Goal: Information Seeking & Learning: Compare options

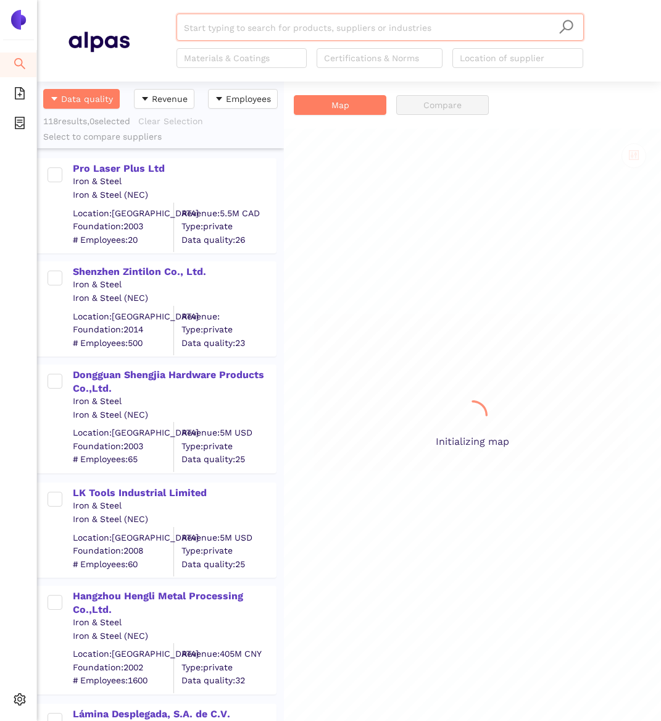
scroll to position [639, 247]
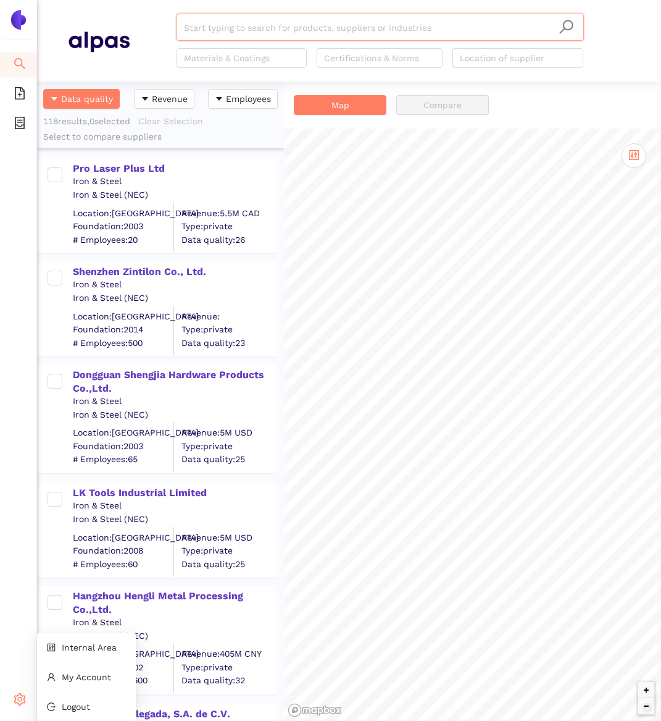
click at [21, 693] on icon "setting" at bounding box center [20, 699] width 12 height 12
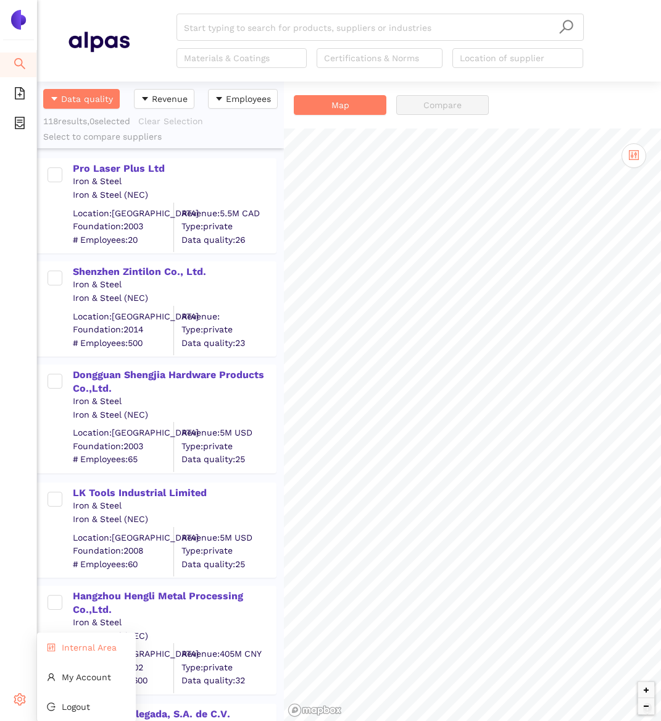
click at [80, 646] on span "Internal Area" at bounding box center [89, 647] width 55 height 10
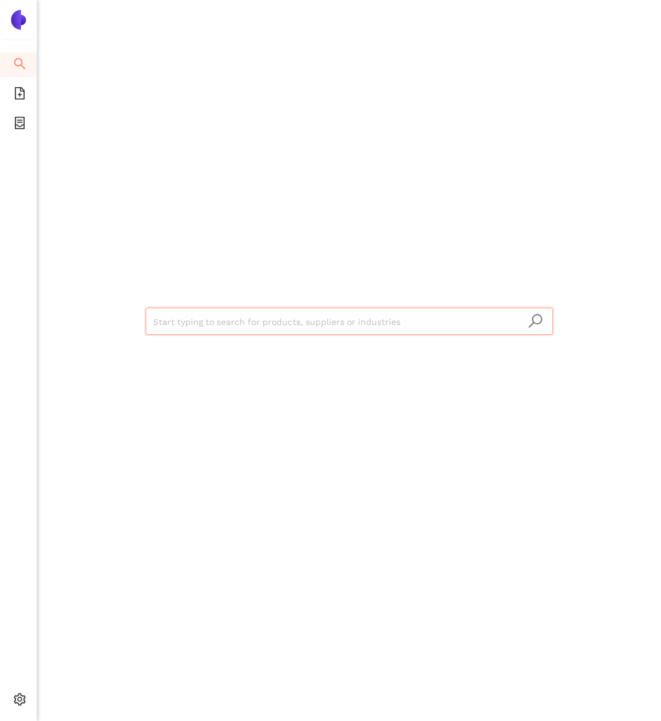
click at [231, 320] on input "search" at bounding box center [349, 321] width 393 height 27
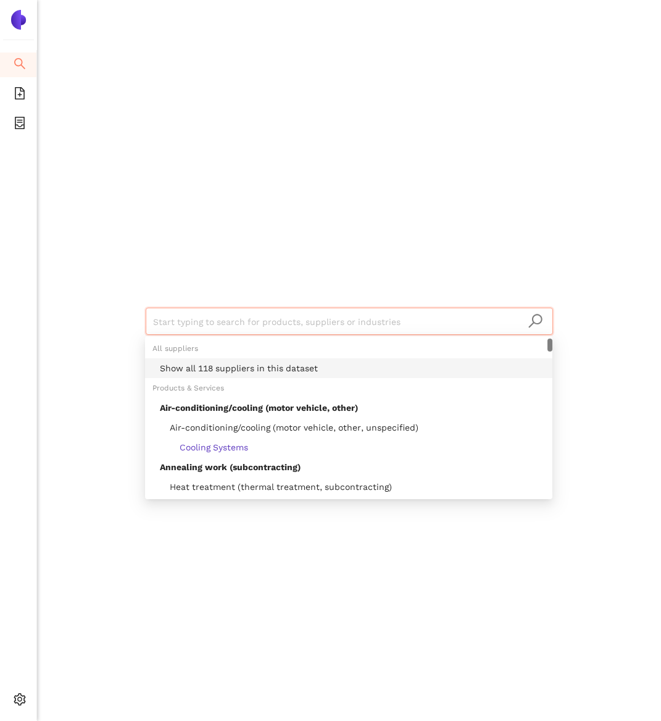
click at [229, 361] on div "Show all 118 suppliers in this dataset" at bounding box center [352, 368] width 385 height 14
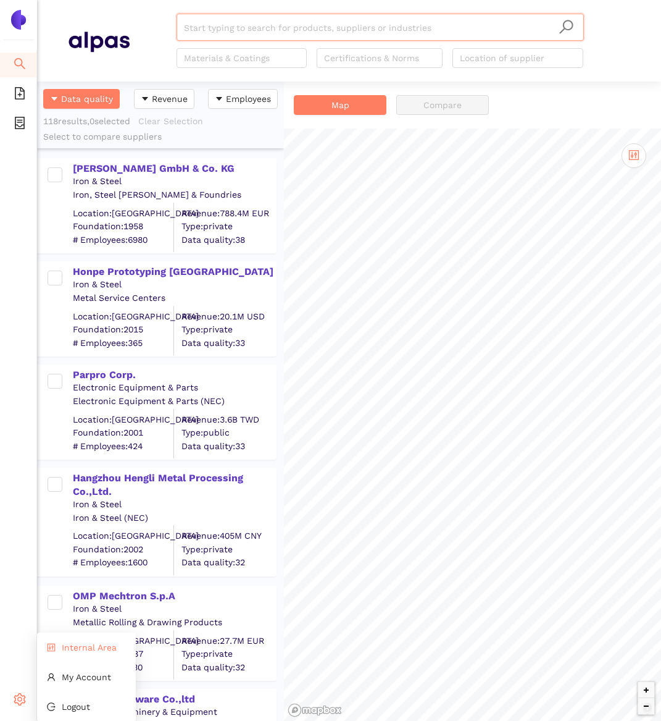
click at [65, 655] on li "Internal Area" at bounding box center [86, 647] width 99 height 25
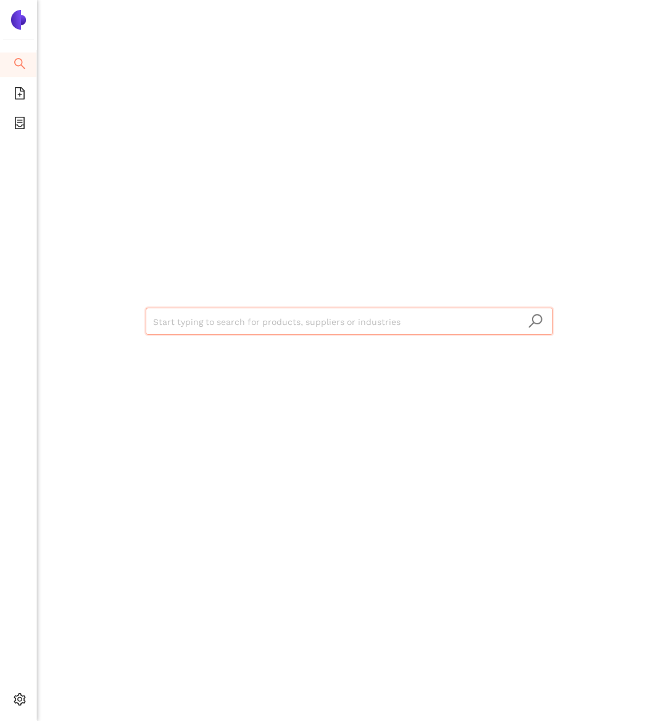
click at [198, 330] on input "search" at bounding box center [349, 321] width 393 height 27
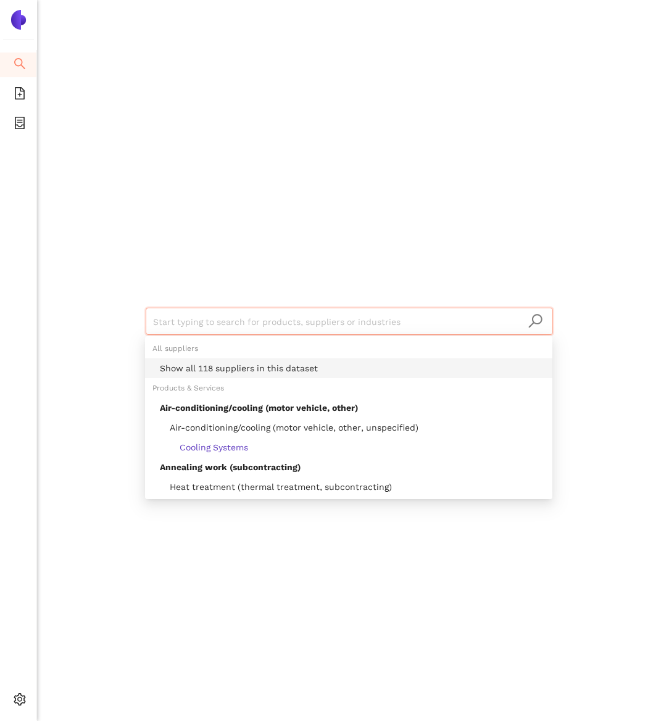
click at [201, 370] on div "Show all 118 suppliers in this dataset" at bounding box center [352, 368] width 385 height 14
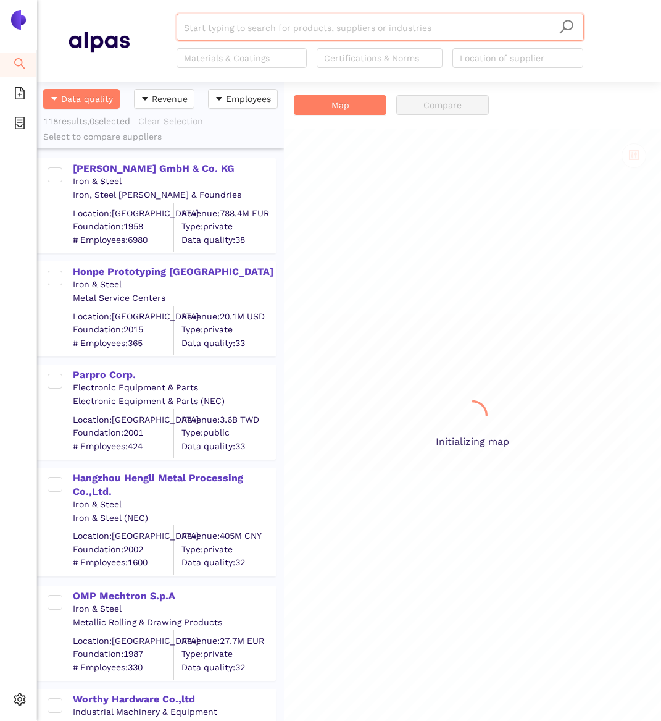
scroll to position [639, 247]
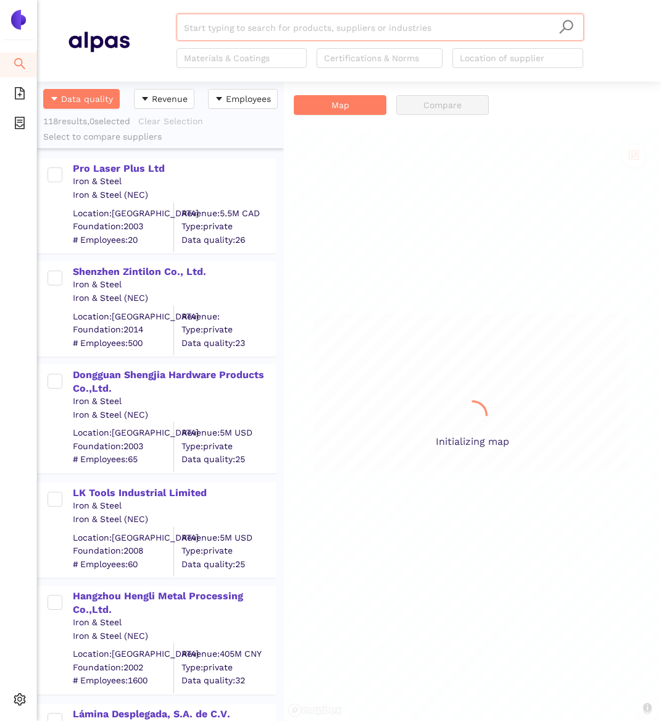
scroll to position [639, 247]
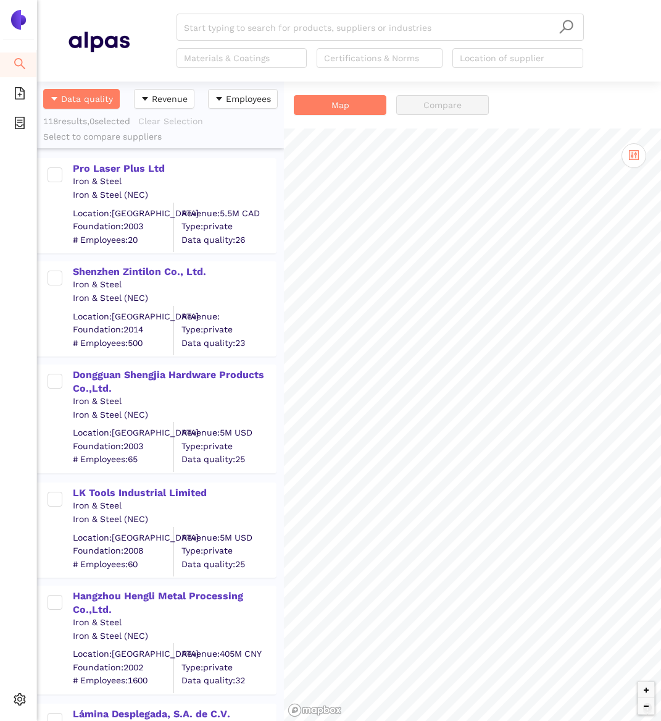
click at [613, 40] on div "Start typing to search for products, suppliers or industries Materials & Coatin…" at bounding box center [380, 41] width 501 height 54
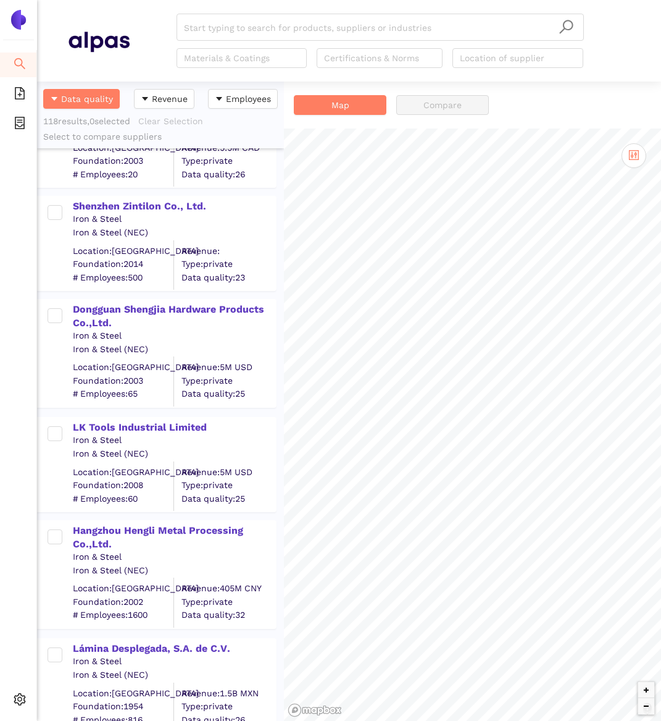
scroll to position [0, 0]
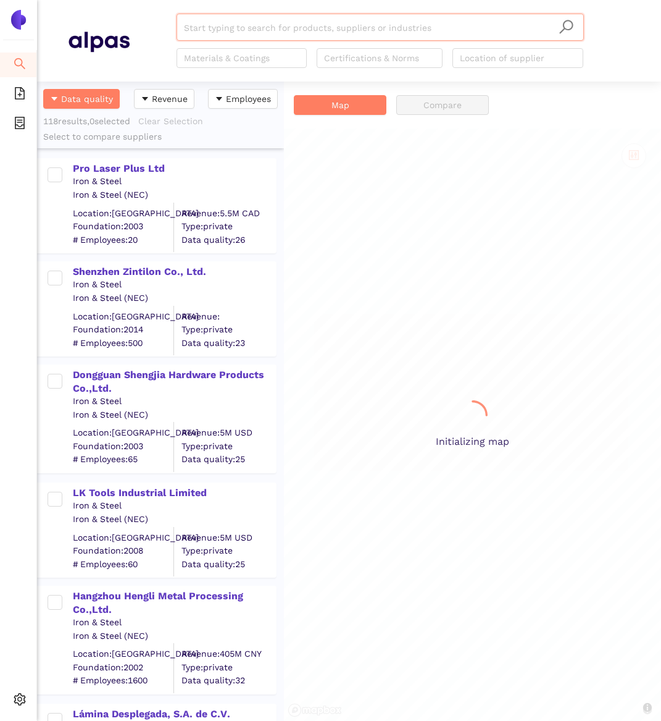
scroll to position [639, 247]
click at [130, 171] on div "Pro Laser Plus Ltd" at bounding box center [174, 169] width 203 height 14
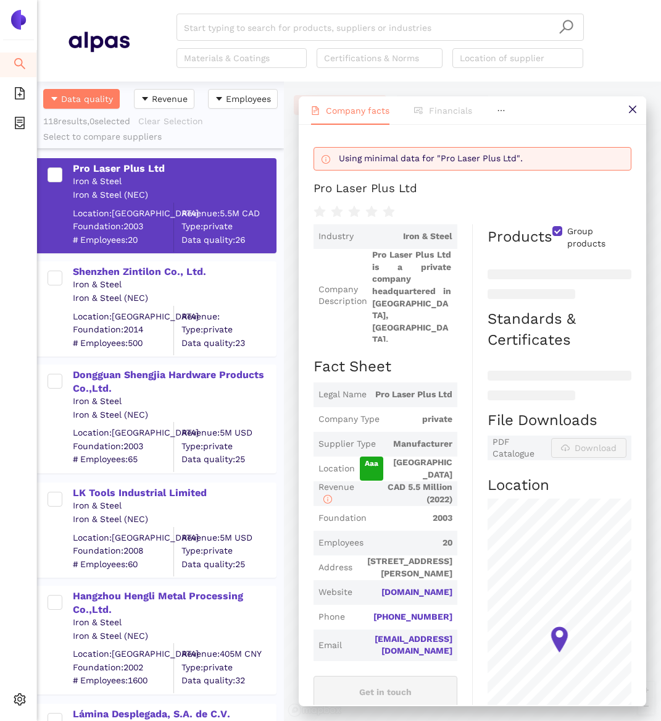
click at [19, 209] on ul "Search eSourcing Templates eSourcing Projects Settings" at bounding box center [18, 385] width 37 height 670
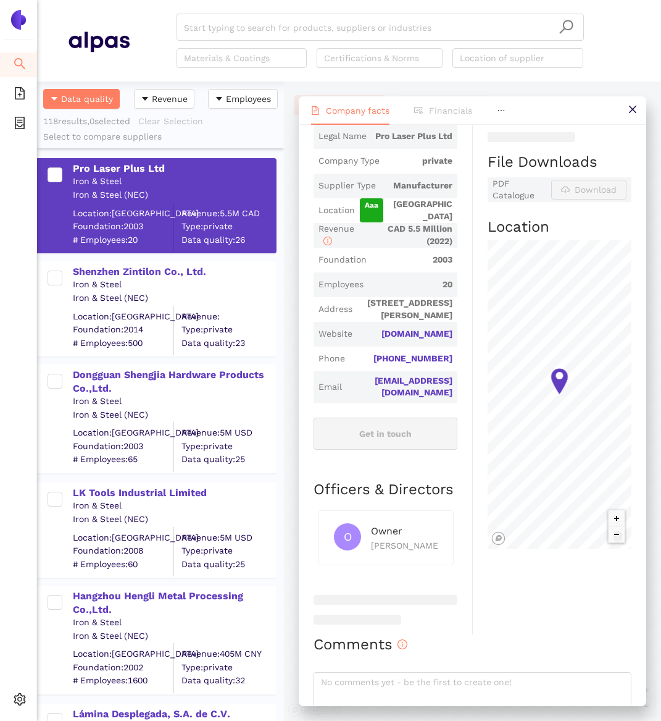
scroll to position [263, 0]
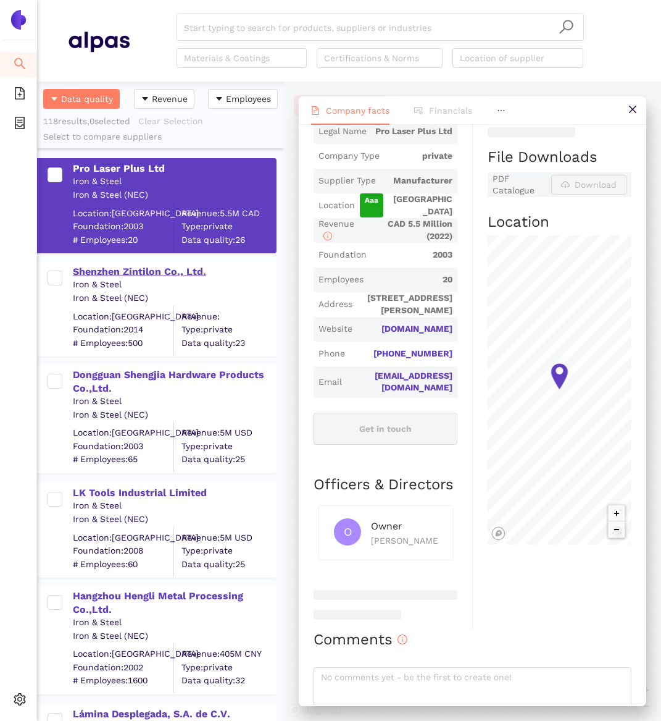
click at [146, 272] on div "Shenzhen Zintilon Co., Ltd." at bounding box center [174, 272] width 203 height 14
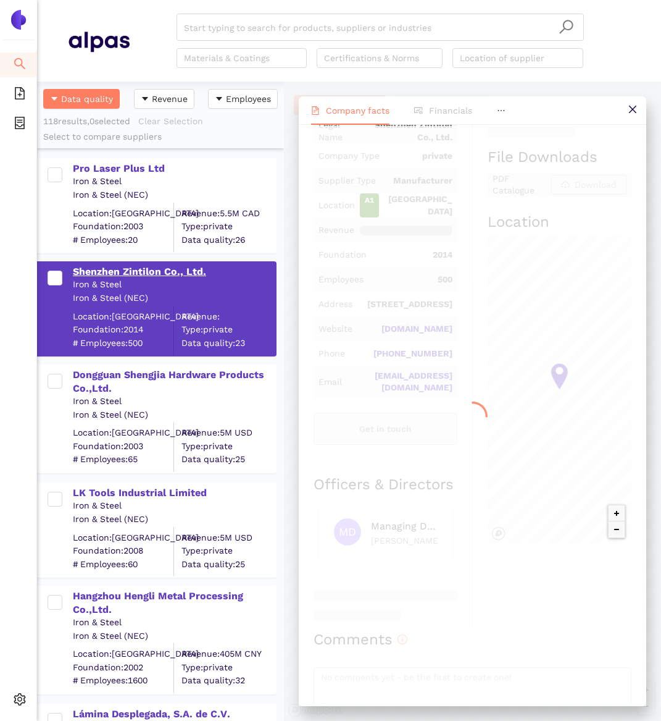
scroll to position [0, 0]
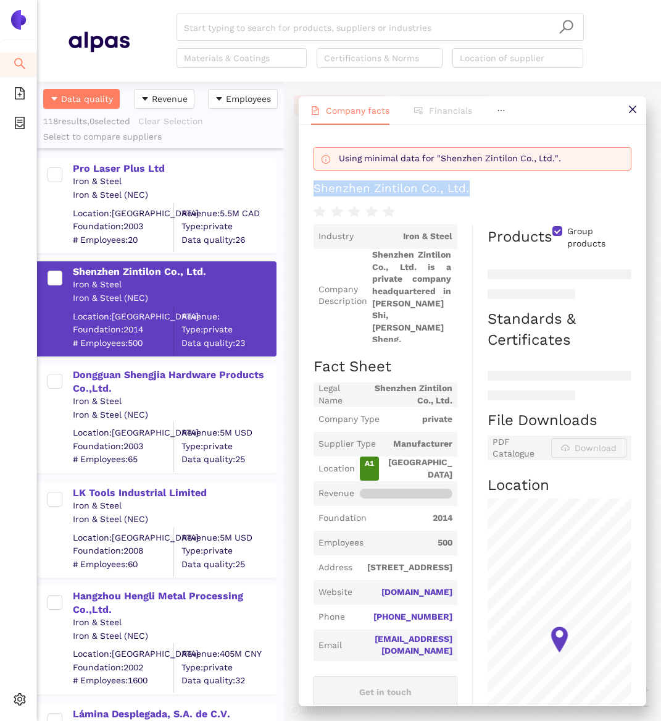
drag, startPoint x: 474, startPoint y: 183, endPoint x: 309, endPoint y: 182, distance: 164.9
click at [309, 182] on div "Using minimal data for "Shenzhen Zintilon Co., Ltd.". Shenzhen Zintilon Co., Lt…" at bounding box center [473, 415] width 348 height 580
copy div "Shenzhen Zintilon Co., Ltd."
click at [226, 143] on div "Data quality Revenue Employees 118 results, 0 selected Clear Selection Select t…" at bounding box center [160, 115] width 247 height 67
click at [207, 166] on div "Pro Laser Plus Ltd" at bounding box center [174, 169] width 203 height 14
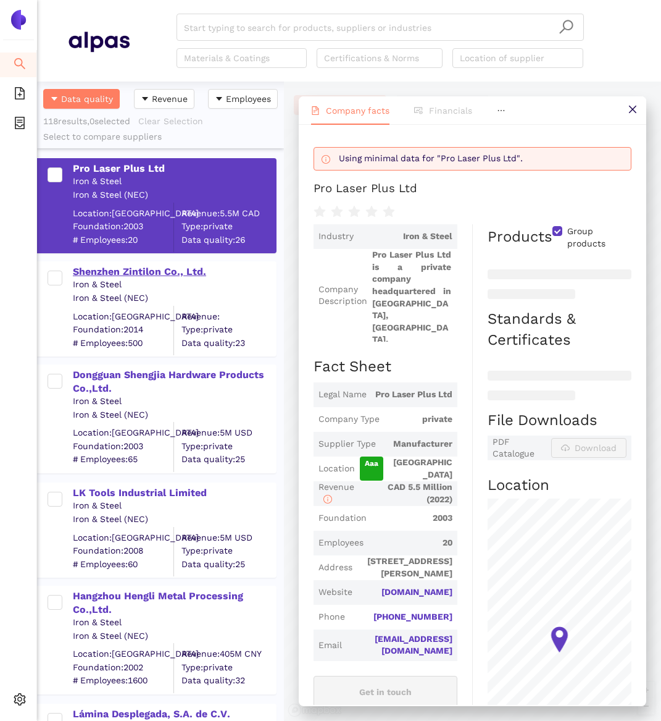
click at [153, 274] on div "Shenzhen Zintilon Co., Ltd." at bounding box center [174, 272] width 203 height 14
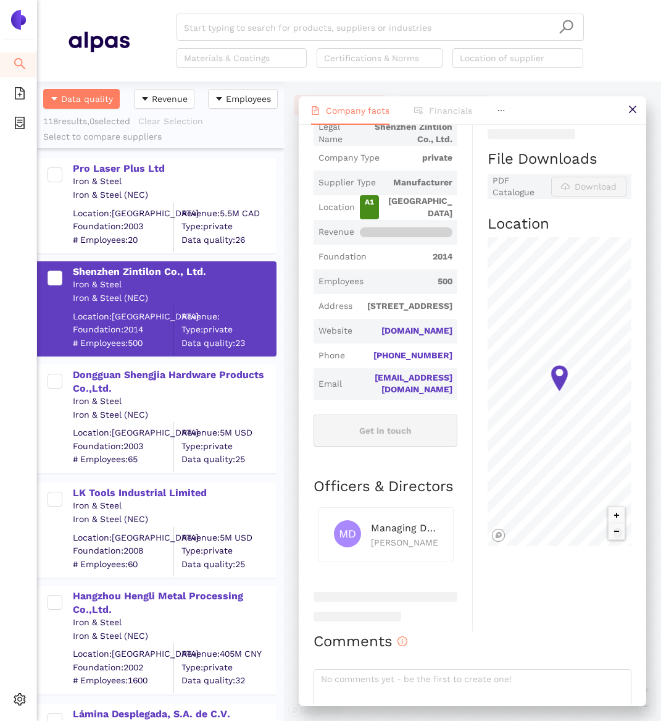
scroll to position [267, 0]
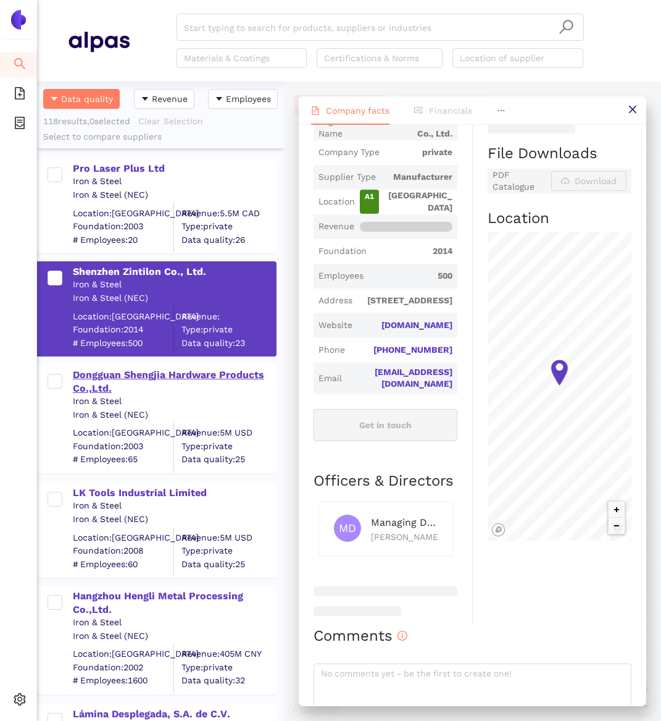
click at [120, 376] on div "Dongguan Shengjia Hardware Products Co.,Ltd." at bounding box center [174, 382] width 203 height 28
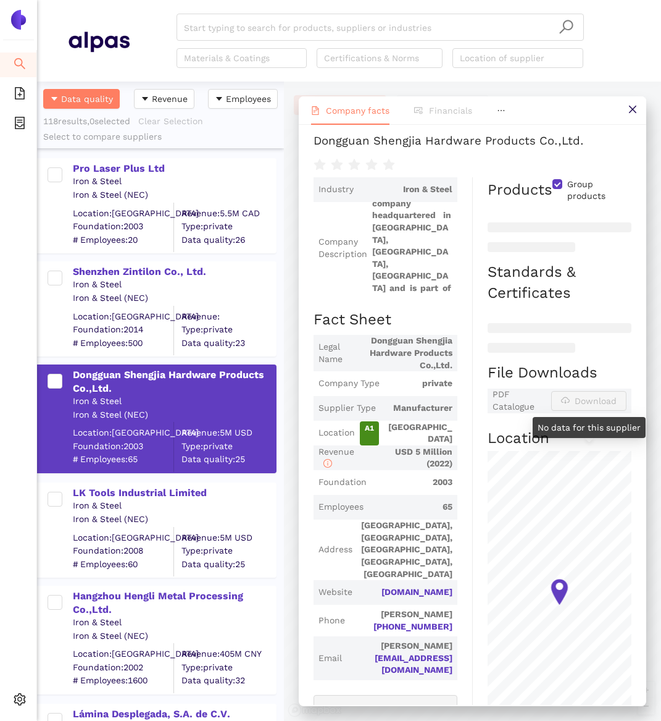
scroll to position [63, 0]
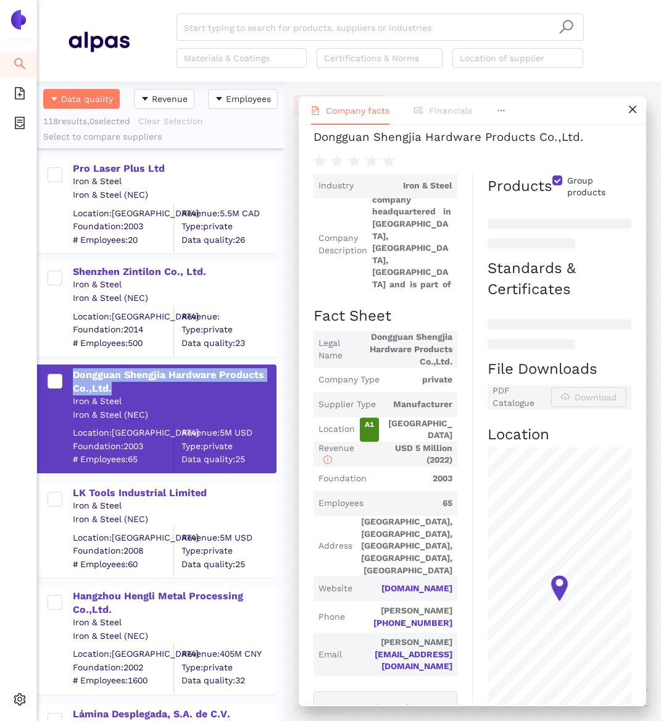
drag, startPoint x: 124, startPoint y: 385, endPoint x: 71, endPoint y: 370, distance: 55.3
click at [71, 370] on div "Dongguan Shengjia Hardware Products Co.,Ltd. Iron & Steel Iron & Steel (NEC) Lo…" at bounding box center [163, 419] width 225 height 106
copy div "Dongguan Shengjia Hardware Products Co.,Ltd."
click at [186, 406] on div "Iron & Steel" at bounding box center [174, 401] width 203 height 12
drag, startPoint x: 127, startPoint y: 388, endPoint x: 71, endPoint y: 381, distance: 56.1
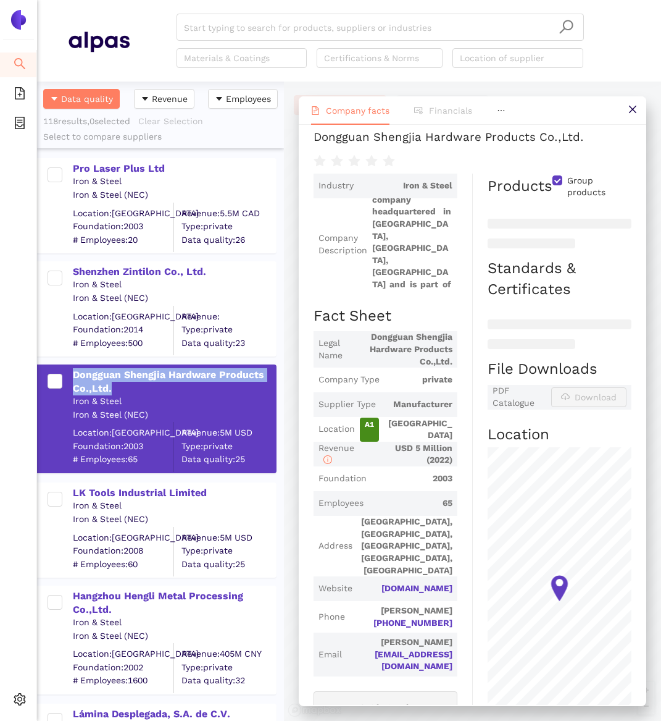
click at [72, 380] on div "Dongguan Shengjia Hardware Products Co.,Ltd. Iron & Steel Iron & Steel (NEC) Lo…" at bounding box center [163, 419] width 225 height 106
copy div "Dongguan Shengjia Hardware Products Co.,Ltd."
click at [288, 375] on div "Company facts Financials Organization structure Risk ESG Using minimal data for…" at bounding box center [472, 401] width 377 height 639
click at [139, 10] on header "Start typing to search for products, suppliers or industries Materials & Coatin…" at bounding box center [349, 41] width 624 height 82
click at [92, 2] on header "Start typing to search for products, suppliers or industries Materials & Coatin…" at bounding box center [349, 41] width 624 height 82
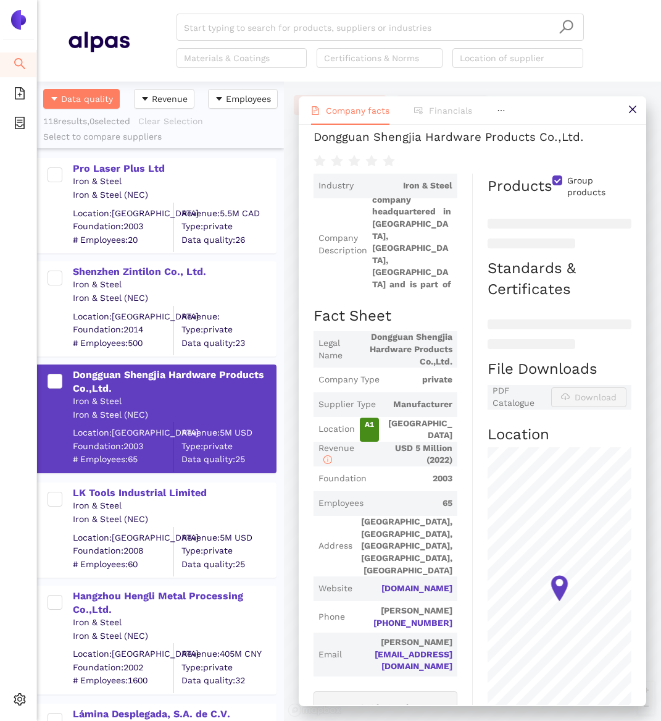
click at [280, 274] on div "Shenzhen Zintilon Co., Ltd. Iron & Steel Iron & Steel (NEC) Location: China Fou…" at bounding box center [160, 302] width 247 height 103
click at [212, 371] on div "Dongguan Shengjia Hardware Products Co.,Ltd." at bounding box center [174, 382] width 203 height 28
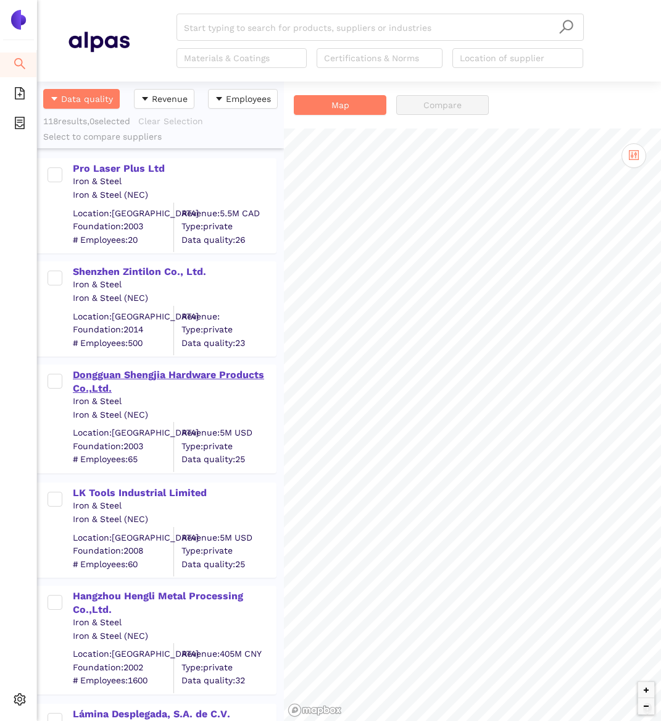
click at [206, 374] on div "Dongguan Shengjia Hardware Products Co.,Ltd." at bounding box center [174, 382] width 203 height 28
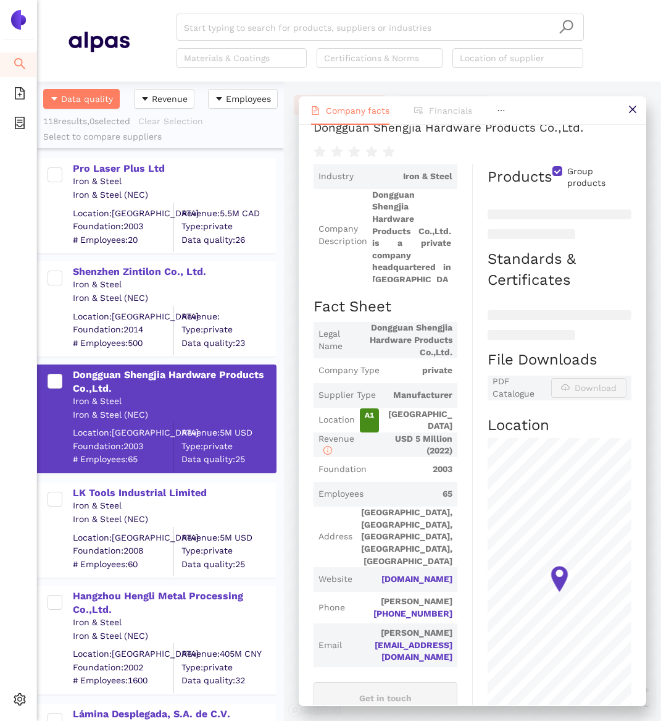
scroll to position [91, 0]
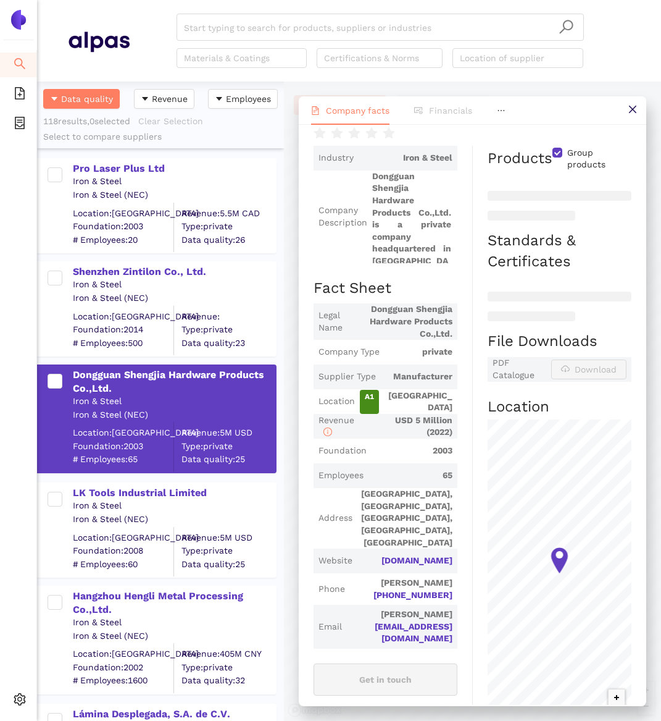
drag, startPoint x: 372, startPoint y: 561, endPoint x: 453, endPoint y: 561, distance: 80.9
click at [456, 561] on span "Website [DOMAIN_NAME]" at bounding box center [386, 560] width 144 height 25
copy link "[DOMAIN_NAME]"
drag, startPoint x: 122, startPoint y: 386, endPoint x: 72, endPoint y: 373, distance: 51.7
click at [72, 373] on div "Dongguan Shengjia Hardware Products Co.,Ltd. Iron & Steel Iron & Steel (NEC) Lo…" at bounding box center [163, 419] width 225 height 106
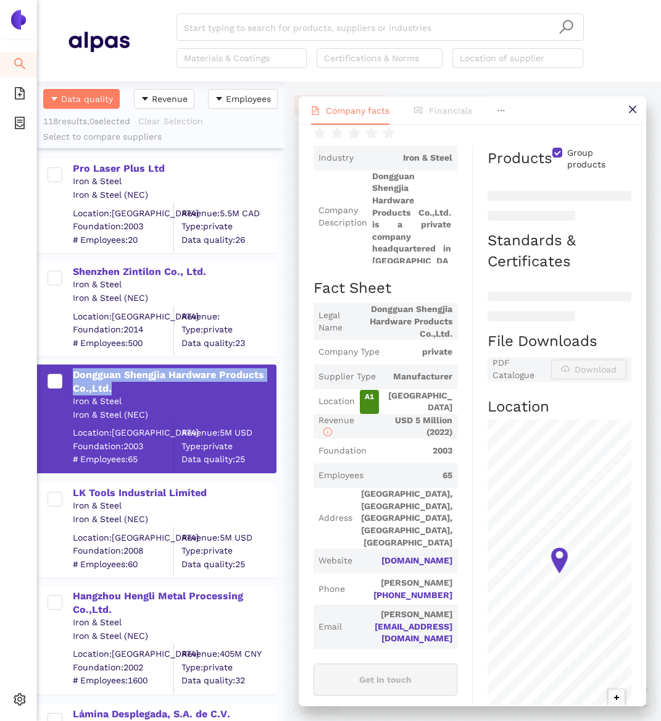
copy div "Dongguan Shengjia Hardware Products Co.,Ltd."
click at [382, 499] on span "[GEOGRAPHIC_DATA], [GEOGRAPHIC_DATA], [GEOGRAPHIC_DATA], [GEOGRAPHIC_DATA], [GE…" at bounding box center [405, 518] width 95 height 61
drag, startPoint x: 372, startPoint y: 561, endPoint x: 450, endPoint y: 563, distance: 78.4
click at [450, 563] on span "[DOMAIN_NAME]" at bounding box center [405, 561] width 95 height 12
copy link "[DOMAIN_NAME]"
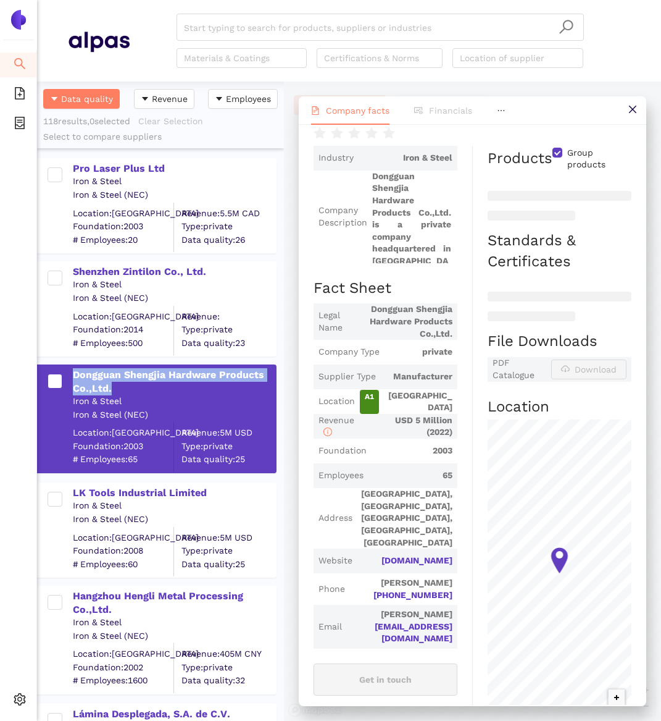
drag, startPoint x: 127, startPoint y: 387, endPoint x: 49, endPoint y: 378, distance: 78.3
click at [49, 378] on div "Dongguan Shengjia Hardware Products Co.,Ltd. Iron & Steel Iron & Steel (NEC) Lo…" at bounding box center [157, 418] width 240 height 109
copy div "Dongguan Shengjia Hardware Products Co.,Ltd."
click at [117, 390] on div "Dongguan Shengjia Hardware Products Co.,Ltd." at bounding box center [174, 382] width 203 height 28
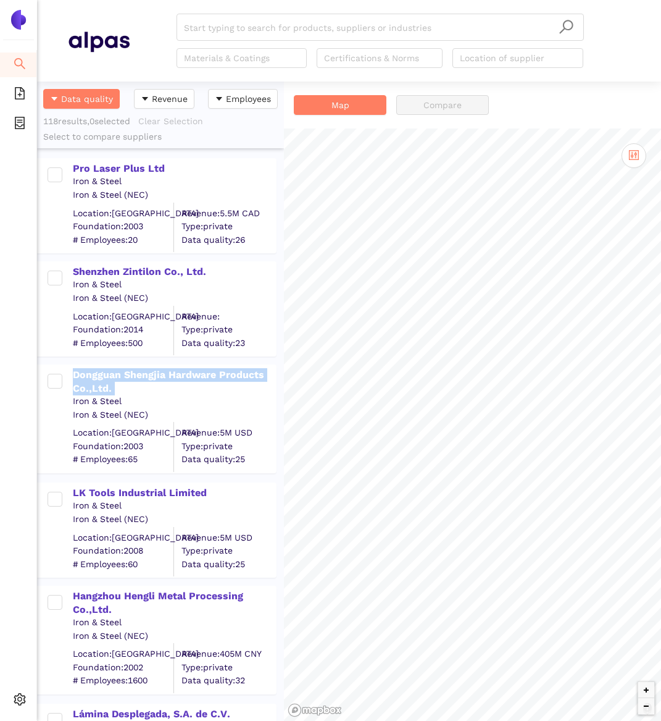
drag, startPoint x: 117, startPoint y: 390, endPoint x: 70, endPoint y: 379, distance: 48.8
click at [73, 377] on div "Dongguan Shengjia Hardware Products Co.,Ltd." at bounding box center [174, 382] width 203 height 28
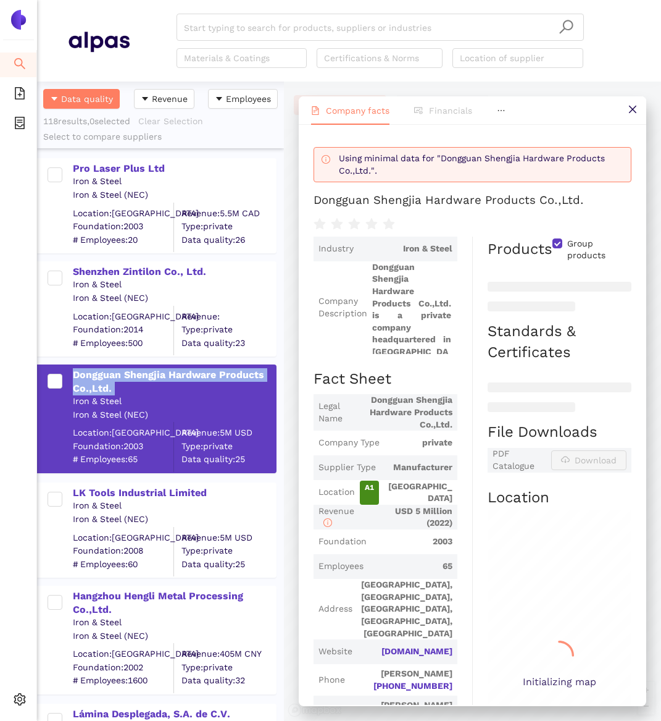
copy div "Dongguan Shengjia Hardware Products Co.,Ltd."
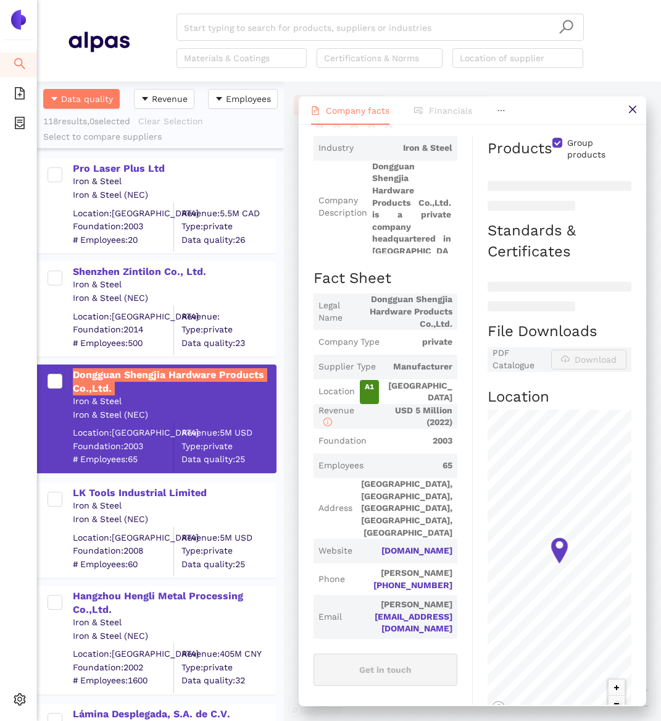
scroll to position [103, 0]
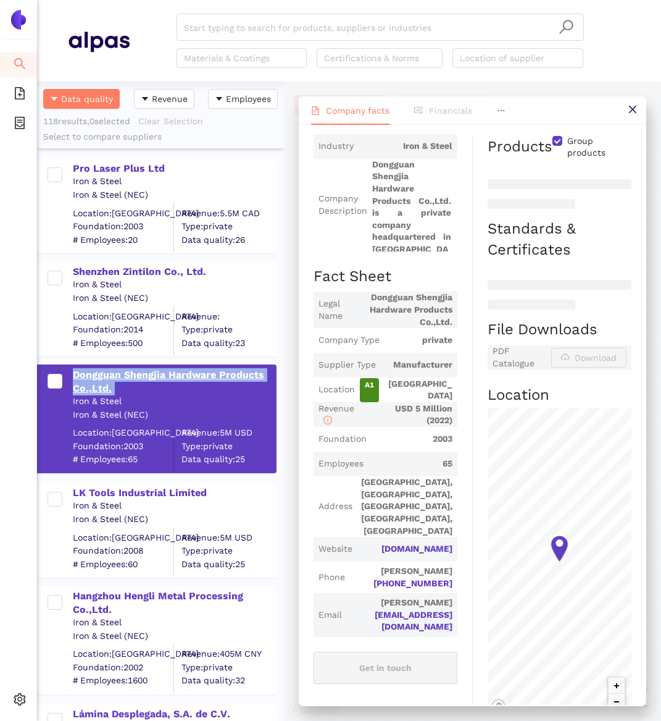
click at [119, 380] on div "Dongguan Shengjia Hardware Products Co.,Ltd." at bounding box center [174, 382] width 203 height 28
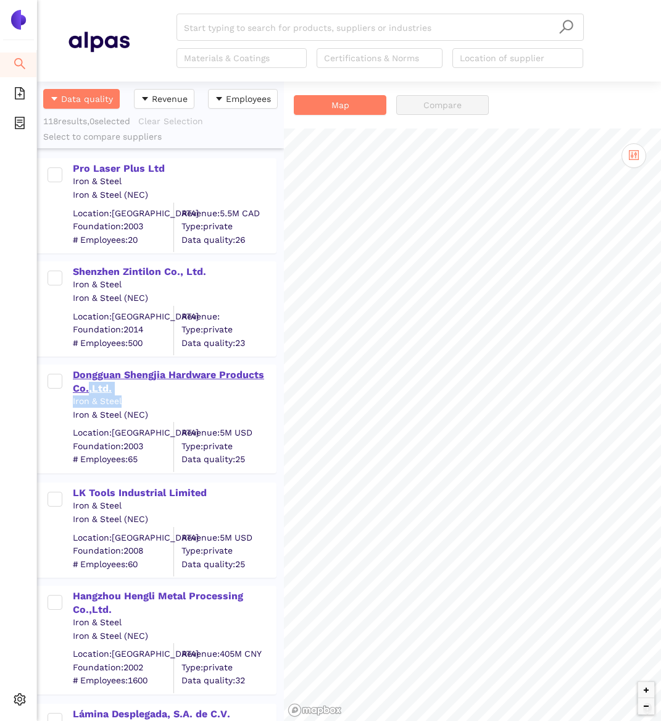
drag, startPoint x: 124, startPoint y: 395, endPoint x: 88, endPoint y: 387, distance: 36.7
click at [88, 387] on div "Dongguan Shengjia Hardware Products Co.,Ltd. Iron & Steel Iron & Steel (NEC) Lo…" at bounding box center [163, 419] width 225 height 106
click at [116, 387] on div "Dongguan Shengjia Hardware Products Co.,Ltd." at bounding box center [174, 382] width 203 height 28
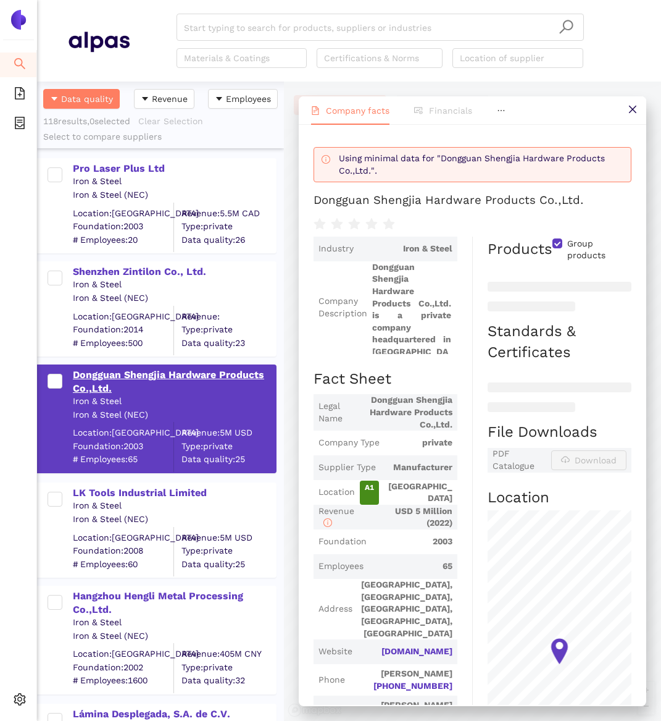
click at [120, 387] on div "Dongguan Shengjia Hardware Products Co.,Ltd." at bounding box center [174, 382] width 203 height 28
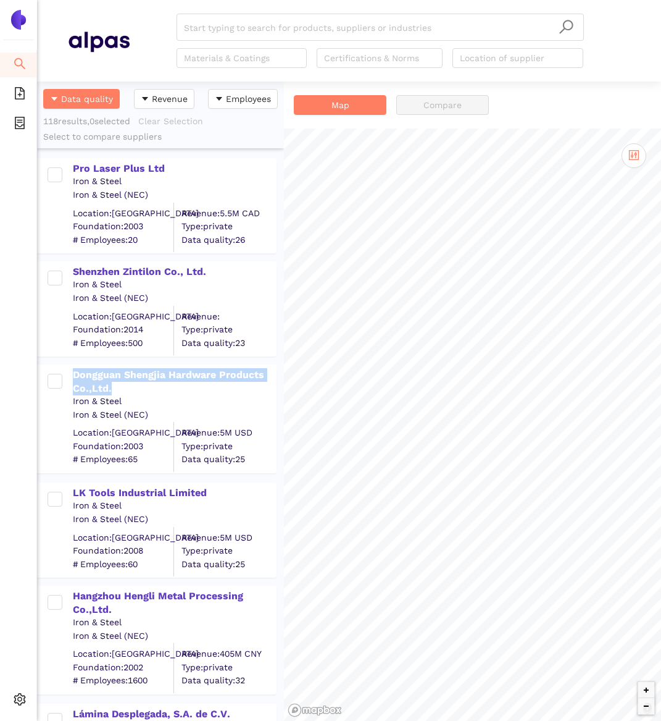
drag, startPoint x: 127, startPoint y: 385, endPoint x: 72, endPoint y: 379, distance: 54.7
click at [72, 379] on div "Dongguan Shengjia Hardware Products Co.,Ltd. Iron & Steel Iron & Steel (NEC) Lo…" at bounding box center [163, 419] width 225 height 106
copy div "Dongguan Shengjia Hardware Products Co.,Ltd."
click at [193, 498] on div "LK Tools Industrial Limited" at bounding box center [174, 493] width 203 height 14
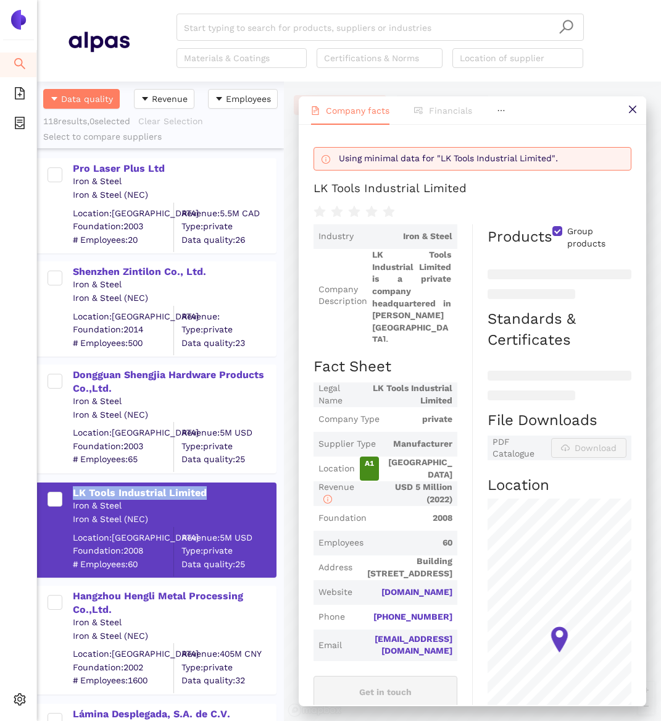
drag, startPoint x: 219, startPoint y: 496, endPoint x: 54, endPoint y: 487, distance: 164.5
click at [54, 487] on div "LK Tools Industrial Limited Iron & Steel Iron & Steel (NEC) Location: China Fou…" at bounding box center [163, 529] width 225 height 93
copy div "LK Tools Industrial Limited"
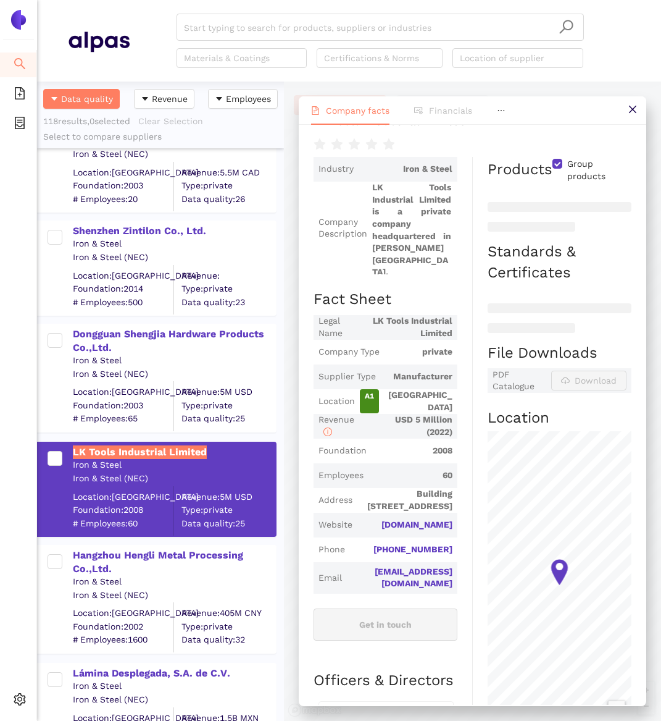
scroll to position [51, 0]
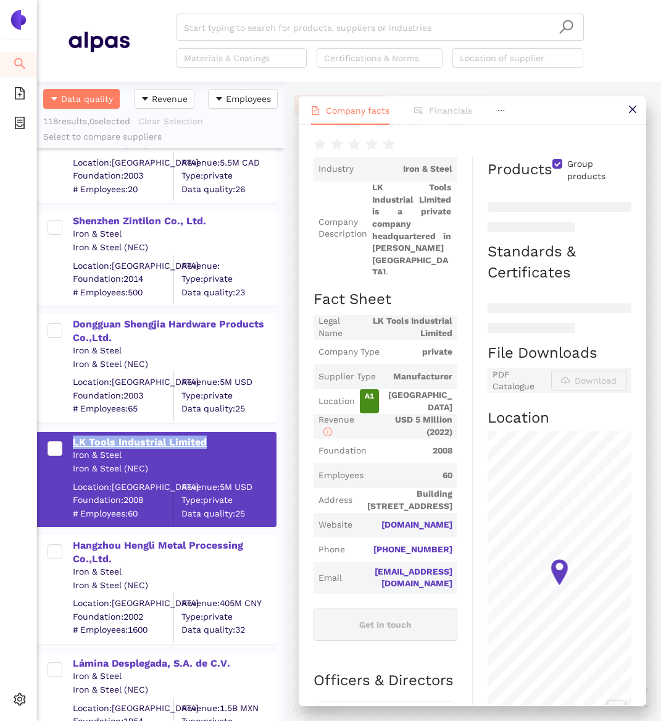
click at [191, 433] on div "LK Tools Industrial Limited" at bounding box center [174, 441] width 203 height 16
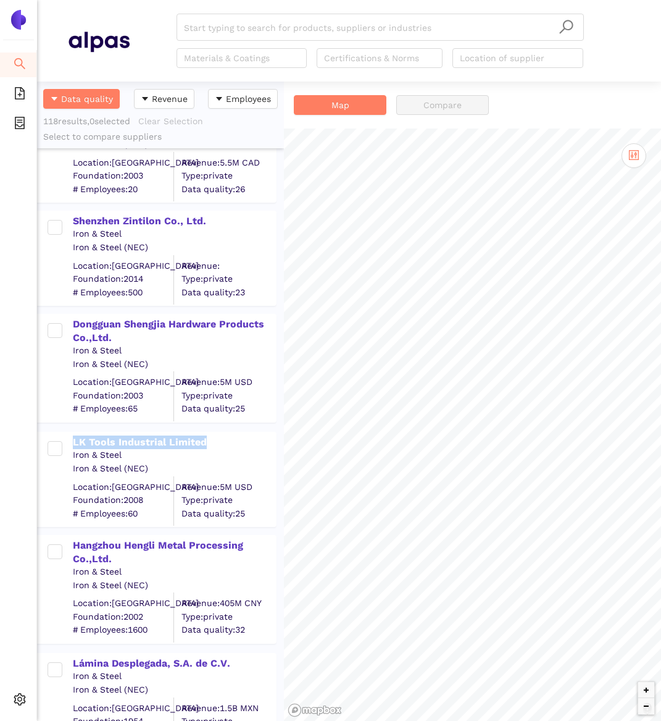
drag, startPoint x: 223, startPoint y: 442, endPoint x: 67, endPoint y: 447, distance: 155.7
click at [67, 447] on div "LK Tools Industrial Limited Iron & Steel Iron & Steel (NEC) Location: China Fou…" at bounding box center [163, 479] width 225 height 93
click at [268, 453] on div "Iron & Steel" at bounding box center [174, 455] width 203 height 12
click at [661, 396] on html "Search eSourcing Templates eSourcing Projects Settings Start typing to search f…" at bounding box center [330, 360] width 661 height 721
click at [661, 371] on html "Search eSourcing Templates eSourcing Projects Settings Start typing to search f…" at bounding box center [330, 360] width 661 height 721
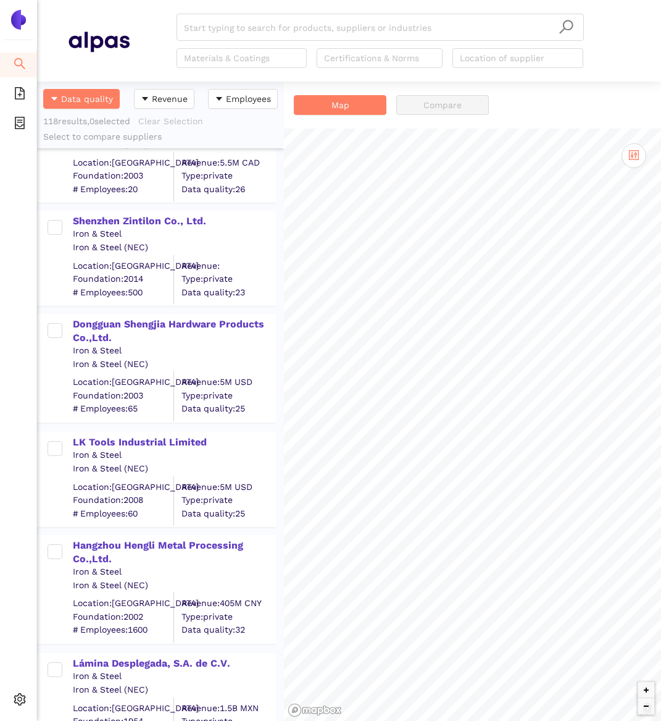
click at [661, 390] on html "Search eSourcing Templates eSourcing Projects Settings Start typing to search f…" at bounding box center [330, 360] width 661 height 721
click at [132, 433] on div "LK Tools Industrial Limited" at bounding box center [174, 441] width 203 height 16
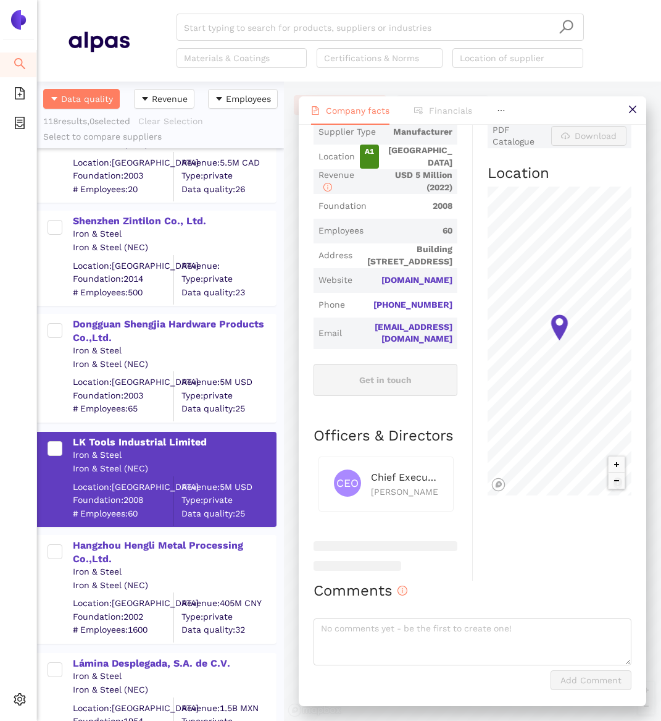
scroll to position [0, 0]
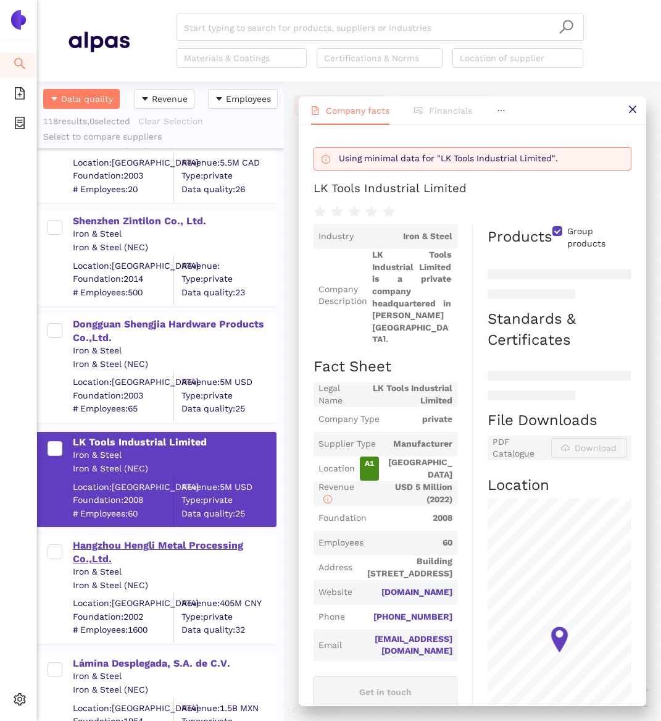
click at [148, 540] on div "Hangzhou Hengli Metal Processing Co.,Ltd." at bounding box center [174, 552] width 203 height 28
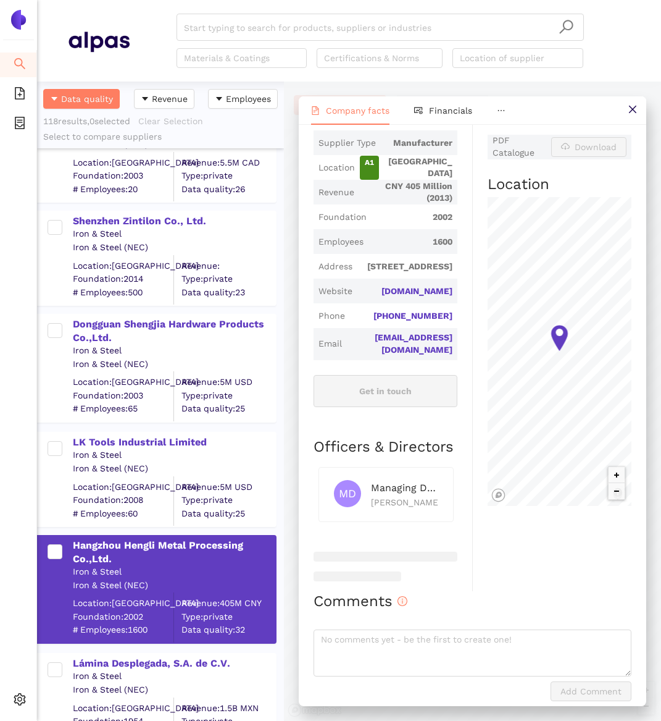
scroll to position [317, 0]
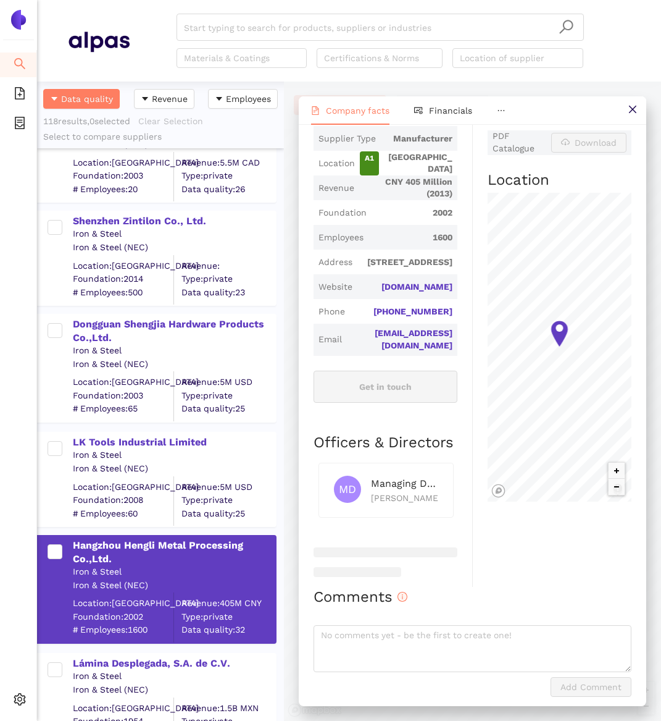
click at [525, 608] on h2 "Comments" at bounding box center [473, 597] width 318 height 21
click at [563, 550] on div "Products Group products Standards & Certificates File Downloads PDF Catalogue D…" at bounding box center [552, 253] width 159 height 668
click at [149, 538] on div "Hangzhou Hengli Metal Processing Co.,Ltd." at bounding box center [174, 552] width 203 height 28
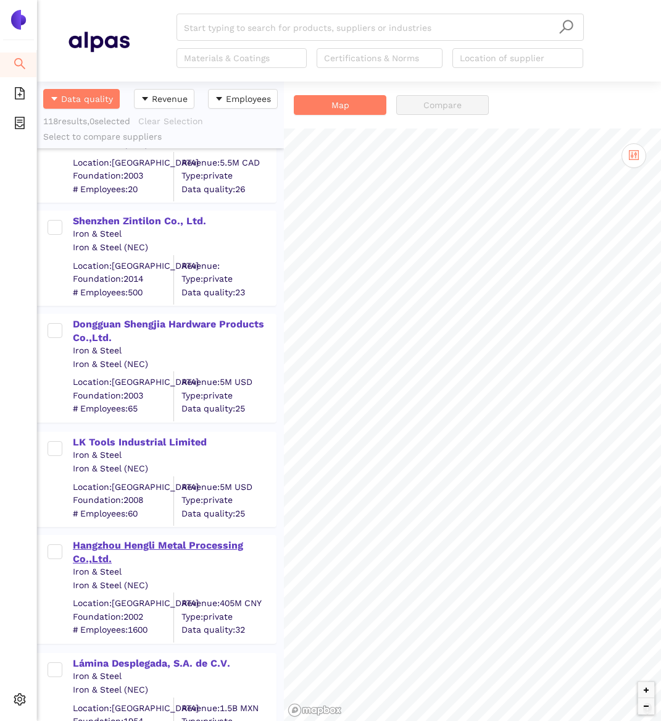
click at [132, 536] on div "Hangzhou Hengli Metal Processing Co.,Ltd." at bounding box center [174, 551] width 203 height 30
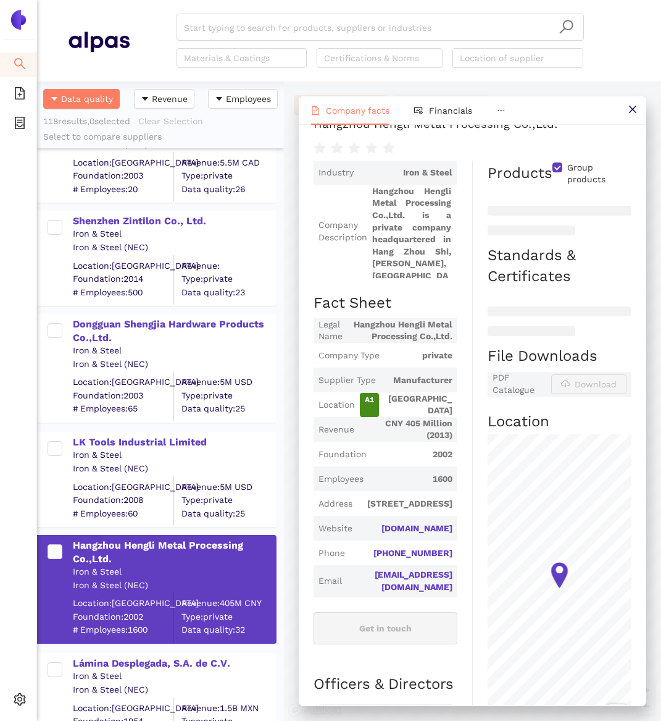
scroll to position [88, 0]
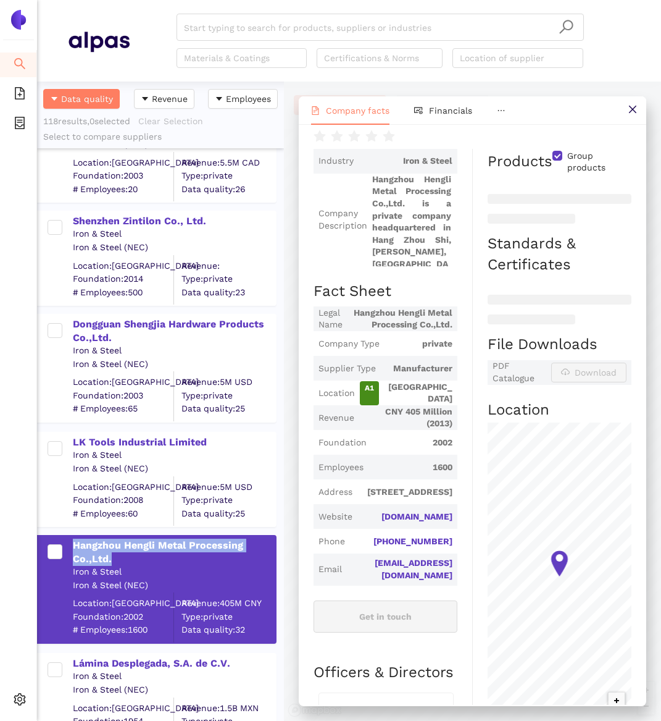
drag, startPoint x: 128, startPoint y: 561, endPoint x: 67, endPoint y: 546, distance: 63.5
click at [67, 546] on div "Hangzhou Hengli Metal Processing Co.,Ltd. Iron & Steel Iron & Steel (NEC) Locat…" at bounding box center [163, 589] width 225 height 106
click at [133, 12] on header "Start typing to search for products, suppliers or industries Materials & Coatin…" at bounding box center [349, 41] width 624 height 82
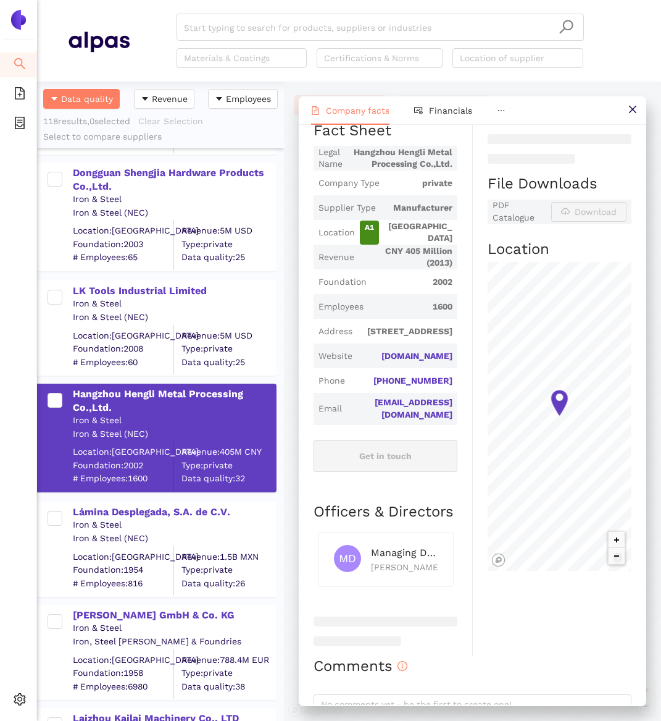
scroll to position [211, 0]
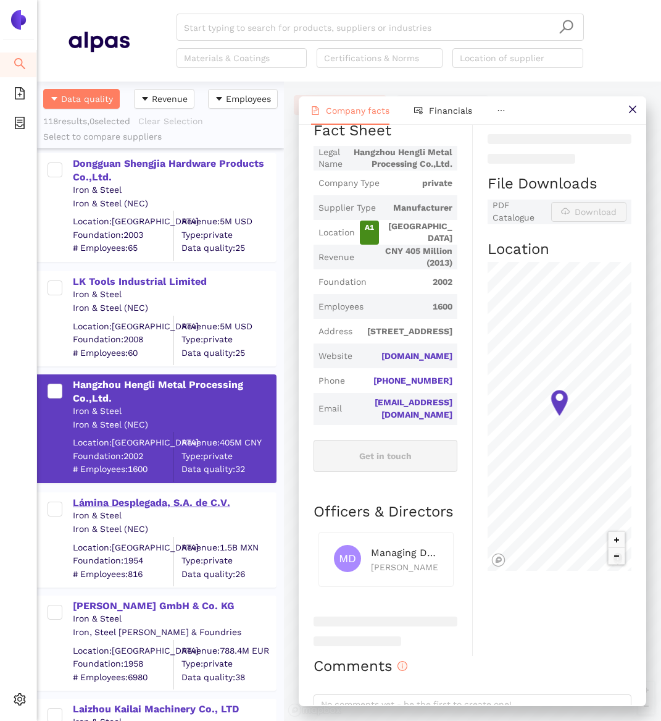
click at [196, 499] on div "Lámina Desplegada, S.A. de C.V." at bounding box center [174, 503] width 203 height 14
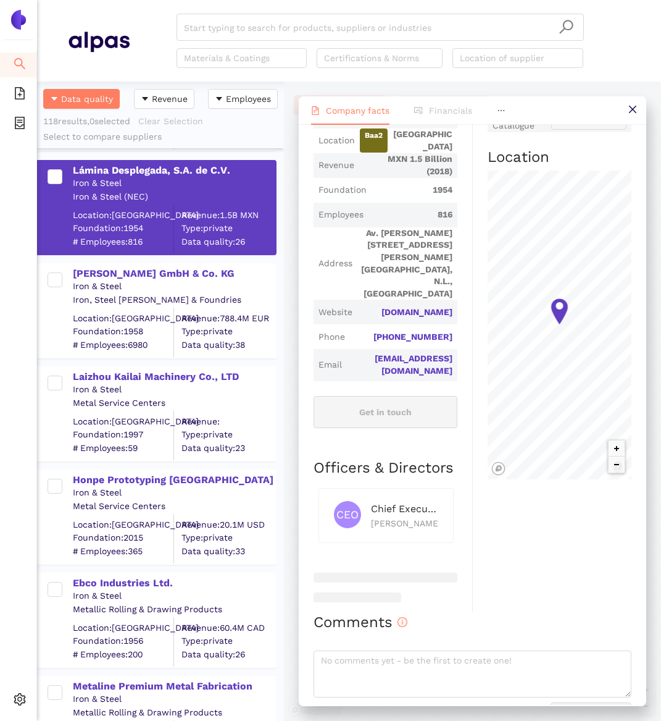
scroll to position [537, 0]
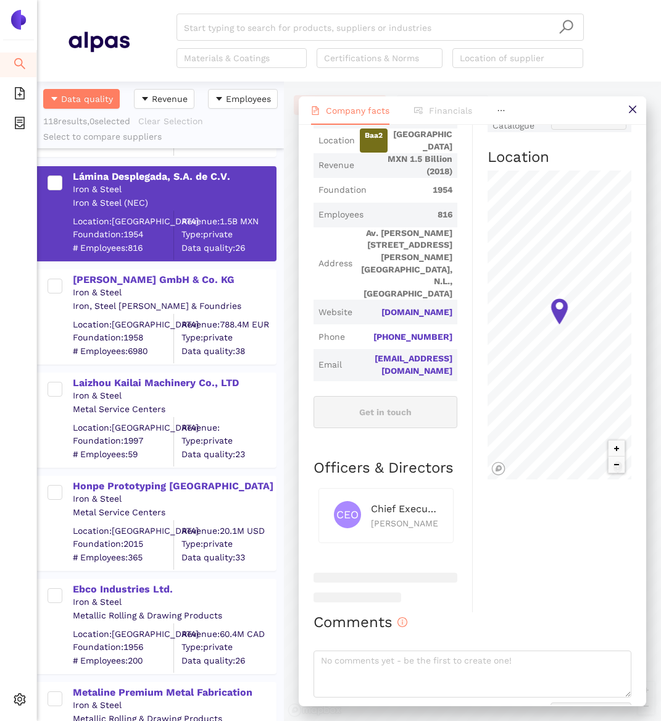
click at [128, 183] on div "Iron & Steel" at bounding box center [174, 189] width 203 height 12
click at [132, 178] on div "Lámina Desplegada, S.A. de C.V." at bounding box center [174, 177] width 203 height 14
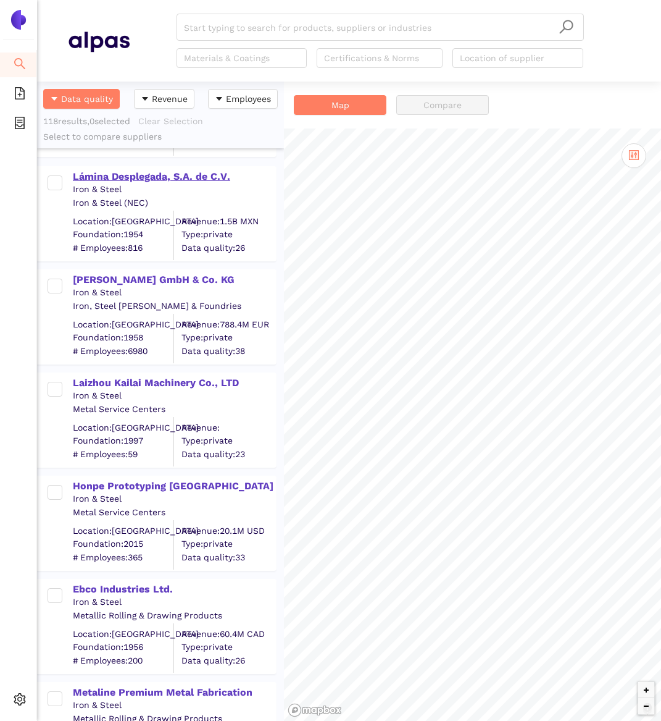
click at [132, 178] on div "Lámina Desplegada, S.A. de C.V." at bounding box center [174, 177] width 203 height 14
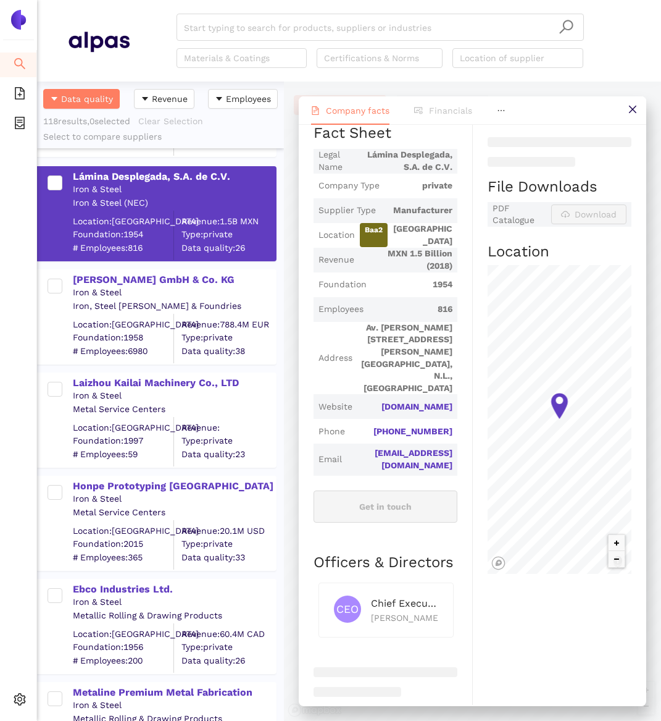
scroll to position [235, 0]
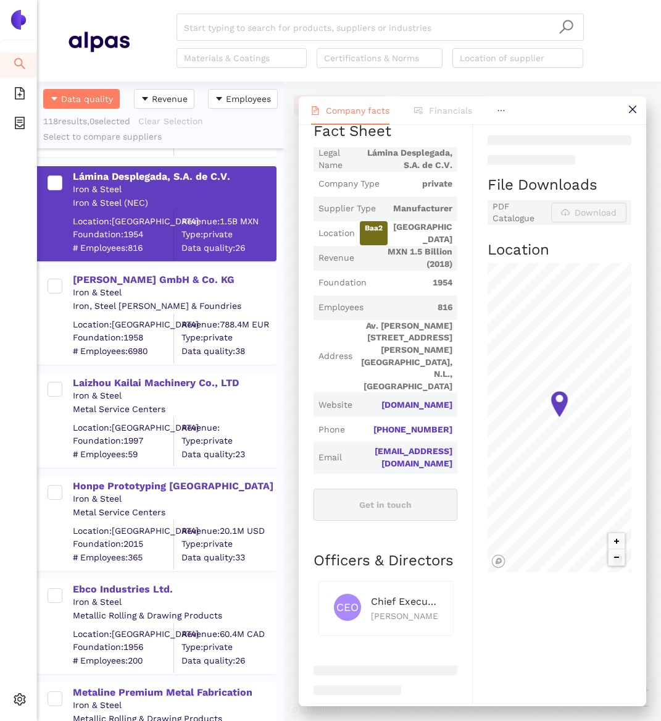
click at [525, 605] on div "Products Group products Standards & Certificates File Downloads PDF Catalogue D…" at bounding box center [552, 347] width 159 height 716
click at [530, 608] on div "Products Group products Standards & Certificates File Downloads PDF Catalogue D…" at bounding box center [552, 347] width 159 height 716
click at [560, 619] on div "Products Group products Standards & Certificates File Downloads PDF Catalogue D…" at bounding box center [552, 347] width 159 height 716
click at [511, 640] on div "Products Group products Standards & Certificates File Downloads PDF Catalogue D…" at bounding box center [552, 347] width 159 height 716
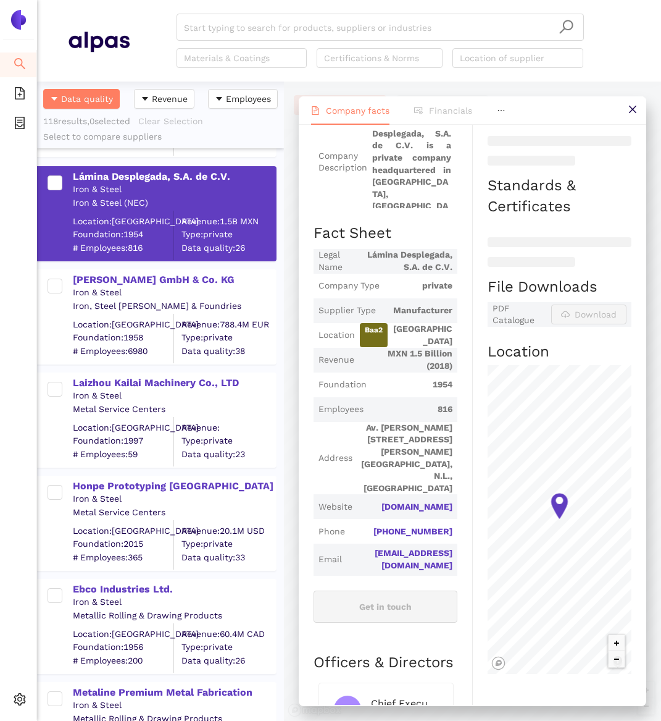
scroll to position [130, 0]
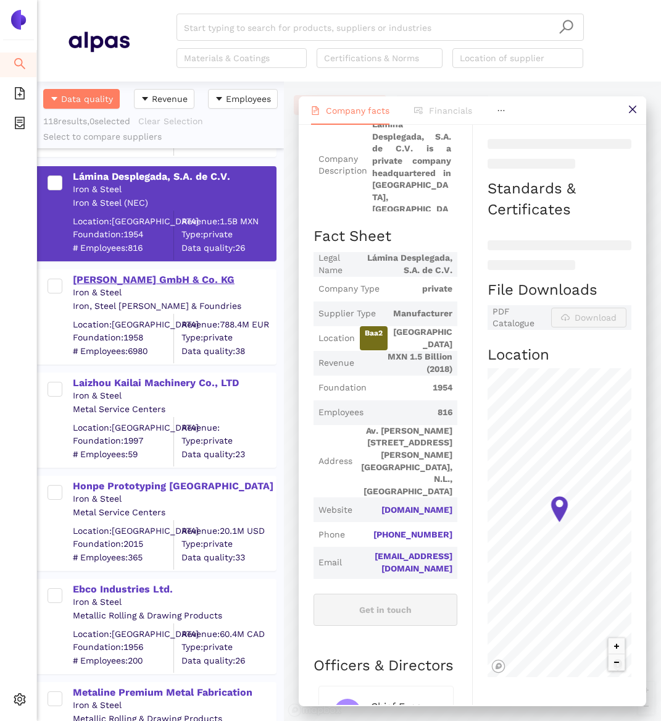
click at [132, 285] on div "[PERSON_NAME] GmbH & Co. KG" at bounding box center [174, 280] width 203 height 14
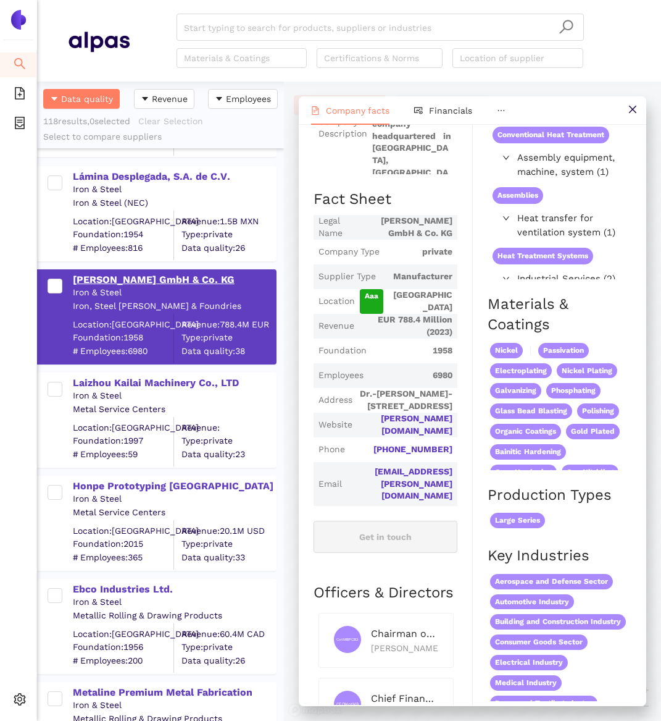
scroll to position [0, 0]
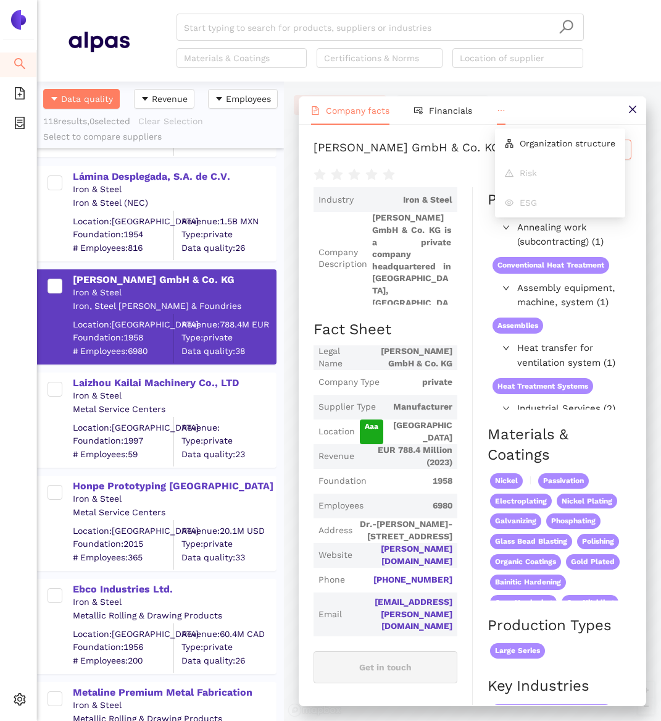
click at [500, 107] on icon "ellipsis" at bounding box center [501, 110] width 9 height 9
click at [585, 106] on ul "Company facts Financials Organization structure Risk ESG" at bounding box center [473, 110] width 348 height 28
click at [627, 11] on header "Start typing to search for products, suppliers or industries Materials & Coatin…" at bounding box center [349, 41] width 624 height 82
click at [128, 15] on div "Start typing to search for products, suppliers or industries Materials & Coatin…" at bounding box center [349, 41] width 563 height 54
click at [86, 12] on header "Start typing to search for products, suppliers or industries Materials & Coatin…" at bounding box center [349, 41] width 624 height 82
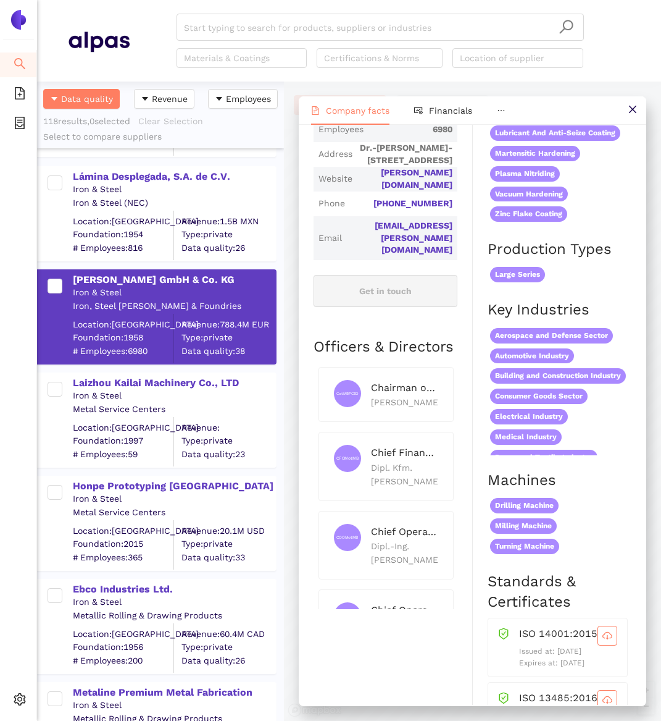
scroll to position [379, 0]
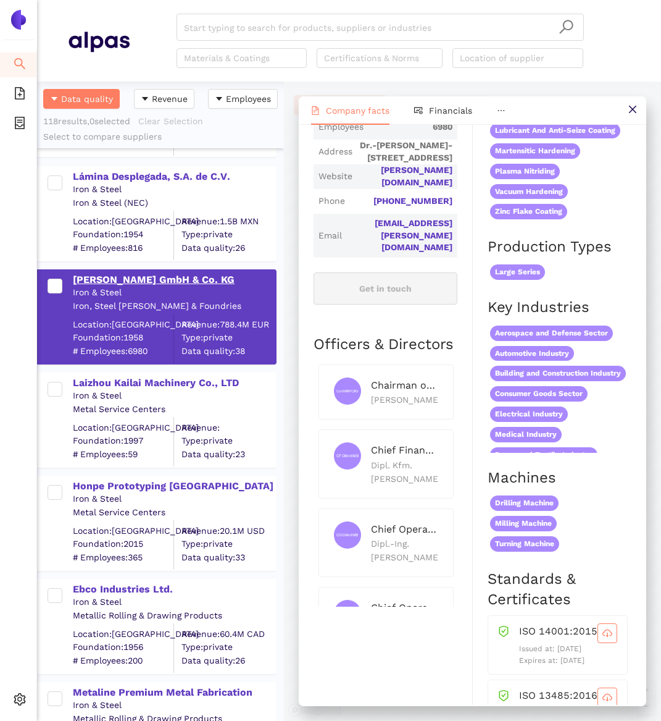
click at [223, 276] on div "[PERSON_NAME] GmbH & Co. KG" at bounding box center [174, 280] width 203 height 14
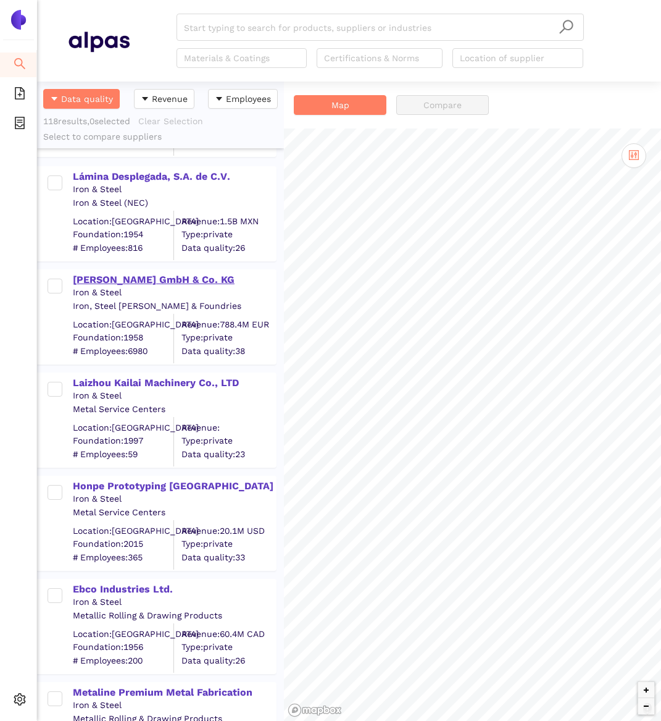
click at [236, 278] on div "[PERSON_NAME] GmbH & Co. KG" at bounding box center [174, 280] width 203 height 14
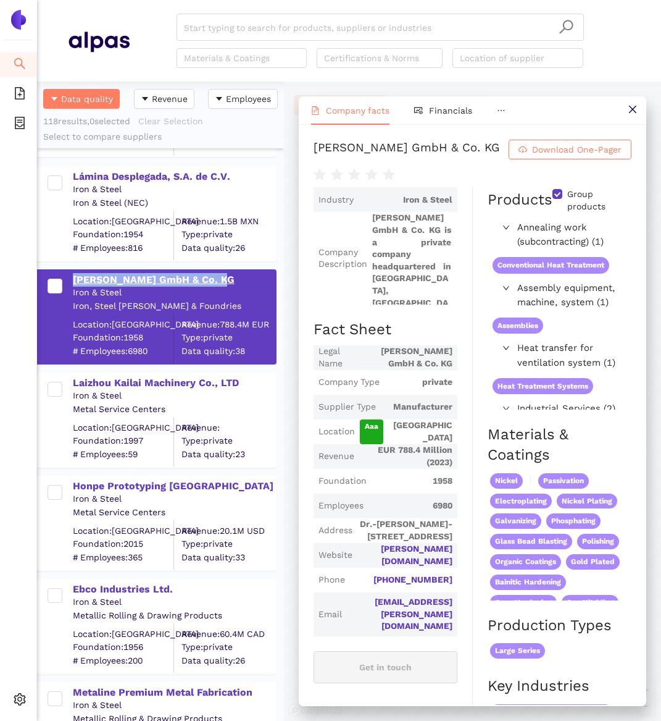
drag, startPoint x: 238, startPoint y: 271, endPoint x: 239, endPoint y: 277, distance: 6.3
click at [239, 277] on div "[PERSON_NAME] GmbH & Co. KG" at bounding box center [174, 278] width 203 height 16
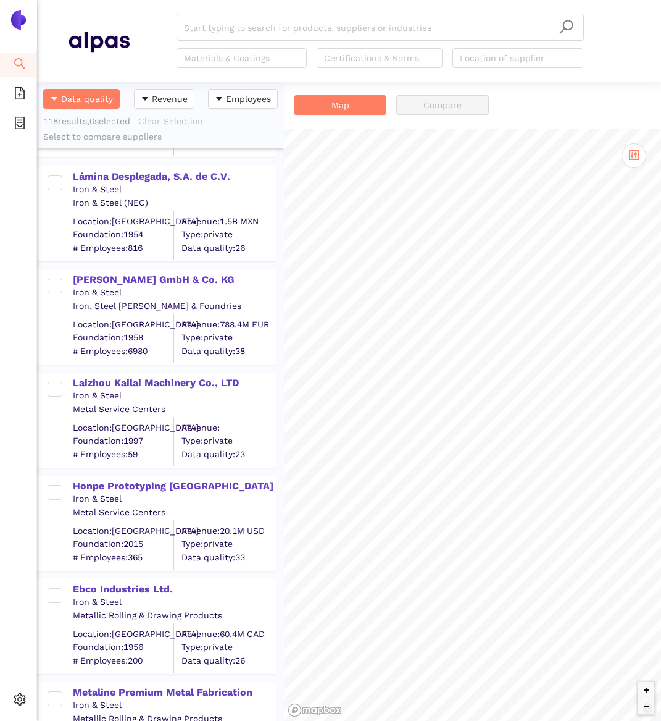
click at [106, 380] on div "Laizhou Kailai Machinery Co., LTD" at bounding box center [174, 383] width 203 height 14
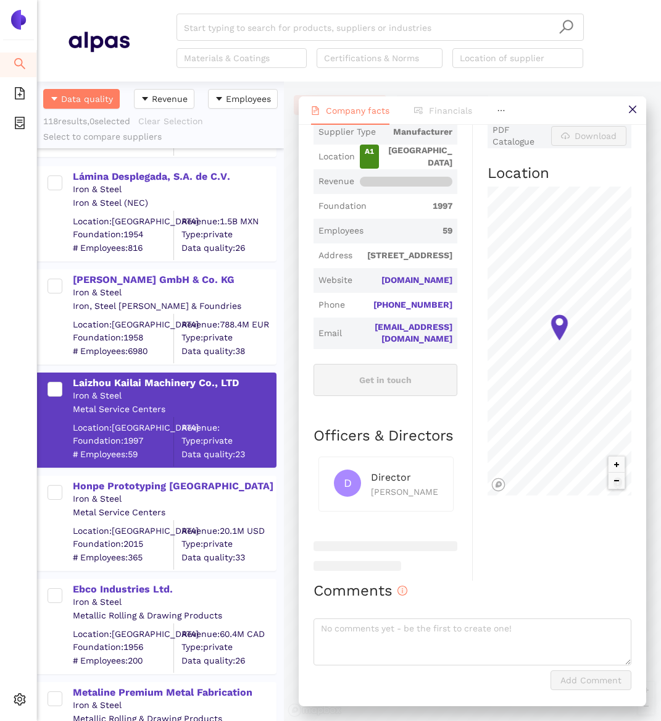
scroll to position [340, 0]
drag, startPoint x: 412, startPoint y: 589, endPoint x: 307, endPoint y: 588, distance: 105.6
click at [307, 588] on div "Using minimal data for "Laizhou Kailai Machinery Co., LTD". Laizhou Kailai Mach…" at bounding box center [473, 415] width 348 height 580
click at [499, 592] on h2 "Comments" at bounding box center [473, 590] width 318 height 21
click at [119, 377] on div "Laizhou Kailai Machinery Co., LTD" at bounding box center [174, 383] width 203 height 14
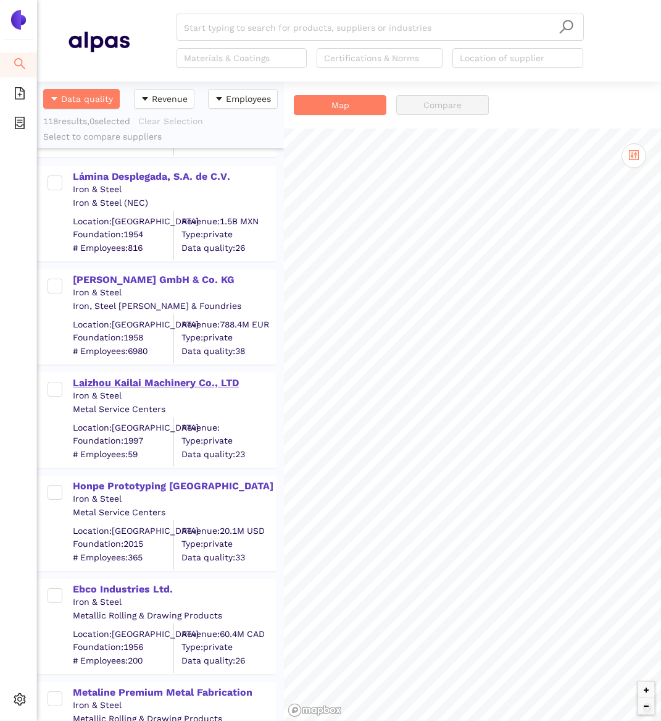
click at [99, 379] on div "Laizhou Kailai Machinery Co., LTD" at bounding box center [174, 383] width 203 height 14
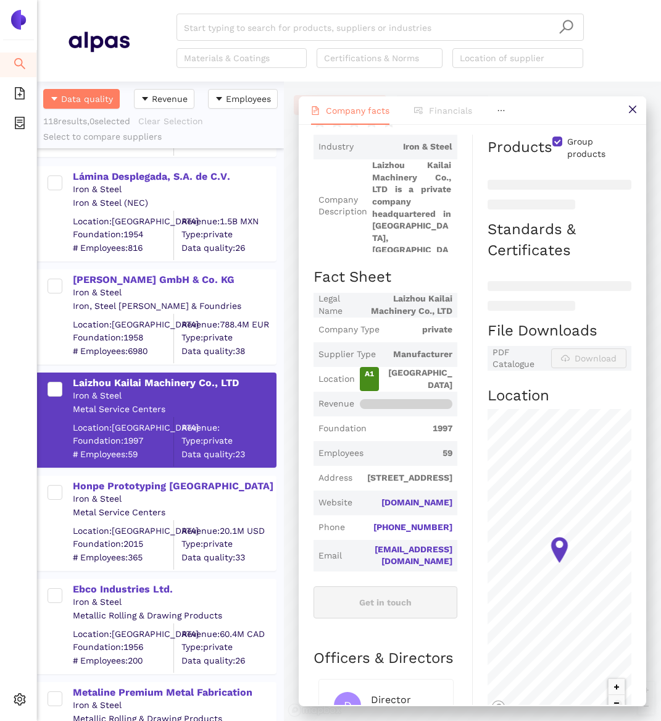
scroll to position [95, 0]
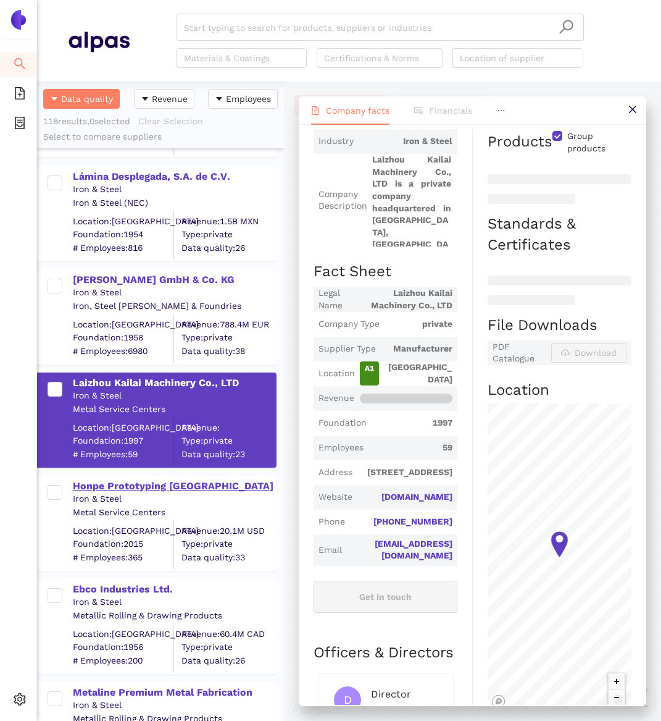
click at [109, 491] on div "Honpe Prototyping [GEOGRAPHIC_DATA]" at bounding box center [174, 486] width 203 height 14
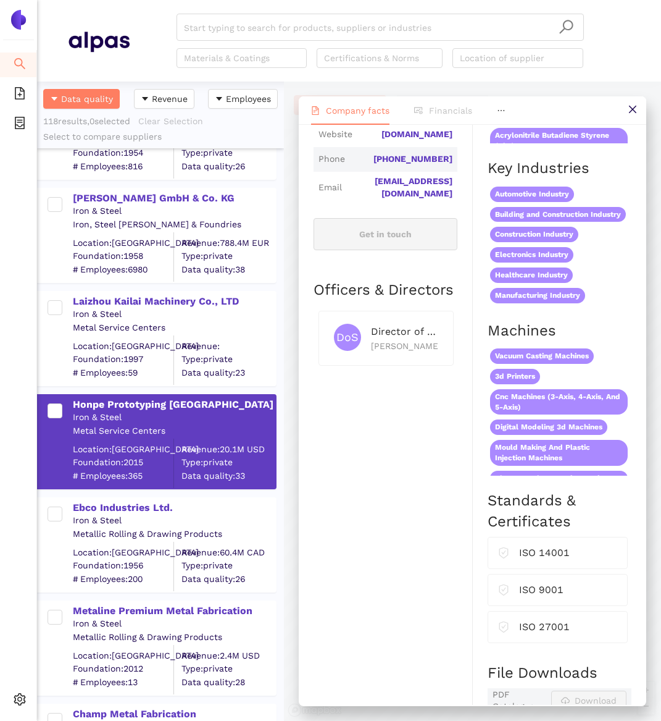
scroll to position [471, 0]
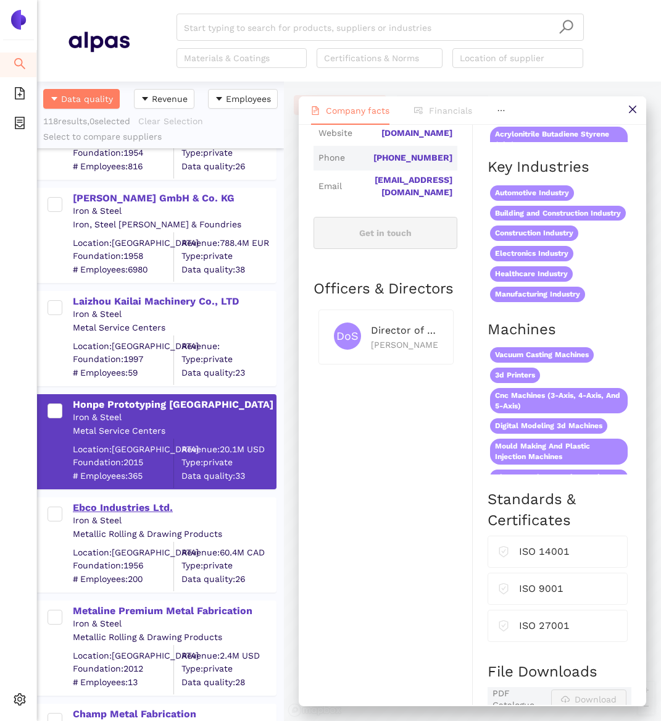
click at [135, 511] on div "Ebco Industries Ltd." at bounding box center [174, 508] width 203 height 14
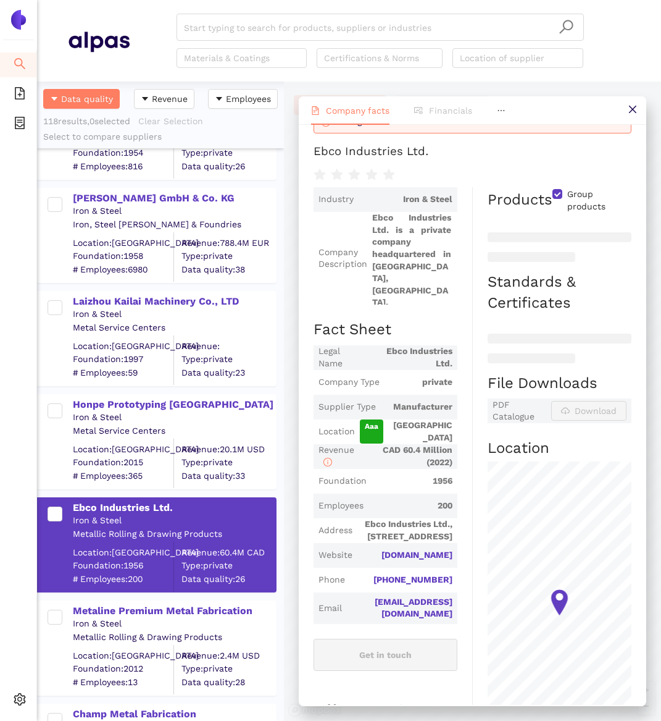
scroll to position [0, 0]
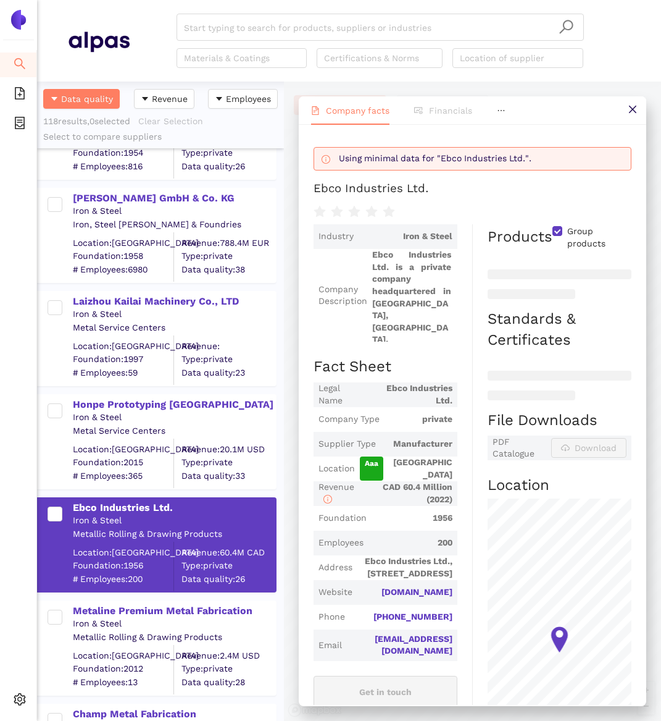
click at [563, 227] on span "Group products" at bounding box center [597, 237] width 69 height 24
click at [562, 227] on input "Group products" at bounding box center [558, 231] width 10 height 10
click at [557, 228] on input "Group products" at bounding box center [558, 231] width 10 height 10
checkbox input "true"
click at [497, 115] on div at bounding box center [501, 110] width 9 height 28
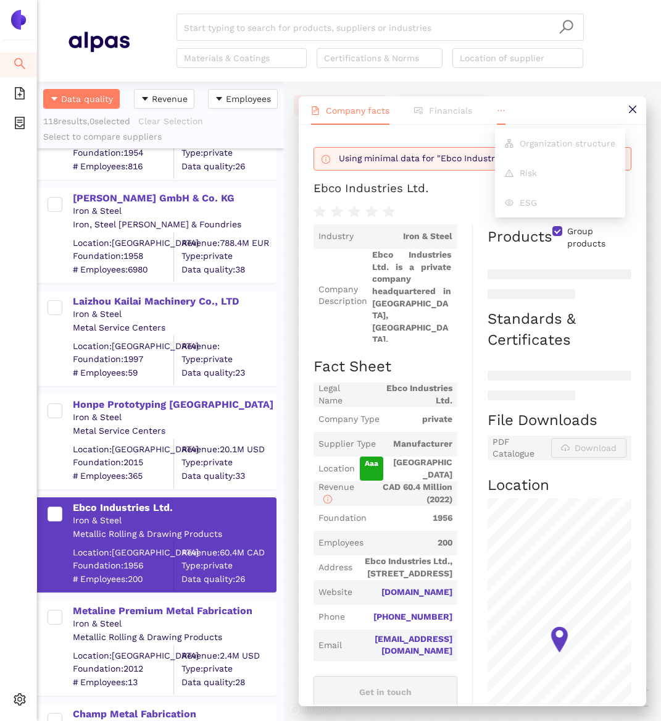
click at [497, 115] on div at bounding box center [501, 110] width 9 height 28
click at [545, 146] on span "Organization structure" at bounding box center [568, 143] width 96 height 10
click at [503, 111] on icon "ellipsis" at bounding box center [501, 110] width 9 height 9
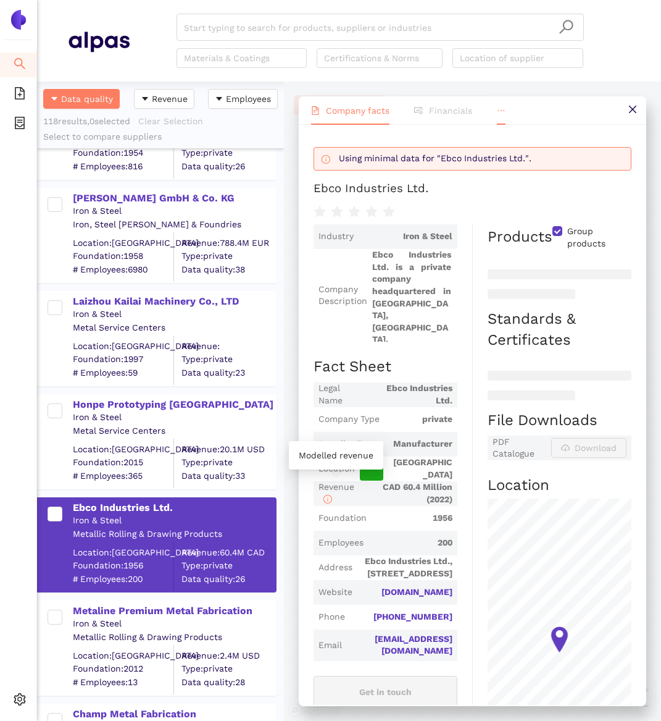
click at [330, 501] on icon "info-circle" at bounding box center [328, 499] width 9 height 9
click at [364, 502] on span "Revenue CAD 60.4 Million (2022)" at bounding box center [386, 493] width 144 height 25
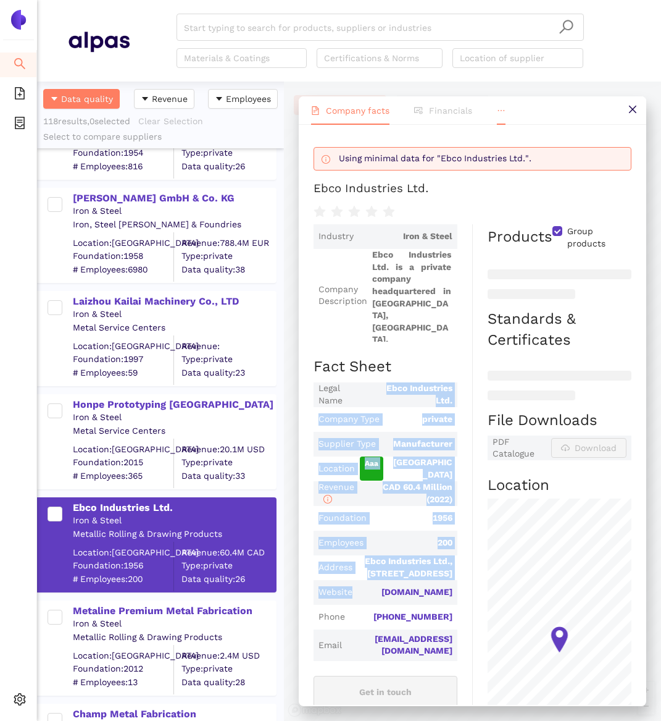
drag, startPoint x: 384, startPoint y: 382, endPoint x: 464, endPoint y: 604, distance: 236.3
click at [464, 604] on div "Industry Iron & Steel Company Description Ebco Industries Ltd. is a private com…" at bounding box center [393, 558] width 159 height 668
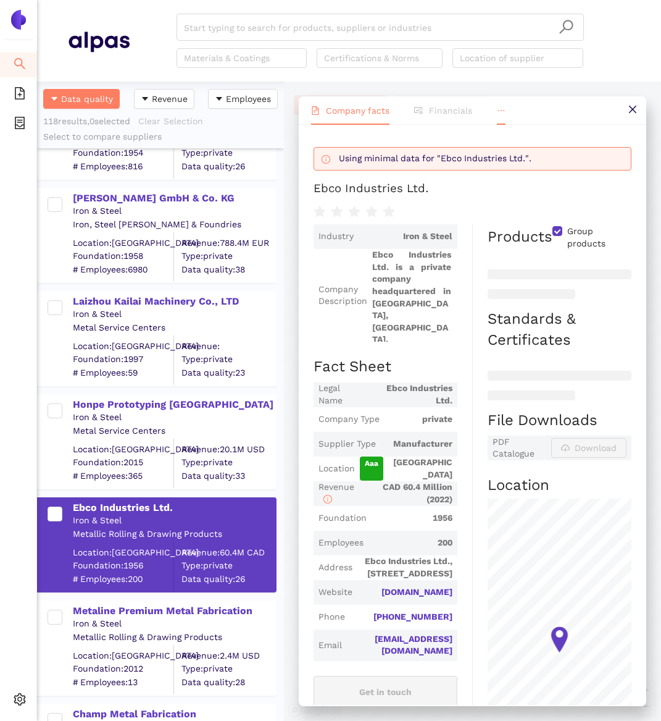
click at [457, 661] on span "Email [EMAIL_ADDRESS][DOMAIN_NAME]" at bounding box center [386, 644] width 144 height 31
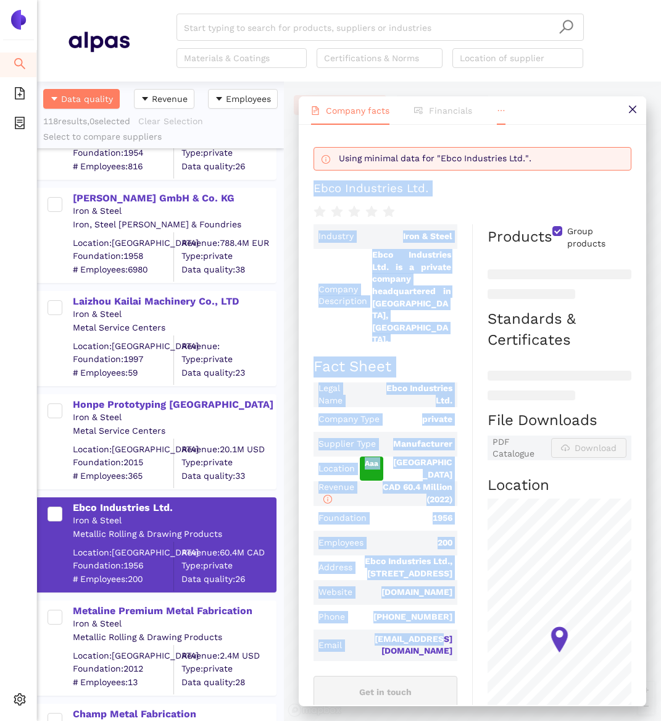
drag, startPoint x: 457, startPoint y: 672, endPoint x: 317, endPoint y: 188, distance: 504.6
click at [317, 188] on div "Using minimal data for "Ebco Industries Ltd.". Ebco Industries Ltd. Industry Ir…" at bounding box center [473, 415] width 348 height 580
click at [421, 217] on div at bounding box center [473, 210] width 318 height 17
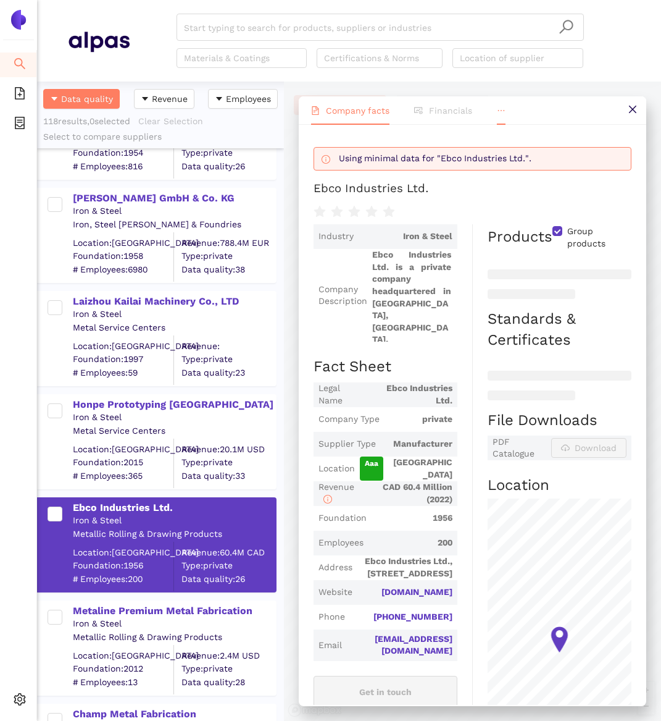
click at [485, 195] on h1 "Ebco Industries Ltd." at bounding box center [473, 188] width 318 height 16
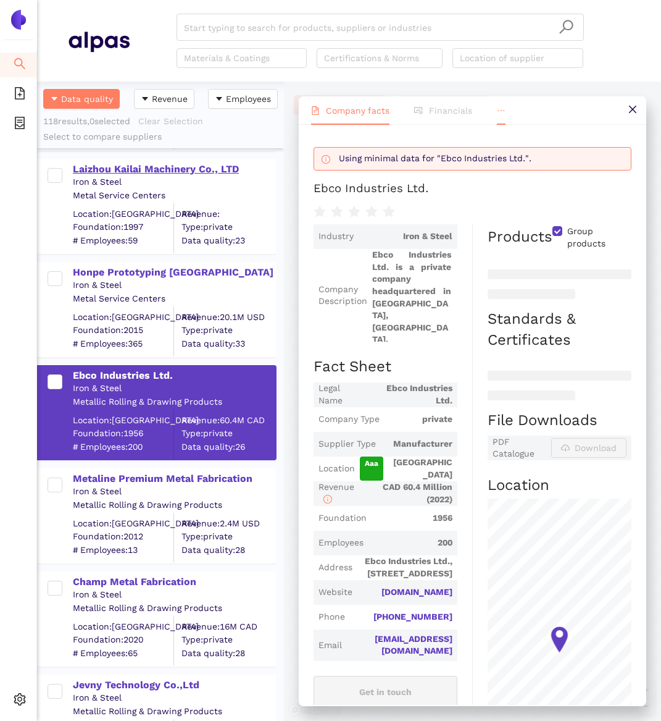
scroll to position [771, 0]
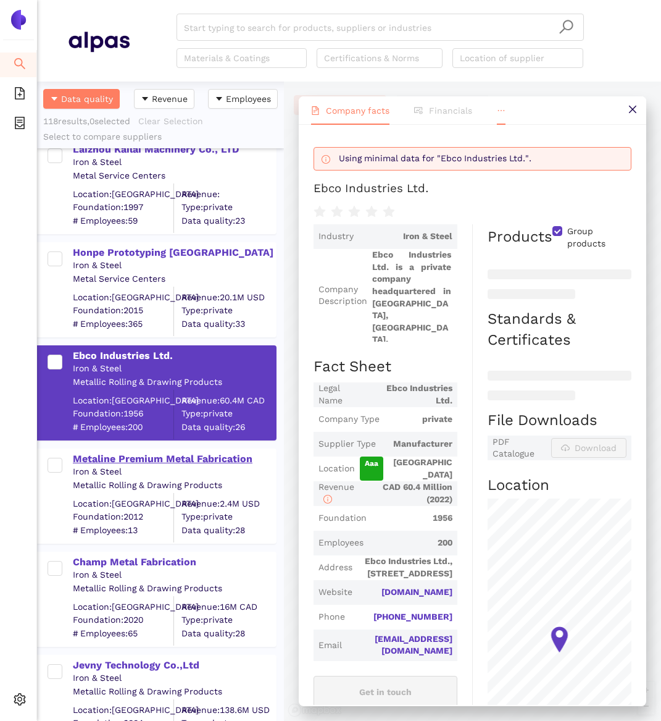
click at [161, 454] on div "Metaline Premium Metal Fabrication" at bounding box center [174, 459] width 203 height 14
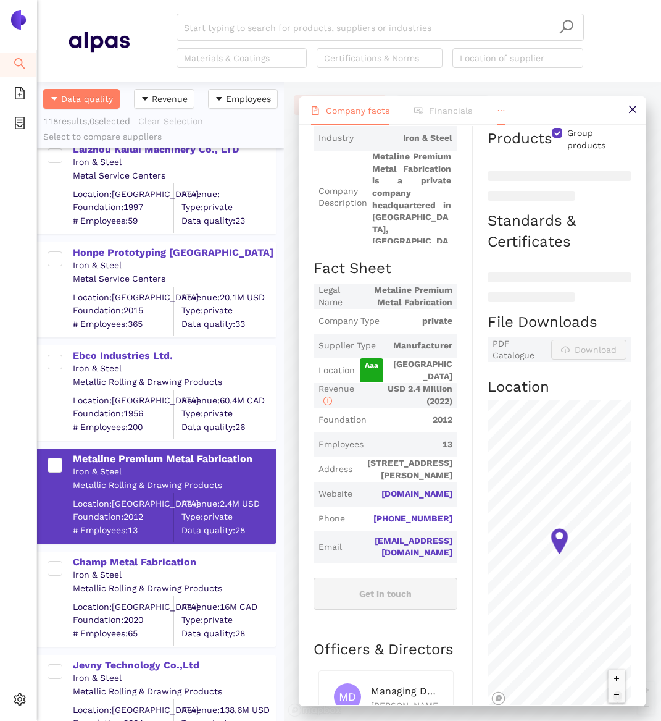
scroll to position [71, 0]
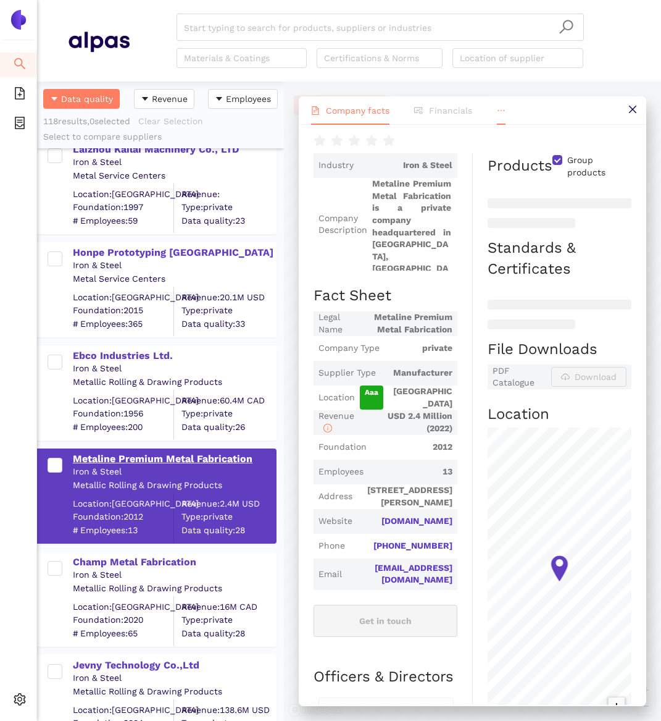
click at [178, 460] on div "Metaline Premium Metal Fabrication" at bounding box center [174, 459] width 203 height 14
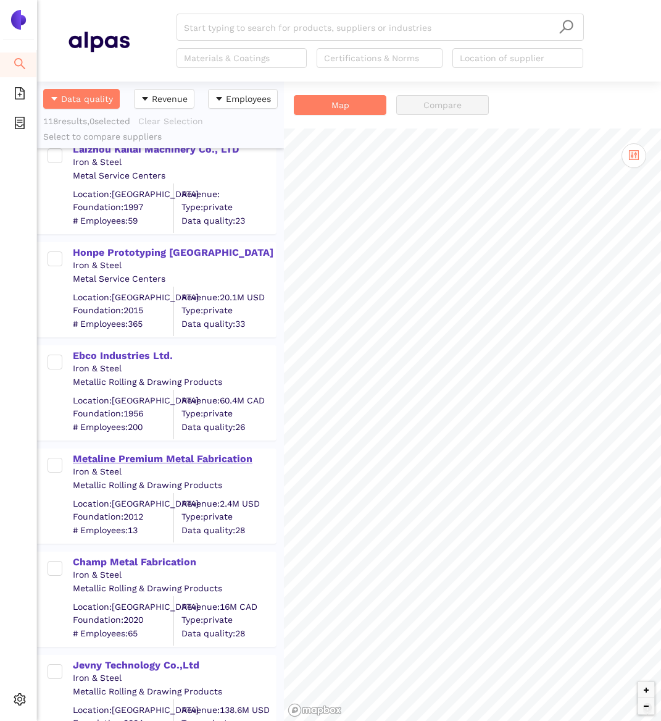
click at [178, 460] on div "Metaline Premium Metal Fabrication" at bounding box center [174, 459] width 203 height 14
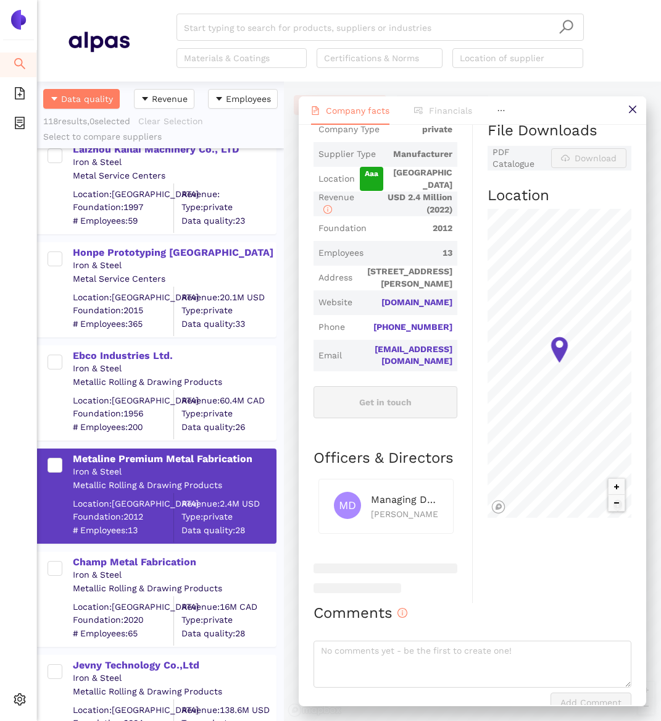
scroll to position [291, 0]
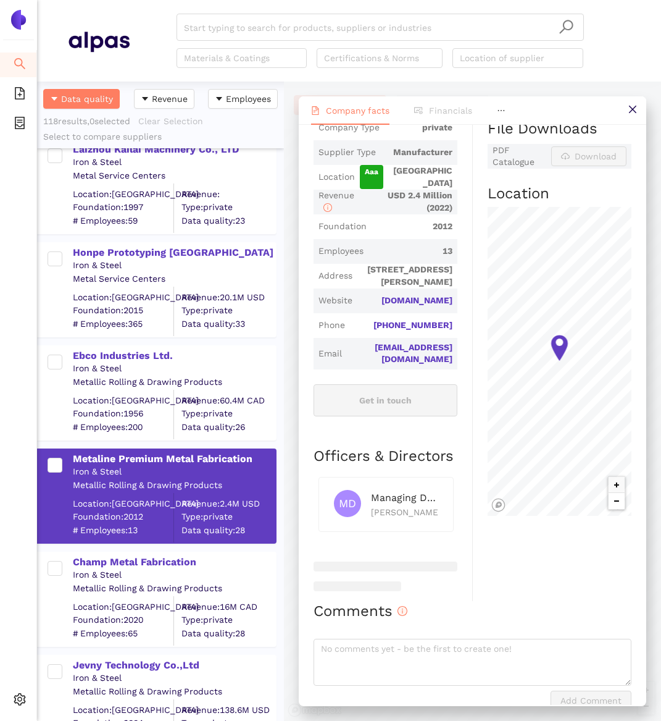
click at [618, 503] on button "Zoom out" at bounding box center [617, 501] width 16 height 16
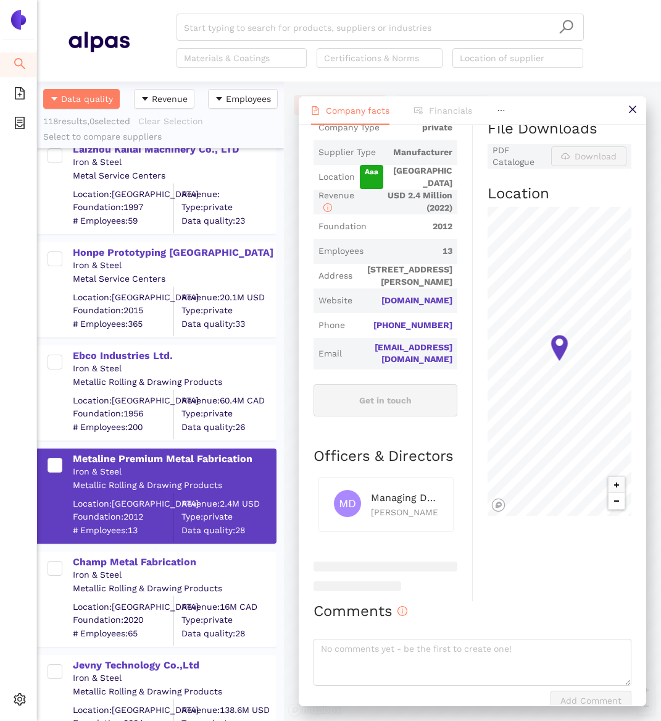
click at [618, 503] on button "Zoom out" at bounding box center [617, 501] width 16 height 16
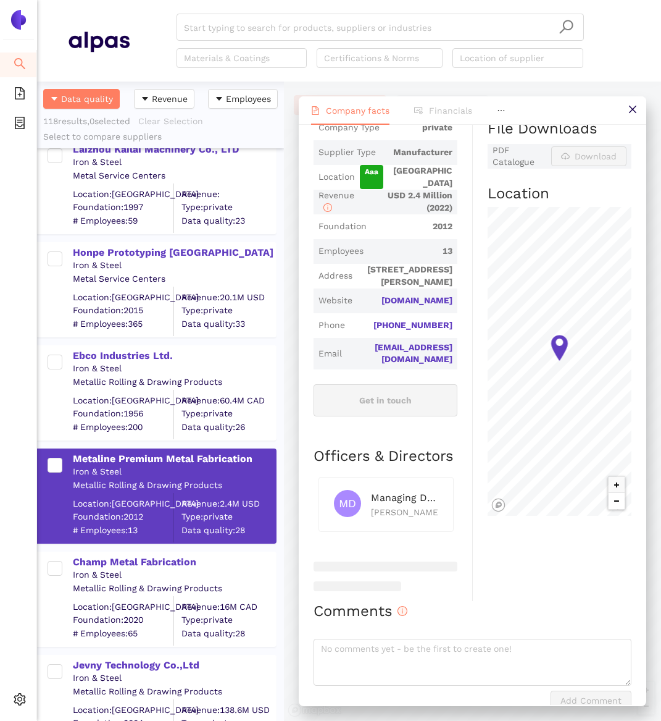
click at [618, 503] on button "Zoom out" at bounding box center [617, 501] width 16 height 16
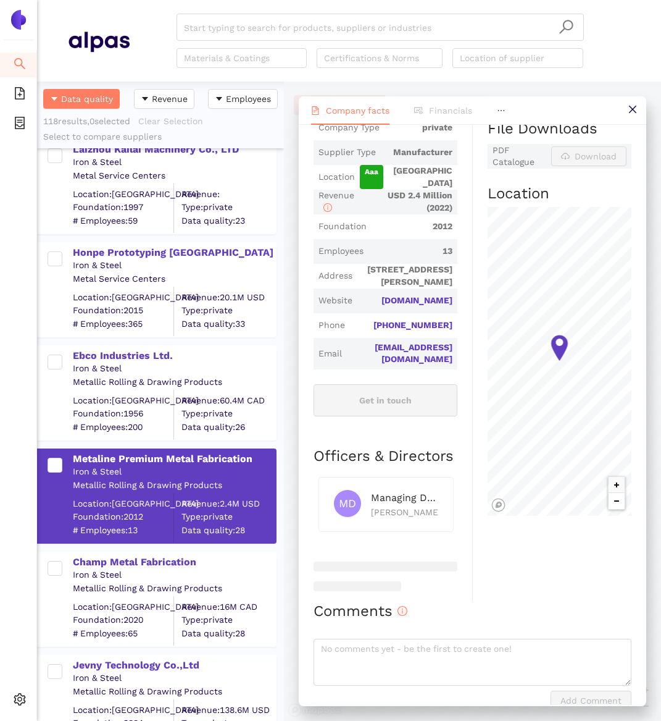
click at [618, 503] on button "Zoom out" at bounding box center [617, 501] width 16 height 16
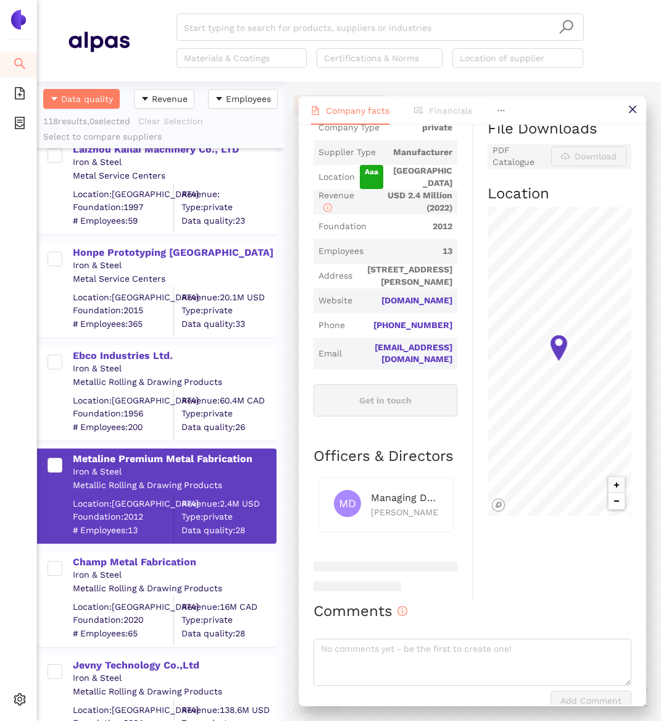
click at [618, 503] on button "Zoom out" at bounding box center [617, 501] width 16 height 16
click at [622, 487] on button "Zoom in" at bounding box center [617, 485] width 16 height 16
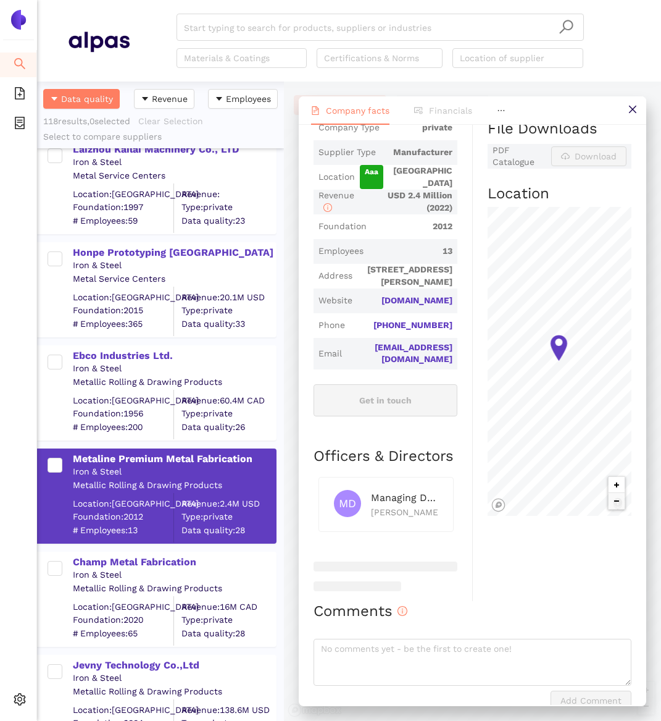
click at [622, 487] on button "Zoom in" at bounding box center [617, 485] width 16 height 16
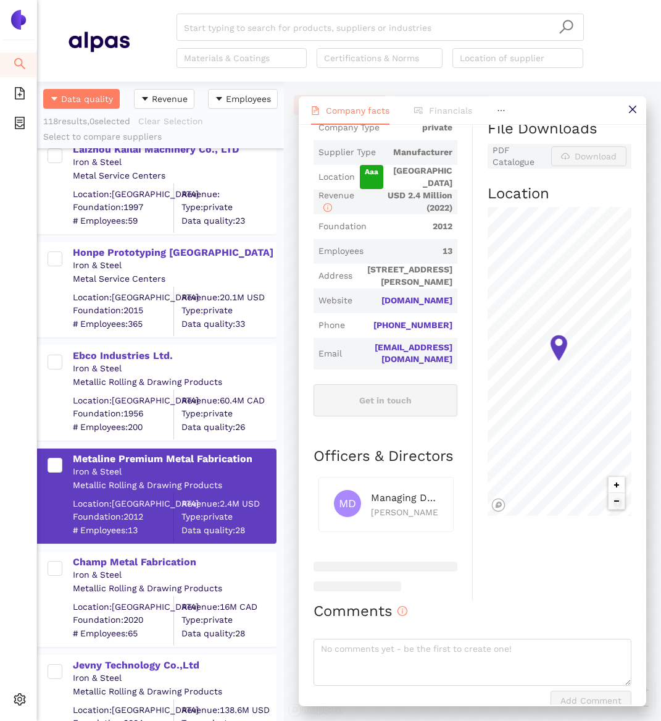
click at [622, 487] on button "Zoom in" at bounding box center [617, 485] width 16 height 16
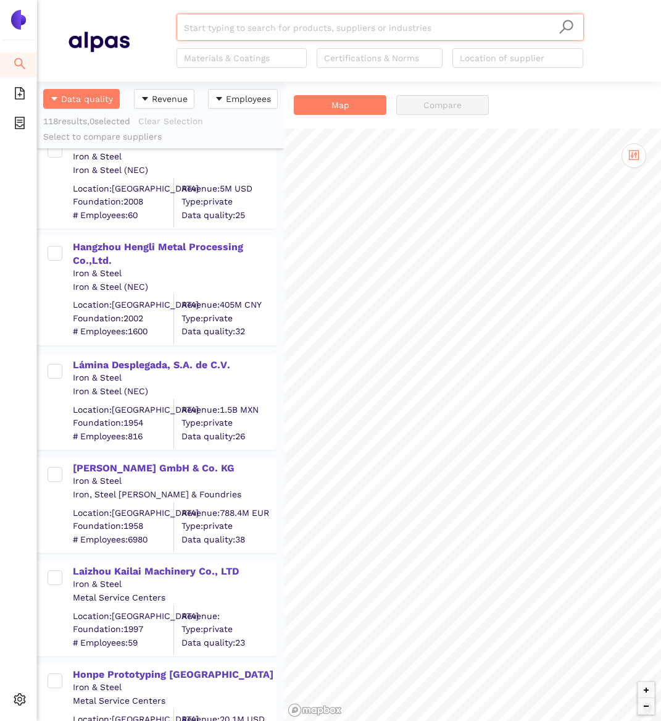
scroll to position [496, 0]
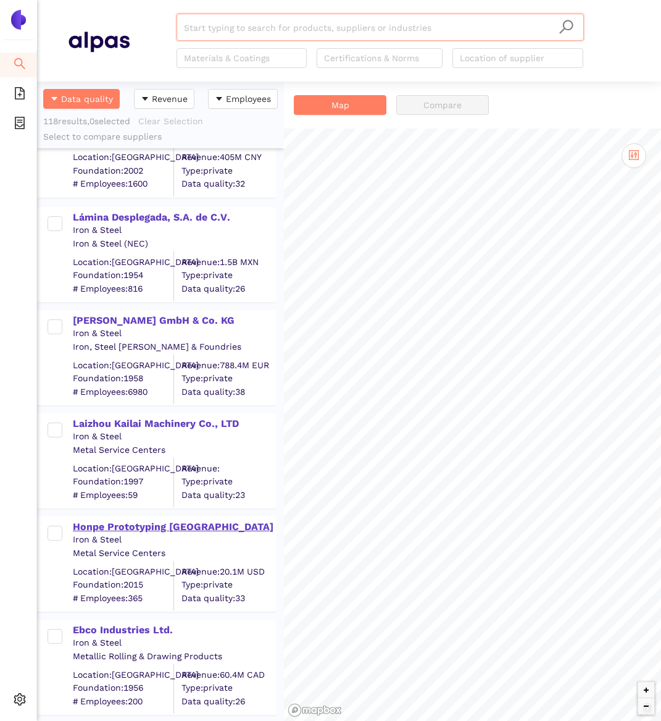
click at [112, 526] on div "Honpe Prototyping [GEOGRAPHIC_DATA]" at bounding box center [174, 527] width 203 height 14
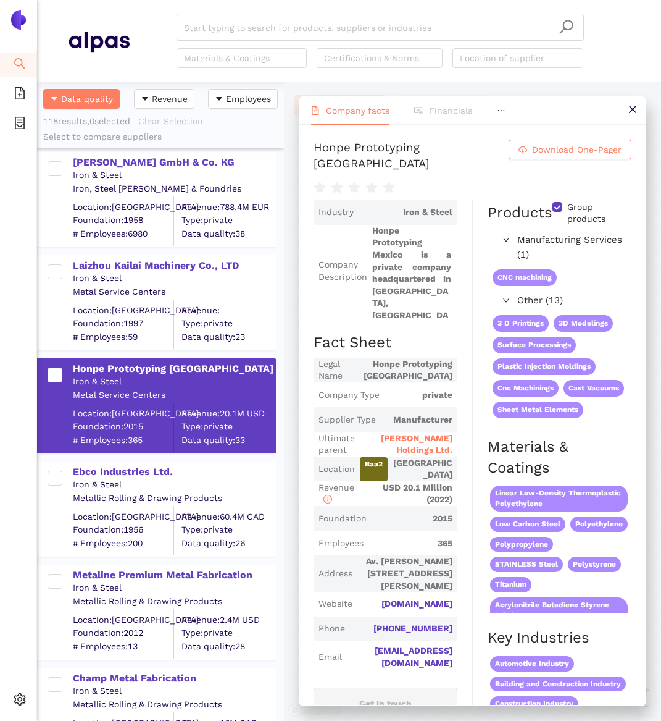
scroll to position [676, 0]
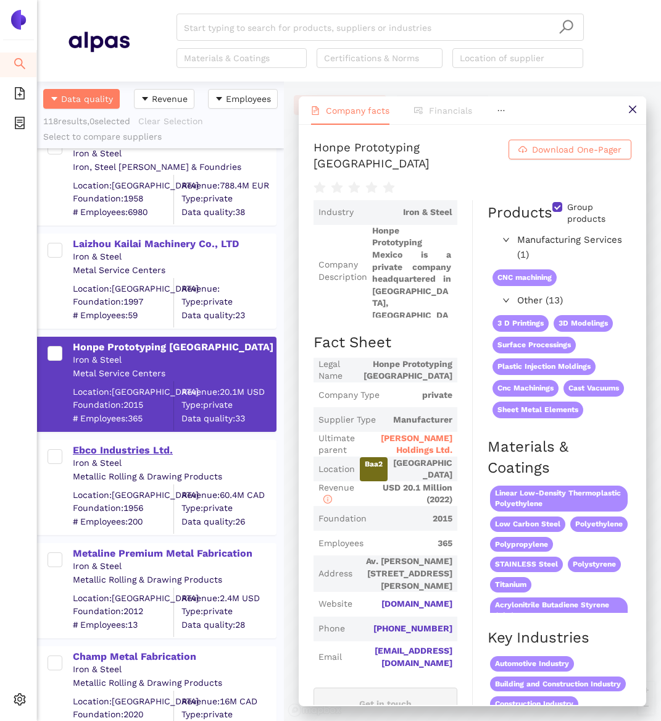
click at [111, 454] on div "Ebco Industries Ltd." at bounding box center [174, 450] width 203 height 14
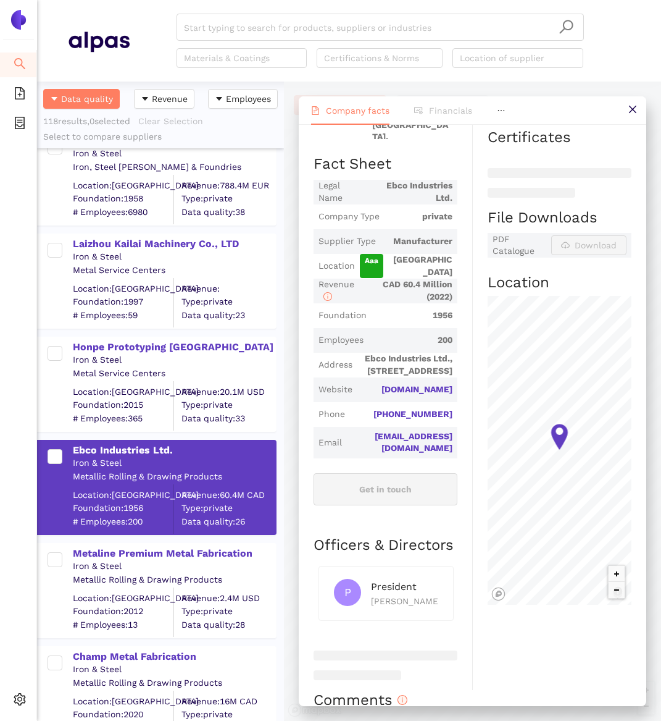
scroll to position [328, 0]
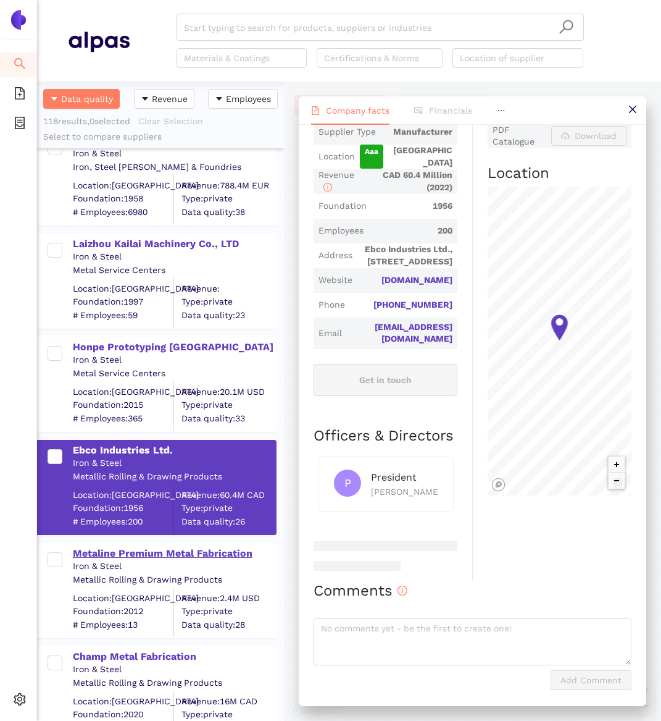
click at [190, 557] on div "Metaline Premium Metal Fabrication" at bounding box center [174, 553] width 203 height 14
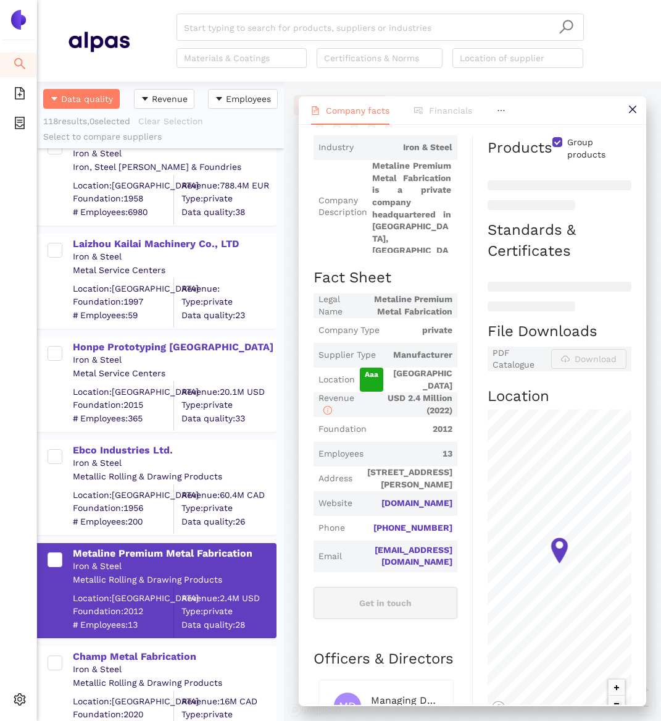
scroll to position [0, 0]
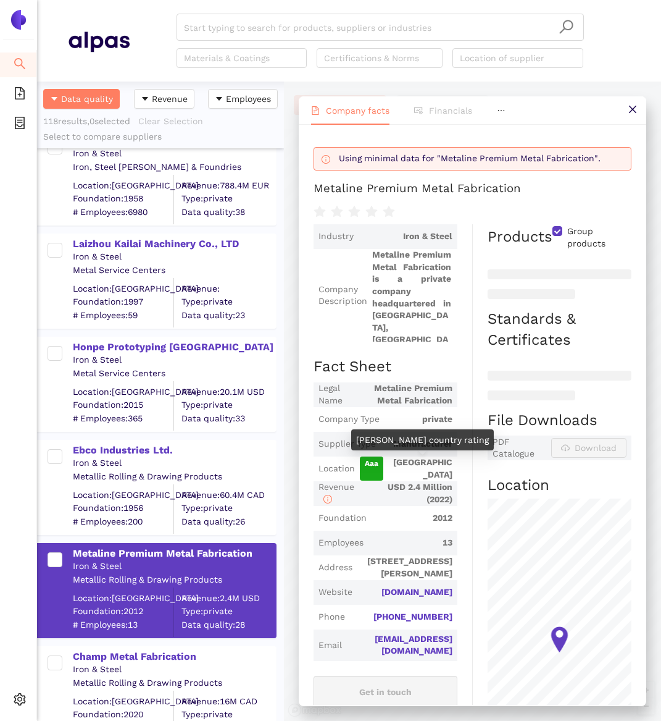
click at [383, 471] on span "Aaa" at bounding box center [371, 468] width 23 height 24
click at [377, 462] on span "Aaa [GEOGRAPHIC_DATA]" at bounding box center [406, 468] width 93 height 24
click at [383, 467] on span "Aaa" at bounding box center [371, 468] width 23 height 24
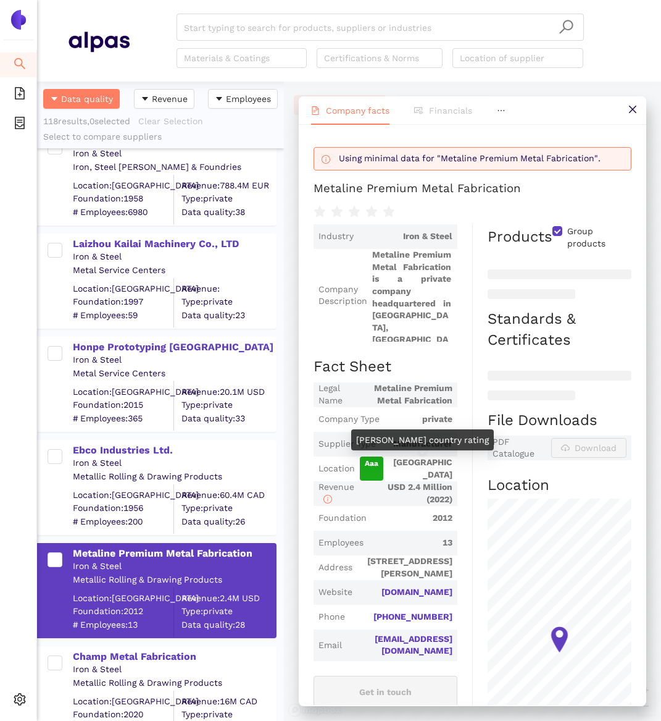
click at [383, 467] on span "Aaa" at bounding box center [371, 468] width 23 height 24
click at [371, 468] on span "Aaa [GEOGRAPHIC_DATA]" at bounding box center [406, 468] width 93 height 24
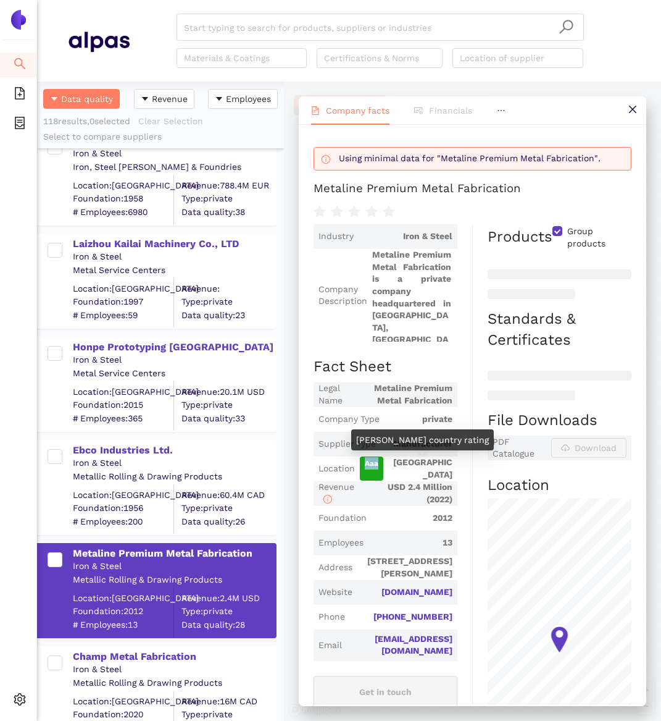
drag, startPoint x: 397, startPoint y: 466, endPoint x: 412, endPoint y: 466, distance: 14.8
click at [383, 466] on span "Aaa" at bounding box center [371, 468] width 23 height 24
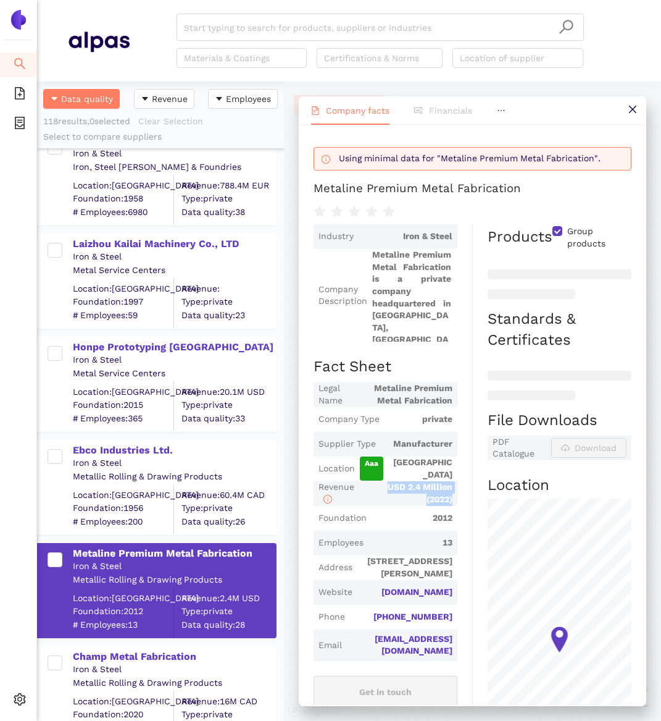
drag, startPoint x: 386, startPoint y: 487, endPoint x: 451, endPoint y: 503, distance: 67.4
click at [451, 503] on span "USD 2.4 Million (2022)" at bounding box center [410, 493] width 84 height 24
click at [418, 515] on span "2012" at bounding box center [412, 518] width 81 height 12
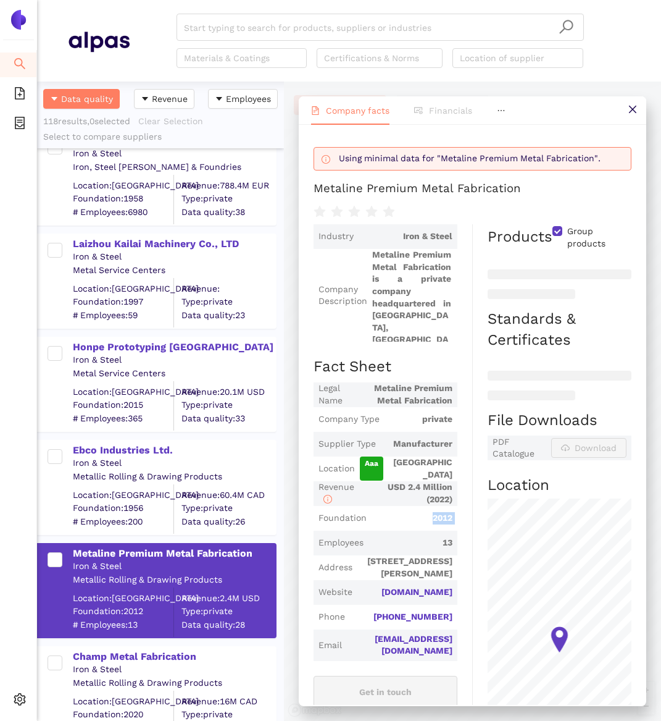
click at [418, 515] on span "2012" at bounding box center [412, 518] width 81 height 12
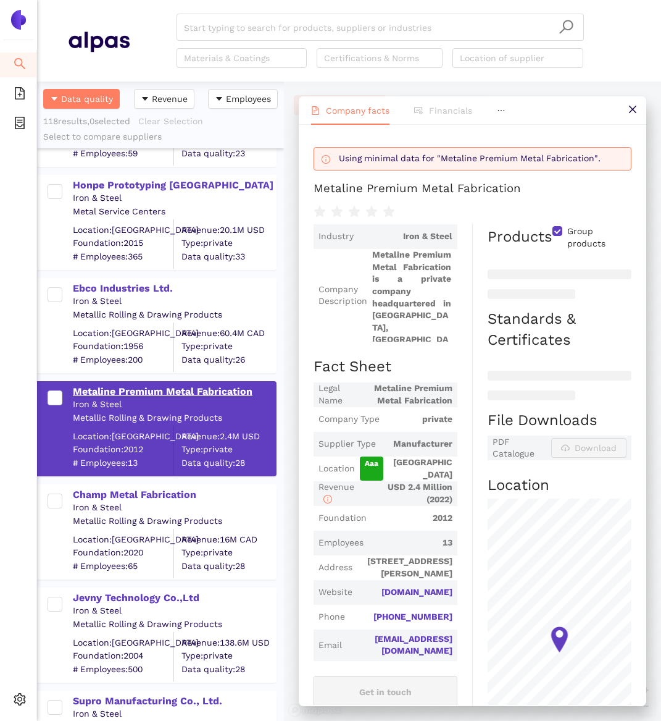
scroll to position [847, 0]
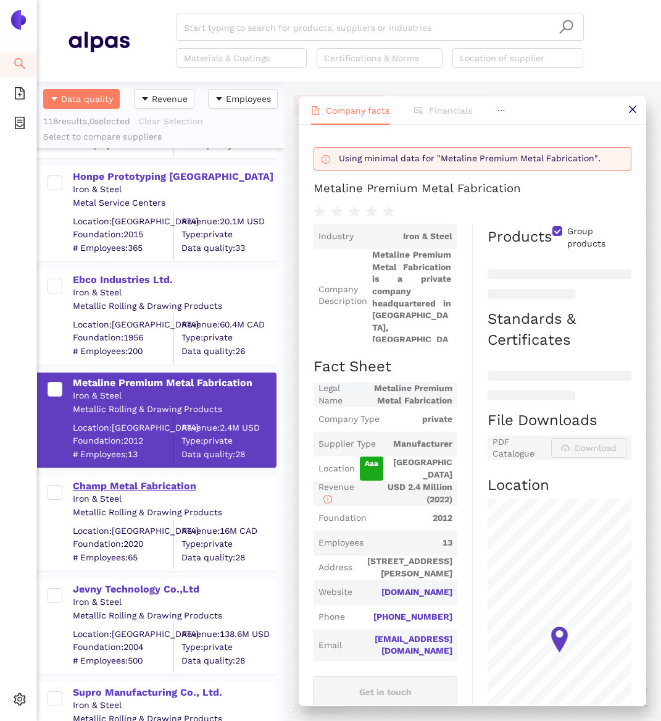
click at [122, 488] on div "Champ Metal Fabrication" at bounding box center [174, 486] width 203 height 14
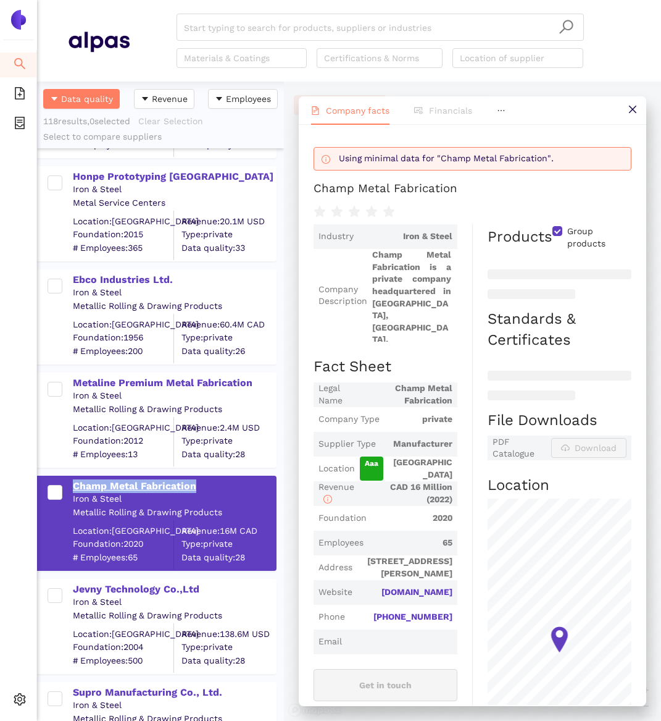
drag, startPoint x: 206, startPoint y: 483, endPoint x: 75, endPoint y: 486, distance: 130.3
click at [75, 486] on div "Champ Metal Fabrication" at bounding box center [174, 486] width 203 height 14
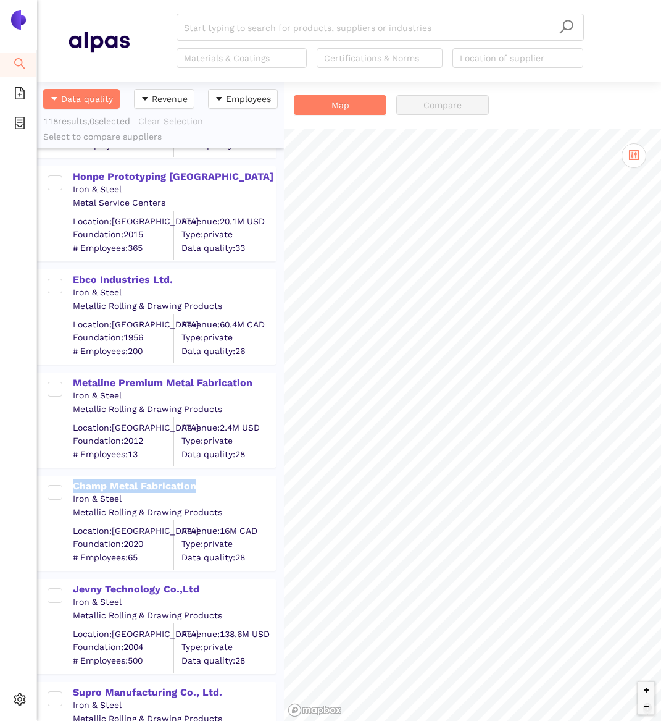
click at [127, 474] on div "Champ Metal Fabrication Iron & Steel Metallic Rolling & Drawing Products Locati…" at bounding box center [160, 517] width 247 height 103
click at [126, 493] on div "Iron & Steel" at bounding box center [174, 499] width 203 height 12
click at [126, 491] on div "Champ Metal Fabrication" at bounding box center [174, 486] width 203 height 14
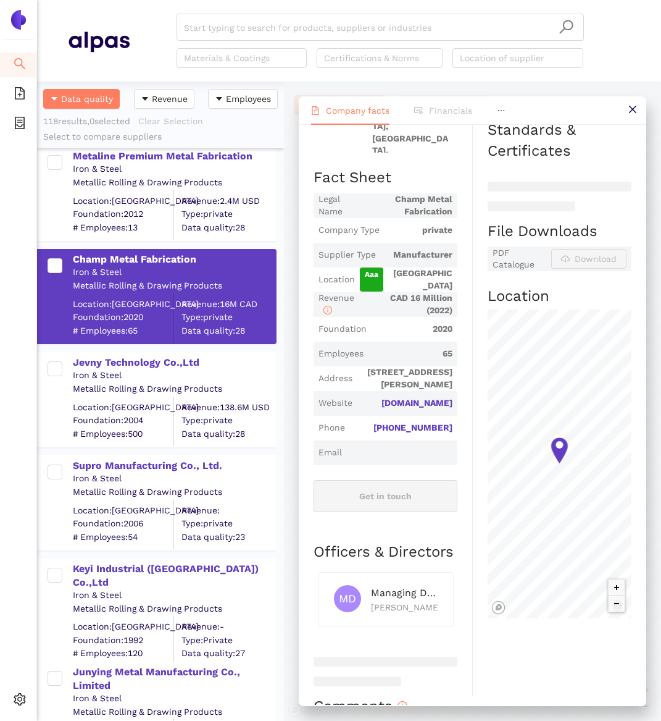
scroll to position [1076, 0]
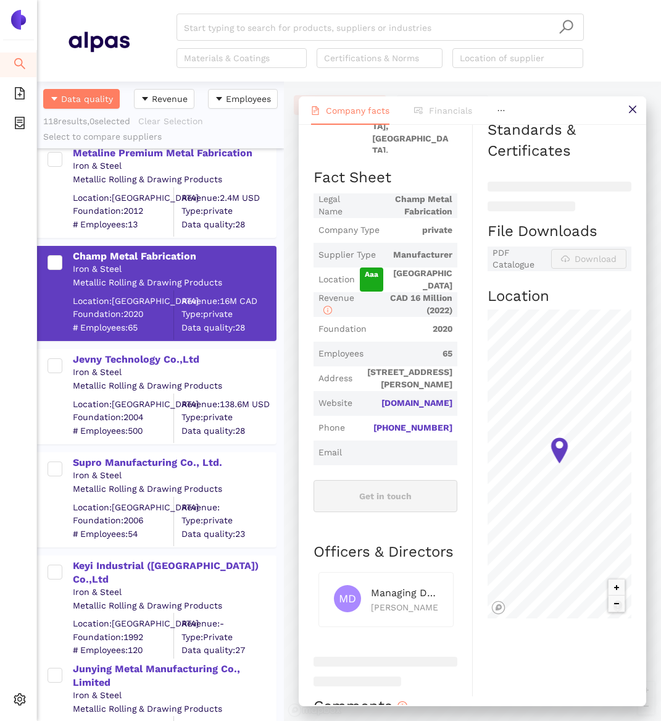
click at [164, 367] on div "Iron & Steel" at bounding box center [174, 372] width 203 height 12
click at [164, 364] on div "Jevny Technology Co.,Ltd" at bounding box center [174, 360] width 203 height 14
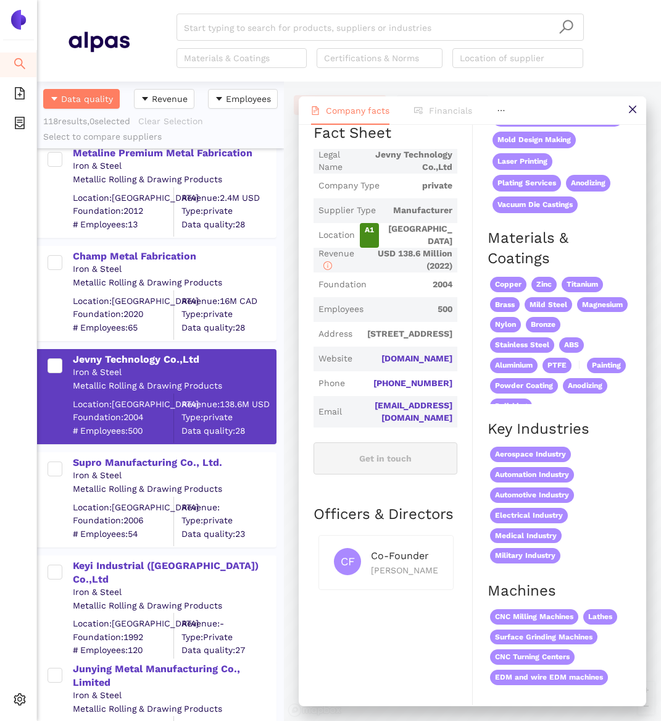
scroll to position [200, 0]
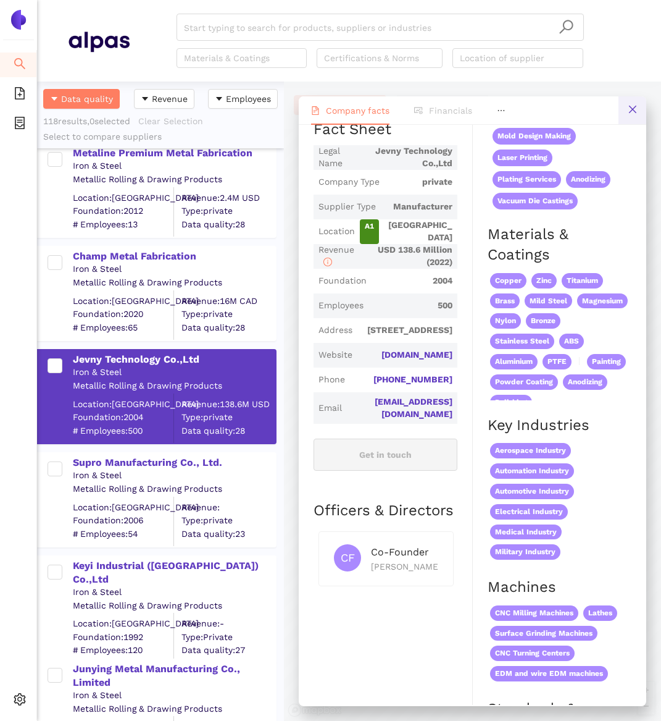
click at [632, 114] on icon "close" at bounding box center [633, 109] width 10 height 10
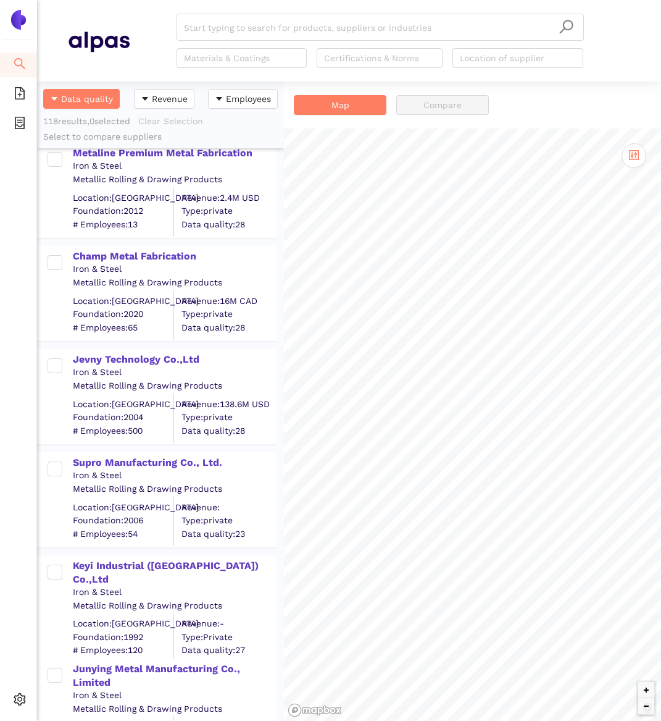
click at [595, 100] on div "Map Compare" at bounding box center [473, 105] width 358 height 20
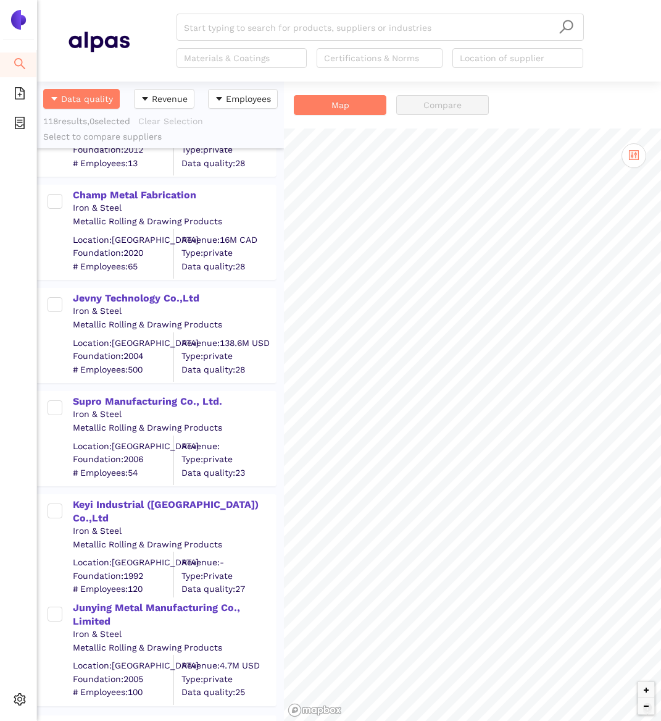
scroll to position [1173, 0]
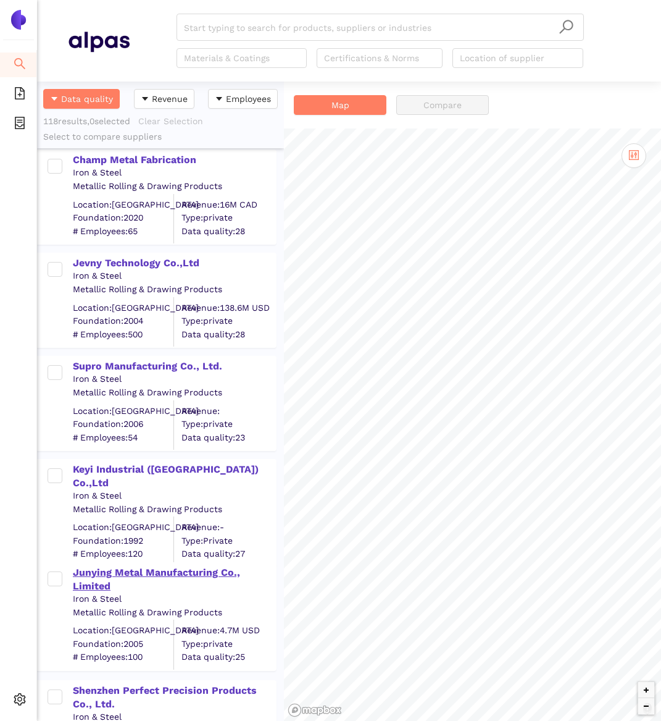
click at [118, 583] on div "Junying Metal Manufacturing Co., Limited" at bounding box center [174, 580] width 203 height 28
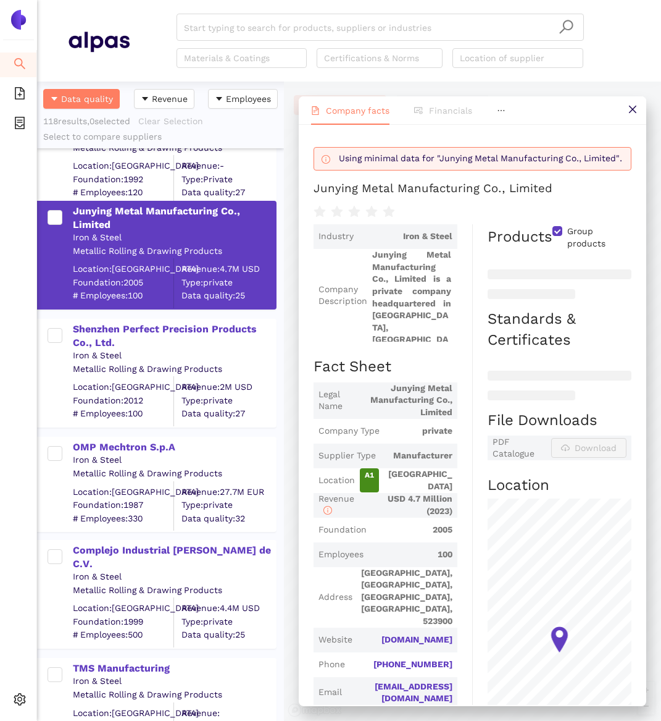
scroll to position [1538, 0]
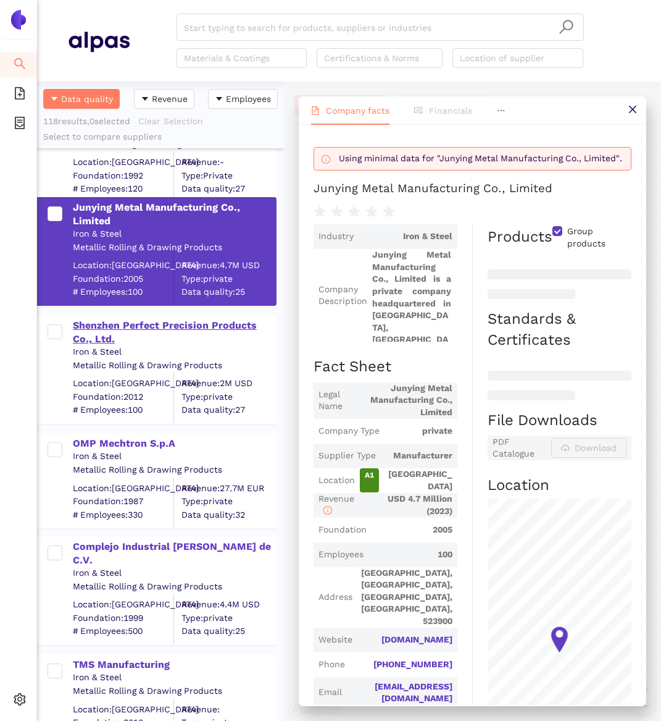
click at [161, 323] on div "Shenzhen Perfect Precision Products Co., Ltd." at bounding box center [174, 333] width 203 height 28
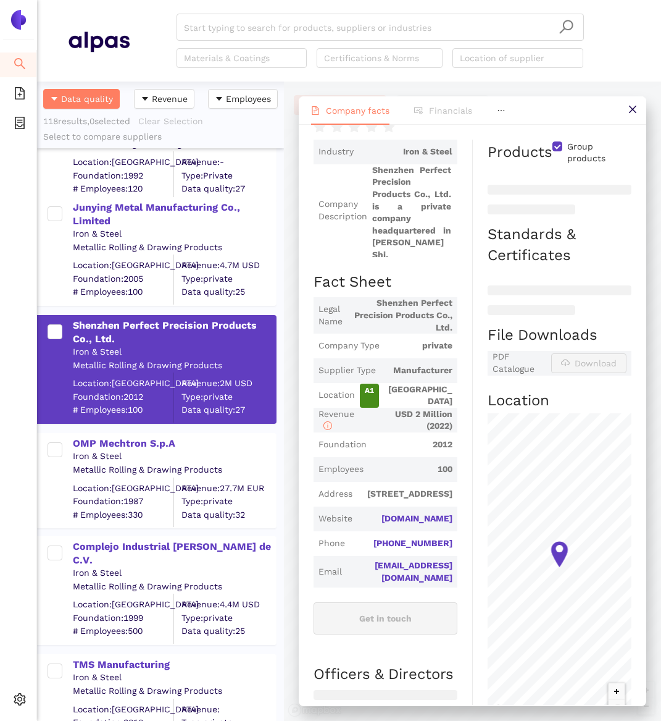
scroll to position [0, 0]
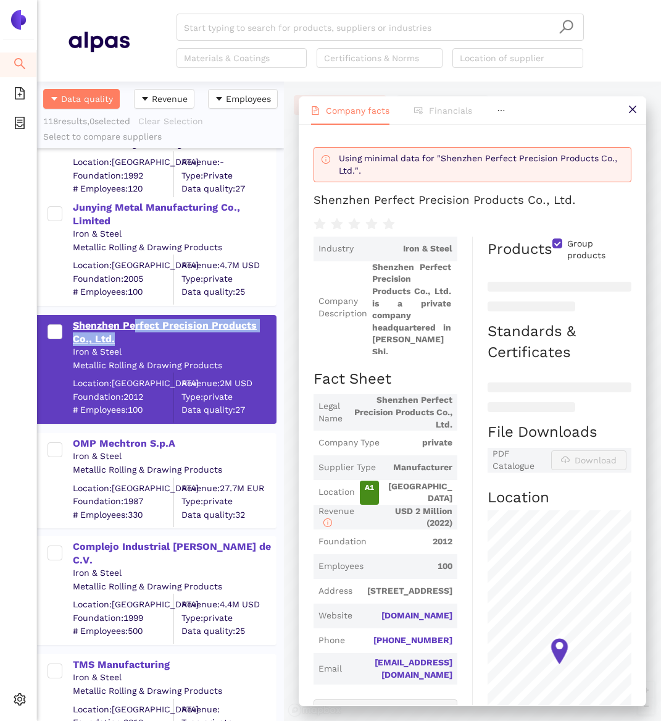
drag, startPoint x: 133, startPoint y: 330, endPoint x: 127, endPoint y: 337, distance: 9.2
click at [127, 337] on div "Shenzhen Perfect Precision Products Co., Ltd." at bounding box center [174, 333] width 203 height 28
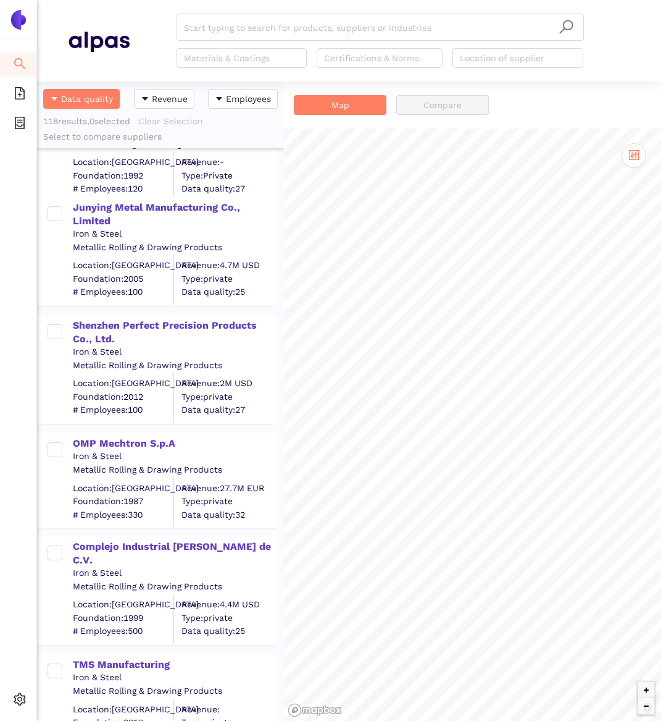
click at [169, 353] on div "Iron & Steel" at bounding box center [174, 352] width 203 height 12
drag, startPoint x: 153, startPoint y: 342, endPoint x: 70, endPoint y: 329, distance: 83.9
click at [70, 329] on div "Shenzhen Perfect Precision Products Co., Ltd. Iron & Steel Metallic Rolling & D…" at bounding box center [163, 369] width 225 height 106
click at [180, 324] on div "Shenzhen Perfect Precision Products Co., Ltd." at bounding box center [174, 333] width 203 height 28
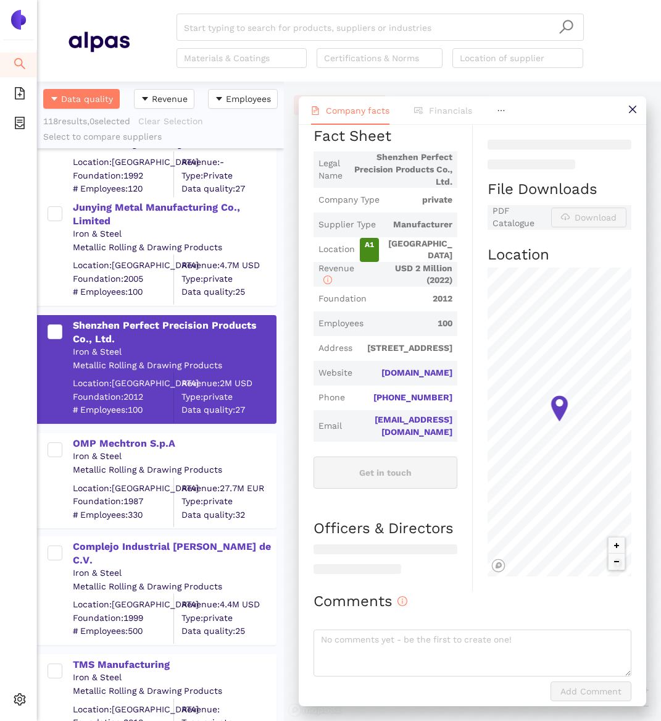
scroll to position [247, 0]
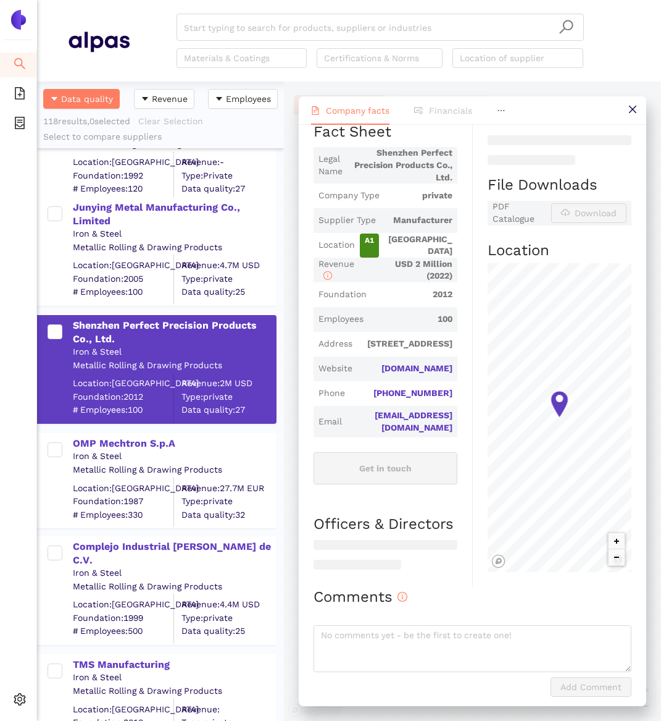
click at [509, 624] on div "Comments Add Comment" at bounding box center [473, 642] width 318 height 110
click at [503, 672] on textarea at bounding box center [473, 648] width 318 height 47
click at [506, 608] on h2 "Comments" at bounding box center [473, 597] width 318 height 21
click at [549, 603] on h2 "Comments" at bounding box center [473, 597] width 318 height 21
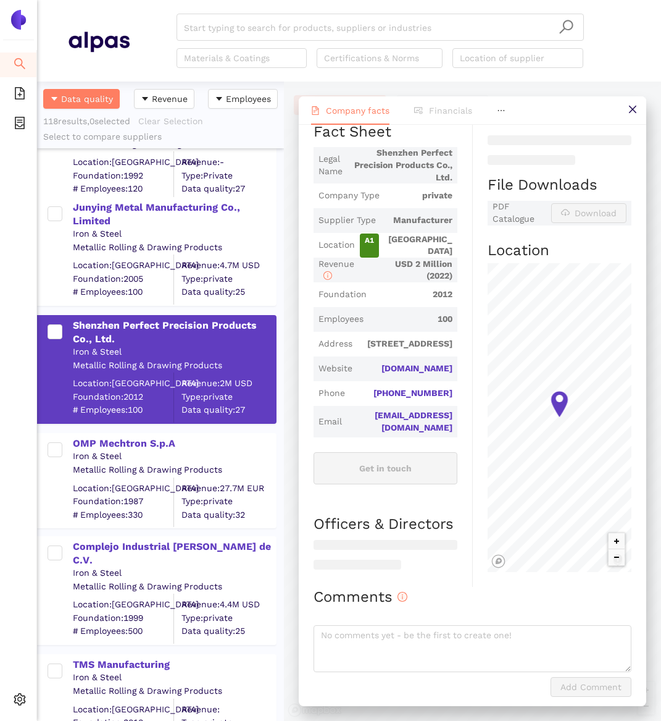
drag, startPoint x: 400, startPoint y: 386, endPoint x: 460, endPoint y: 403, distance: 62.3
click at [460, 403] on div "Industry Iron & Steel Company Description Shenzhen Perfect Precision Products C…" at bounding box center [393, 289] width 159 height 598
click at [516, 597] on h2 "Comments" at bounding box center [473, 597] width 318 height 21
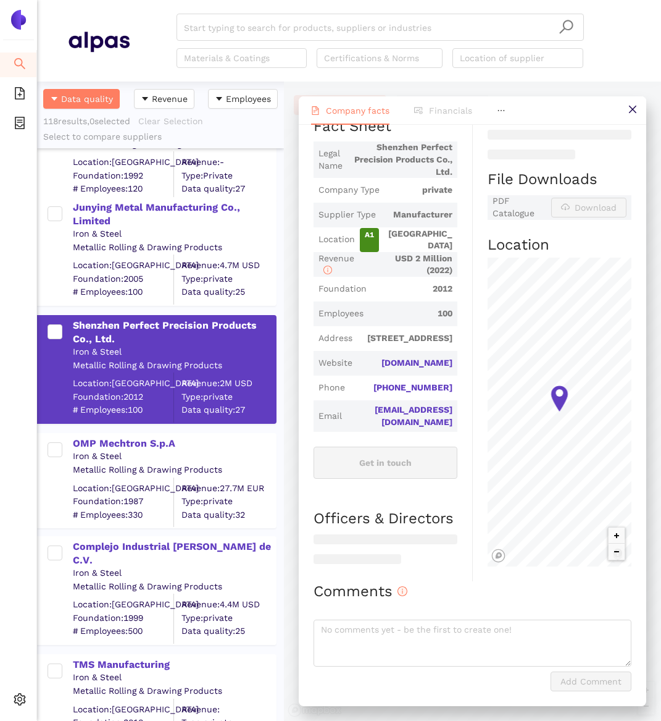
scroll to position [262, 0]
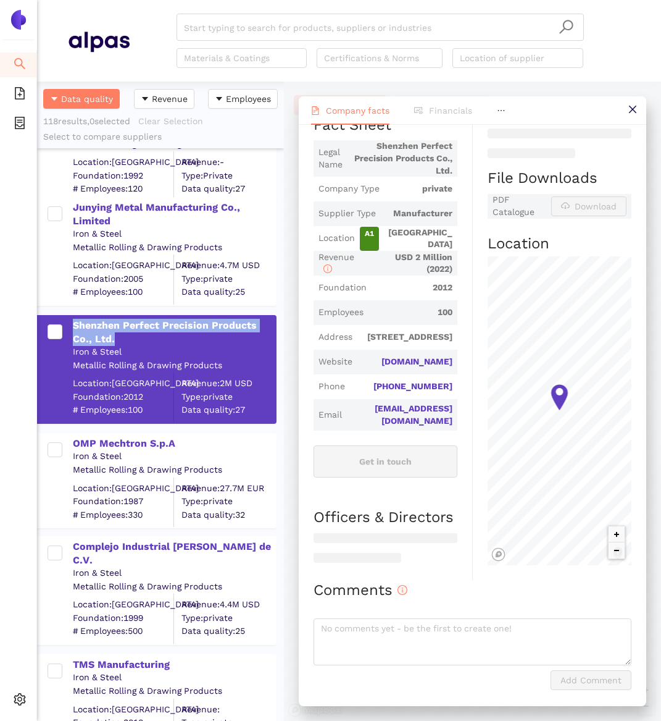
drag, startPoint x: 128, startPoint y: 335, endPoint x: 64, endPoint y: 324, distance: 65.2
click at [64, 324] on div "Shenzhen Perfect Precision Products Co., Ltd. Iron & Steel Metallic Rolling & D…" at bounding box center [163, 369] width 225 height 106
click at [141, 445] on div "OMP Mechtron S.p.A" at bounding box center [174, 444] width 203 height 14
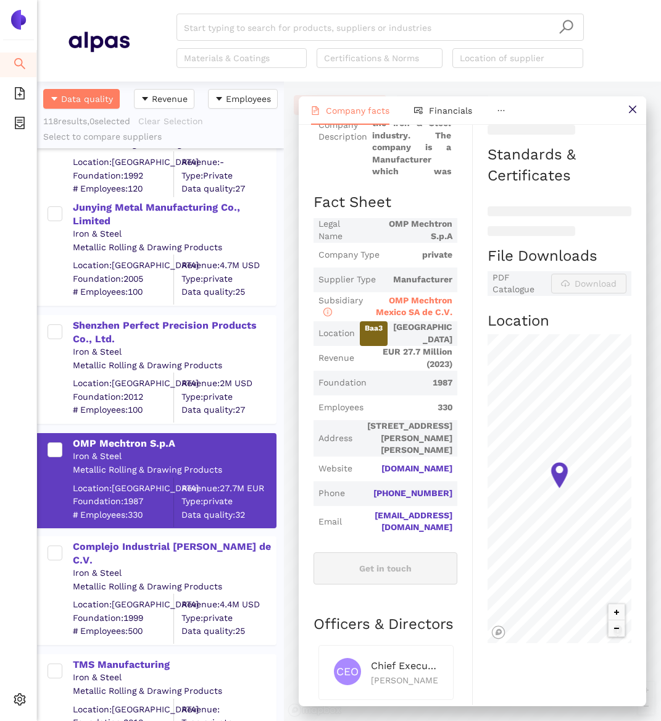
scroll to position [161, 0]
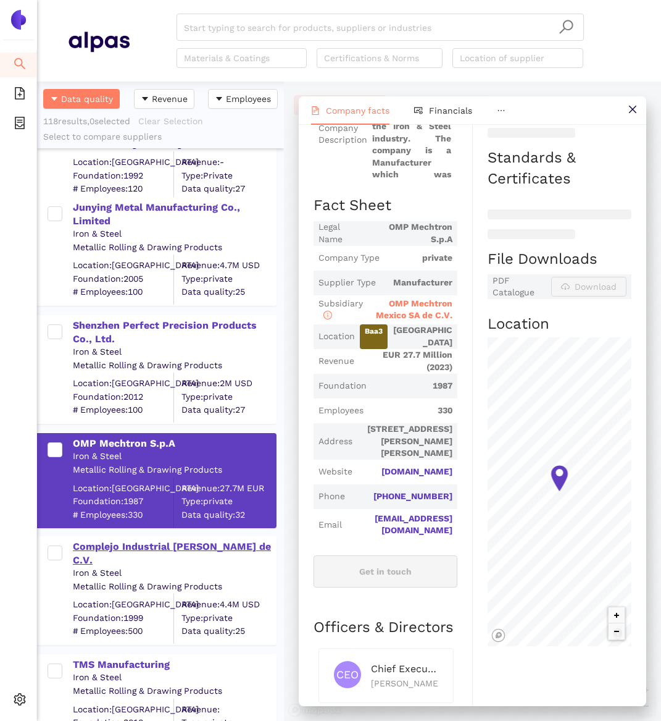
click at [157, 547] on div "Complejo Industrial [PERSON_NAME] de C.V." at bounding box center [174, 554] width 203 height 28
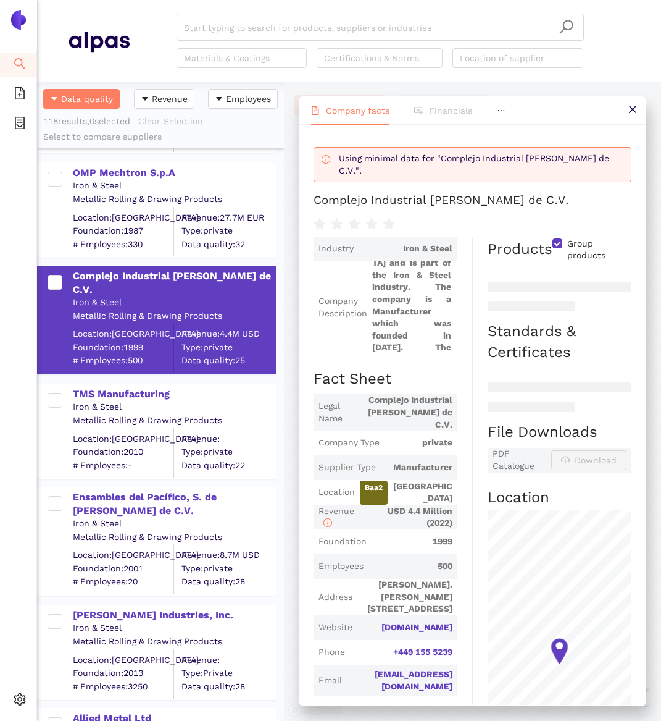
scroll to position [1812, 0]
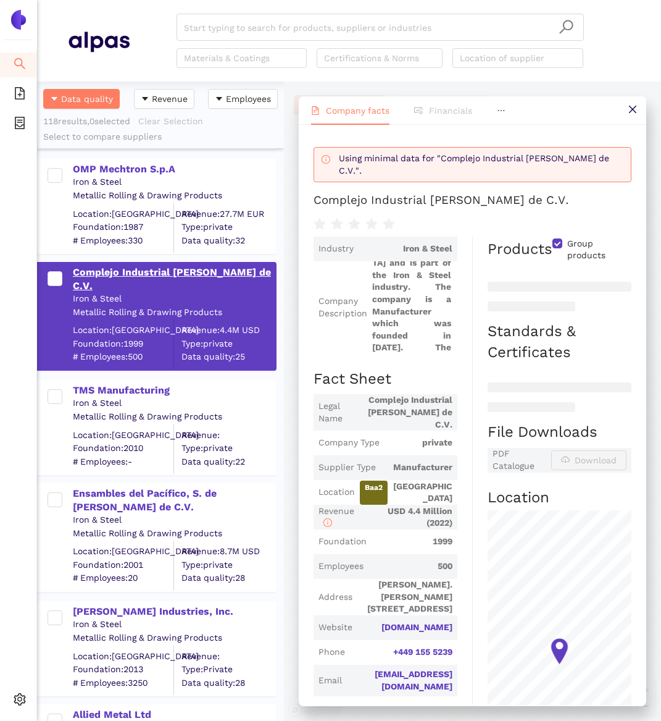
click at [135, 267] on div "Complejo Industrial [PERSON_NAME] de C.V." at bounding box center [174, 280] width 203 height 28
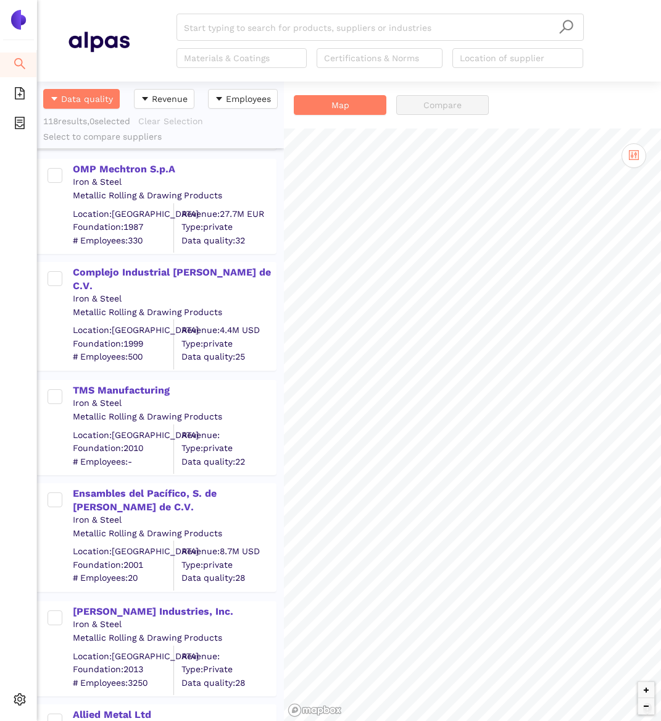
click at [169, 293] on div "Iron & Steel" at bounding box center [174, 299] width 203 height 12
click at [162, 272] on div "Complejo Industrial [PERSON_NAME] de C.V." at bounding box center [174, 280] width 203 height 28
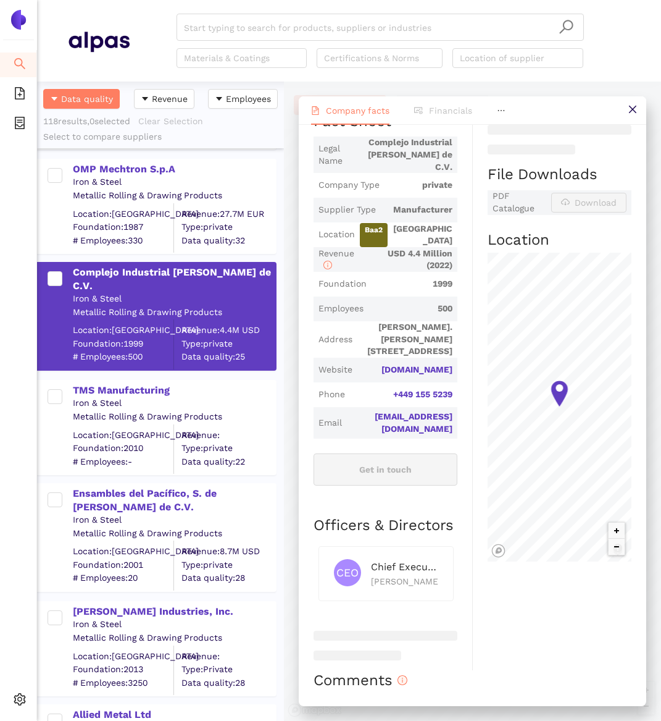
scroll to position [360, 0]
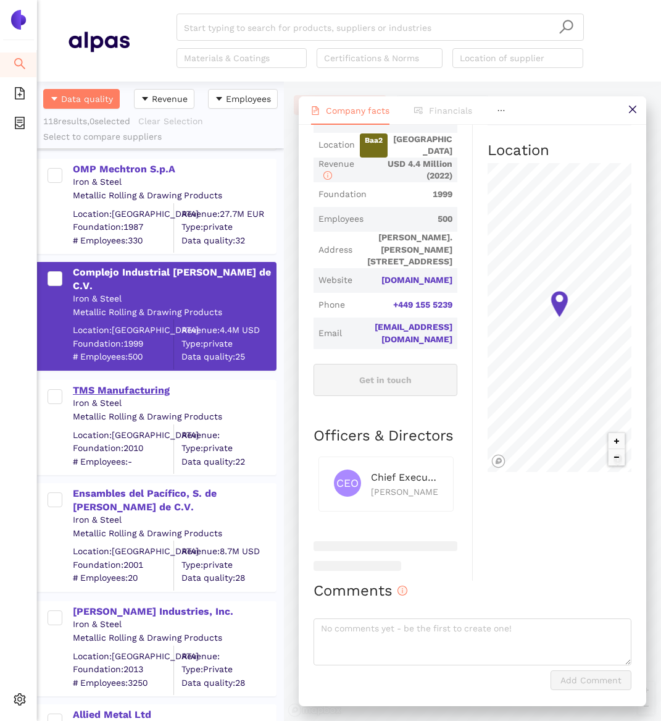
click at [119, 393] on div "TMS Manufacturing" at bounding box center [174, 390] width 203 height 14
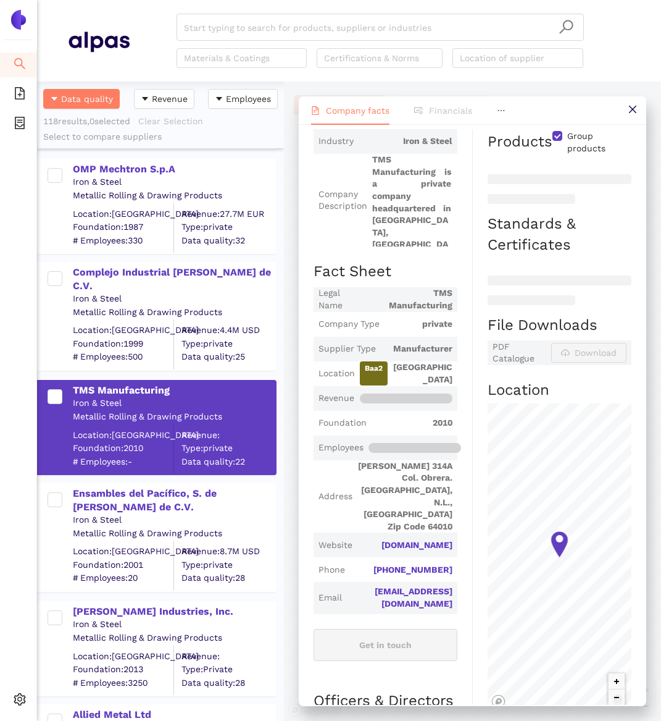
scroll to position [257, 0]
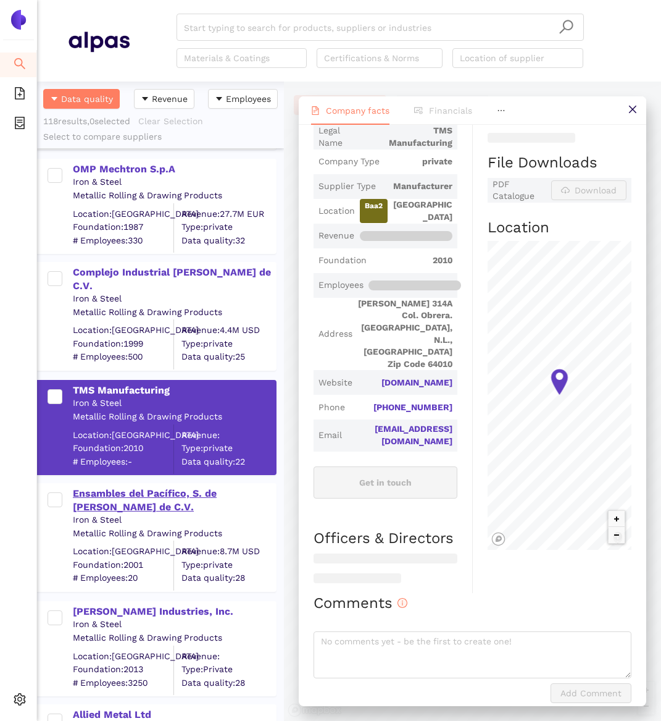
click at [150, 492] on div "Ensambles del Pacífico, S. de [PERSON_NAME] de C.V." at bounding box center [174, 501] width 203 height 28
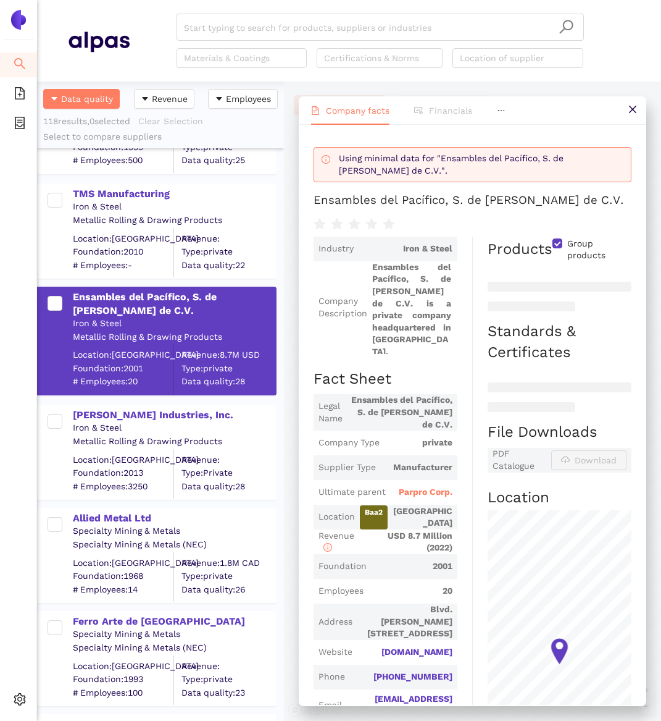
scroll to position [2032, 0]
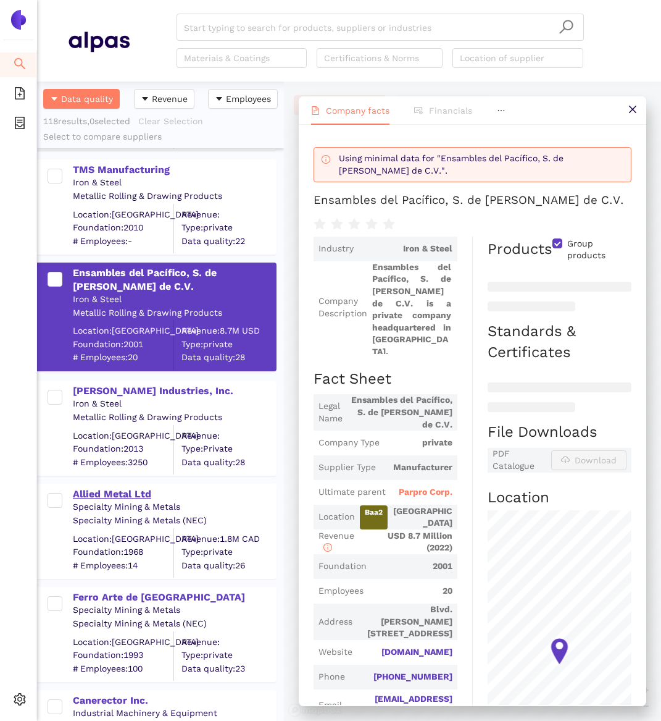
click at [109, 497] on div "Allied Metal Ltd" at bounding box center [174, 494] width 203 height 14
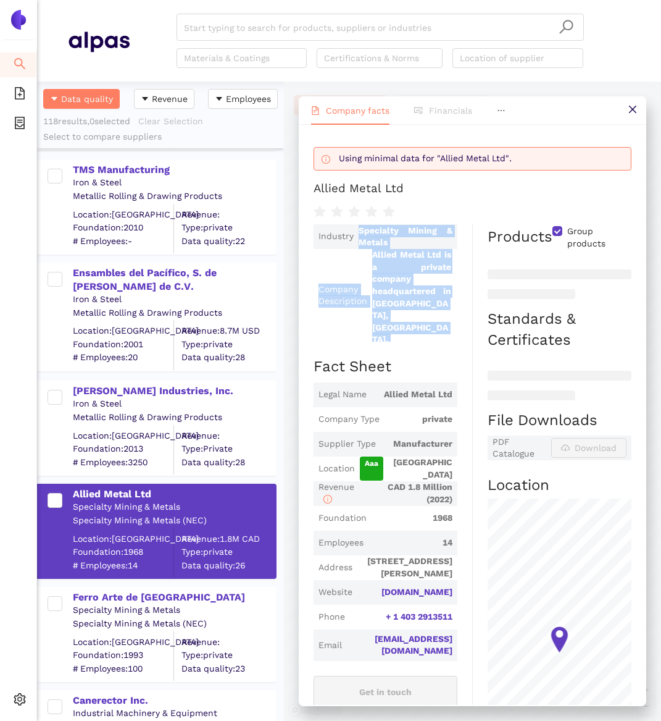
drag, startPoint x: 359, startPoint y: 230, endPoint x: 433, endPoint y: 350, distance: 141.4
click at [433, 350] on div "Industry Specialty Mining & Metals Company Description Allied Metal Ltd is a pr…" at bounding box center [393, 558] width 159 height 668
click at [427, 300] on span "Allied Metal Ltd is a private company headquartered in [GEOGRAPHIC_DATA], [GEOG…" at bounding box center [412, 295] width 80 height 93
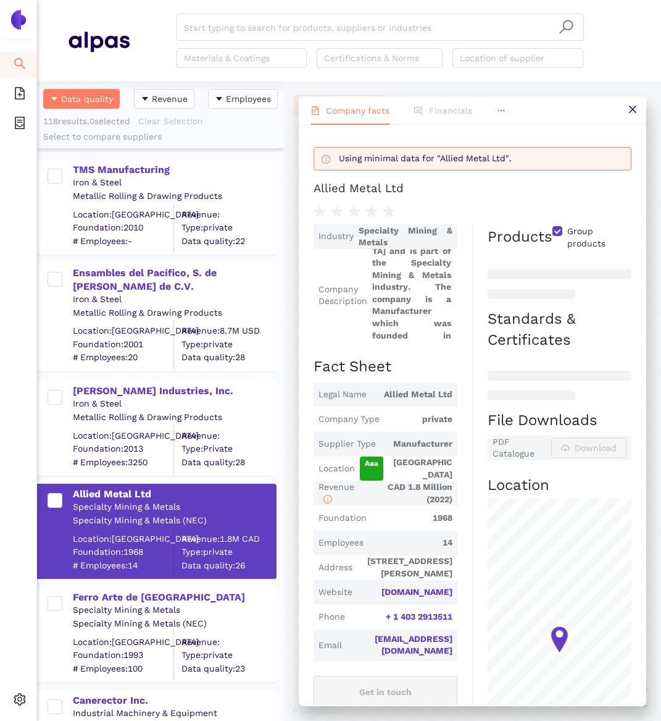
click at [425, 338] on span "Allied Metal Ltd is a private company headquartered in [GEOGRAPHIC_DATA], [GEOG…" at bounding box center [412, 295] width 80 height 93
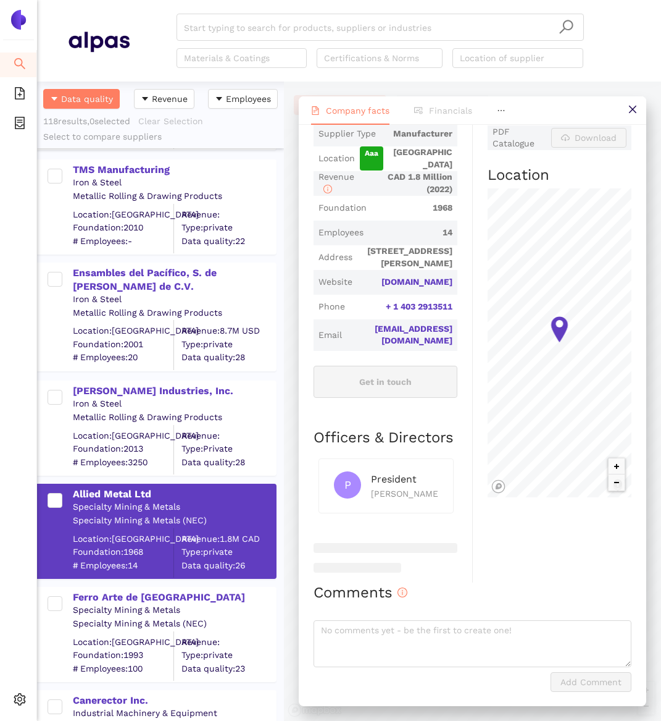
scroll to position [313, 0]
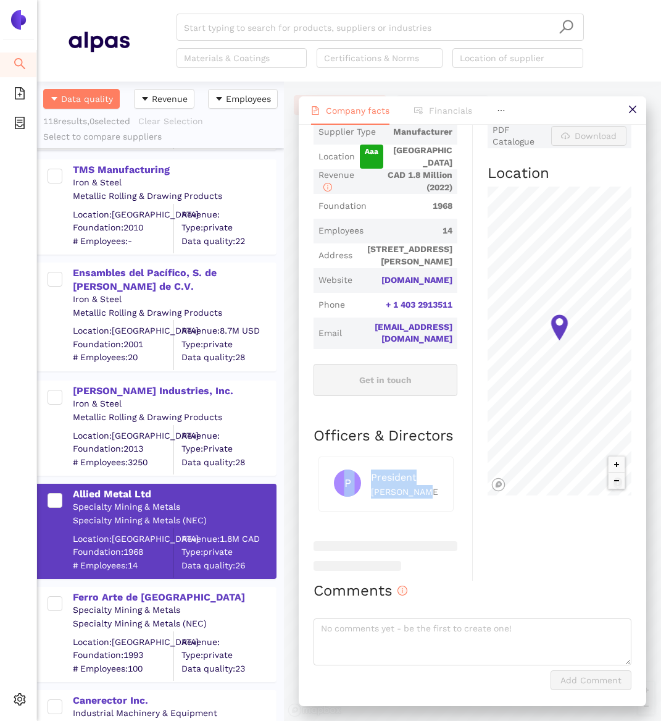
drag, startPoint x: 431, startPoint y: 489, endPoint x: 316, endPoint y: 470, distance: 117.0
click at [316, 470] on div "P President [PERSON_NAME]" at bounding box center [386, 488] width 144 height 75
click at [310, 409] on div "Using minimal data for "Allied Metal Ltd". Allied Metal Ltd Industry Specialty …" at bounding box center [473, 415] width 348 height 580
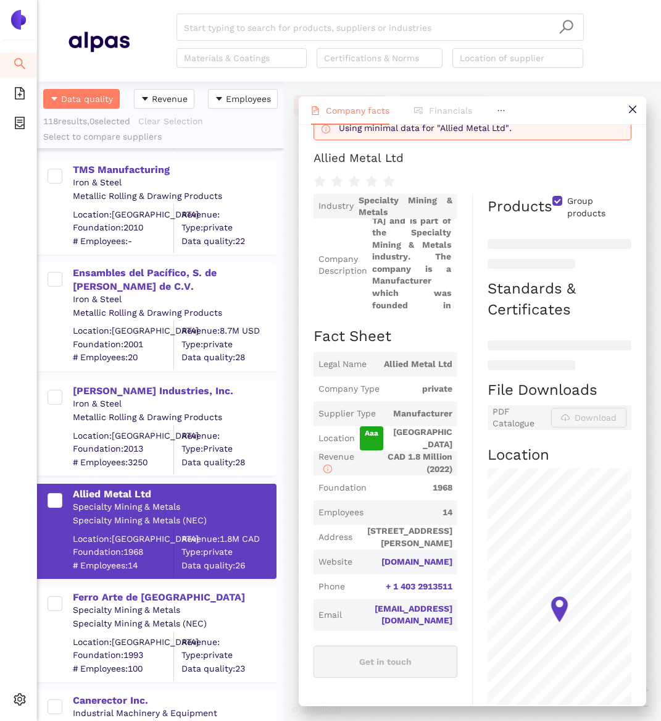
scroll to position [20, 0]
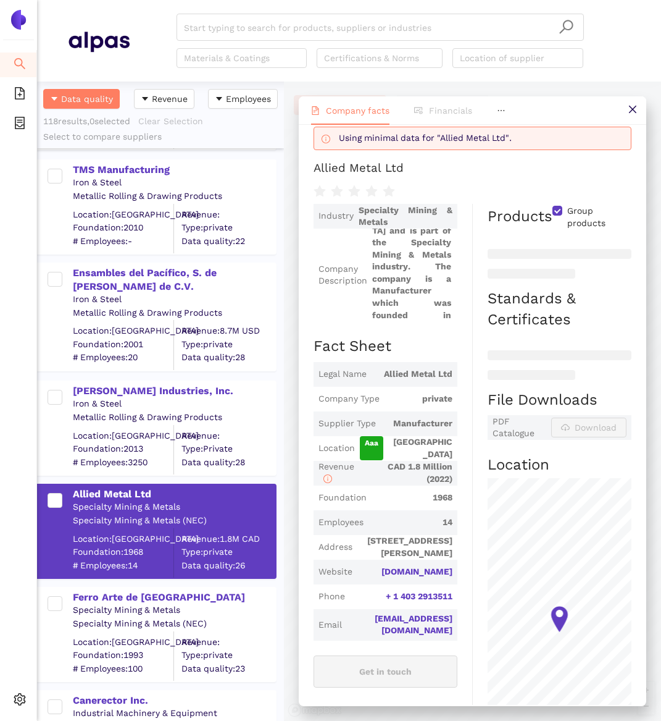
click at [372, 306] on span "Allied Metal Ltd is a private company headquartered in [GEOGRAPHIC_DATA], [GEOG…" at bounding box center [412, 274] width 80 height 93
click at [394, 277] on span "Allied Metal Ltd is a private company headquartered in [GEOGRAPHIC_DATA], [GEOG…" at bounding box center [412, 274] width 80 height 93
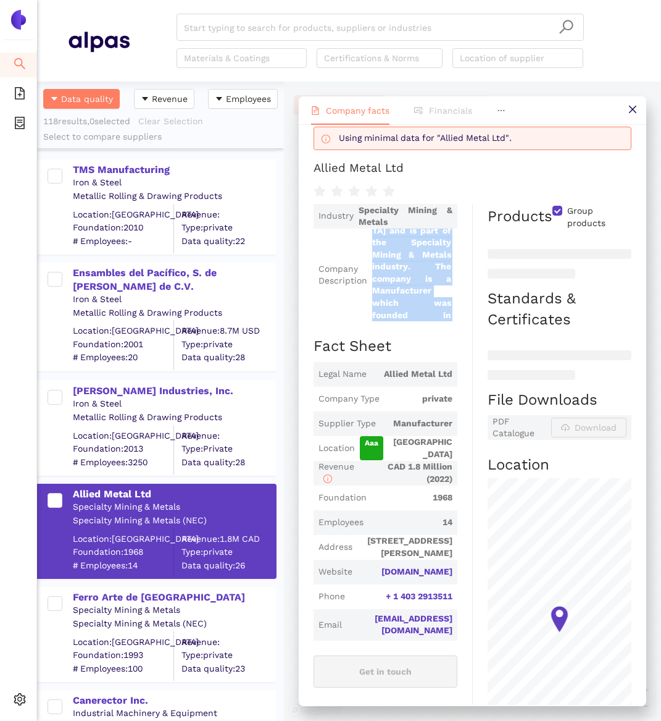
click at [394, 277] on span "Allied Metal Ltd is a private company headquartered in [GEOGRAPHIC_DATA], [GEOG…" at bounding box center [412, 274] width 80 height 93
drag, startPoint x: 370, startPoint y: 232, endPoint x: 435, endPoint y: 320, distance: 109.5
click at [435, 320] on div "Industry Specialty Mining & Metals Company Description Allied Metal Ltd is a pr…" at bounding box center [393, 538] width 159 height 668
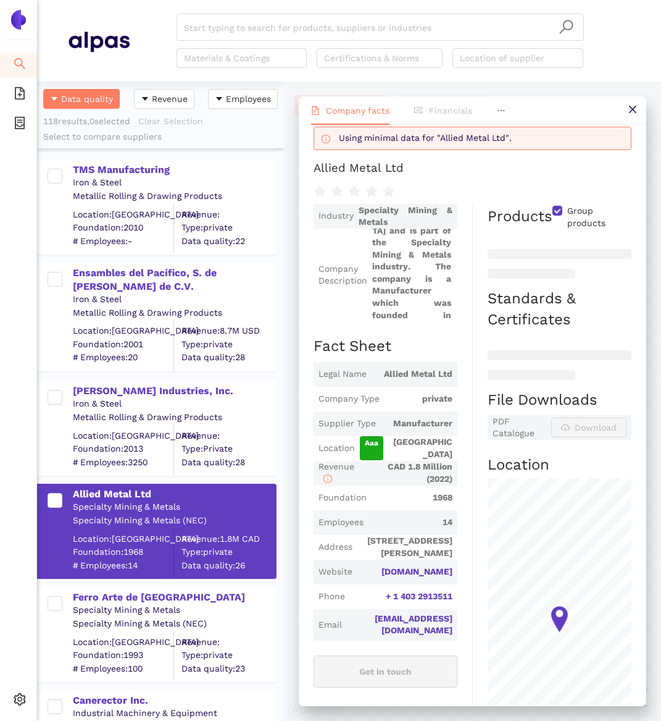
click at [411, 277] on span "Allied Metal Ltd is a private company headquartered in [GEOGRAPHIC_DATA], [GEOG…" at bounding box center [412, 274] width 80 height 93
drag, startPoint x: 369, startPoint y: 235, endPoint x: 437, endPoint y: 244, distance: 68.5
click at [437, 244] on span "Company Description Allied Metal Ltd is a private company headquartered in [GEO…" at bounding box center [386, 274] width 144 height 93
click at [424, 268] on span "Allied Metal Ltd is a private company headquartered in [GEOGRAPHIC_DATA], [GEOG…" at bounding box center [412, 274] width 80 height 93
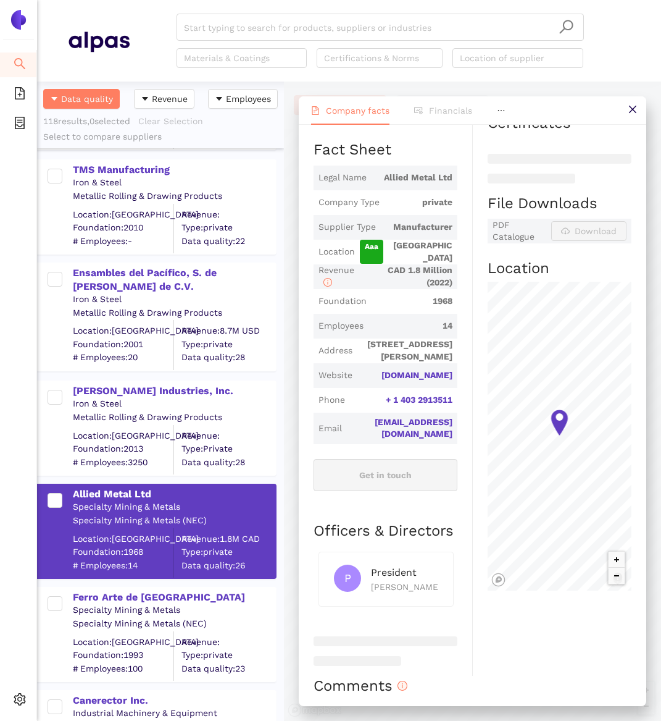
scroll to position [219, 0]
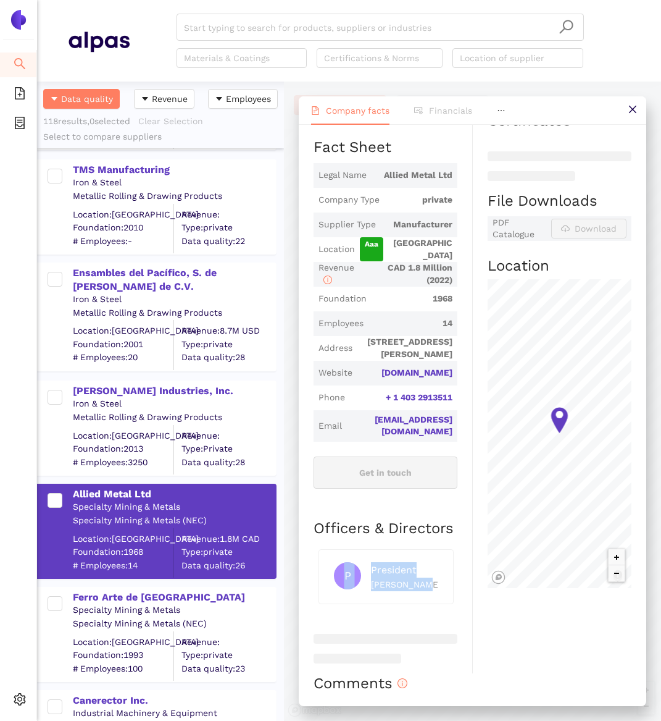
drag, startPoint x: 327, startPoint y: 563, endPoint x: 437, endPoint y: 591, distance: 113.4
click at [437, 591] on div "P President [PERSON_NAME]" at bounding box center [386, 576] width 135 height 55
click at [552, 664] on div "Products Group products Standards & Certificates File Downloads PDF Catalogue D…" at bounding box center [552, 339] width 159 height 668
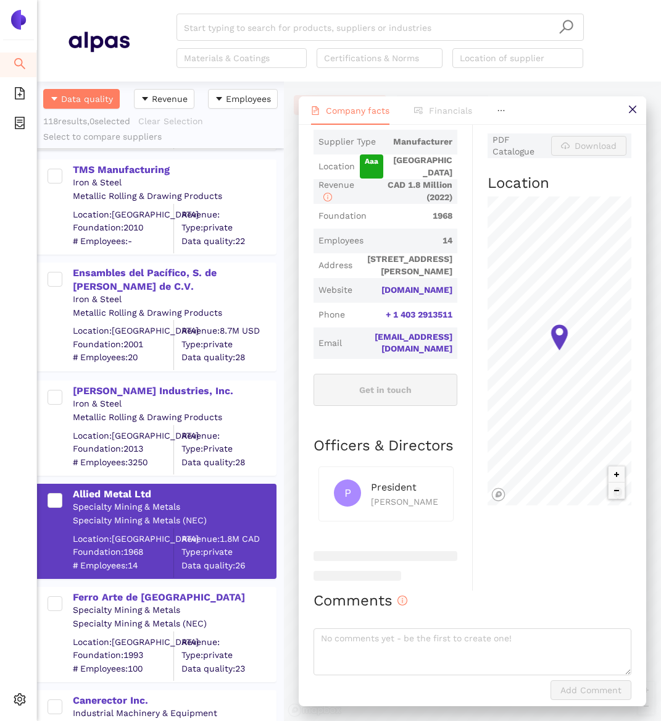
scroll to position [316, 0]
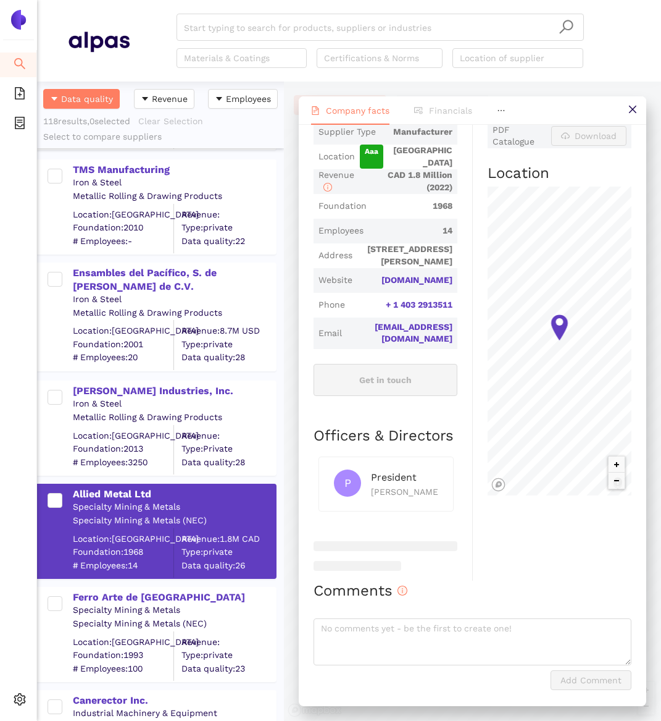
click at [509, 545] on div "Products Group products Standards & Certificates File Downloads PDF Catalogue D…" at bounding box center [552, 246] width 159 height 668
click at [620, 477] on button "Zoom out" at bounding box center [617, 480] width 16 height 16
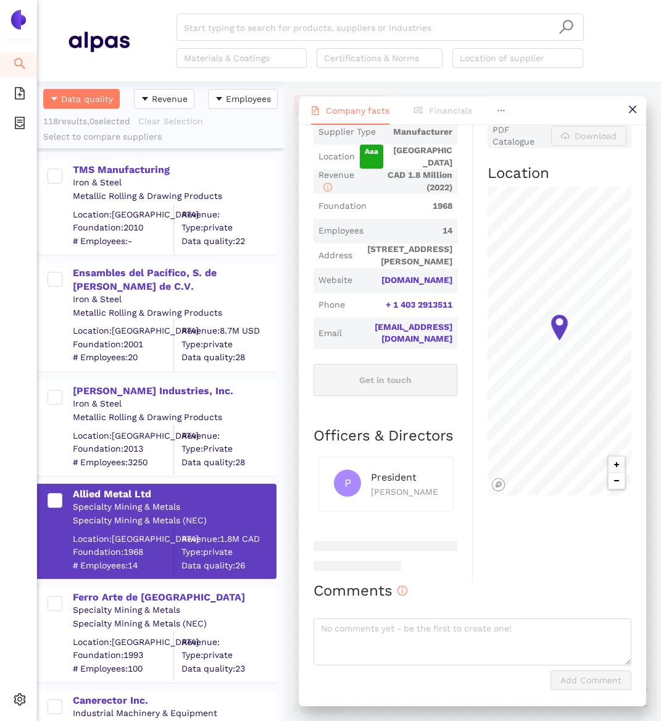
click at [620, 477] on button "Zoom out" at bounding box center [617, 480] width 16 height 16
click at [623, 459] on button "Zoom in" at bounding box center [617, 464] width 16 height 16
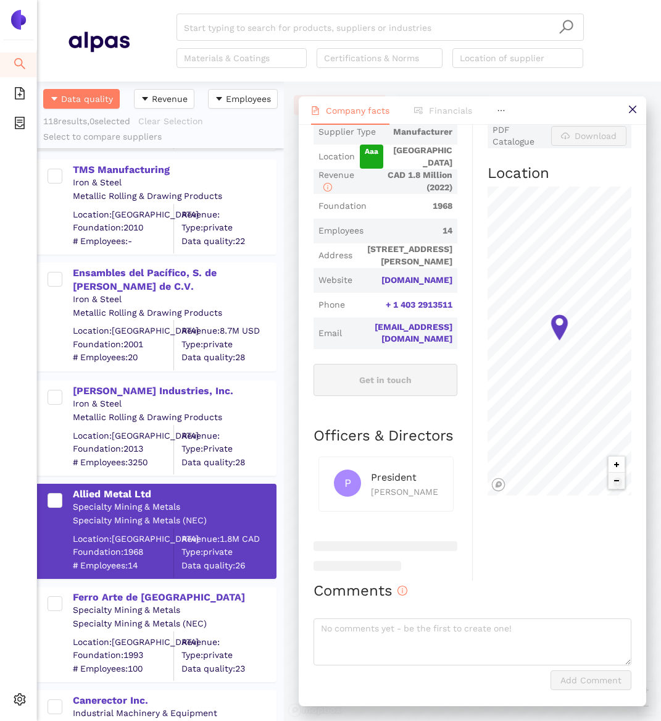
click at [623, 459] on button "Zoom in" at bounding box center [617, 464] width 16 height 16
click at [622, 482] on button "Zoom out" at bounding box center [617, 480] width 16 height 16
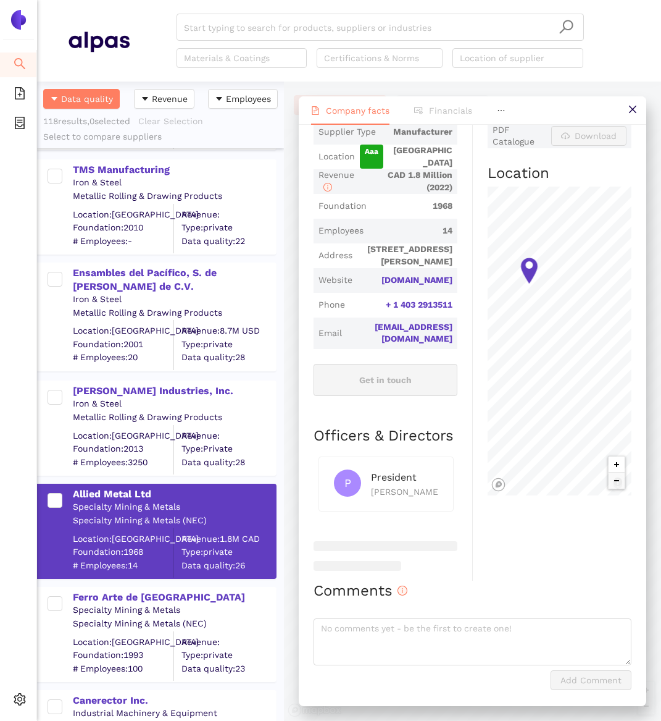
click at [616, 466] on button "Zoom in" at bounding box center [617, 464] width 16 height 16
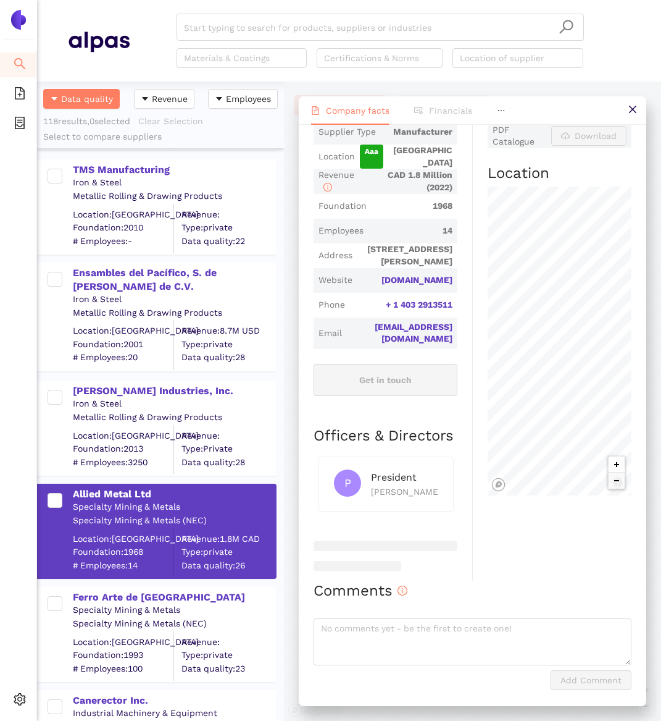
click at [616, 466] on button "Zoom in" at bounding box center [617, 464] width 16 height 16
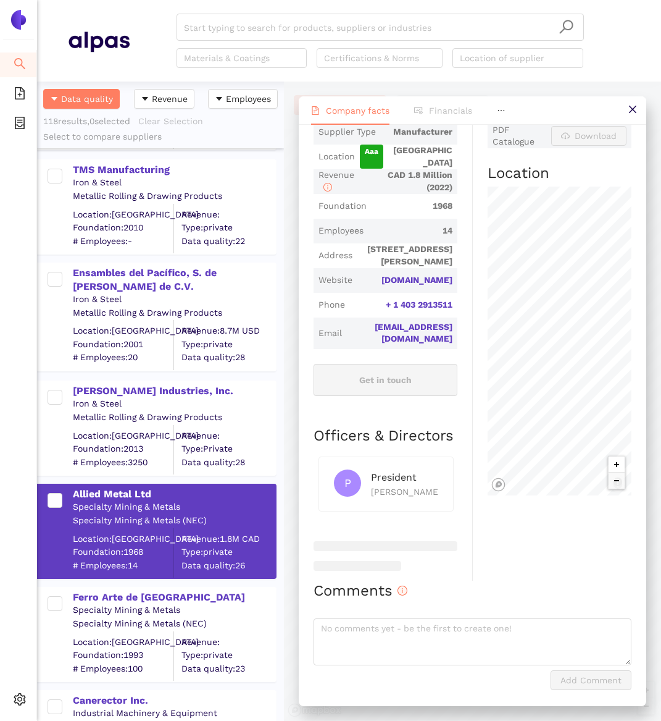
click at [616, 466] on button "Zoom in" at bounding box center [617, 464] width 16 height 16
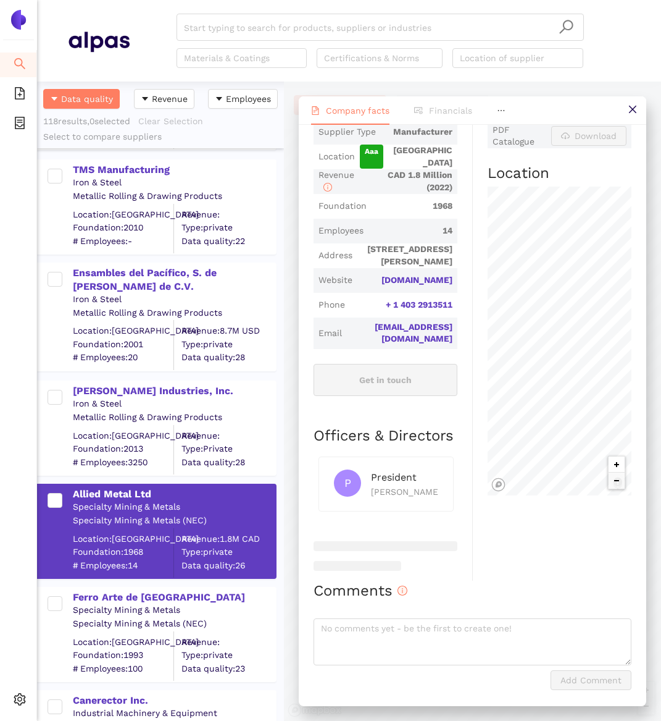
click at [616, 466] on button "Zoom in" at bounding box center [617, 464] width 16 height 16
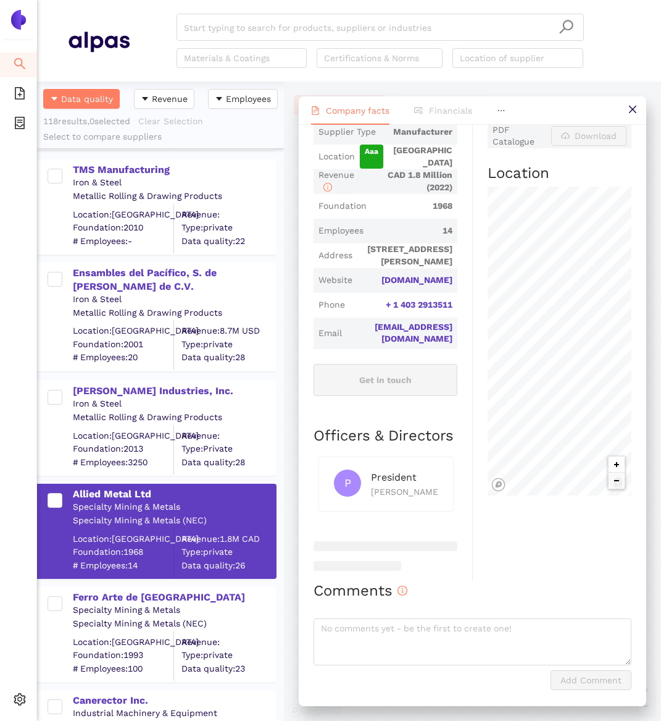
click at [616, 466] on button "Zoom in" at bounding box center [617, 464] width 16 height 16
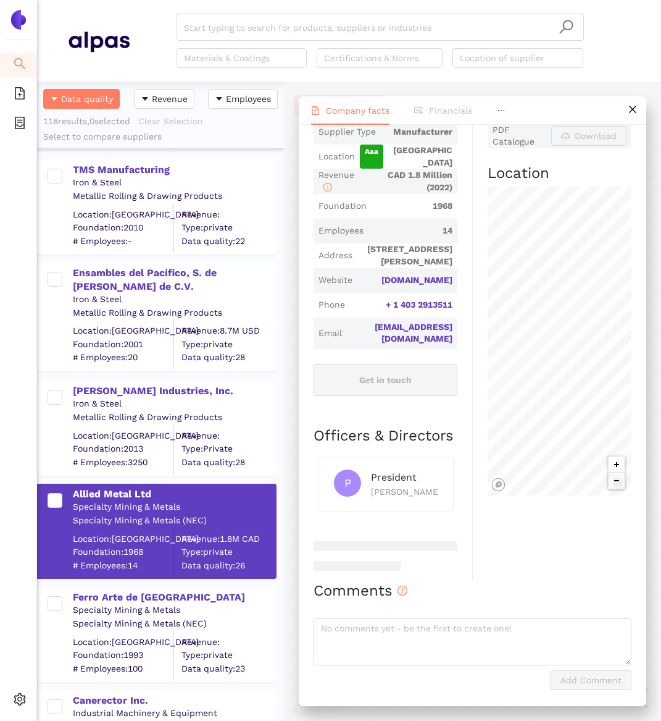
click at [616, 466] on button "Zoom in" at bounding box center [617, 464] width 16 height 16
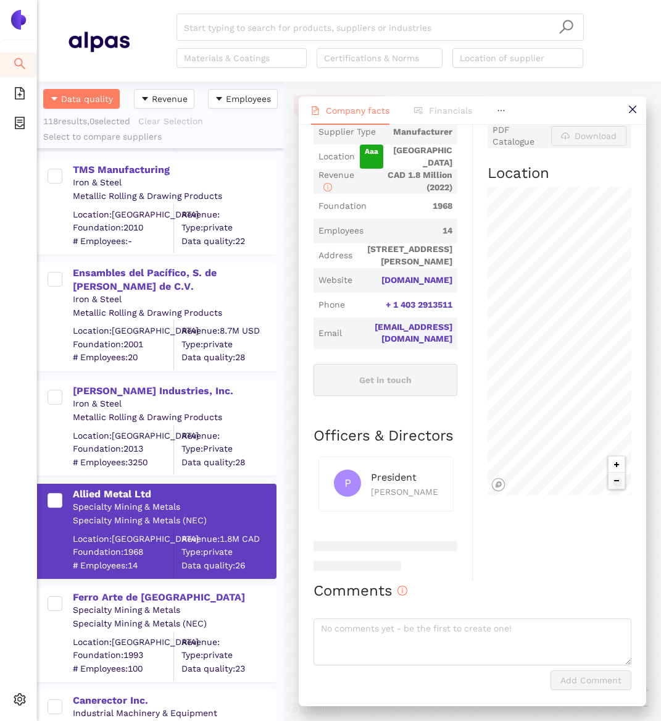
click at [616, 466] on button "Zoom in" at bounding box center [617, 464] width 16 height 16
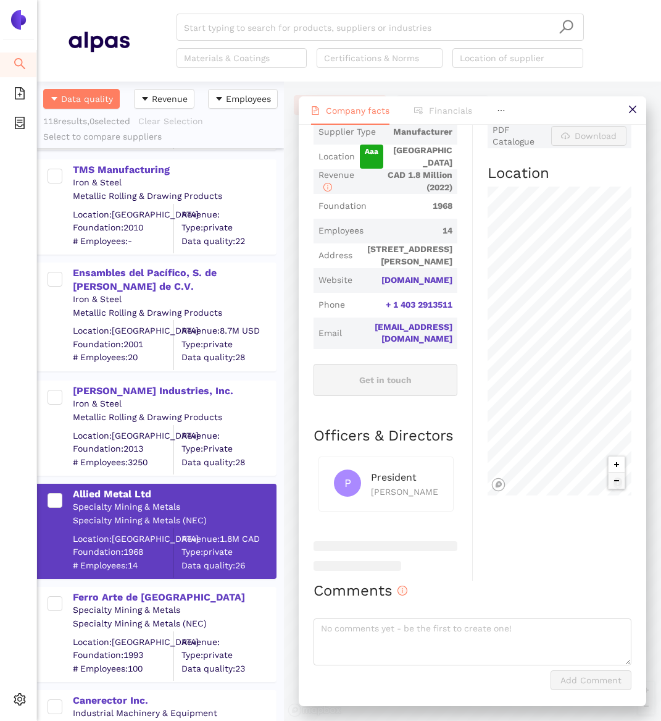
click at [616, 466] on button "Zoom in" at bounding box center [617, 464] width 16 height 16
click at [616, 479] on button "Zoom out" at bounding box center [617, 480] width 16 height 16
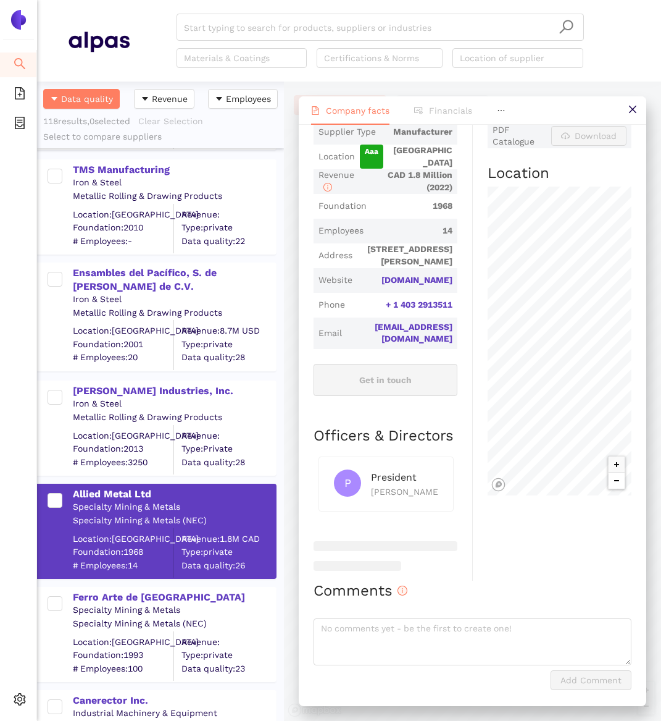
click at [616, 479] on button "Zoom out" at bounding box center [617, 480] width 16 height 16
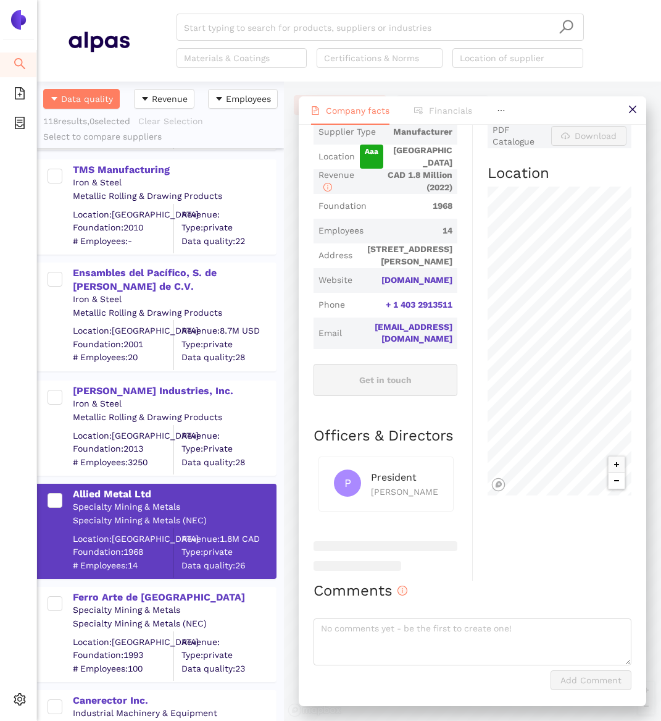
click at [616, 479] on button "Zoom out" at bounding box center [617, 480] width 16 height 16
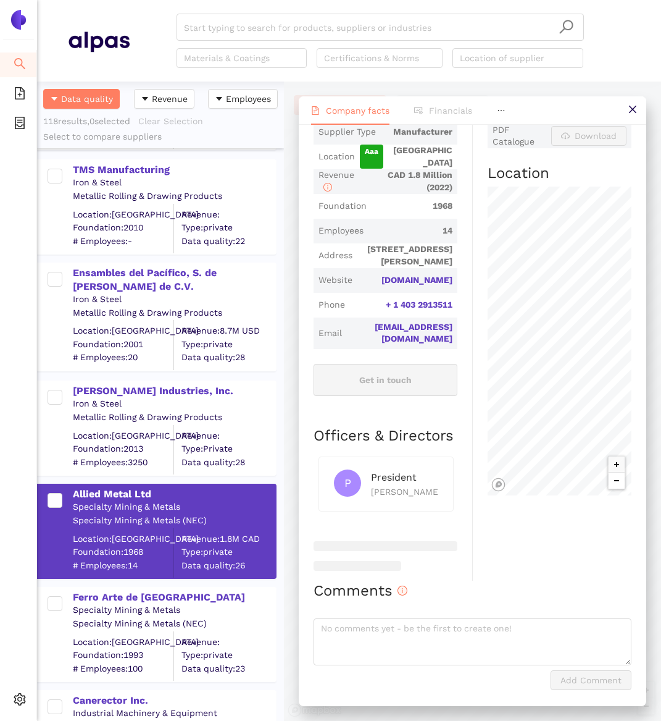
click at [616, 479] on button "Zoom out" at bounding box center [617, 480] width 16 height 16
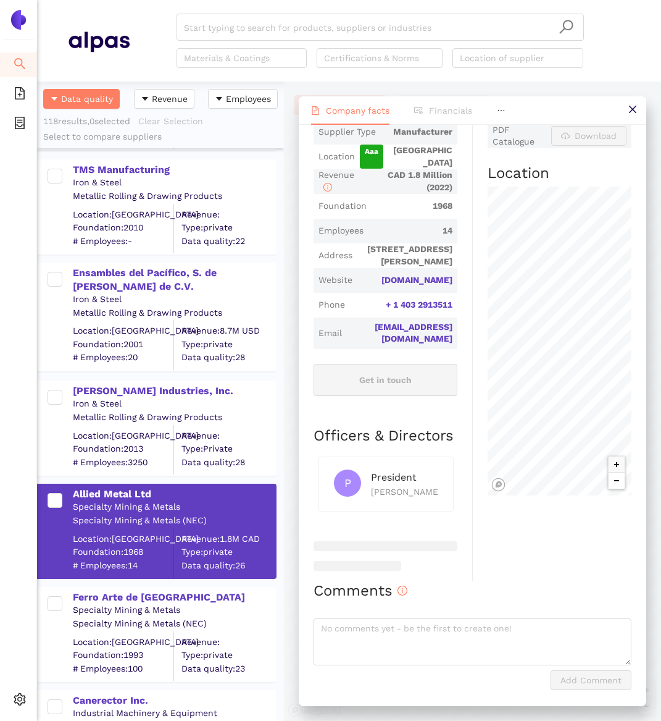
click at [616, 479] on button "Zoom out" at bounding box center [617, 480] width 16 height 16
click at [616, 478] on button "Zoom out" at bounding box center [617, 480] width 16 height 16
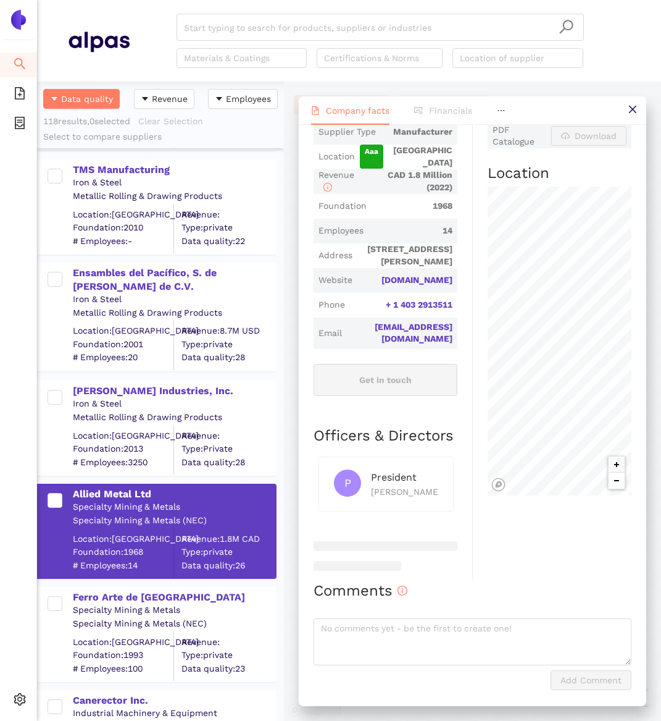
click at [616, 478] on button "Zoom out" at bounding box center [617, 480] width 16 height 16
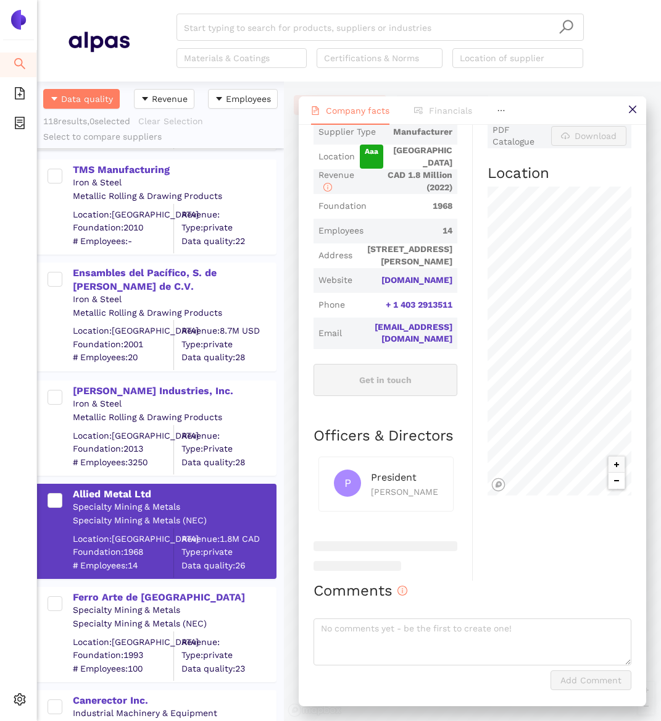
click at [616, 478] on button "Zoom out" at bounding box center [617, 480] width 16 height 16
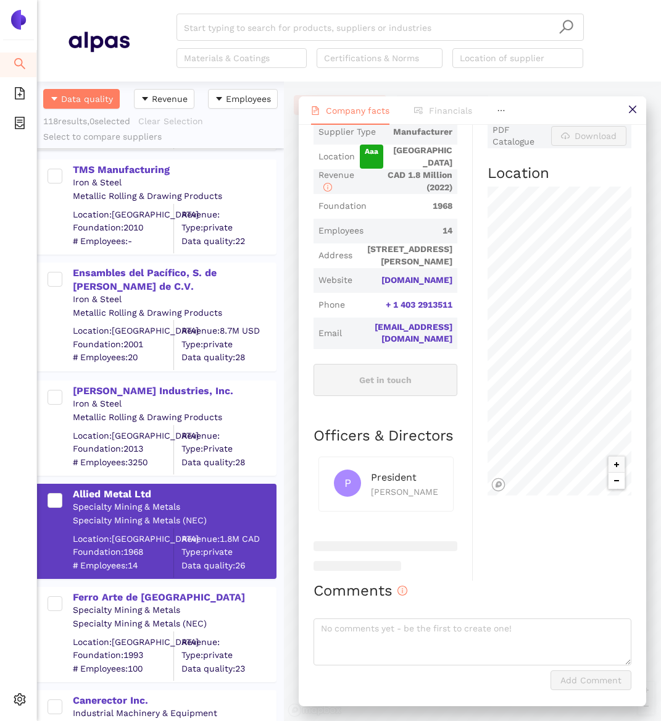
click at [616, 478] on button "Zoom out" at bounding box center [617, 480] width 16 height 16
click at [620, 456] on button "Zoom in" at bounding box center [617, 464] width 16 height 16
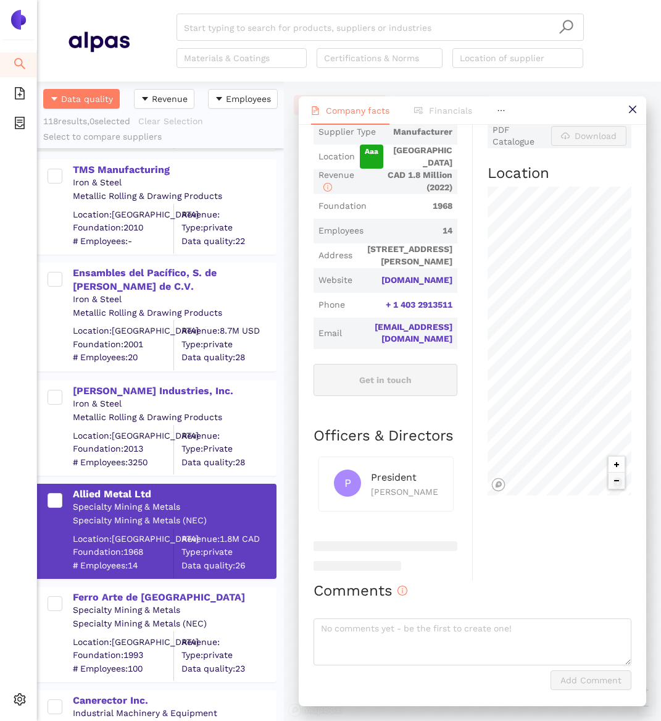
click at [620, 456] on button "Zoom in" at bounding box center [617, 464] width 16 height 16
click at [661, 376] on html "Search eSourcing Templates eSourcing Projects Settings Start typing to search f…" at bounding box center [330, 360] width 661 height 721
click at [609, 477] on button "Zoom out" at bounding box center [617, 480] width 16 height 16
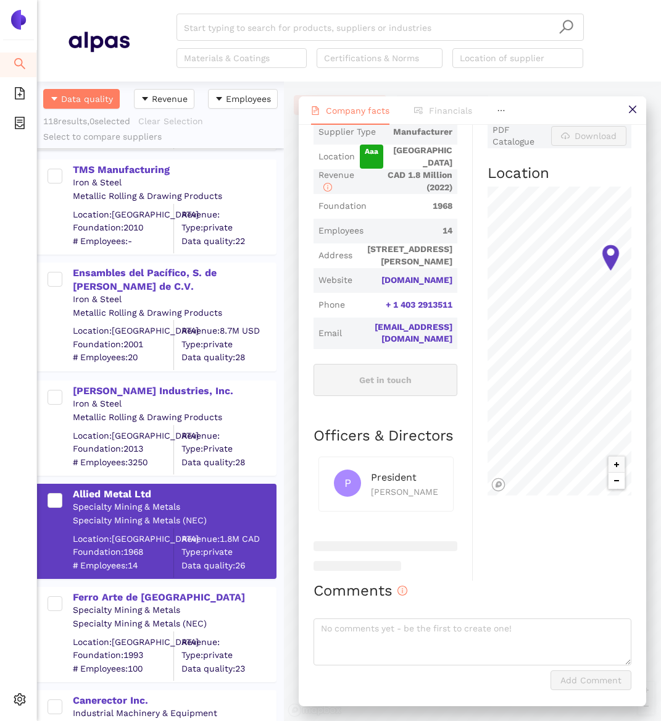
click at [609, 477] on button "Zoom out" at bounding box center [617, 480] width 16 height 16
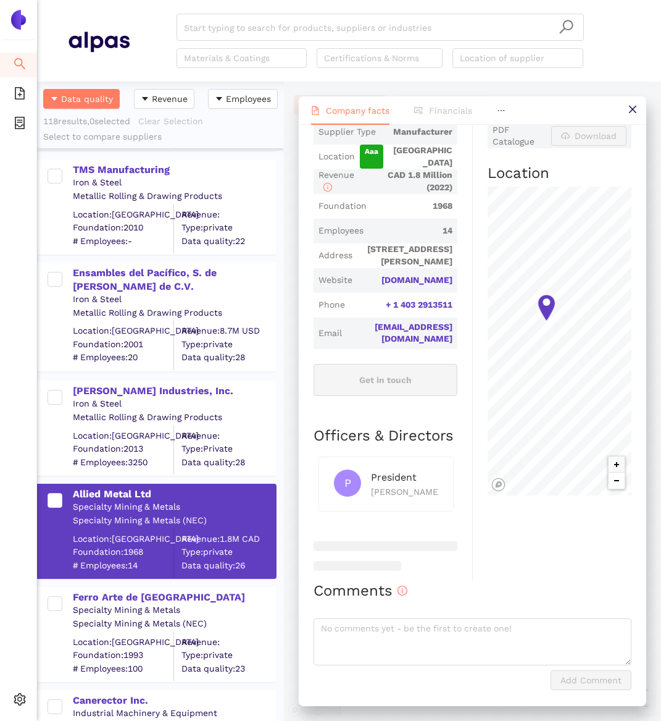
click at [609, 477] on button "Zoom out" at bounding box center [617, 480] width 16 height 16
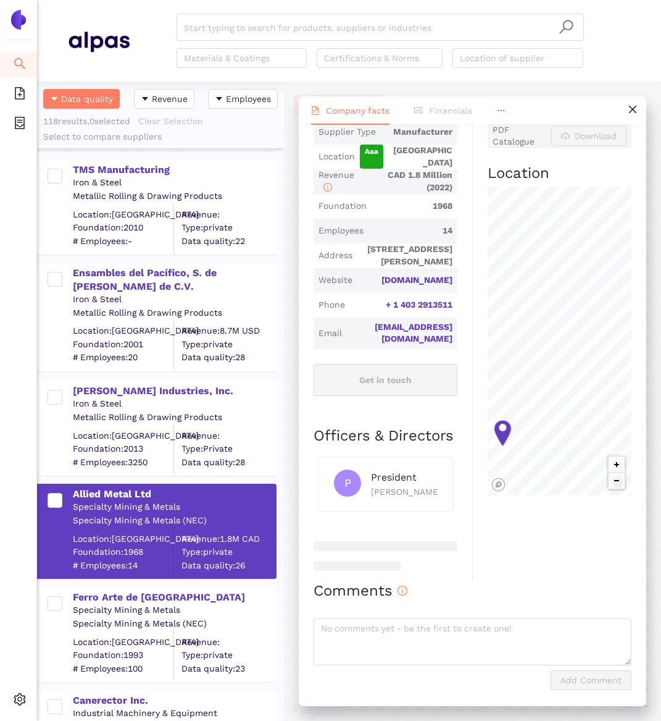
click at [539, 545] on div "Products Group products Standards & Certificates File Downloads PDF Catalogue D…" at bounding box center [552, 246] width 159 height 668
click at [617, 456] on div at bounding box center [616, 472] width 17 height 33
click at [617, 456] on button "Zoom in" at bounding box center [617, 464] width 16 height 16
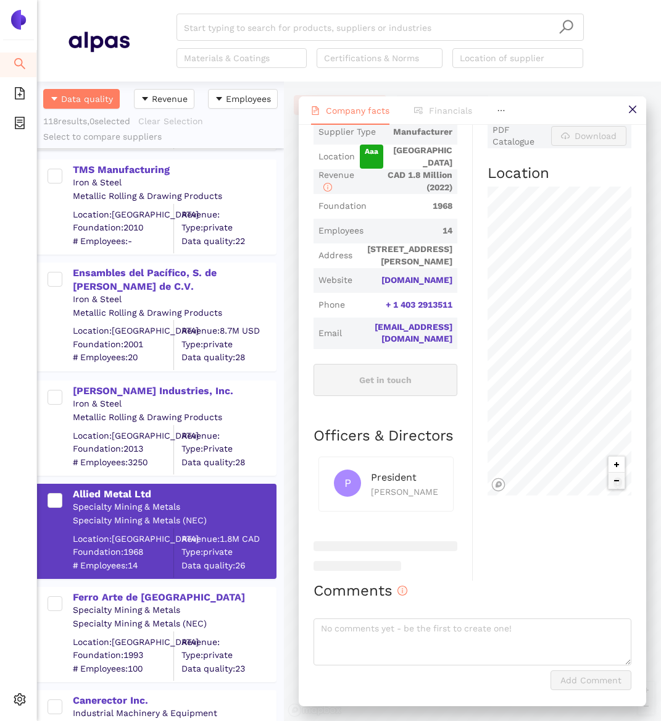
click at [617, 456] on button "Zoom in" at bounding box center [617, 464] width 16 height 16
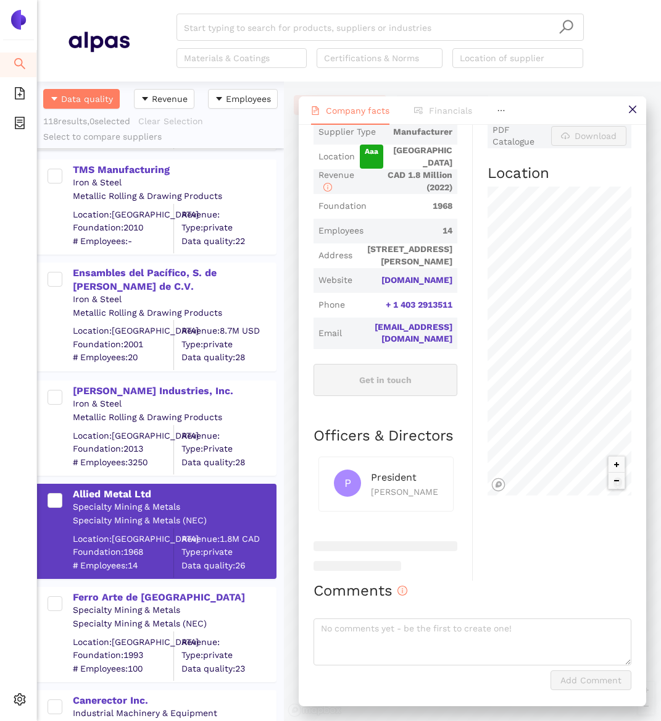
click at [621, 483] on div at bounding box center [616, 472] width 17 height 33
click at [621, 479] on button "Zoom out" at bounding box center [617, 480] width 16 height 16
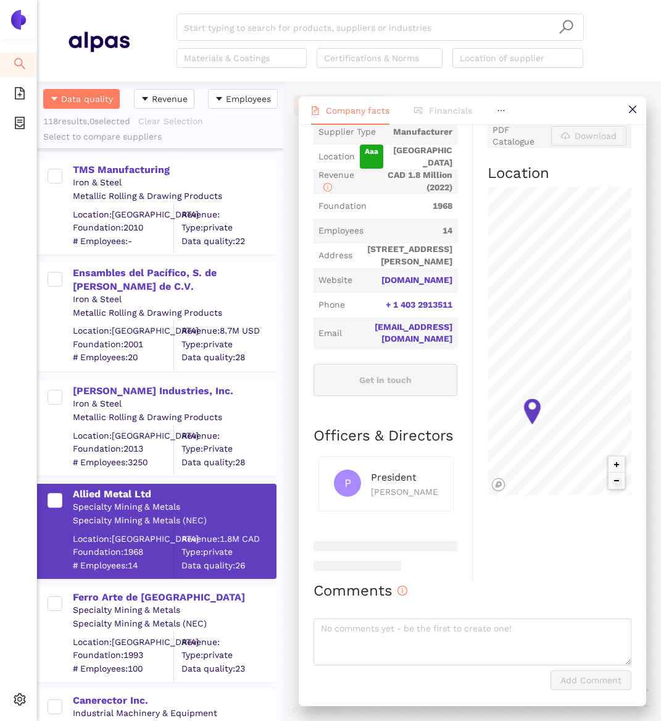
click at [533, 585] on h2 "Comments" at bounding box center [473, 590] width 318 height 21
click at [120, 498] on div "Allied Metal Ltd" at bounding box center [174, 494] width 203 height 14
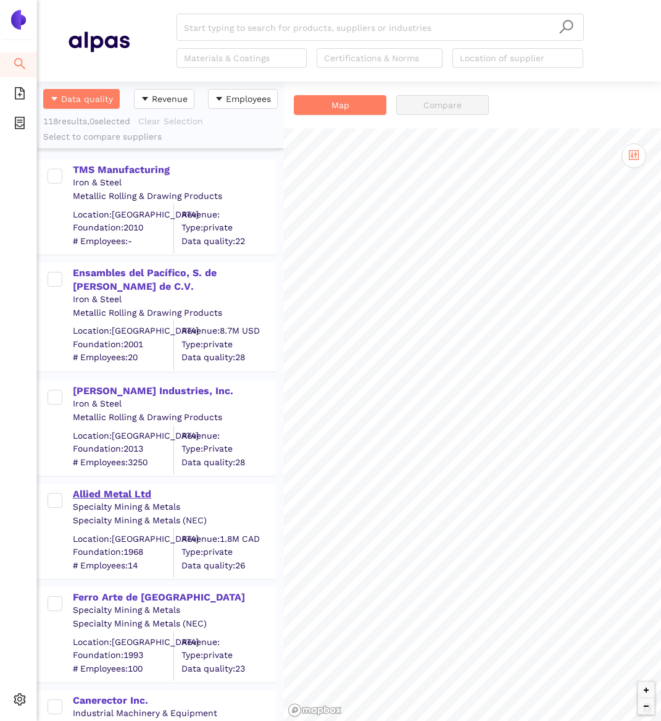
click at [101, 497] on div "Allied Metal Ltd" at bounding box center [174, 494] width 203 height 14
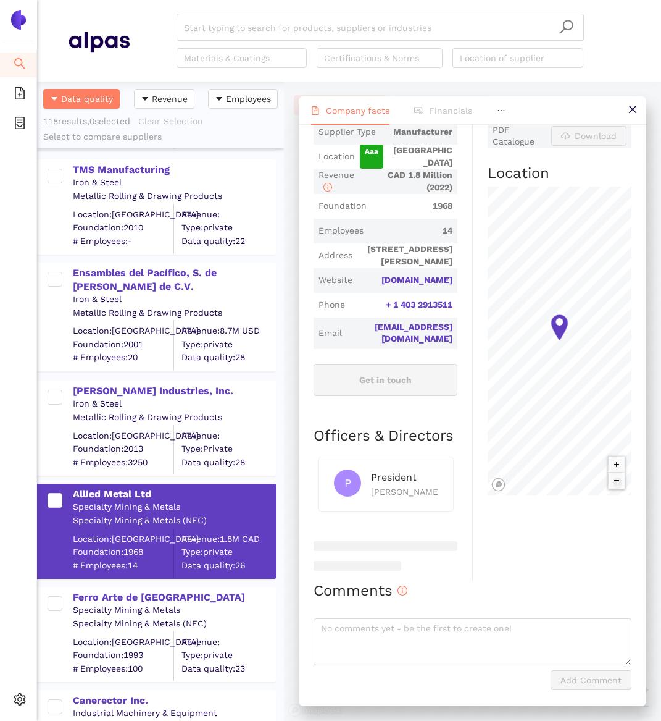
click at [567, 560] on div "Products Group products Standards & Certificates File Downloads PDF Catalogue D…" at bounding box center [552, 246] width 159 height 668
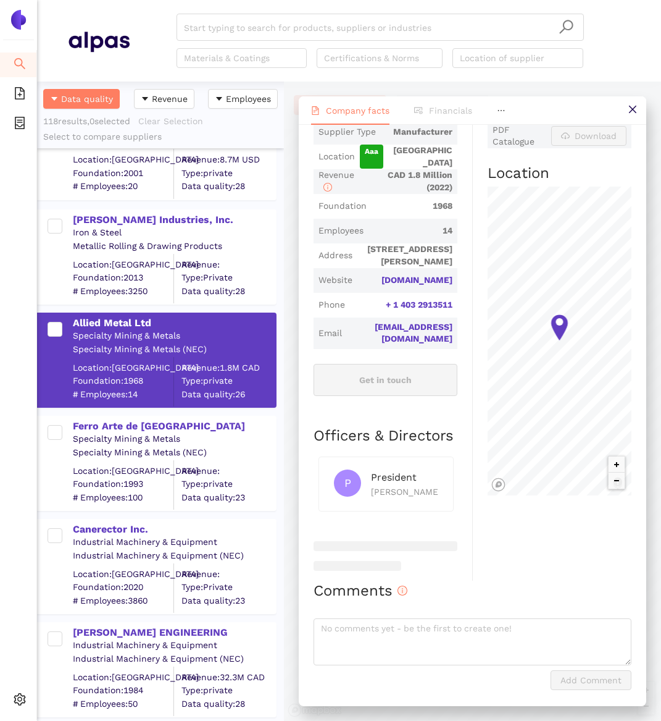
scroll to position [2312, 0]
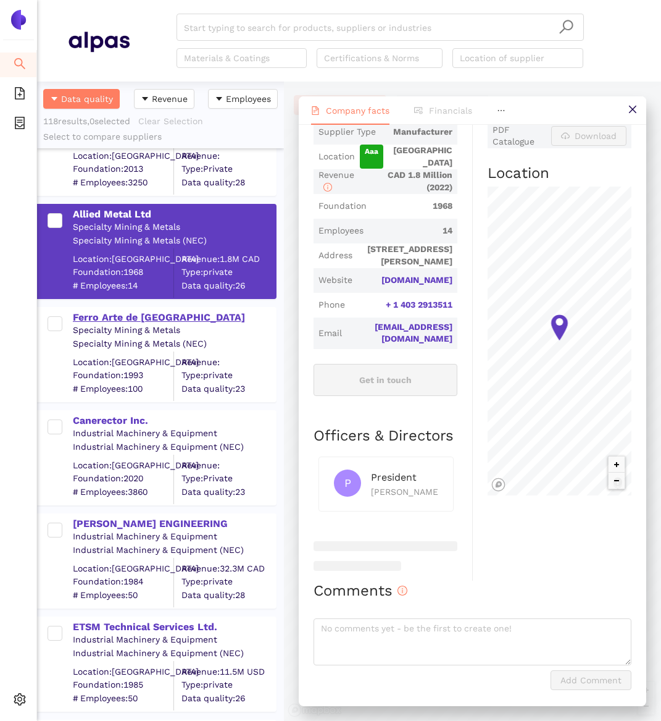
click at [117, 313] on div "Ferro Arte de [GEOGRAPHIC_DATA]" at bounding box center [174, 318] width 203 height 14
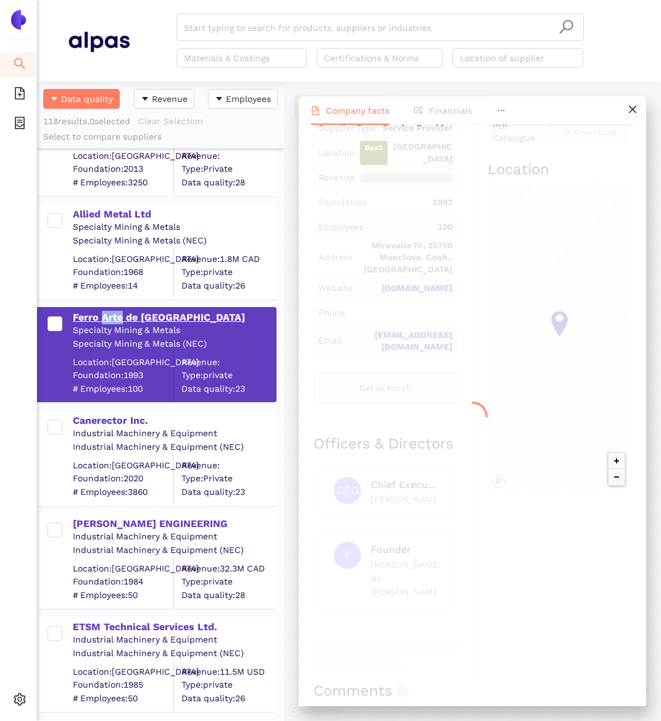
click at [117, 313] on div "Ferro Arte de [GEOGRAPHIC_DATA]" at bounding box center [174, 318] width 203 height 14
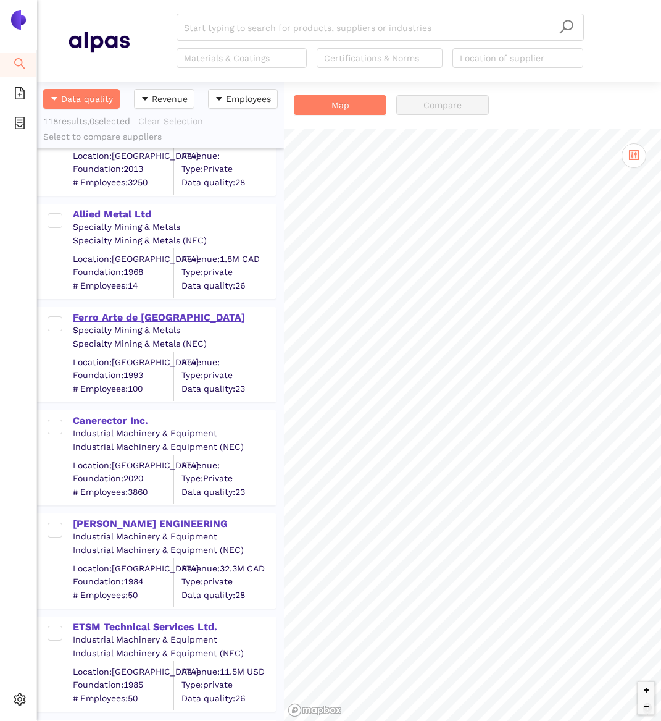
click at [182, 316] on div "Ferro Arte de [GEOGRAPHIC_DATA]" at bounding box center [174, 318] width 203 height 14
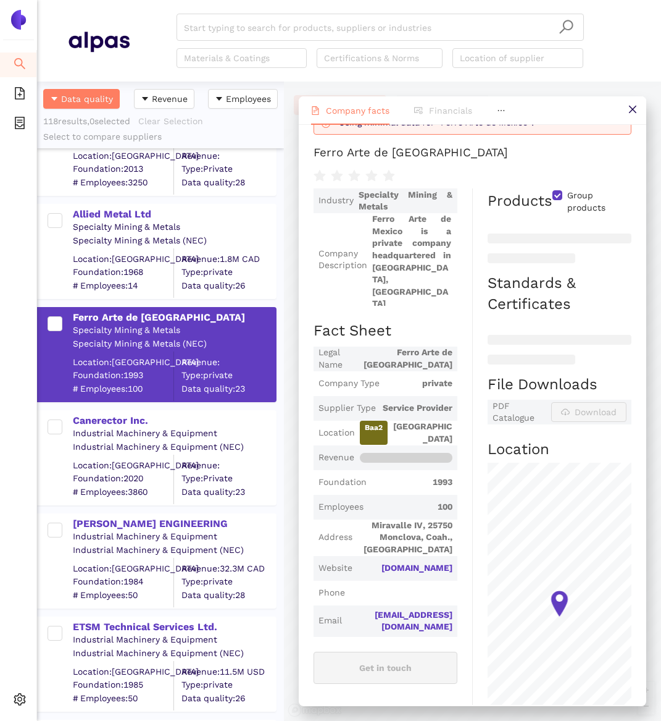
scroll to position [43, 0]
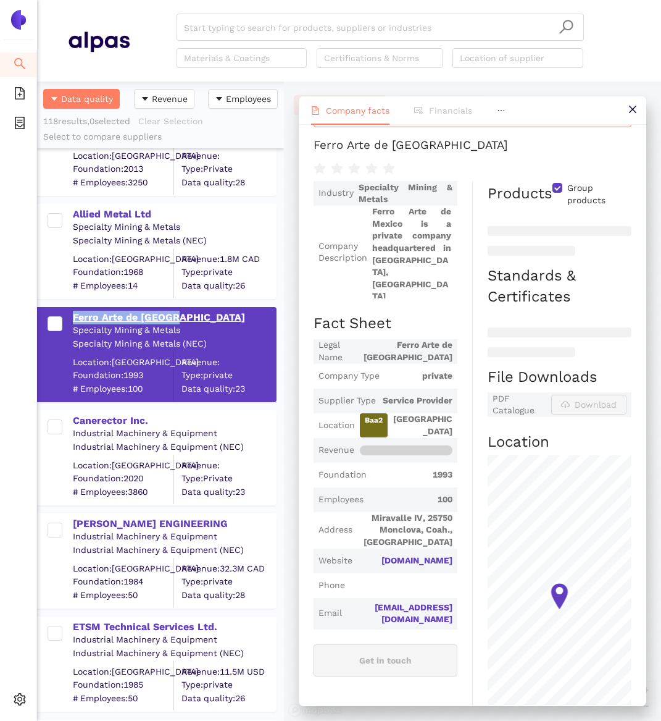
drag, startPoint x: 198, startPoint y: 309, endPoint x: 209, endPoint y: 316, distance: 13.4
click at [209, 316] on div "Ferro Arte de [GEOGRAPHIC_DATA]" at bounding box center [174, 316] width 203 height 16
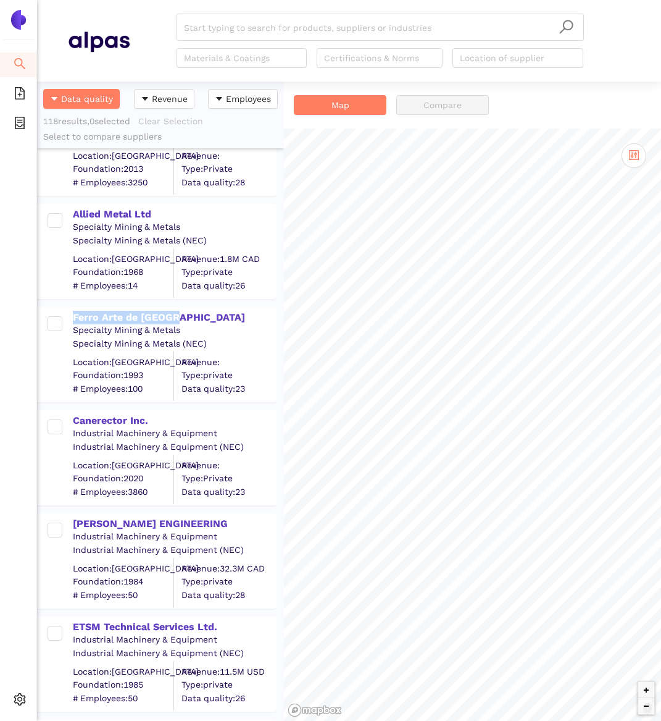
click at [661, 447] on html "Search eSourcing Templates eSourcing Projects Settings Start typing to search f…" at bounding box center [330, 360] width 661 height 721
click at [238, 424] on div "Data quality Revenue Employees 118 results, 0 selected Clear Selection Select t…" at bounding box center [349, 401] width 624 height 639
click at [161, 324] on div "Specialty Mining & Metals" at bounding box center [174, 330] width 203 height 12
click at [160, 319] on div "Ferro Arte de [GEOGRAPHIC_DATA]" at bounding box center [174, 318] width 203 height 14
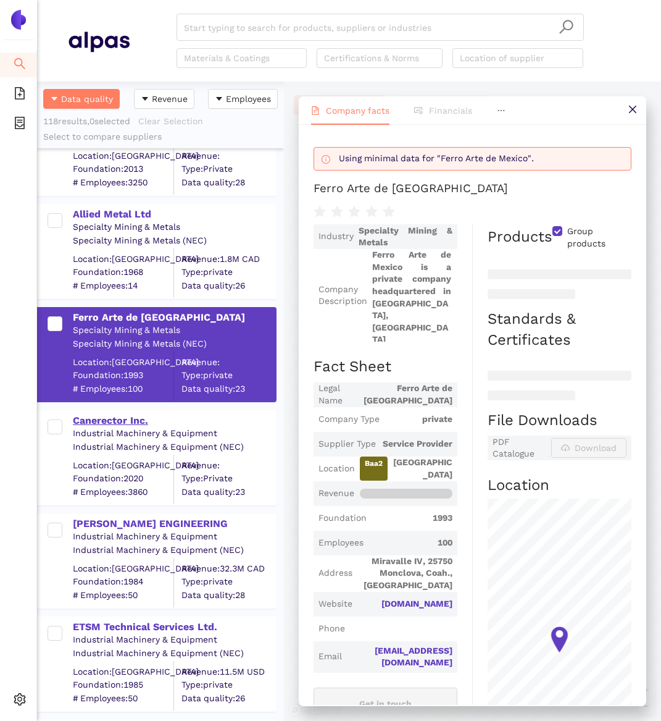
click at [120, 422] on div "Canerector Inc." at bounding box center [174, 421] width 203 height 14
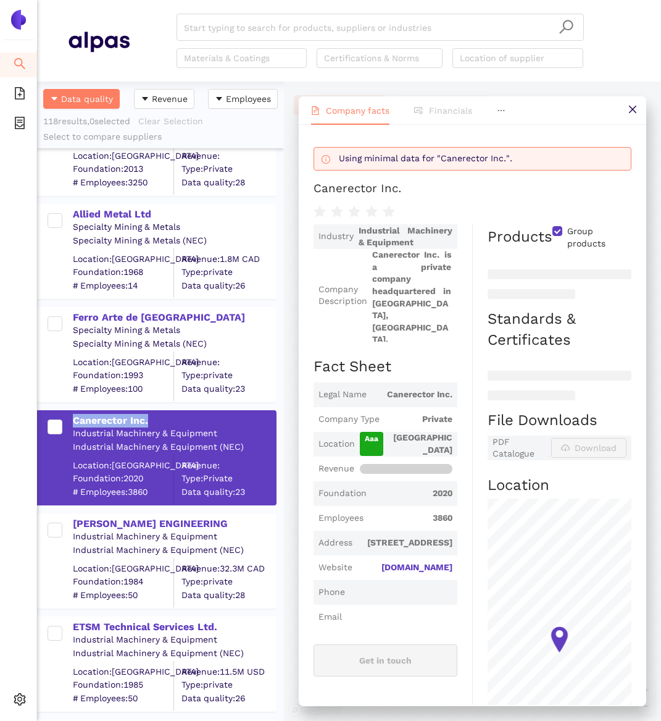
drag, startPoint x: 162, startPoint y: 423, endPoint x: 54, endPoint y: 415, distance: 107.7
click at [54, 415] on div "Canerector Inc. Industrial Machinery & Equipment Industrial Machinery & Equipme…" at bounding box center [163, 457] width 225 height 93
click at [159, 416] on div "Canerector Inc." at bounding box center [174, 421] width 203 height 14
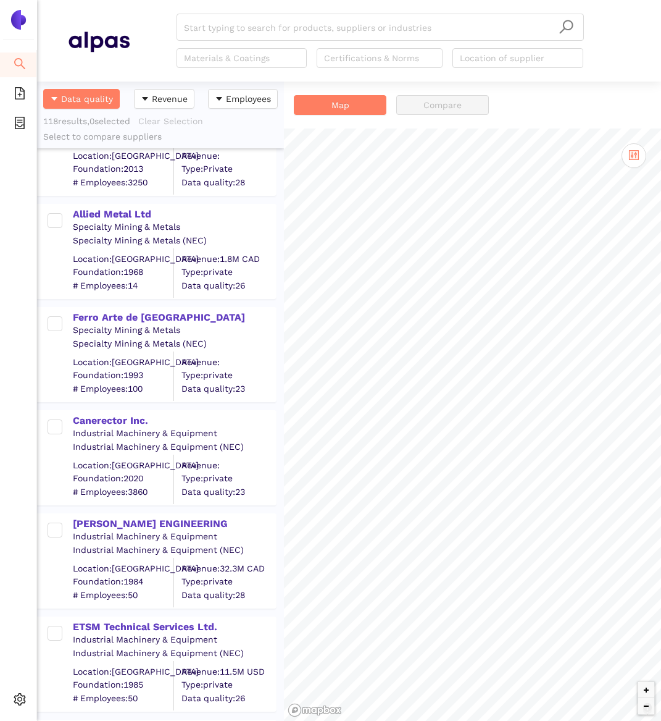
click at [103, 427] on div "Industrial Machinery & Equipment" at bounding box center [174, 433] width 203 height 12
click at [98, 423] on div "Canerector Inc." at bounding box center [174, 421] width 203 height 14
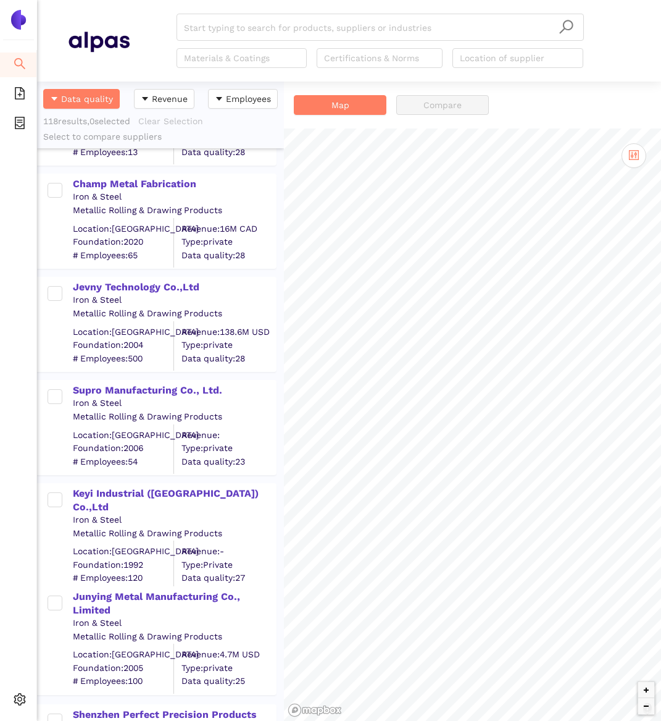
scroll to position [1150, 0]
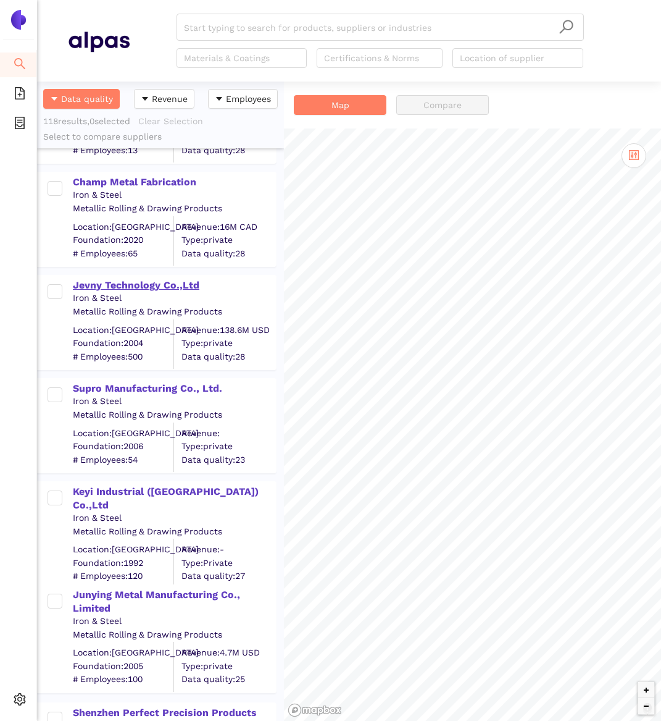
click at [122, 286] on div "Jevny Technology Co.,Ltd" at bounding box center [174, 285] width 203 height 14
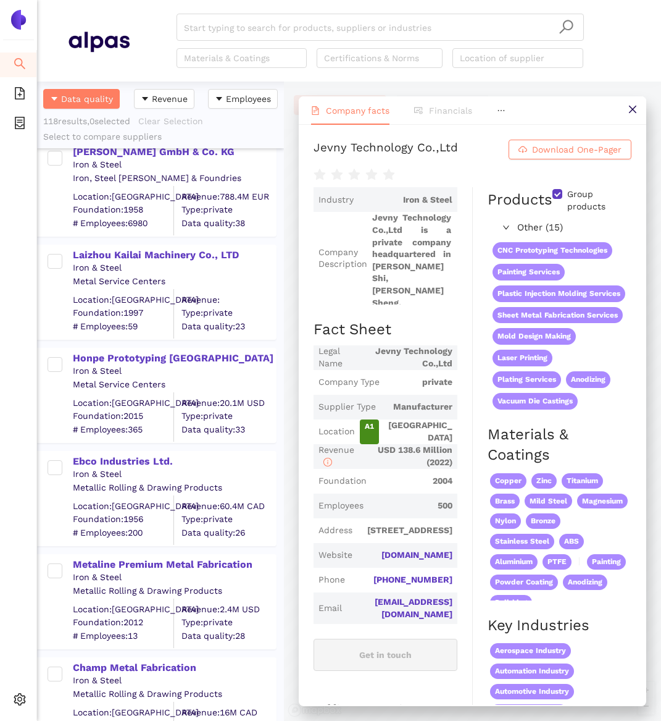
scroll to position [740, 0]
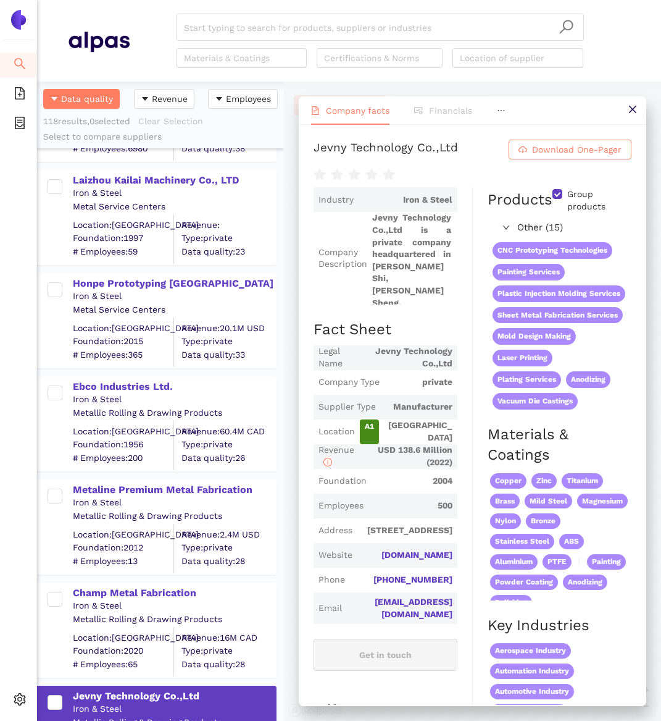
click at [112, 402] on div "Iron & Steel" at bounding box center [174, 399] width 203 height 12
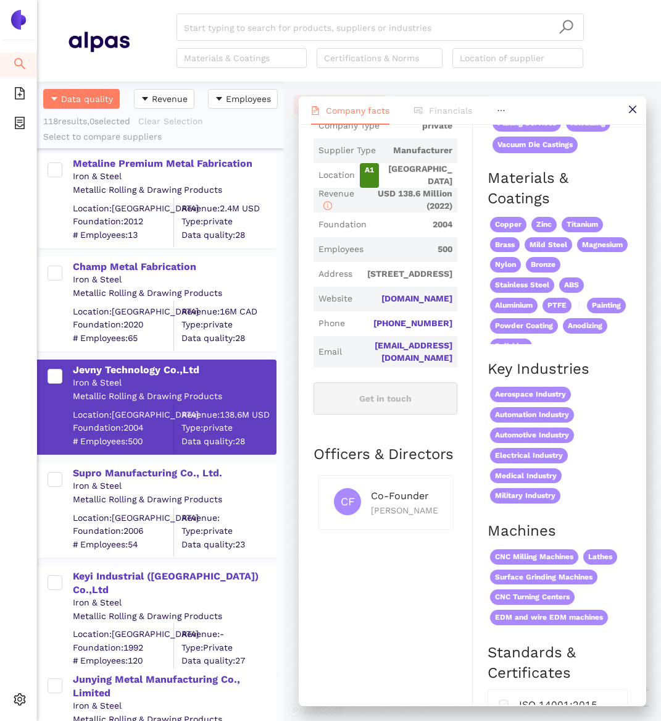
scroll to position [119, 0]
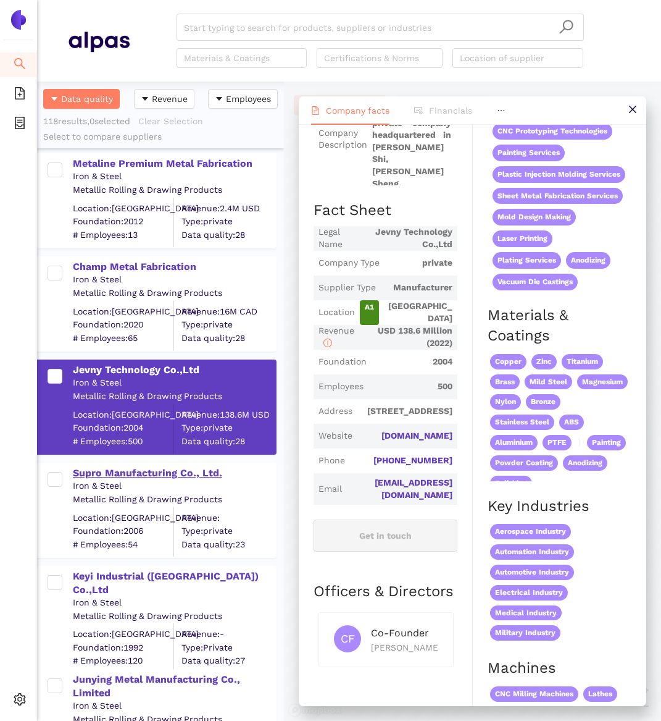
click at [153, 471] on div "Supro Manufacturing Co., Ltd." at bounding box center [174, 473] width 203 height 14
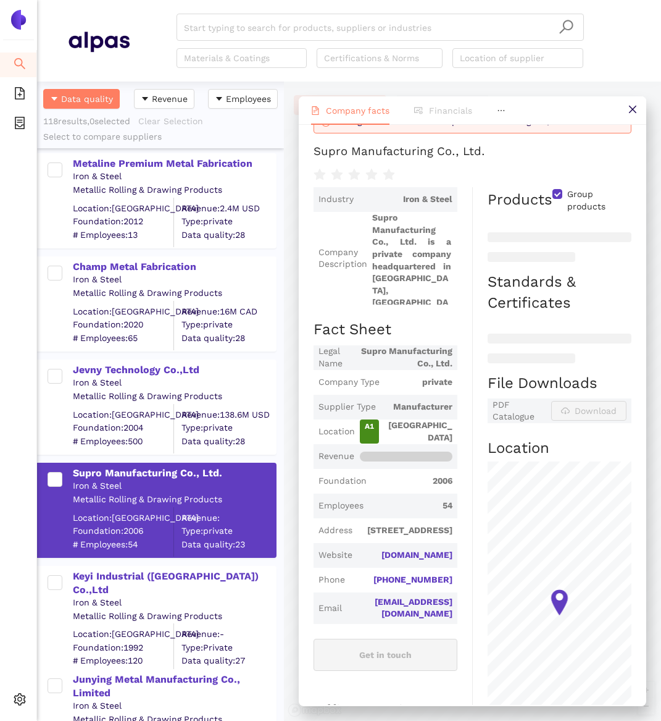
scroll to position [0, 0]
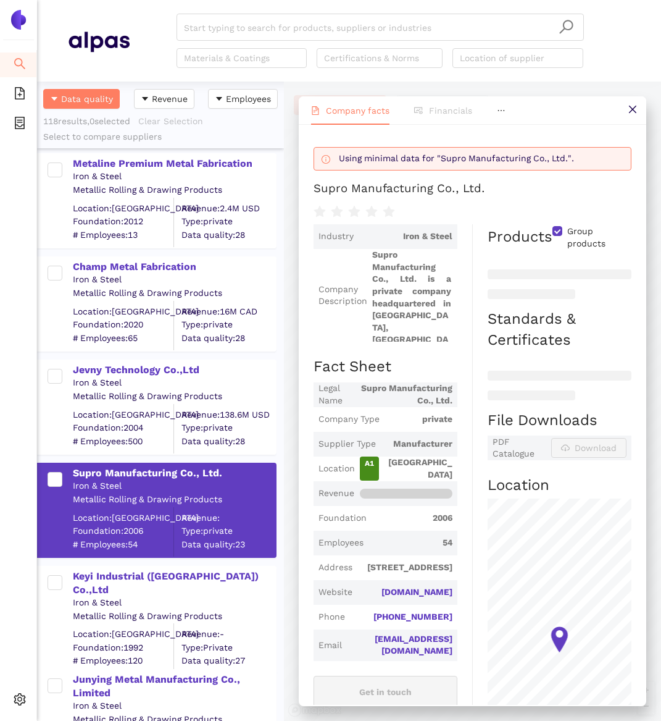
click at [166, 377] on div "Iron & Steel" at bounding box center [174, 383] width 203 height 12
click at [166, 363] on div "Jevny Technology Co.,Ltd" at bounding box center [174, 370] width 203 height 14
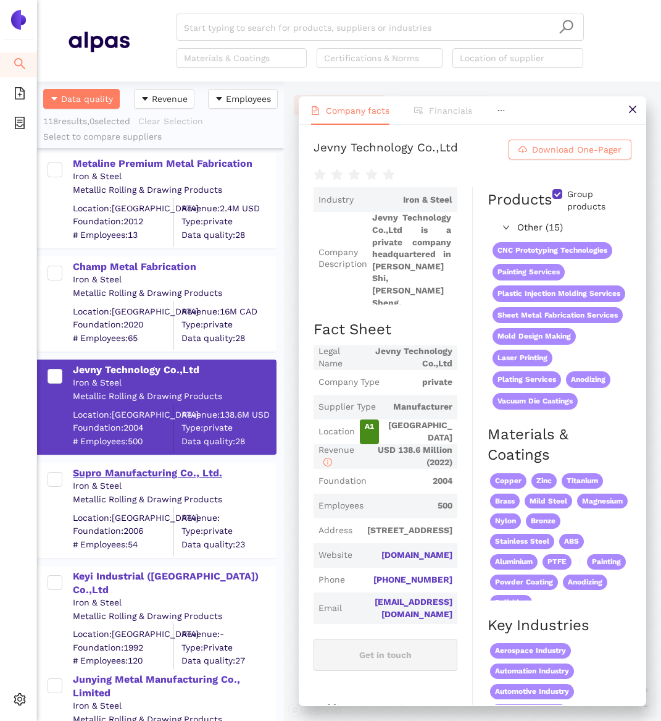
click at [143, 477] on div "Supro Manufacturing Co., Ltd." at bounding box center [174, 473] width 203 height 14
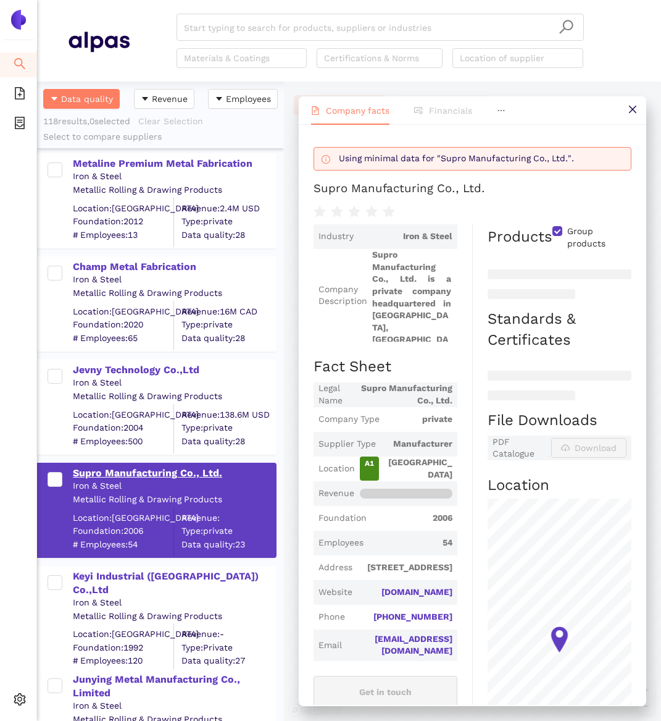
click at [230, 470] on div "Supro Manufacturing Co., Ltd." at bounding box center [174, 473] width 203 height 14
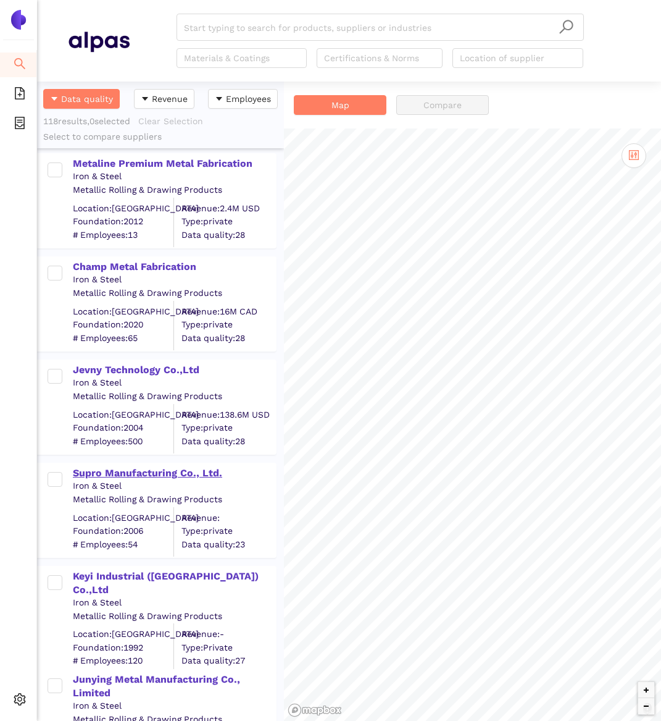
click at [230, 470] on div "Supro Manufacturing Co., Ltd." at bounding box center [174, 473] width 203 height 14
click at [160, 477] on div "Supro Manufacturing Co., Ltd." at bounding box center [174, 473] width 203 height 14
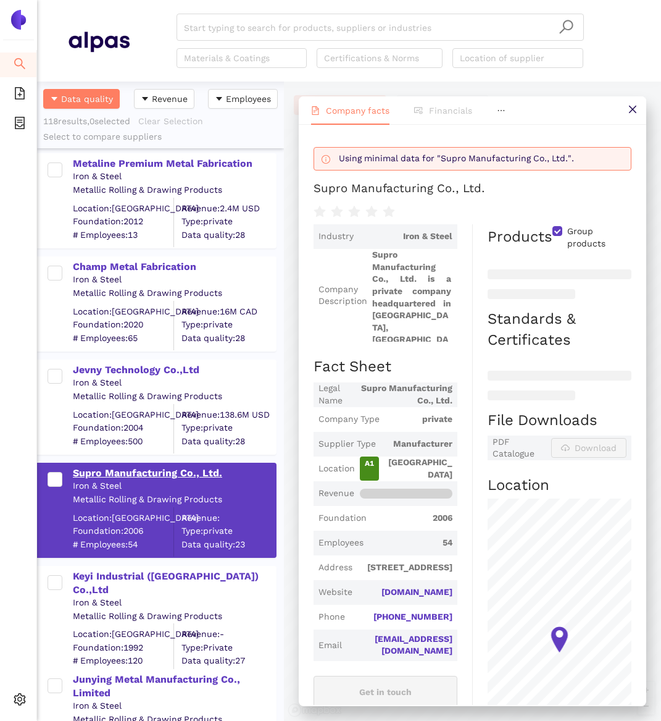
click at [129, 469] on div "Supro Manufacturing Co., Ltd." at bounding box center [174, 473] width 203 height 14
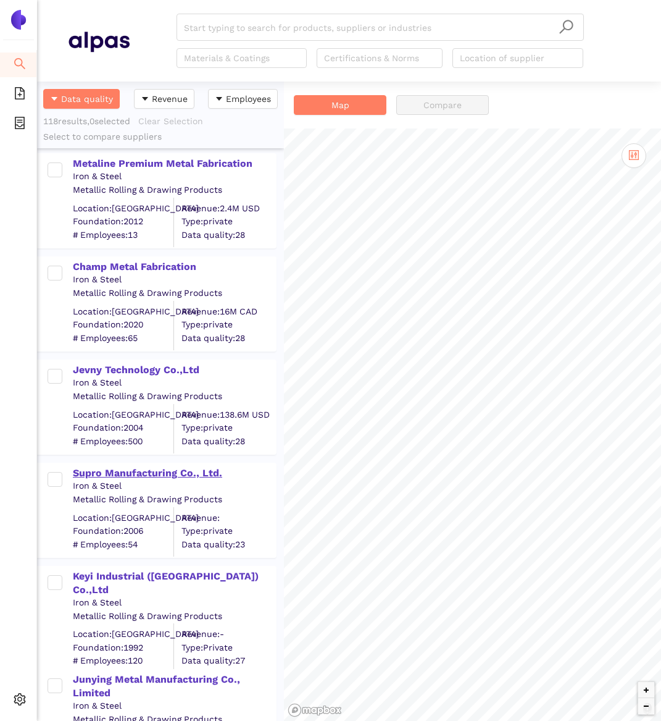
click at [143, 471] on div "Supro Manufacturing Co., Ltd." at bounding box center [174, 473] width 203 height 14
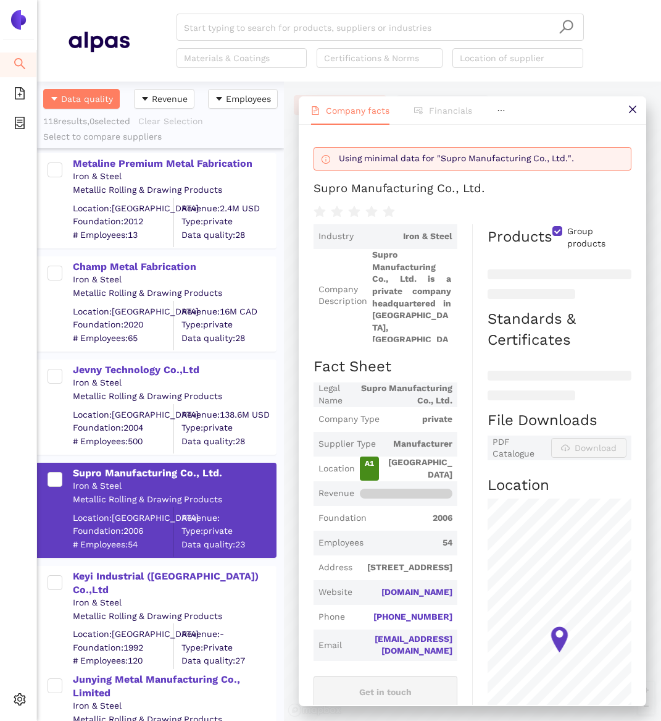
drag, startPoint x: 348, startPoint y: 598, endPoint x: 453, endPoint y: 609, distance: 105.5
click at [453, 605] on span "Website [DOMAIN_NAME]" at bounding box center [386, 592] width 144 height 25
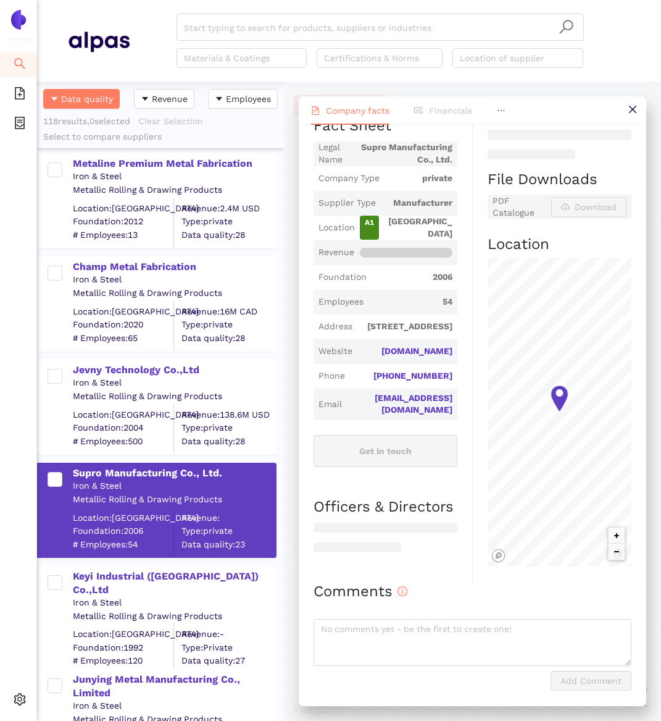
click at [373, 463] on span "Get in touch" at bounding box center [386, 451] width 144 height 32
click at [325, 477] on div "Legal Name Supro Manufacturing Co., Ltd. Company Type private Supplier Type Man…" at bounding box center [386, 311] width 144 height 340
click at [253, 474] on div "Supro Manufacturing Co., Ltd." at bounding box center [174, 473] width 203 height 14
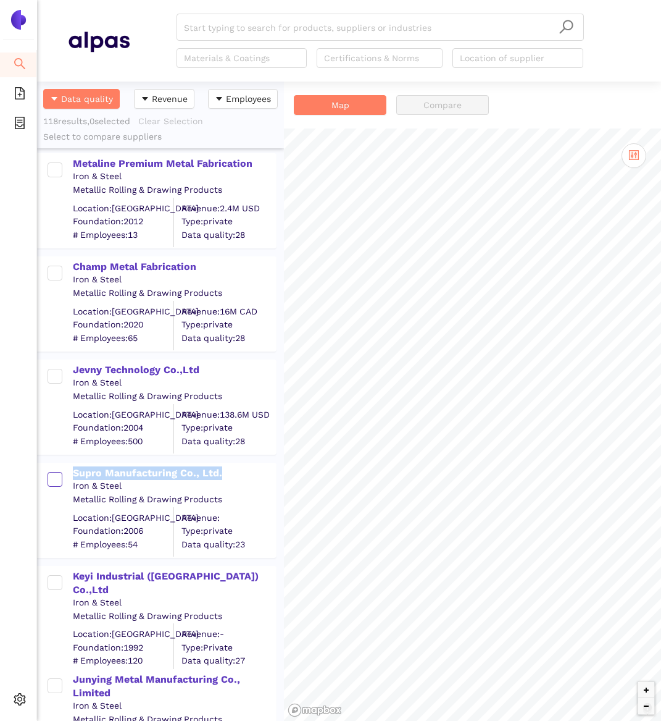
drag, startPoint x: 254, startPoint y: 472, endPoint x: 59, endPoint y: 472, distance: 195.1
click at [59, 472] on div "Supro Manufacturing Co., Ltd. Iron & Steel Metallic Rolling & Drawing Products …" at bounding box center [157, 510] width 240 height 95
click at [217, 576] on div "Keyi Industrial ([GEOGRAPHIC_DATA]) Co.,Ltd" at bounding box center [174, 583] width 203 height 28
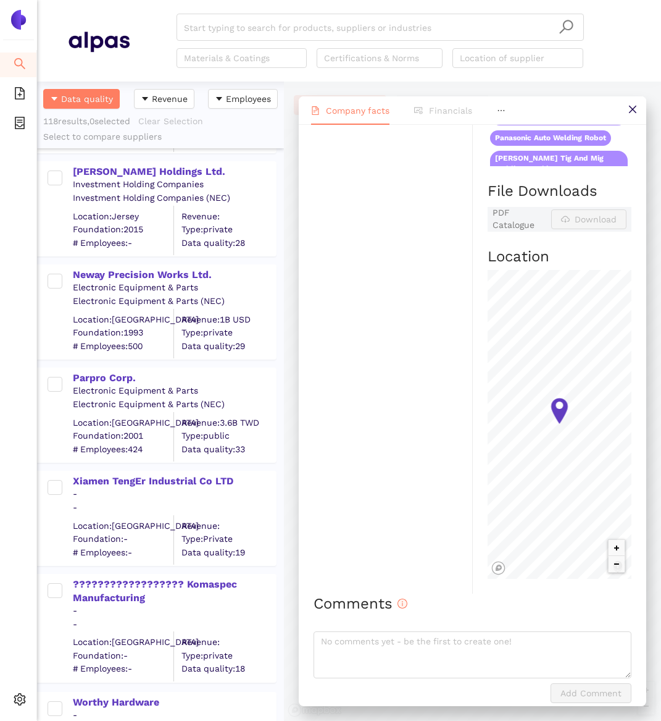
scroll to position [11077, 0]
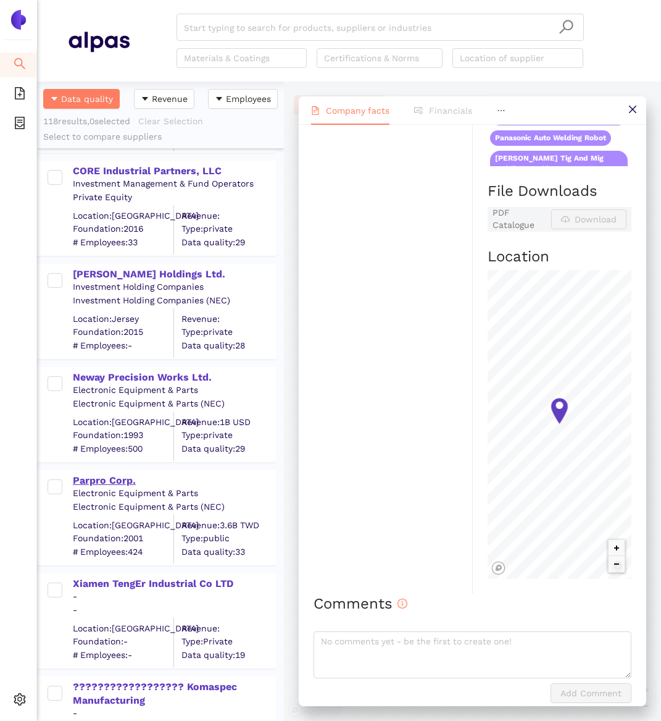
click at [120, 478] on div "Parpro Corp." at bounding box center [174, 481] width 203 height 14
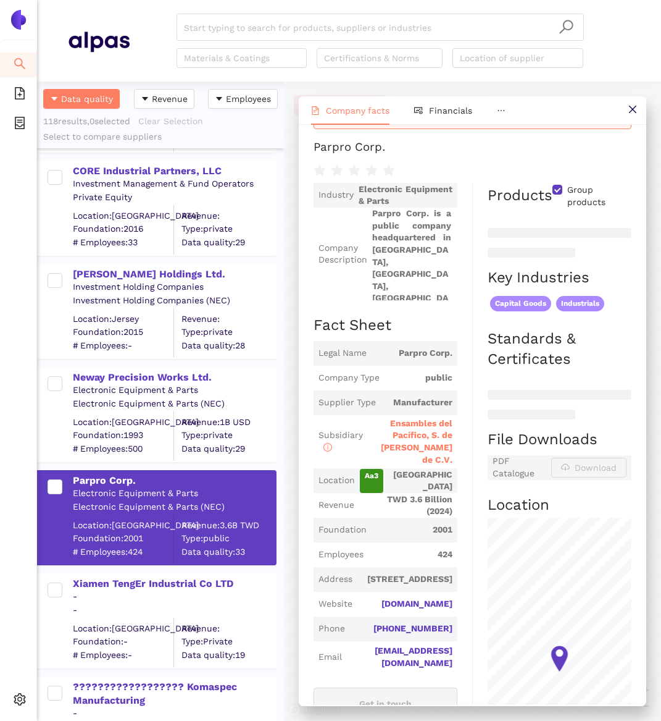
scroll to position [39, 0]
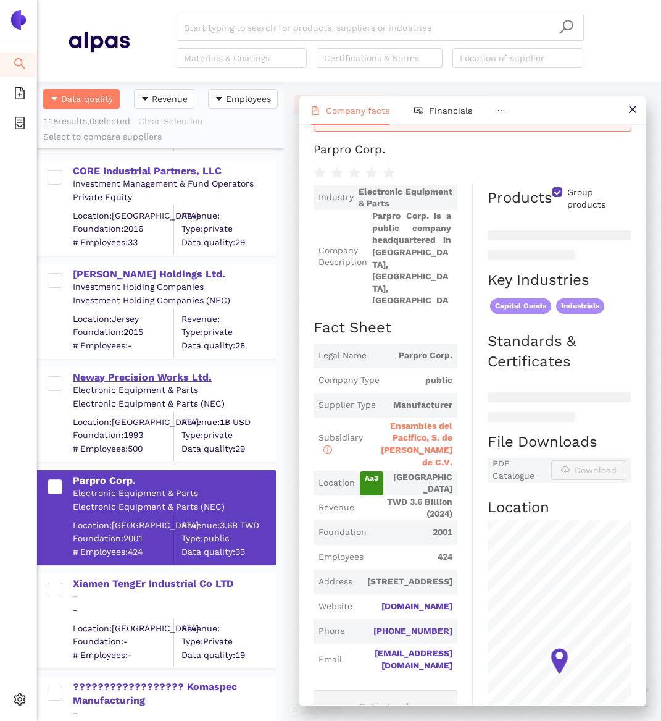
click at [149, 378] on div "Neway Precision Works Ltd." at bounding box center [174, 377] width 203 height 14
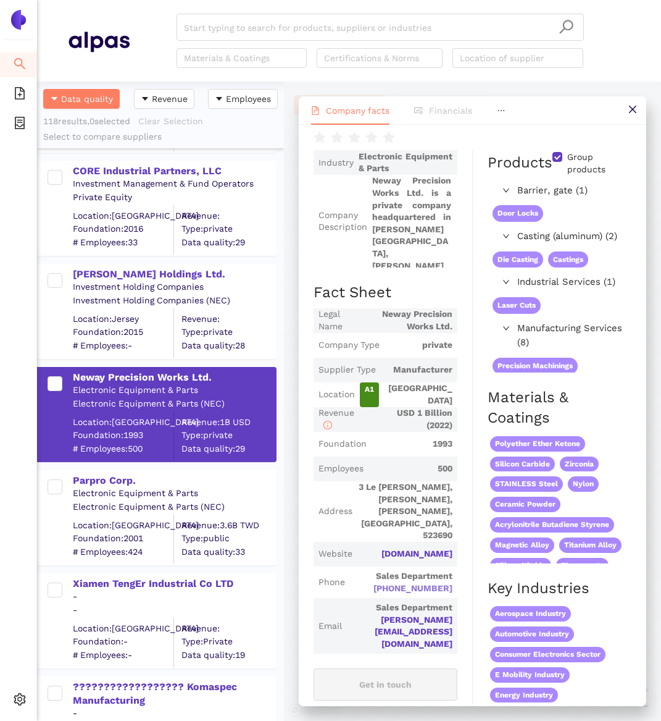
scroll to position [51, 0]
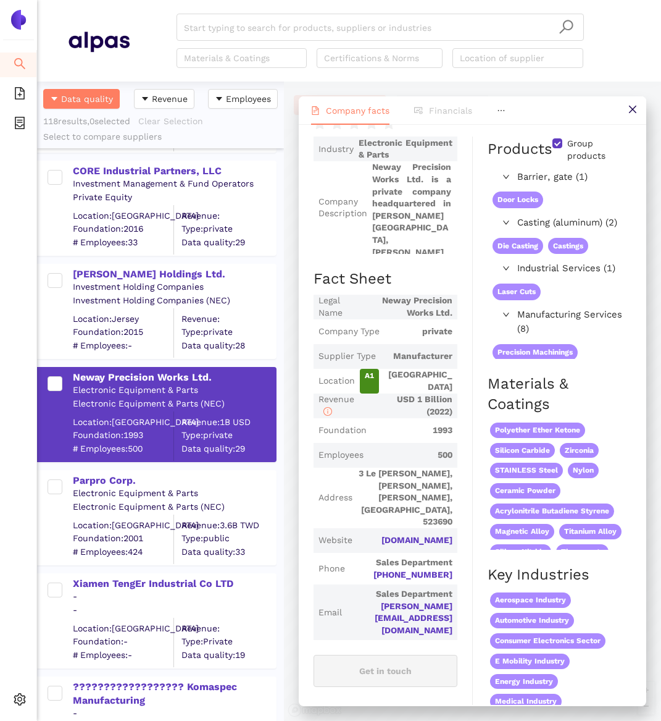
click at [338, 493] on span "Address" at bounding box center [336, 498] width 34 height 12
drag, startPoint x: 241, startPoint y: 379, endPoint x: 82, endPoint y: 365, distance: 160.5
click at [82, 365] on div "Neway Precision Works Ltd. Electronic Equipment & Parts Electronic Equipment & …" at bounding box center [160, 408] width 247 height 103
click at [135, 281] on div "Investment Holding Companies" at bounding box center [174, 287] width 203 height 12
click at [135, 273] on div "[PERSON_NAME] Holdings Ltd." at bounding box center [174, 274] width 203 height 14
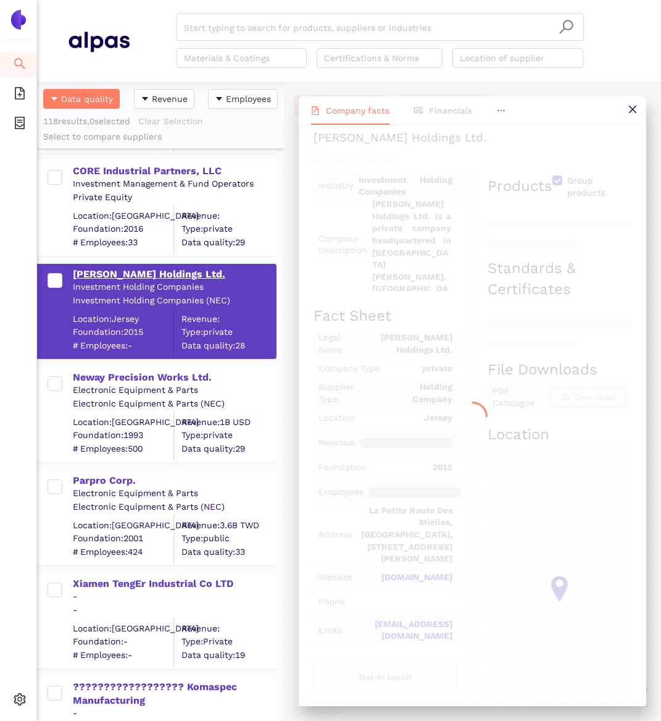
scroll to position [0, 0]
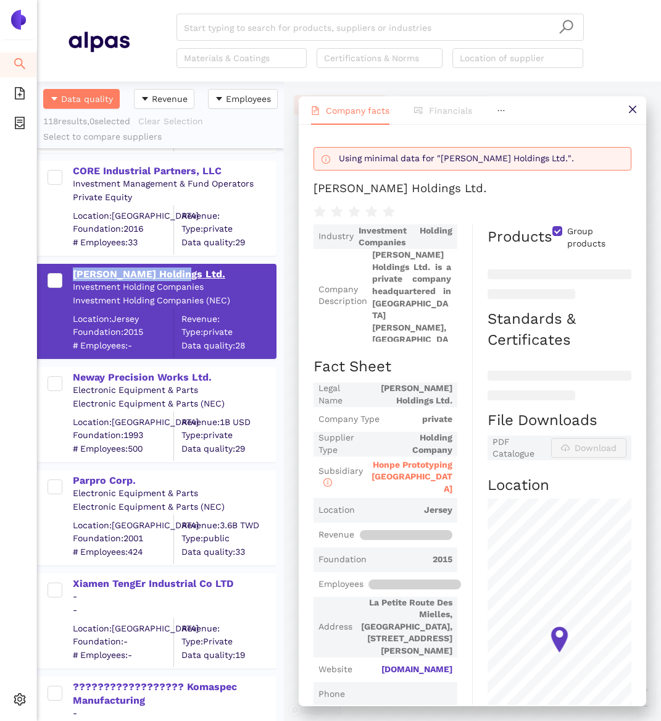
drag, startPoint x: 190, startPoint y: 264, endPoint x: 178, endPoint y: 278, distance: 18.8
click at [178, 278] on div "[PERSON_NAME] Holdings Ltd." at bounding box center [174, 273] width 203 height 16
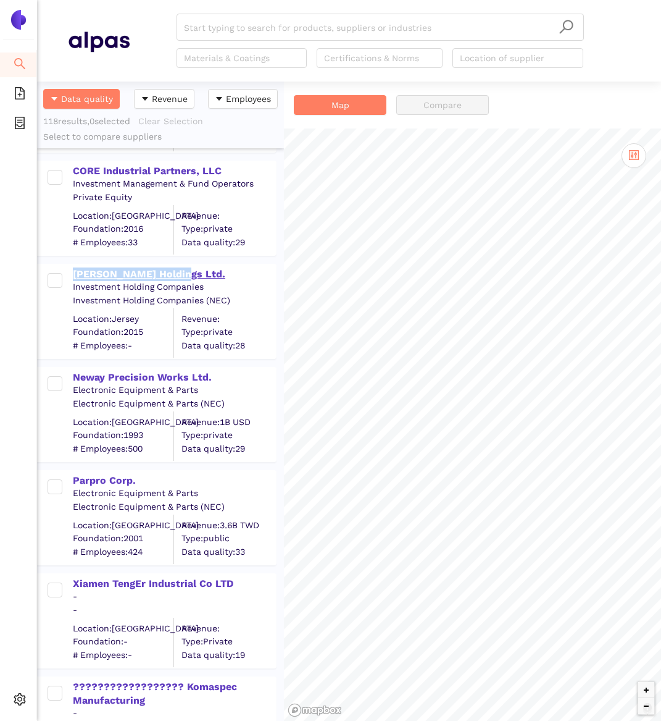
click at [153, 272] on div "[PERSON_NAME] Holdings Ltd." at bounding box center [174, 274] width 203 height 14
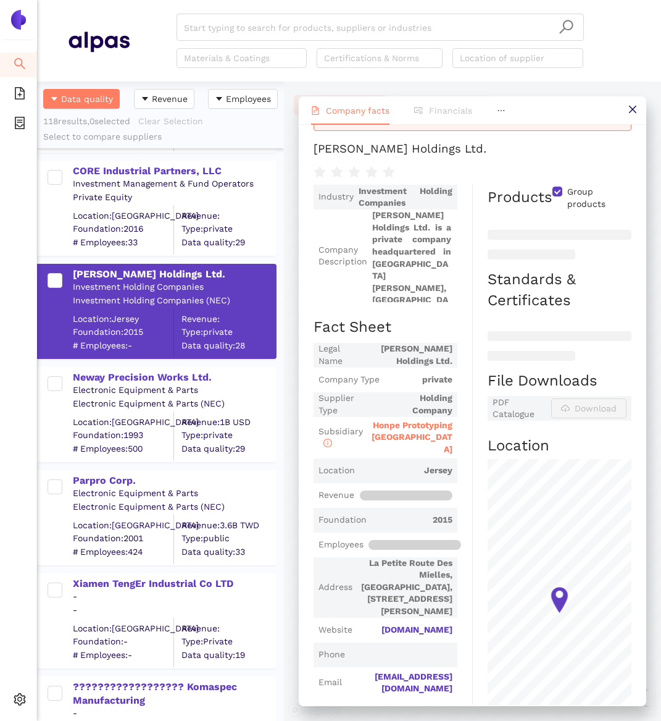
scroll to position [44, 0]
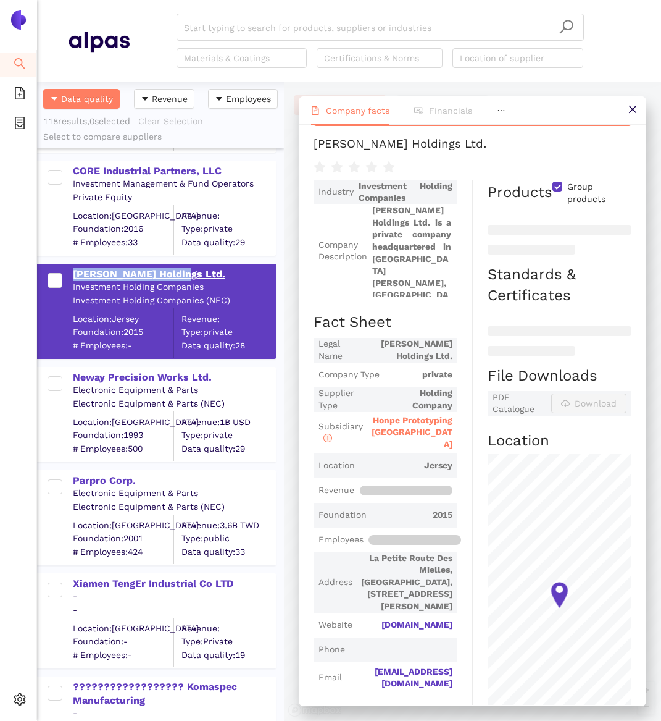
drag, startPoint x: 190, startPoint y: 270, endPoint x: 73, endPoint y: 278, distance: 116.9
click at [73, 277] on div "[PERSON_NAME] Holdings Ltd." at bounding box center [174, 274] width 203 height 14
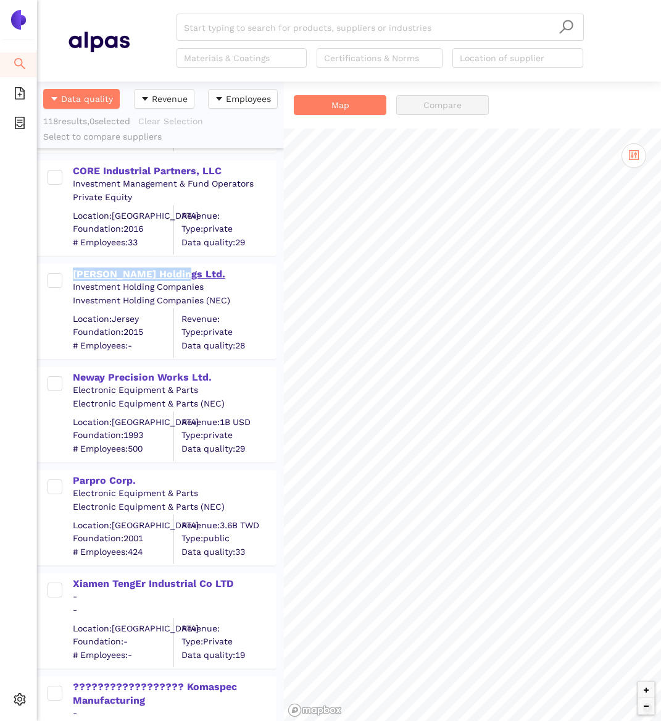
click at [119, 277] on div "[PERSON_NAME] Holdings Ltd." at bounding box center [174, 274] width 203 height 14
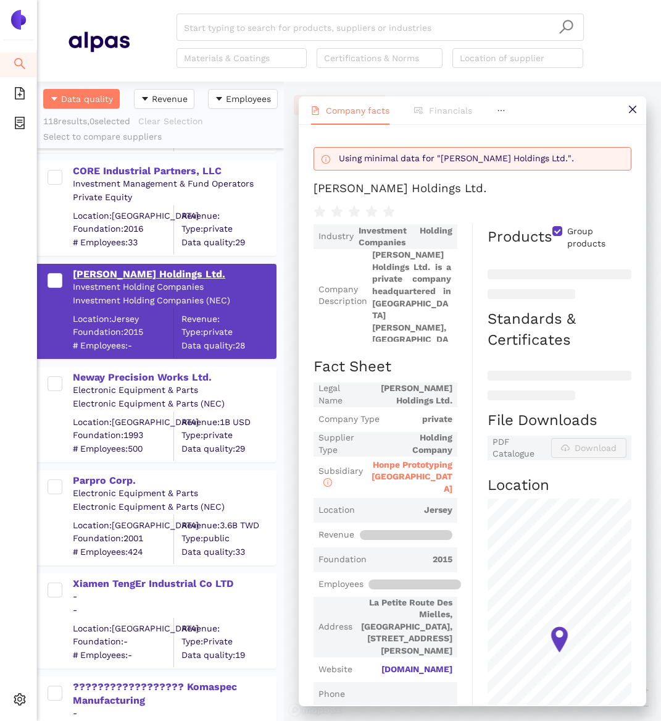
click at [209, 269] on div "[PERSON_NAME] Holdings Ltd." at bounding box center [174, 274] width 203 height 14
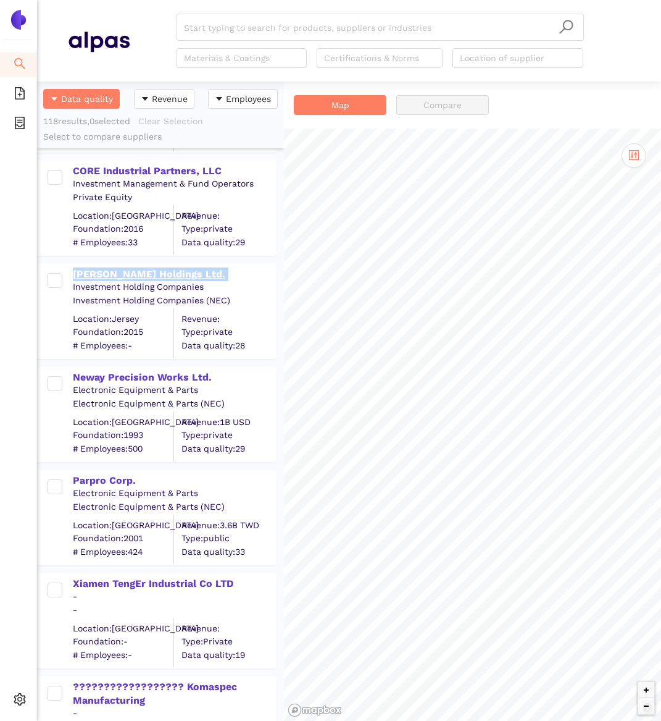
drag, startPoint x: 209, startPoint y: 269, endPoint x: 81, endPoint y: 278, distance: 128.1
click at [81, 278] on div "[PERSON_NAME] Holdings Ltd." at bounding box center [174, 274] width 203 height 14
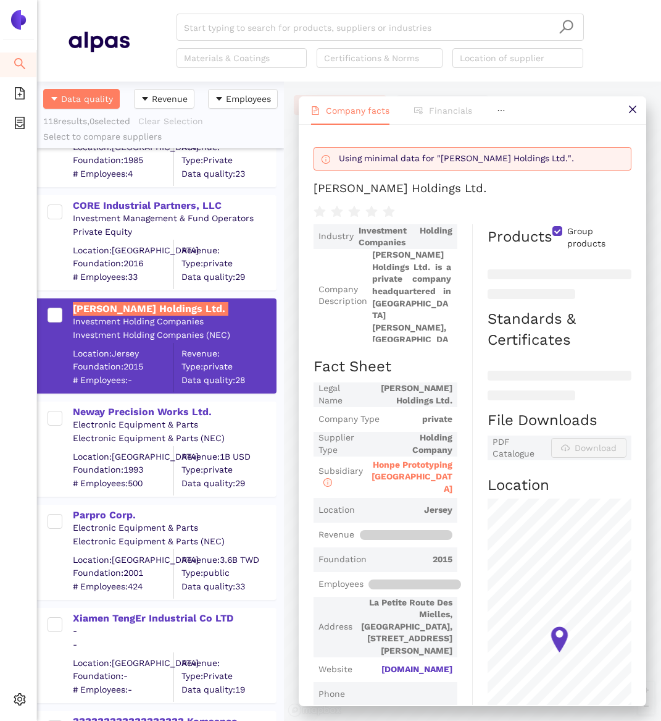
scroll to position [11003, 0]
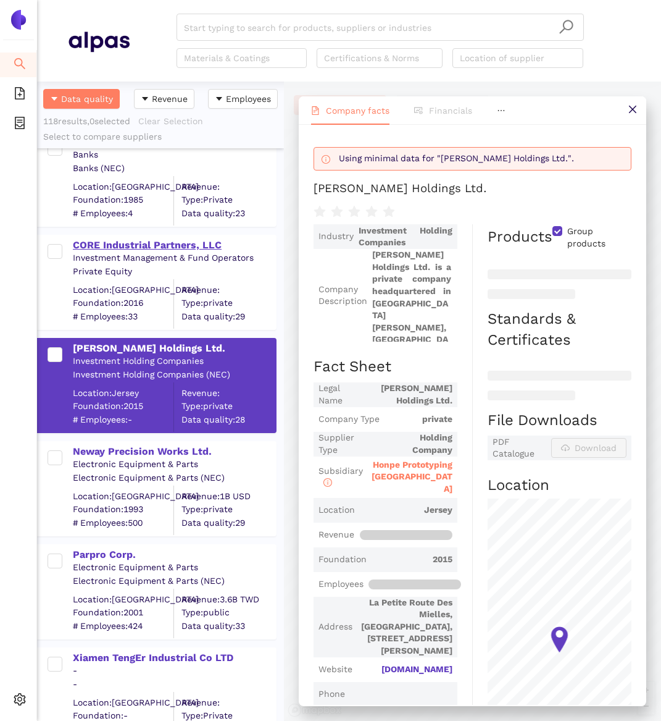
click at [155, 248] on div "CORE Industrial Partners, LLC" at bounding box center [174, 245] width 203 height 14
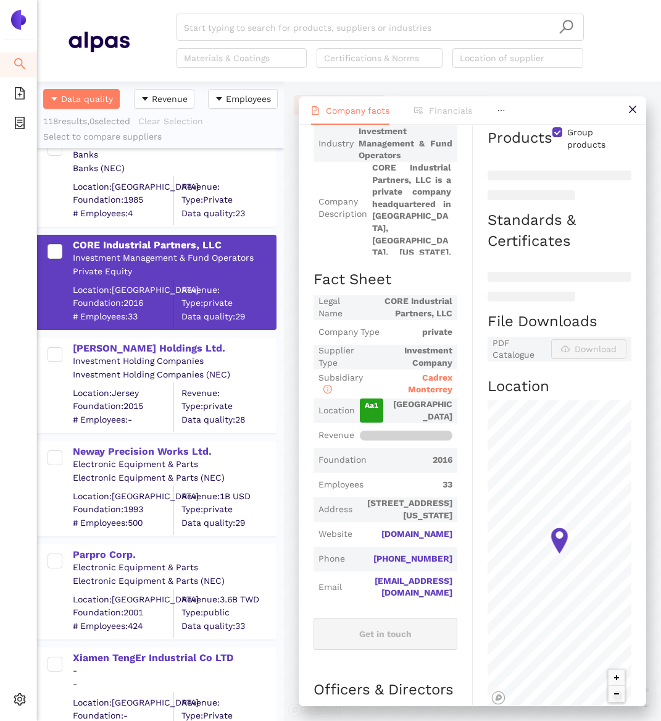
scroll to position [96, 0]
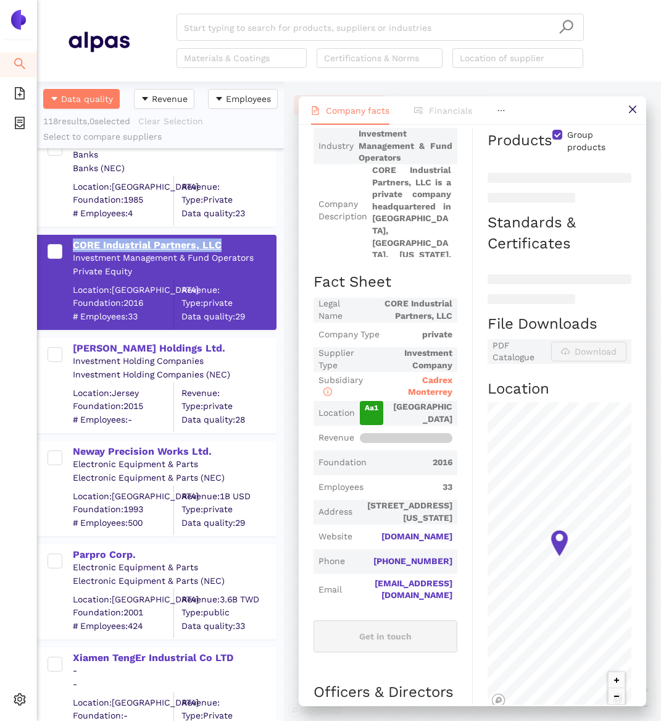
drag, startPoint x: 236, startPoint y: 241, endPoint x: 73, endPoint y: 245, distance: 163.1
click at [73, 245] on div "CORE Industrial Partners, LLC" at bounding box center [174, 245] width 203 height 14
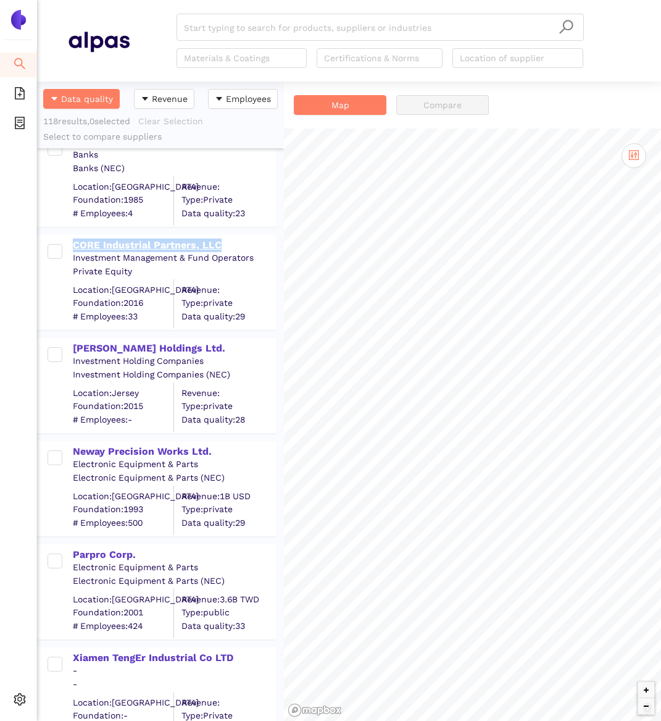
click at [193, 248] on div "CORE Industrial Partners, LLC" at bounding box center [174, 245] width 203 height 14
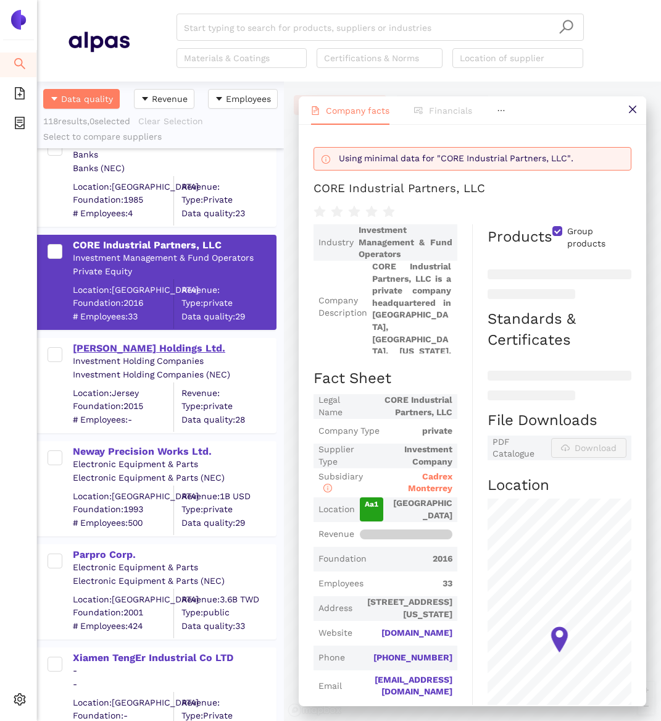
click at [136, 350] on div "[PERSON_NAME] Holdings Ltd." at bounding box center [174, 348] width 203 height 14
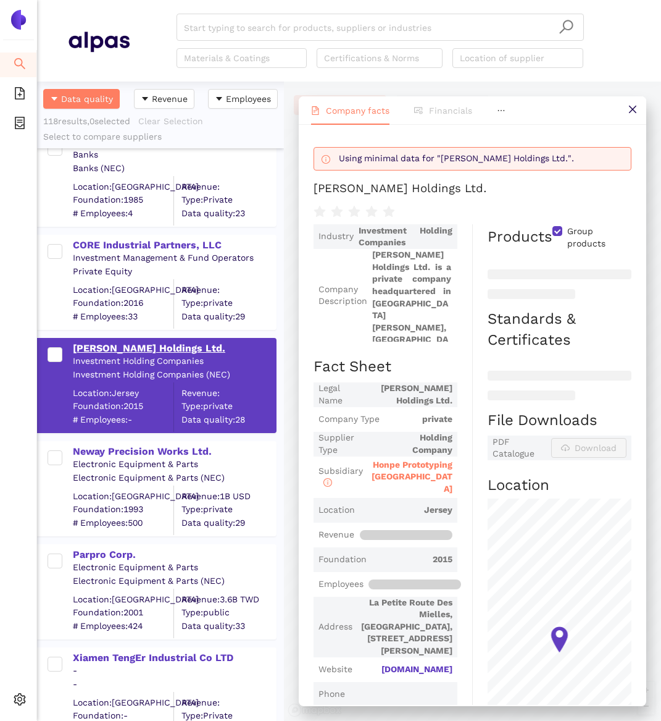
click at [204, 344] on div "[PERSON_NAME] Holdings Ltd." at bounding box center [174, 348] width 203 height 14
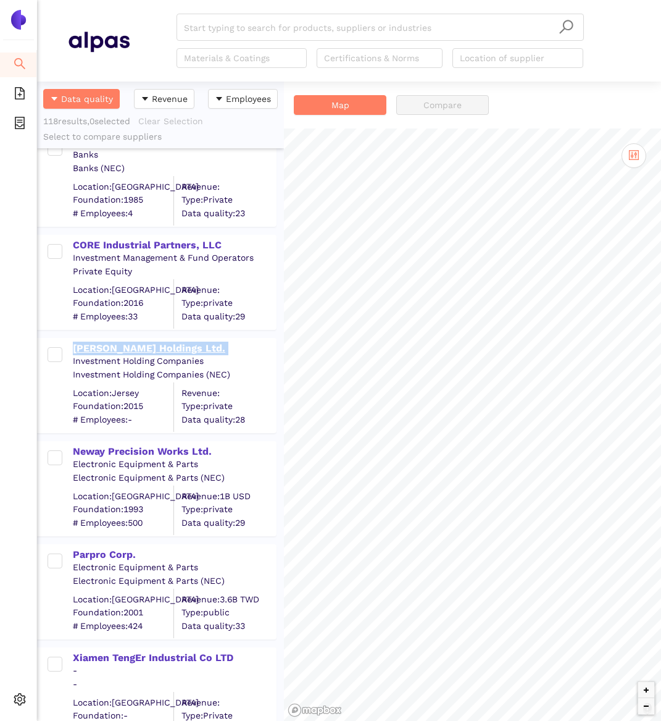
drag, startPoint x: 204, startPoint y: 344, endPoint x: 94, endPoint y: 341, distance: 109.3
click at [94, 341] on div "[PERSON_NAME] Holdings Ltd." at bounding box center [174, 348] width 203 height 14
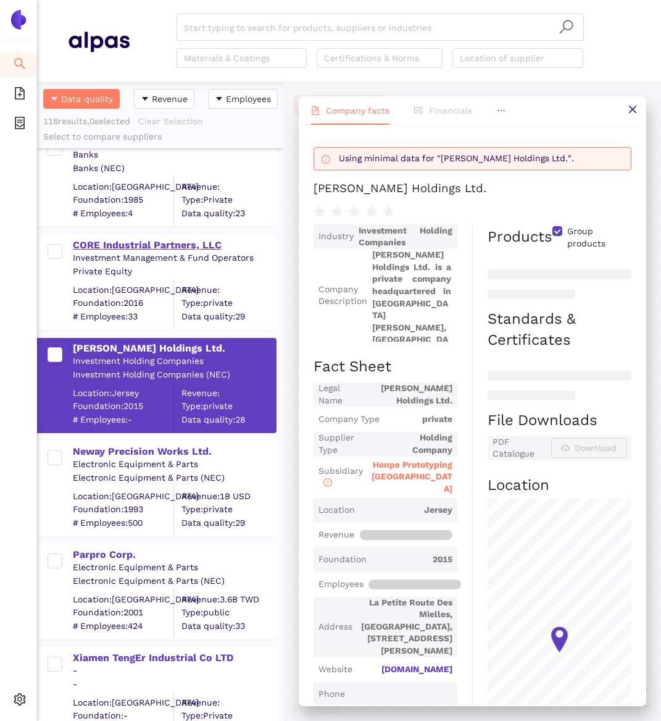
click at [137, 245] on div "CORE Industrial Partners, LLC" at bounding box center [174, 245] width 203 height 14
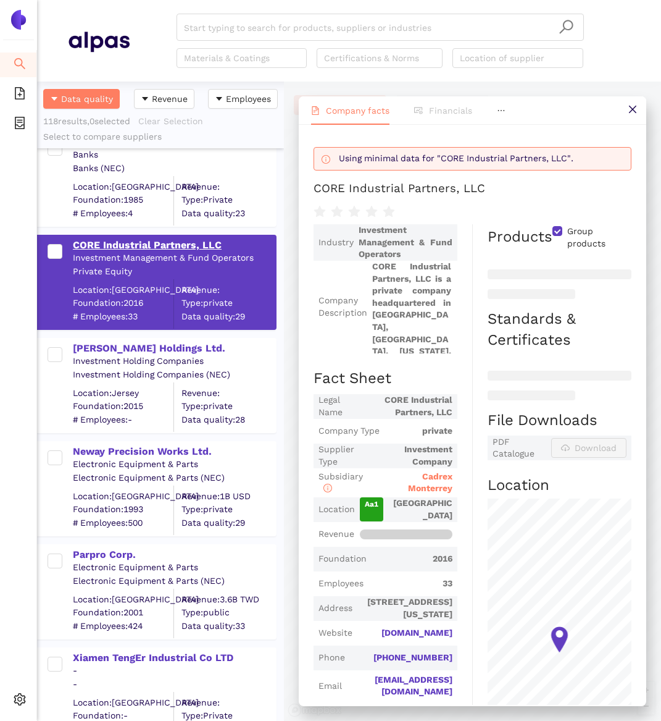
click at [149, 243] on div "CORE Industrial Partners, LLC" at bounding box center [174, 245] width 203 height 14
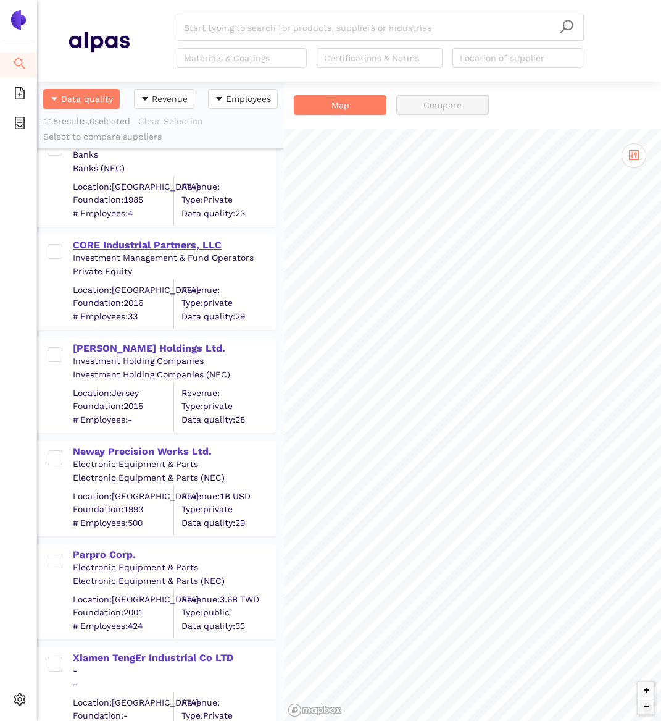
click at [170, 245] on div "CORE Industrial Partners, LLC" at bounding box center [174, 245] width 203 height 14
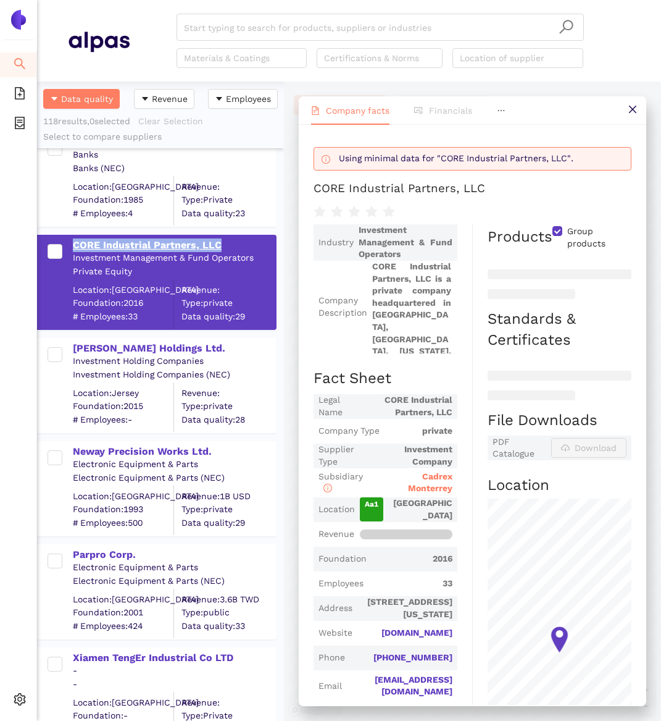
drag, startPoint x: 238, startPoint y: 238, endPoint x: 75, endPoint y: 238, distance: 162.4
click at [75, 238] on div "CORE Industrial Partners, LLC" at bounding box center [174, 245] width 203 height 14
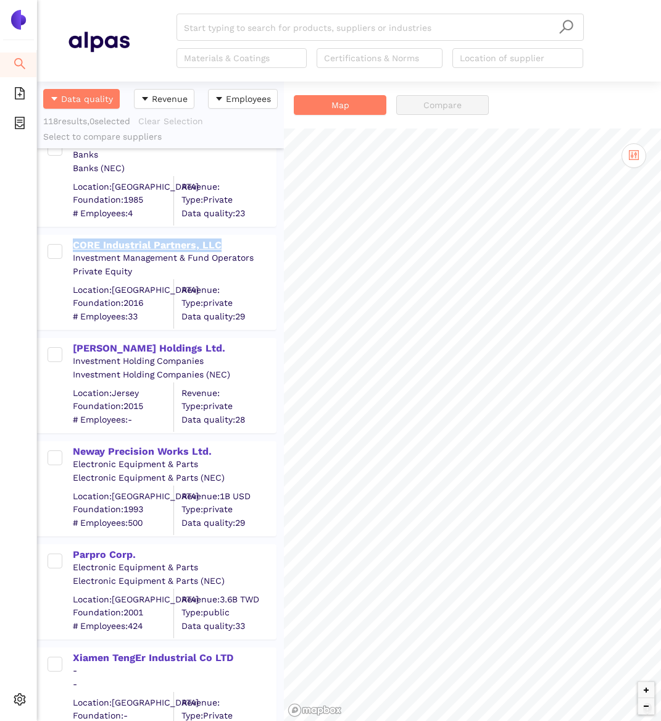
click at [190, 242] on div "CORE Industrial Partners, LLC" at bounding box center [174, 245] width 203 height 14
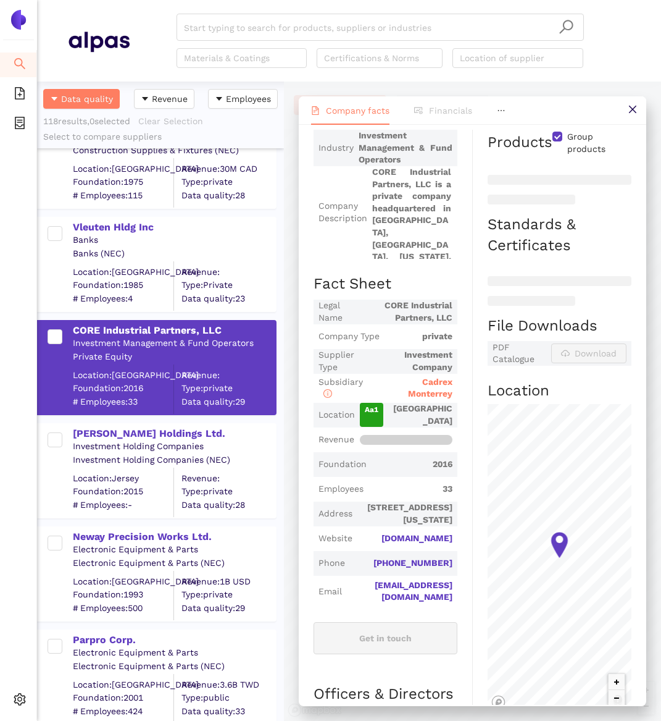
scroll to position [10918, 0]
click at [124, 226] on div "Vleuten Hldg Inc" at bounding box center [174, 227] width 203 height 14
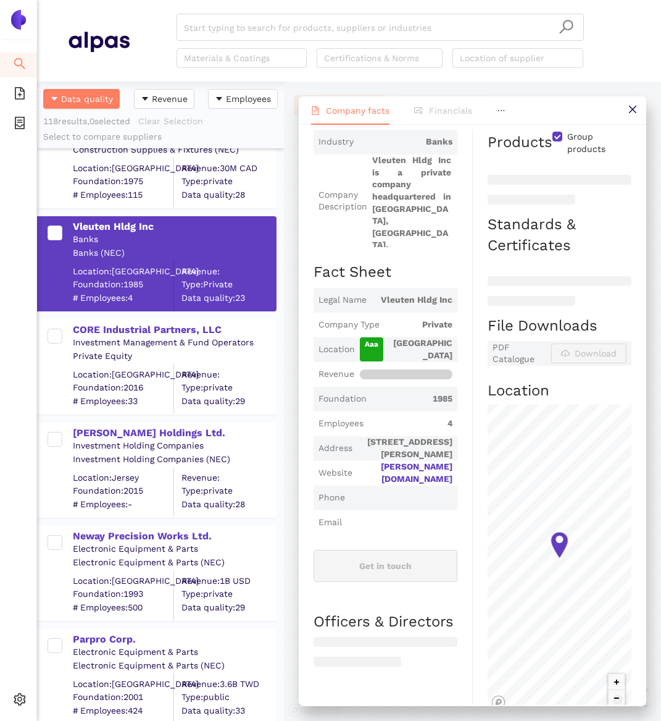
scroll to position [0, 0]
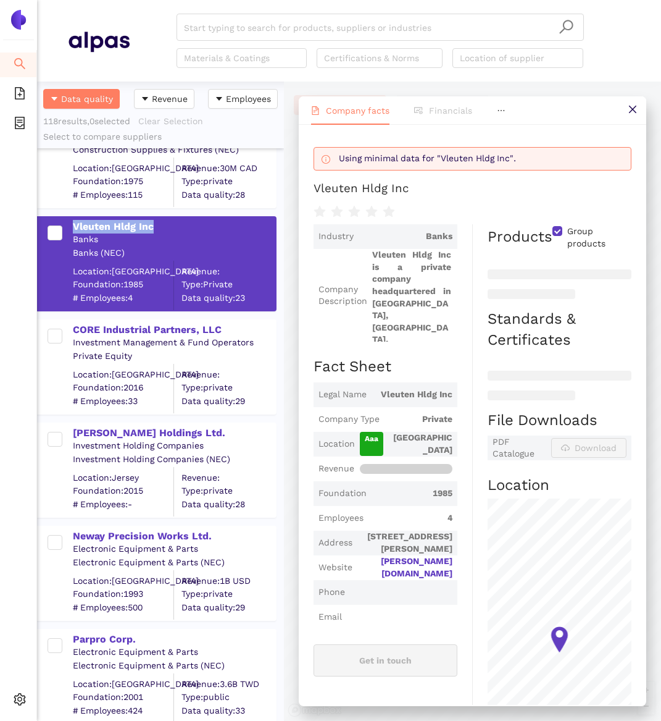
drag, startPoint x: 159, startPoint y: 225, endPoint x: 70, endPoint y: 225, distance: 88.9
click at [70, 225] on div "Vleuten Hldg Inc Banks Banks (NEC) Location: [GEOGRAPHIC_DATA] Foundation: 1985…" at bounding box center [163, 263] width 225 height 93
click at [394, 579] on span "[PERSON_NAME][DOMAIN_NAME]" at bounding box center [405, 567] width 95 height 24
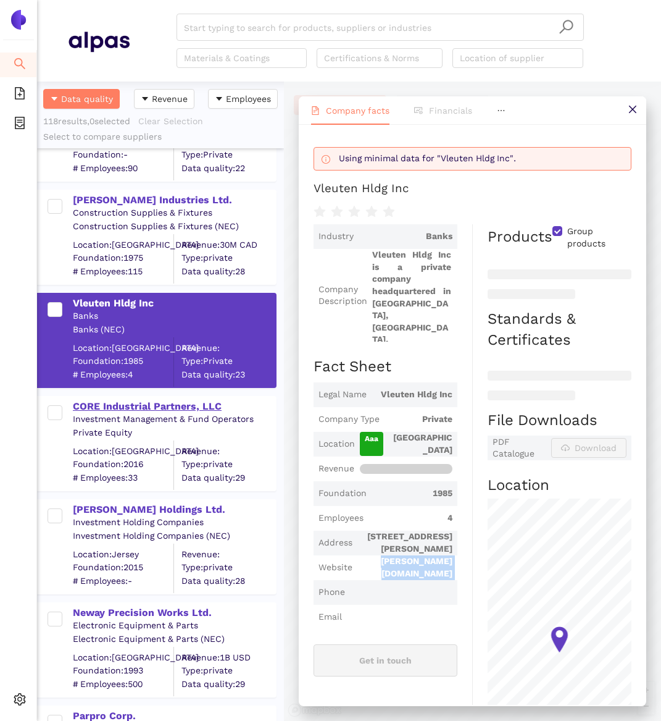
scroll to position [10825, 0]
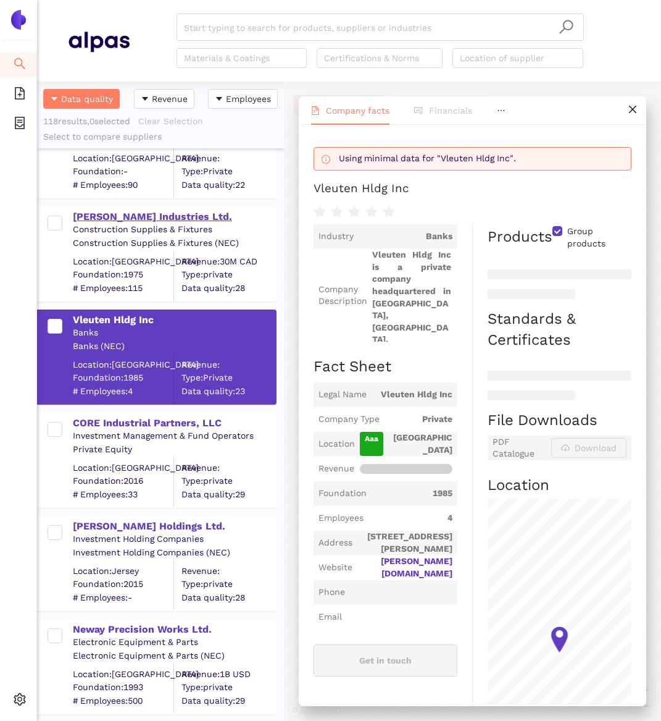
click at [154, 221] on div "[PERSON_NAME] Industries Ltd." at bounding box center [174, 217] width 203 height 14
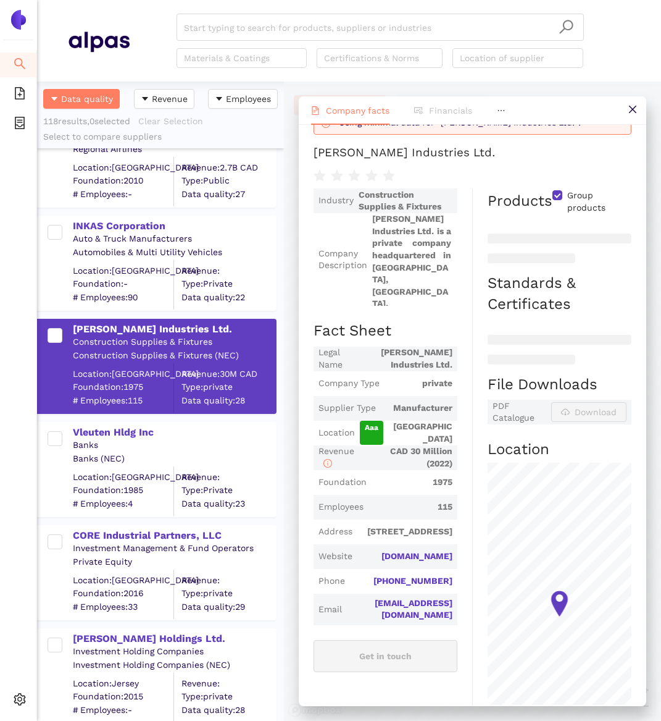
scroll to position [10714, 0]
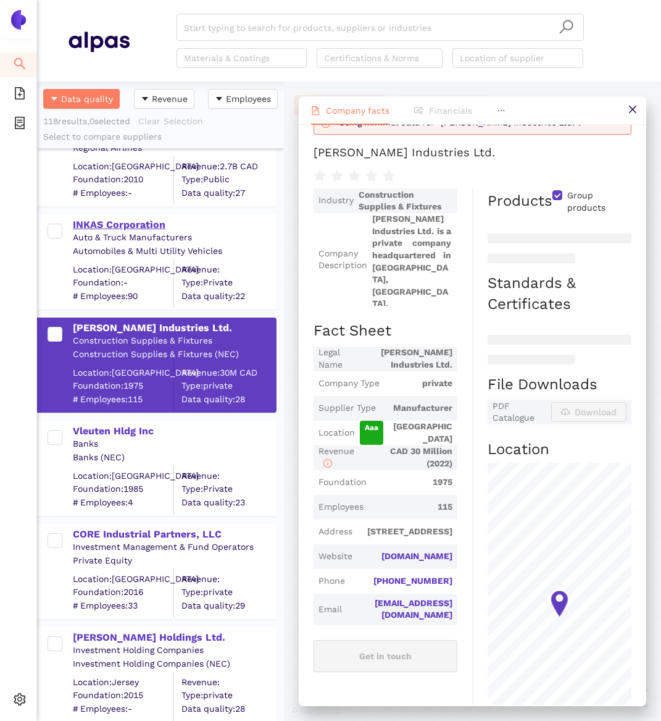
click at [133, 222] on div "INKAS Corporation" at bounding box center [174, 225] width 203 height 14
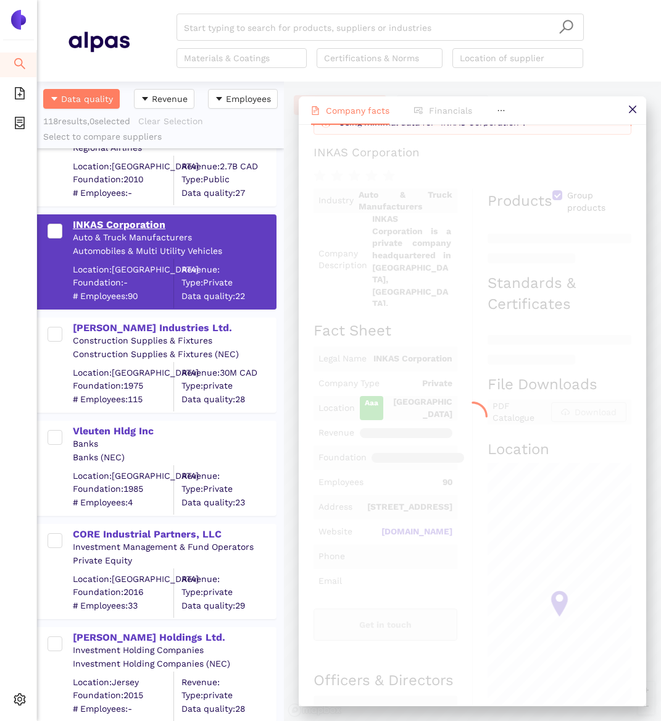
scroll to position [0, 0]
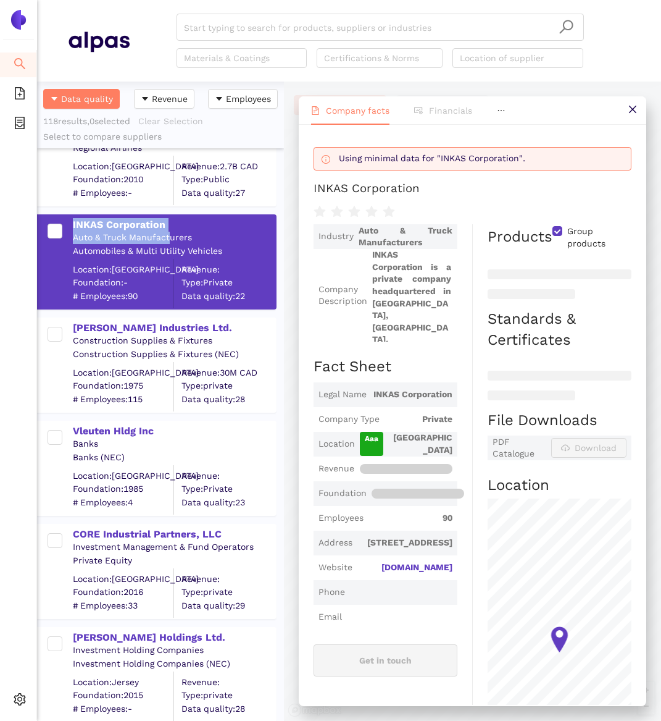
drag, startPoint x: 177, startPoint y: 214, endPoint x: 169, endPoint y: 232, distance: 19.3
click at [169, 232] on div "INKAS Corporation Auto & Truck Manufacturers Automobiles & Multi Utility Vehicl…" at bounding box center [163, 262] width 225 height 93
click at [181, 230] on div "INKAS Corporation" at bounding box center [174, 225] width 203 height 14
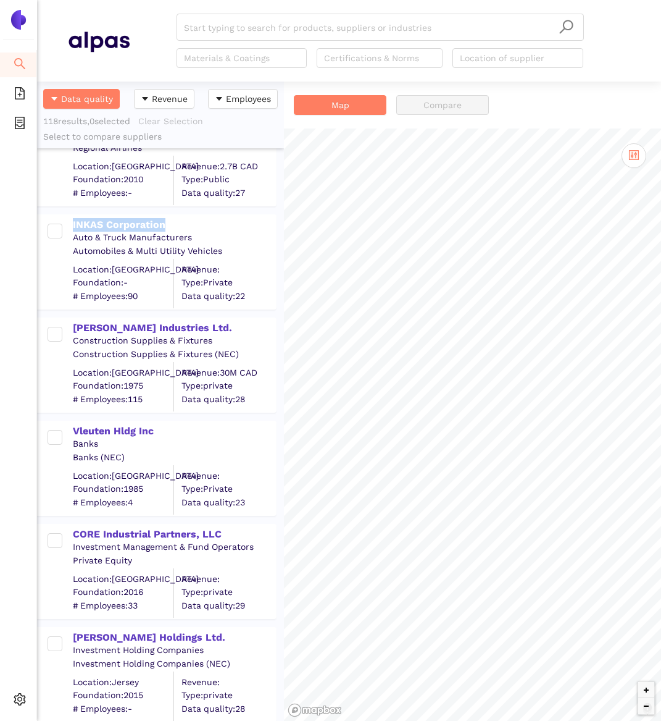
drag, startPoint x: 183, startPoint y: 228, endPoint x: 67, endPoint y: 227, distance: 115.5
click at [67, 227] on div "INKAS Corporation Auto & Truck Manufacturers Automobiles & Multi Utility Vehicl…" at bounding box center [163, 262] width 225 height 93
click at [178, 235] on div "Auto & Truck Manufacturers" at bounding box center [174, 238] width 203 height 12
click at [144, 330] on div "[PERSON_NAME] Industries Ltd." at bounding box center [174, 328] width 203 height 14
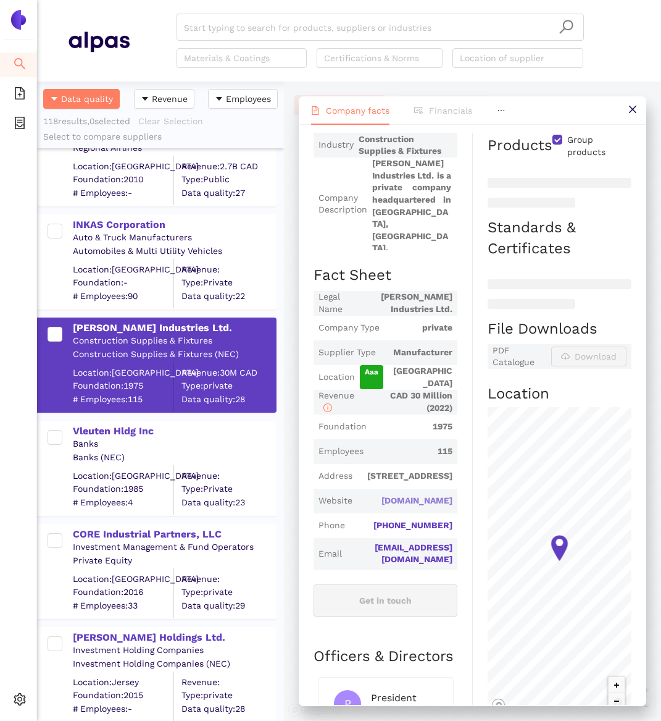
scroll to position [95, 0]
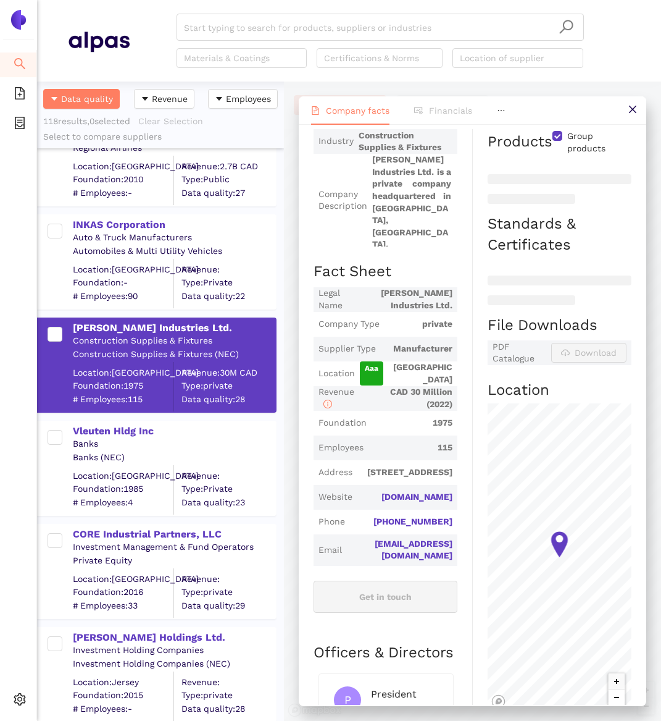
click at [614, 690] on button "Zoom out" at bounding box center [617, 697] width 16 height 16
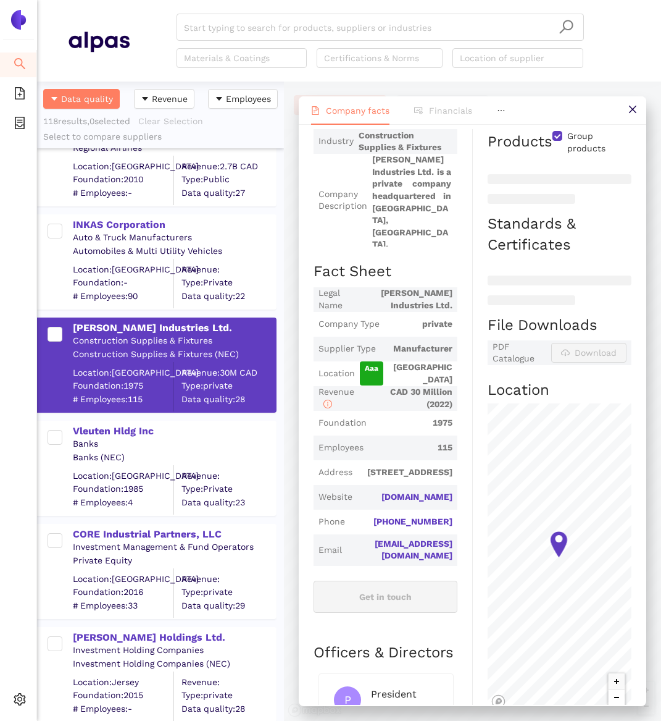
click at [614, 690] on button "Zoom out" at bounding box center [617, 697] width 16 height 16
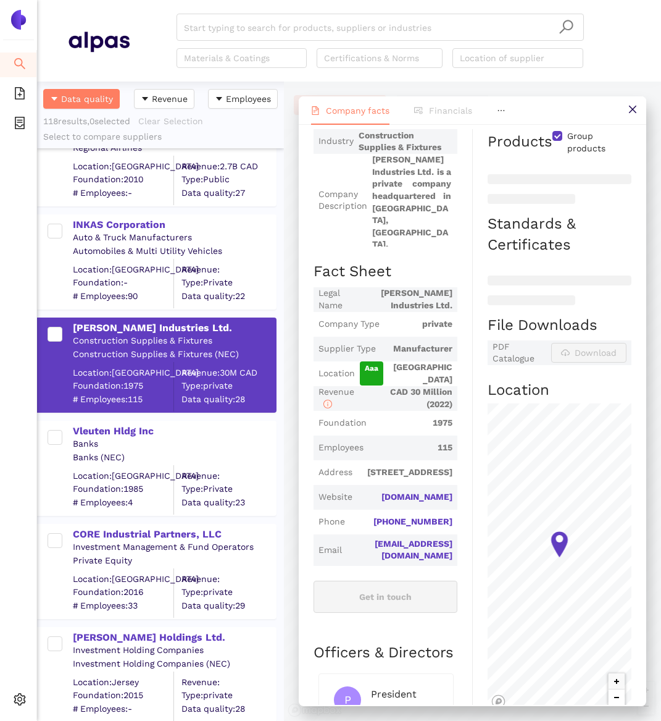
click at [614, 690] on button "Zoom out" at bounding box center [617, 697] width 16 height 16
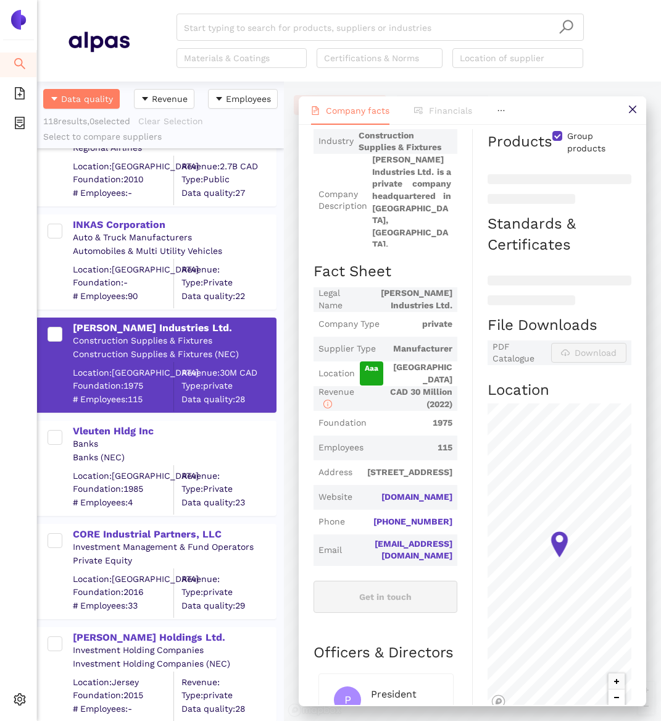
click at [614, 690] on button "Zoom out" at bounding box center [617, 697] width 16 height 16
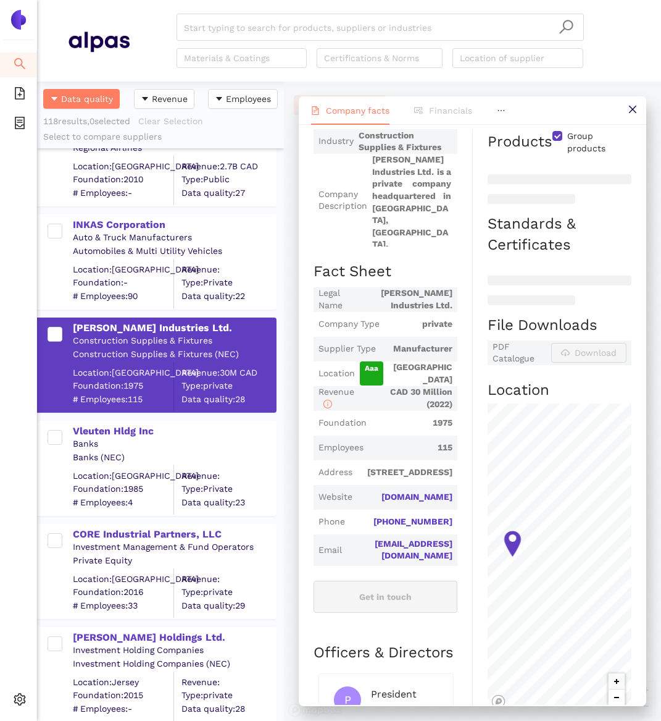
click at [619, 701] on button "Zoom out" at bounding box center [617, 697] width 16 height 16
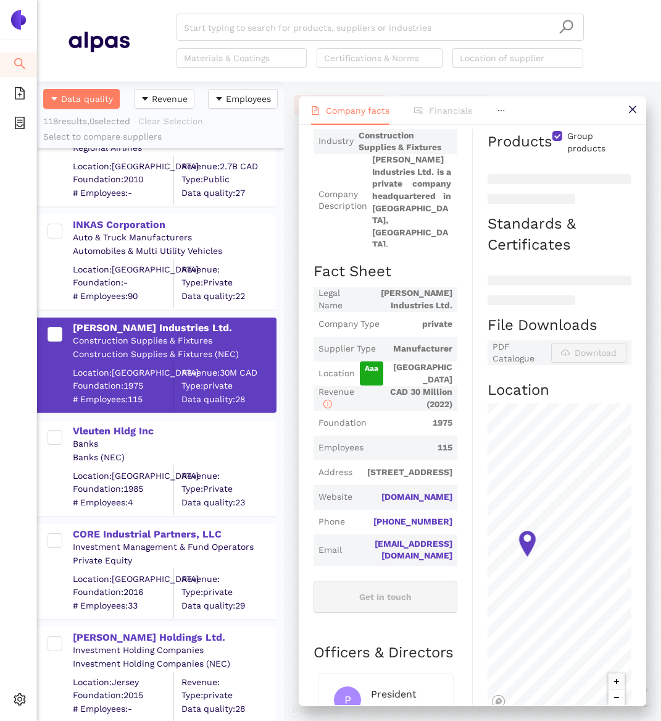
click at [619, 701] on button "Zoom out" at bounding box center [617, 697] width 16 height 16
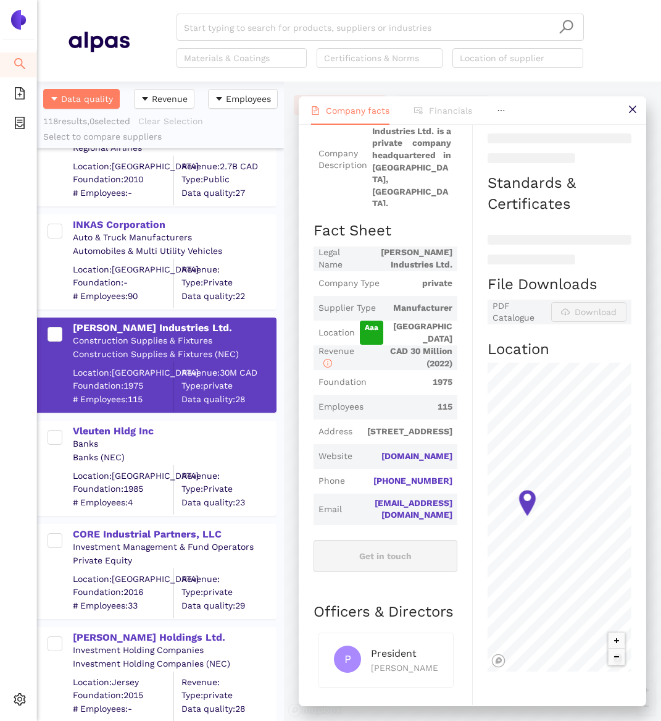
scroll to position [0, 0]
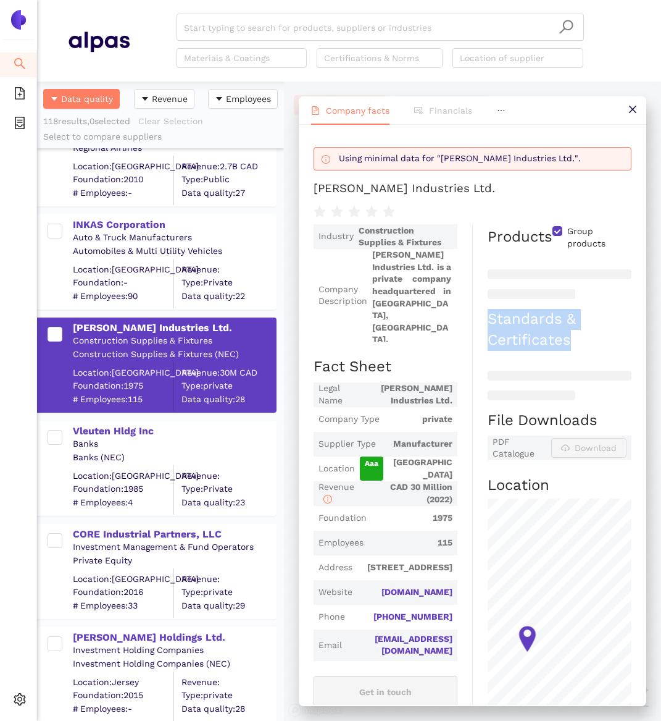
drag, startPoint x: 488, startPoint y: 315, endPoint x: 576, endPoint y: 337, distance: 89.7
click at [576, 337] on h2 "Standards & Certificates" at bounding box center [560, 329] width 144 height 41
click at [598, 327] on h2 "Standards & Certificates" at bounding box center [560, 329] width 144 height 41
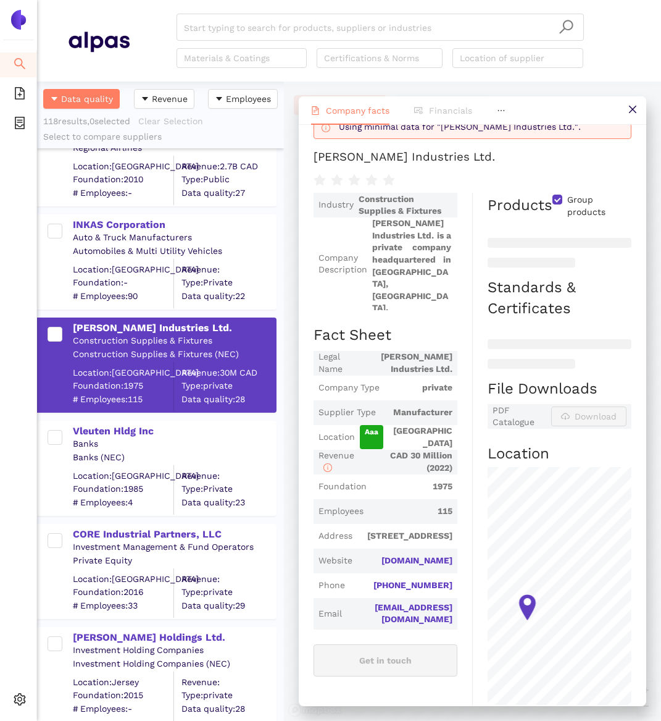
scroll to position [43, 0]
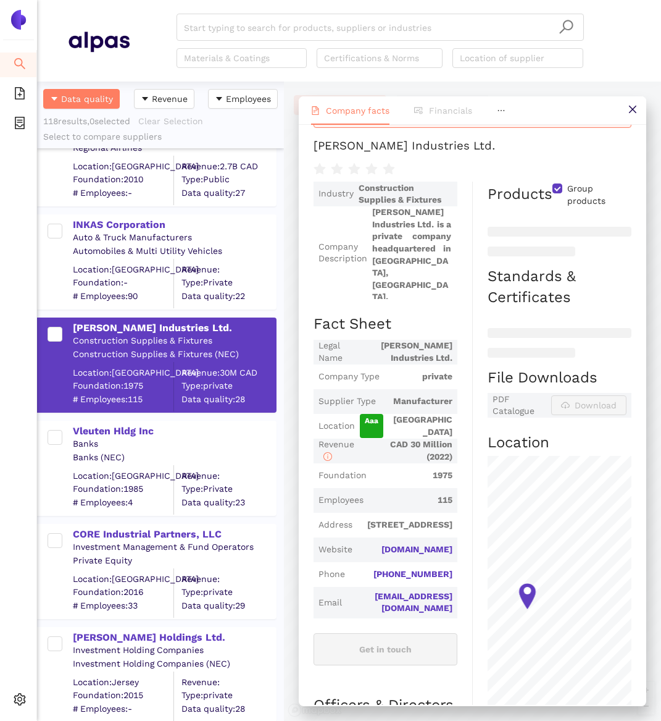
click at [420, 287] on span "[PERSON_NAME] Industries Ltd. is a private company headquartered in [GEOGRAPHIC…" at bounding box center [412, 252] width 80 height 93
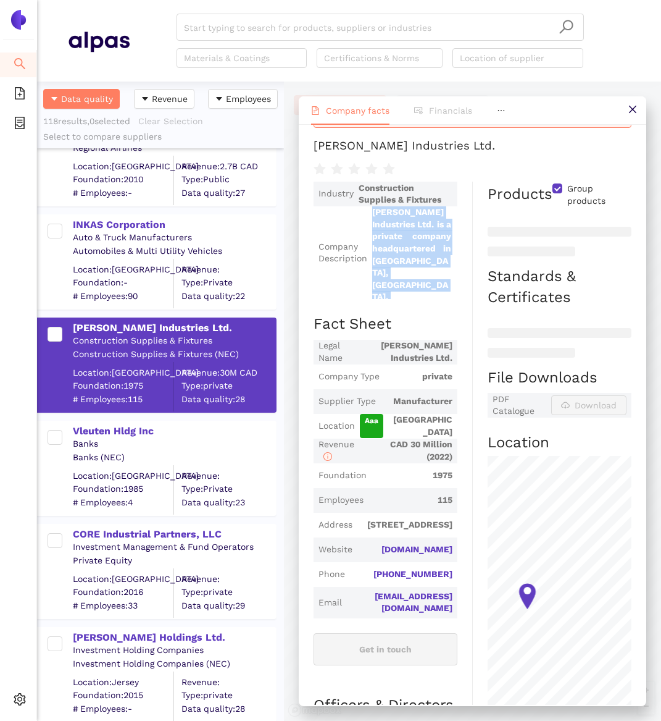
click at [420, 287] on span "[PERSON_NAME] Industries Ltd. is a private company headquartered in [GEOGRAPHIC…" at bounding box center [412, 252] width 80 height 93
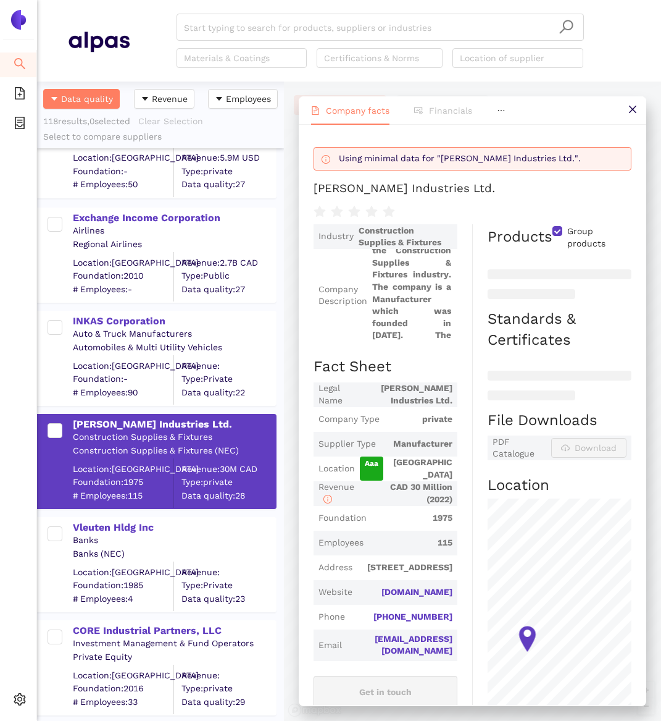
scroll to position [10612, 0]
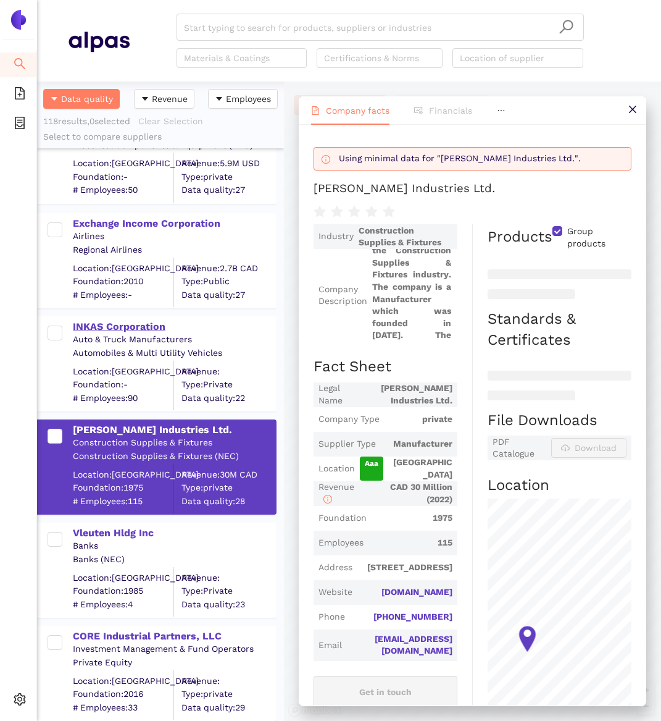
click at [120, 329] on div "INKAS Corporation" at bounding box center [174, 327] width 203 height 14
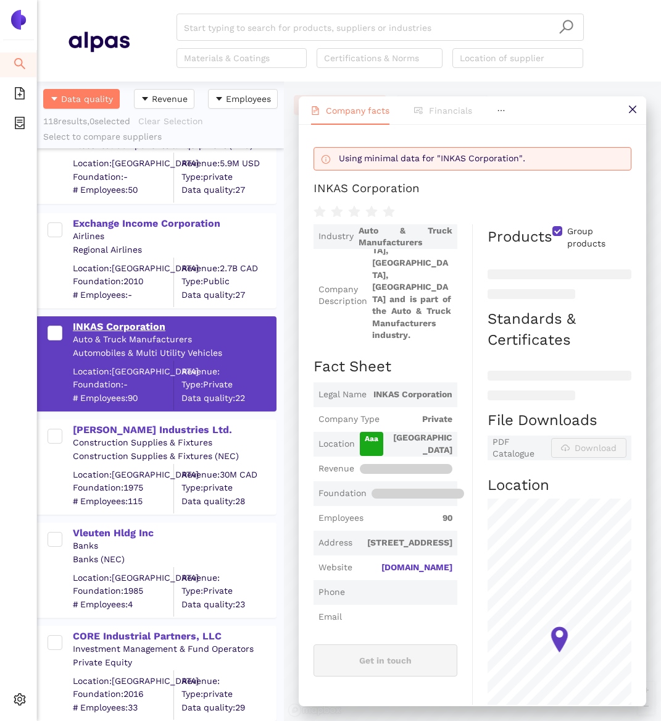
scroll to position [28, 0]
drag, startPoint x: 174, startPoint y: 325, endPoint x: 67, endPoint y: 327, distance: 107.5
click at [67, 327] on div "INKAS Corporation Auto & Truck Manufacturers Automobiles & Multi Utility Vehicl…" at bounding box center [163, 363] width 225 height 93
drag, startPoint x: 184, startPoint y: 324, endPoint x: 61, endPoint y: 322, distance: 123.5
click at [61, 322] on div "INKAS Corporation Auto & Truck Manufacturers Automobiles & Multi Utility Vehicl…" at bounding box center [157, 363] width 240 height 95
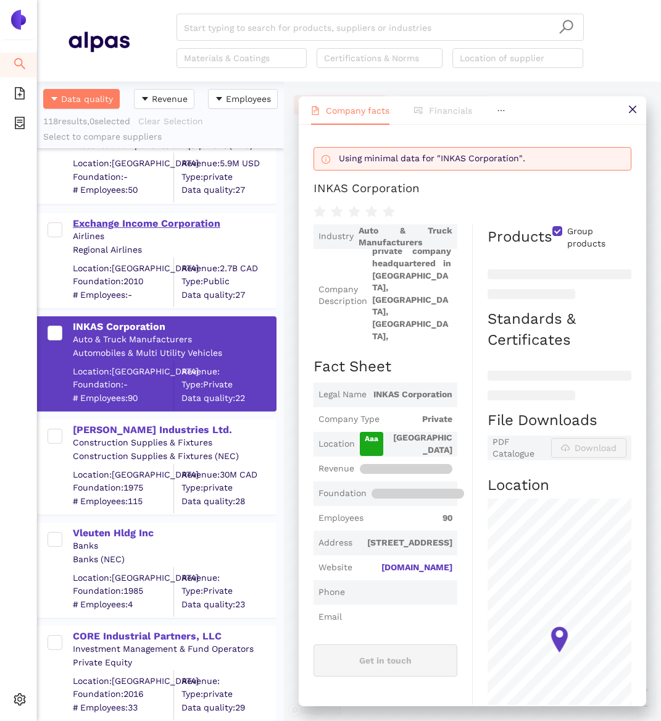
click at [191, 219] on div "Exchange Income Corporation" at bounding box center [174, 224] width 203 height 14
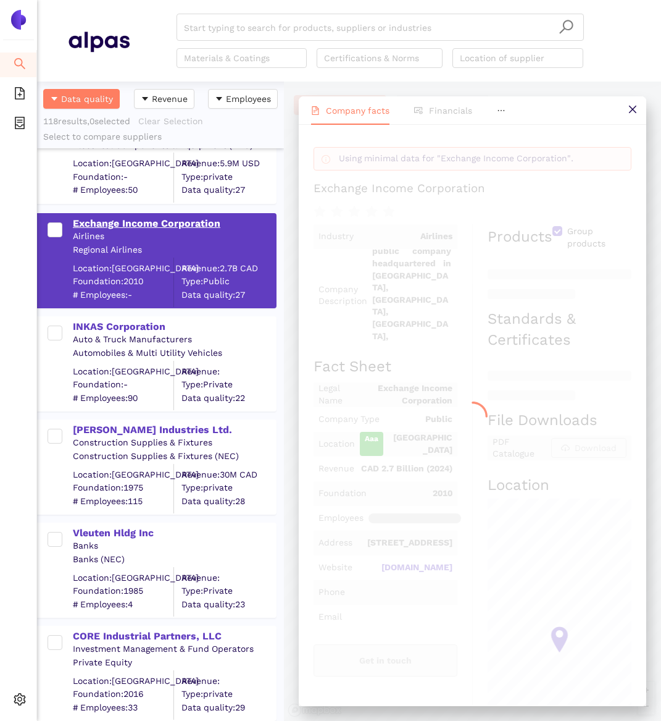
scroll to position [101, 0]
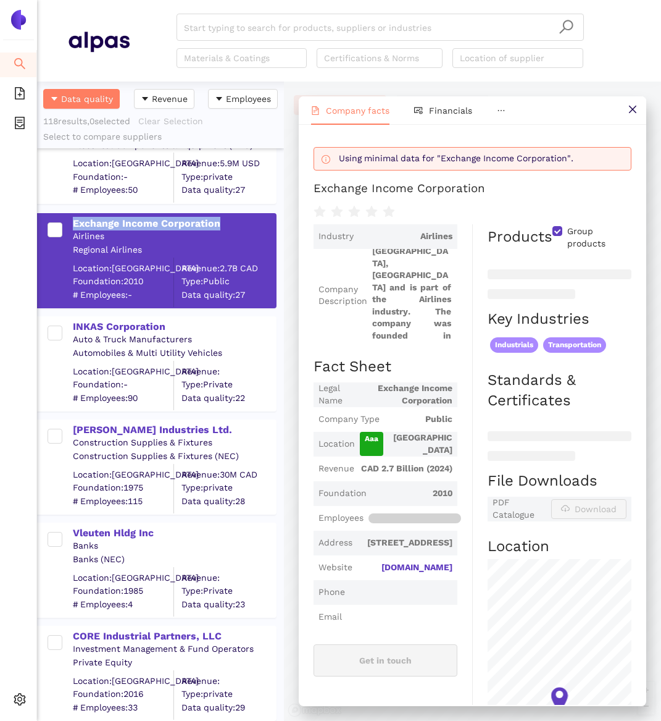
drag, startPoint x: 231, startPoint y: 220, endPoint x: 69, endPoint y: 224, distance: 162.4
click at [69, 224] on div "Exchange Income Corporation Airlines Regional Airlines Location: [GEOGRAPHIC_DA…" at bounding box center [163, 260] width 225 height 93
click at [204, 219] on div "Exchange Income Corporation" at bounding box center [174, 224] width 203 height 14
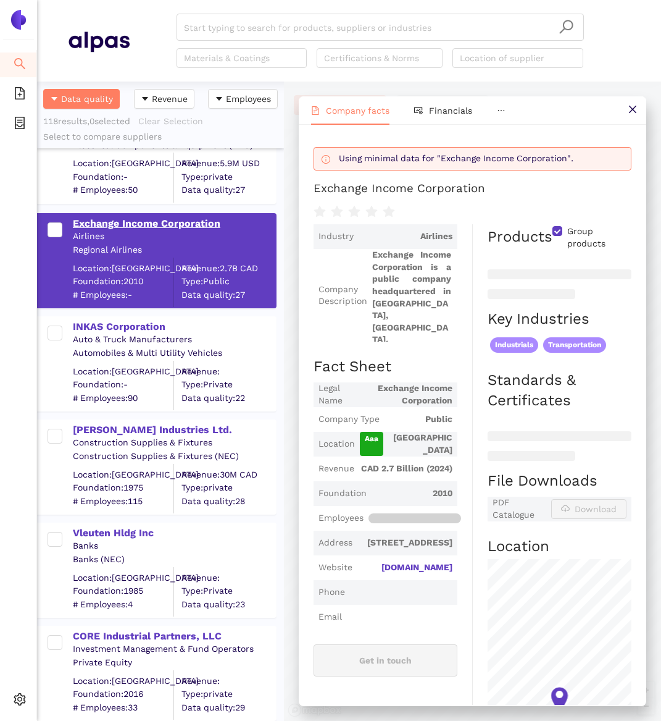
click at [233, 218] on div "Exchange Income Corporation" at bounding box center [174, 224] width 203 height 14
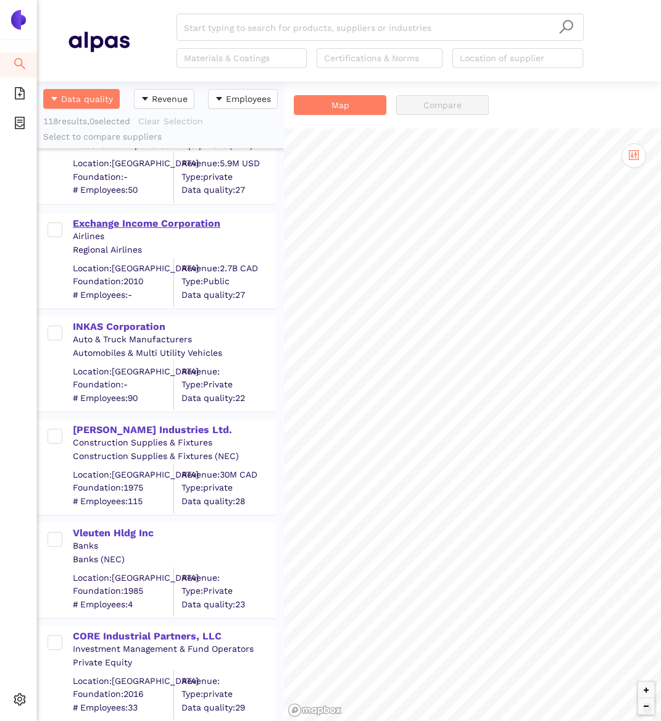
click at [233, 218] on div "Exchange Income Corporation" at bounding box center [174, 224] width 203 height 14
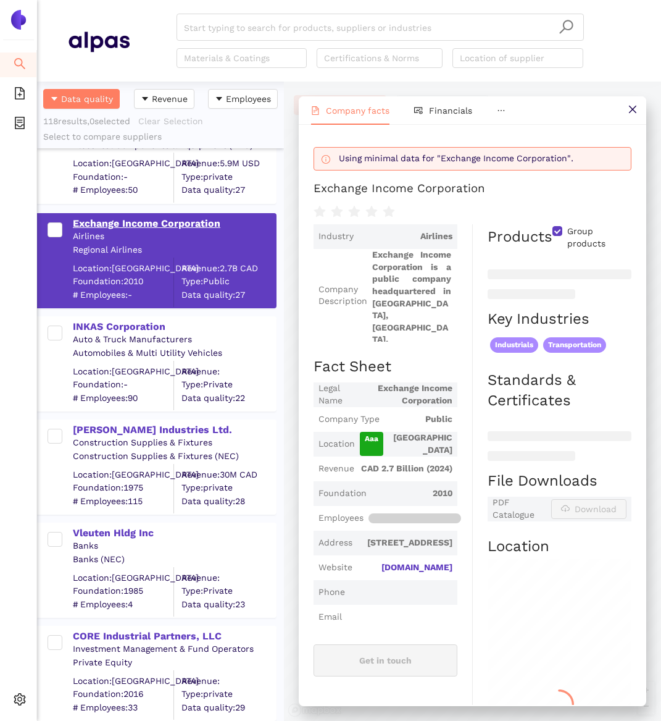
click at [233, 218] on div "Exchange Income Corporation" at bounding box center [174, 224] width 203 height 14
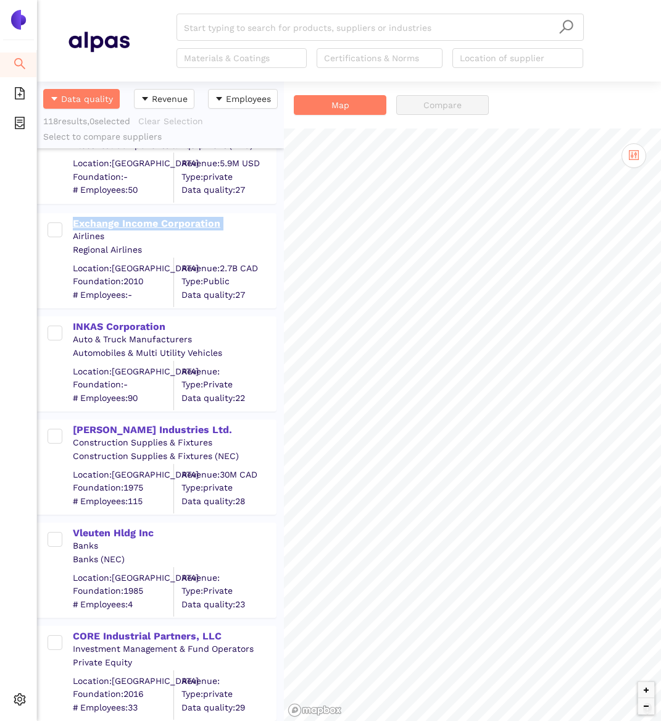
click at [165, 222] on div "Exchange Income Corporation" at bounding box center [174, 224] width 203 height 14
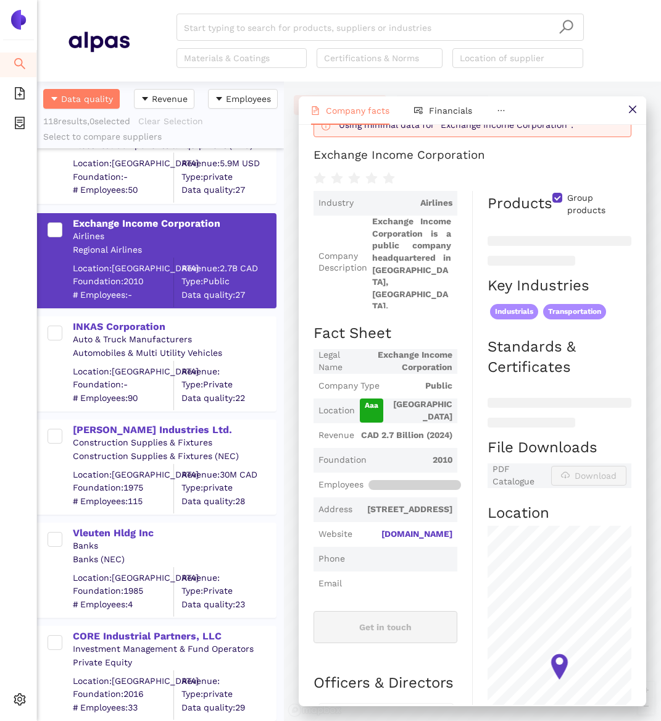
scroll to position [34, 0]
click at [233, 223] on div "Exchange Income Corporation" at bounding box center [174, 224] width 203 height 14
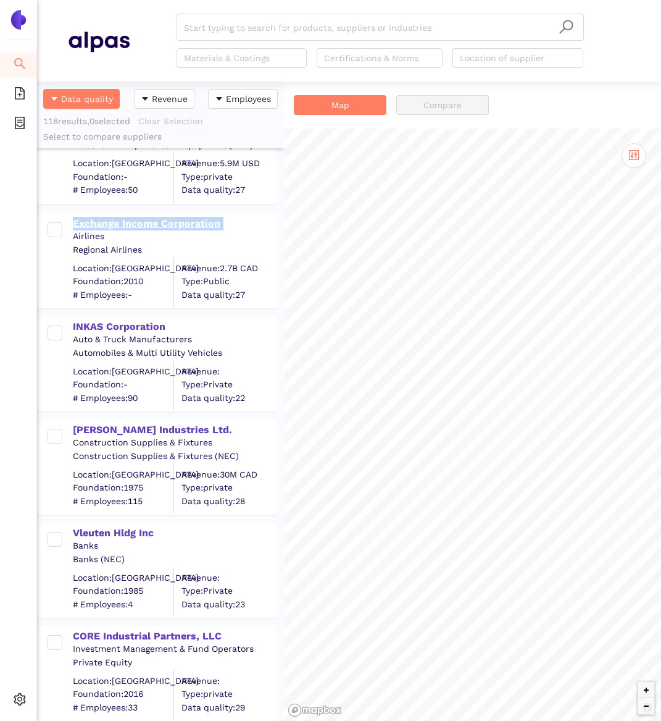
drag, startPoint x: 233, startPoint y: 223, endPoint x: 73, endPoint y: 222, distance: 159.3
click at [73, 222] on div "Exchange Income Corporation" at bounding box center [174, 224] width 203 height 14
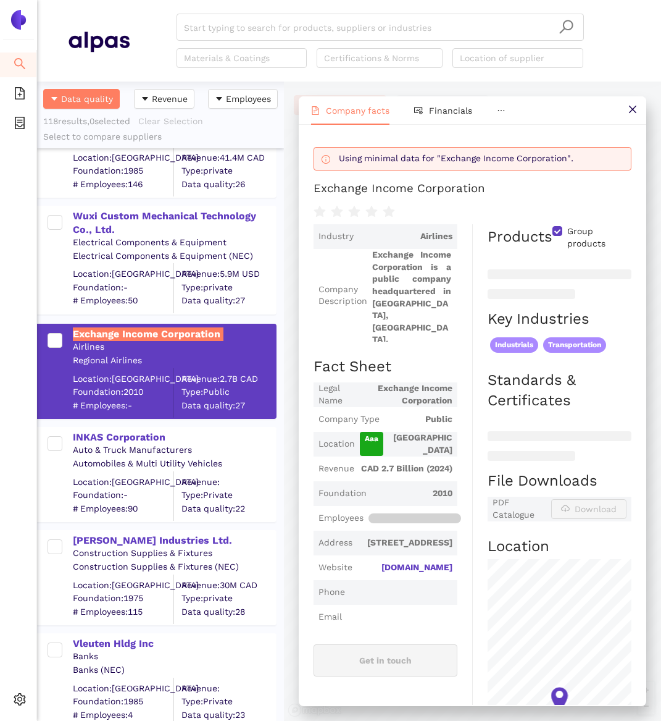
scroll to position [10494, 0]
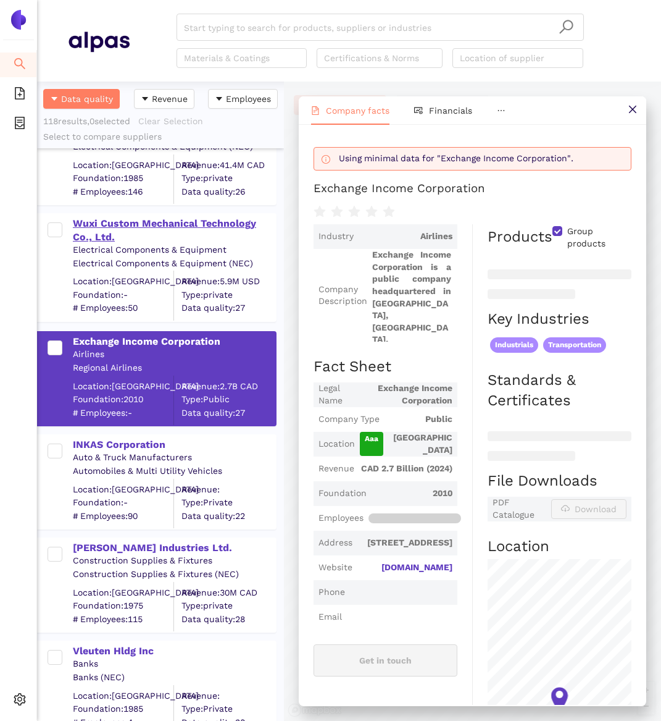
click at [133, 220] on div "Wuxi Custom Mechanical Technology Co., Ltd." at bounding box center [174, 231] width 203 height 28
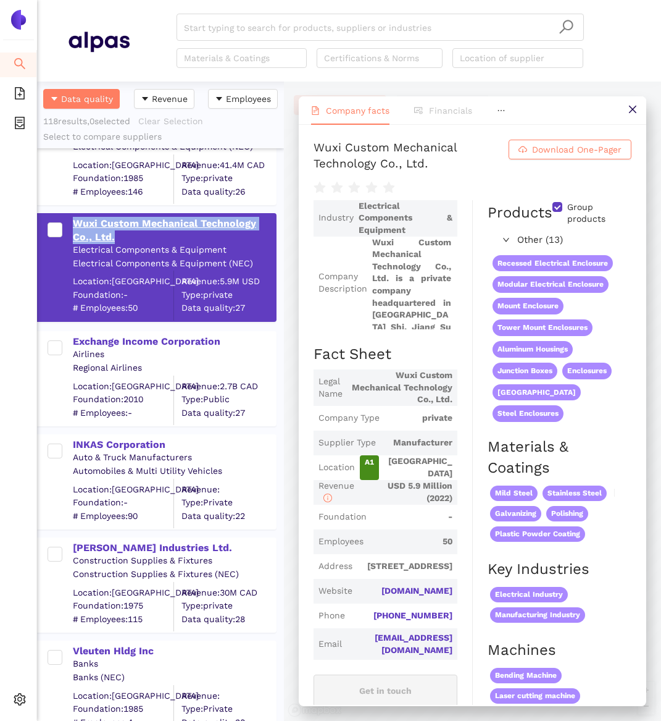
drag, startPoint x: 128, startPoint y: 234, endPoint x: 77, endPoint y: 224, distance: 52.3
click at [77, 224] on div "Wuxi Custom Mechanical Technology Co., Ltd." at bounding box center [174, 231] width 203 height 28
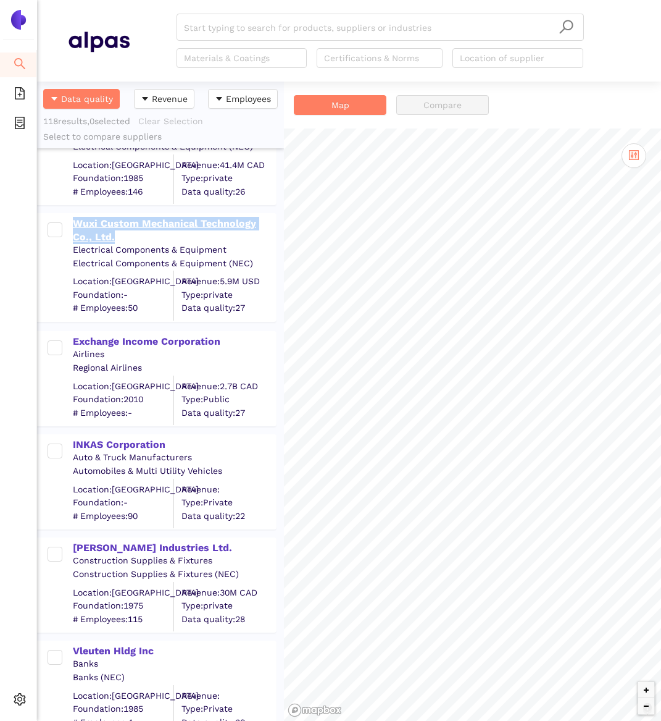
click at [143, 223] on div "Wuxi Custom Mechanical Technology Co., Ltd." at bounding box center [174, 231] width 203 height 28
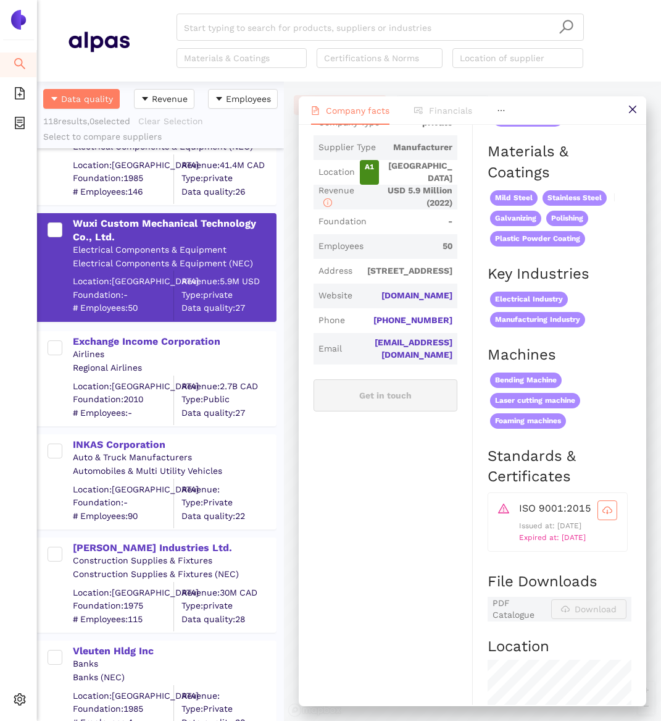
scroll to position [0, 0]
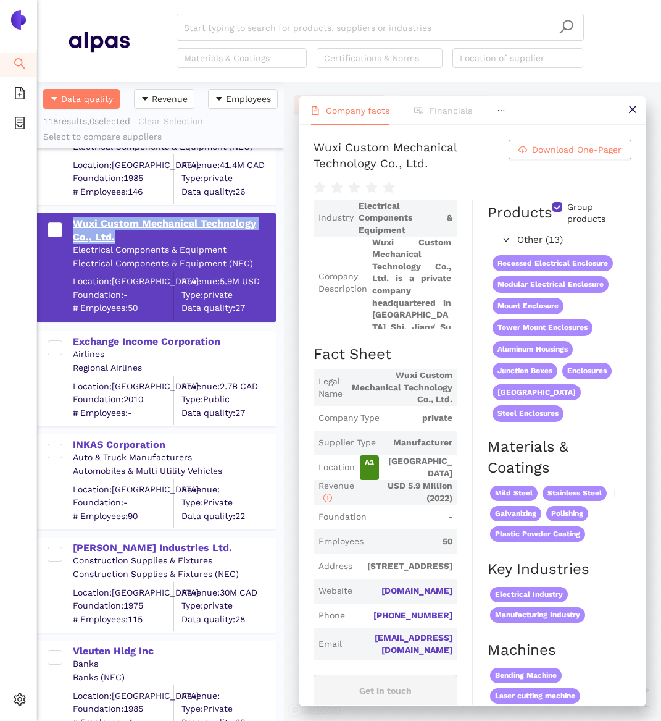
drag, startPoint x: 138, startPoint y: 239, endPoint x: 74, endPoint y: 227, distance: 65.4
click at [74, 227] on div "Wuxi Custom Mechanical Technology Co., Ltd." at bounding box center [174, 231] width 203 height 28
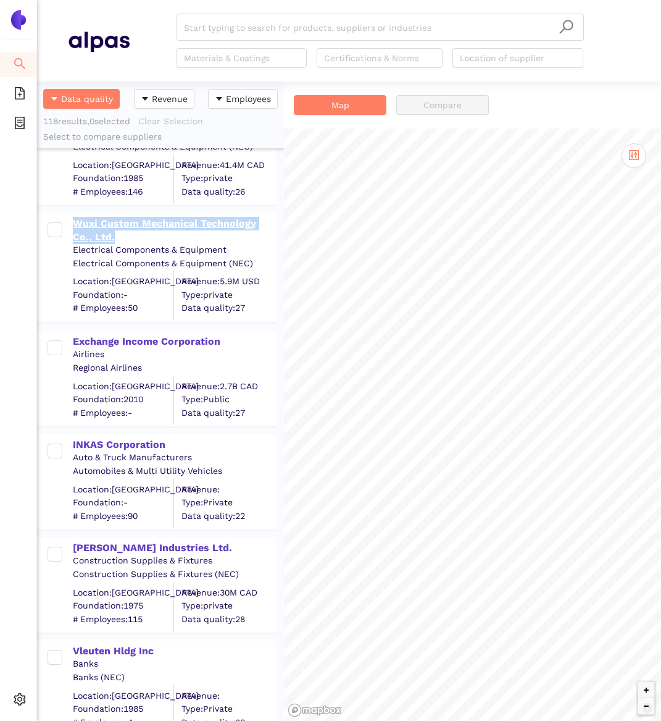
click at [132, 228] on div "Wuxi Custom Mechanical Technology Co., Ltd." at bounding box center [174, 231] width 203 height 28
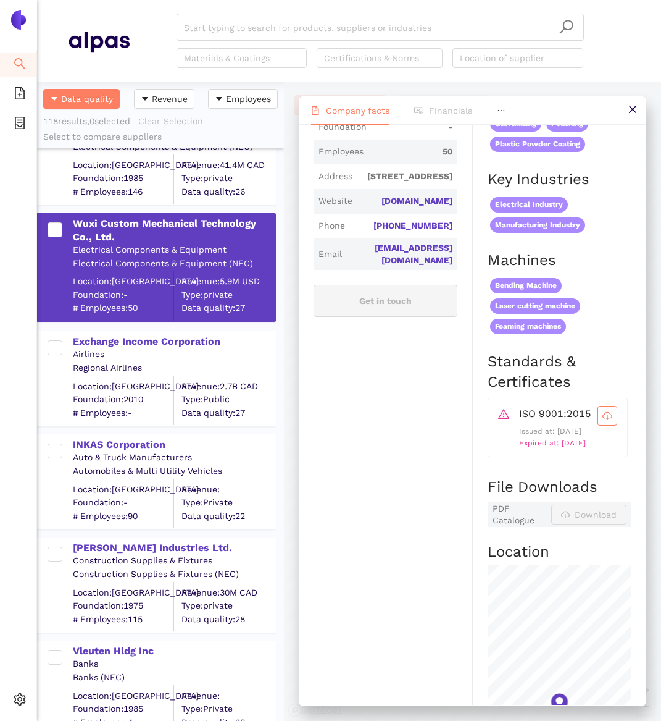
scroll to position [395, 0]
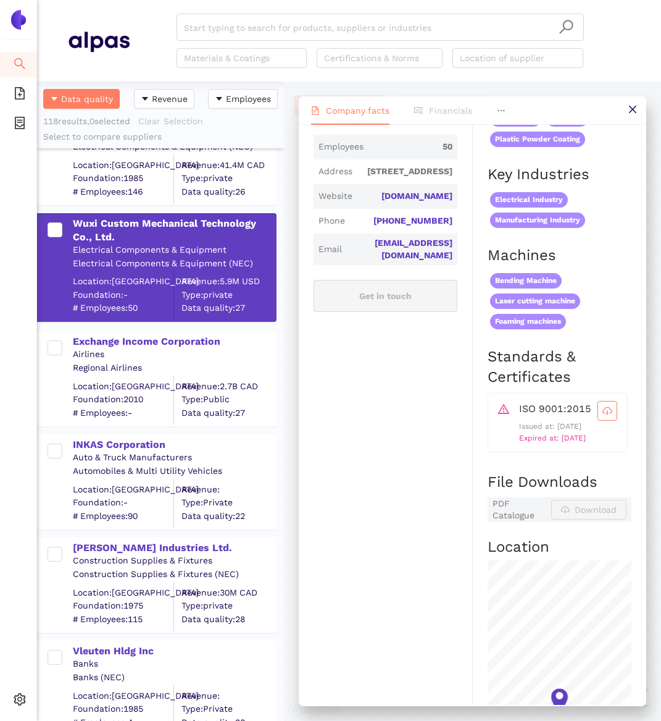
click at [305, 296] on div "Wuxi Custom Mechanical Technology Co., Ltd. Download One-Pager Industry Electri…" at bounding box center [473, 415] width 348 height 580
drag, startPoint x: 305, startPoint y: 296, endPoint x: 411, endPoint y: 354, distance: 120.5
click at [411, 354] on div "Wuxi Custom Mechanical Technology Co., Ltd. Download One-Pager Industry Electri…" at bounding box center [473, 415] width 348 height 580
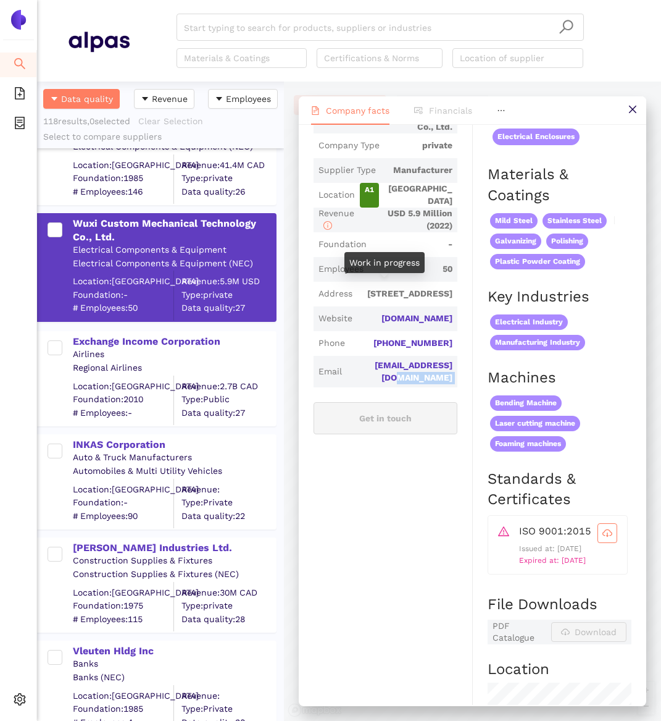
scroll to position [267, 0]
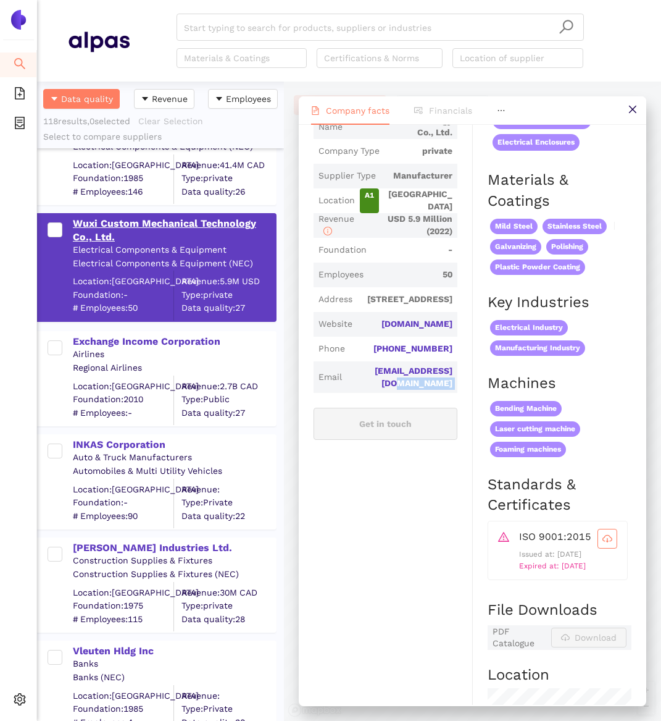
click at [125, 237] on div "Wuxi Custom Mechanical Technology Co., Ltd." at bounding box center [174, 231] width 203 height 28
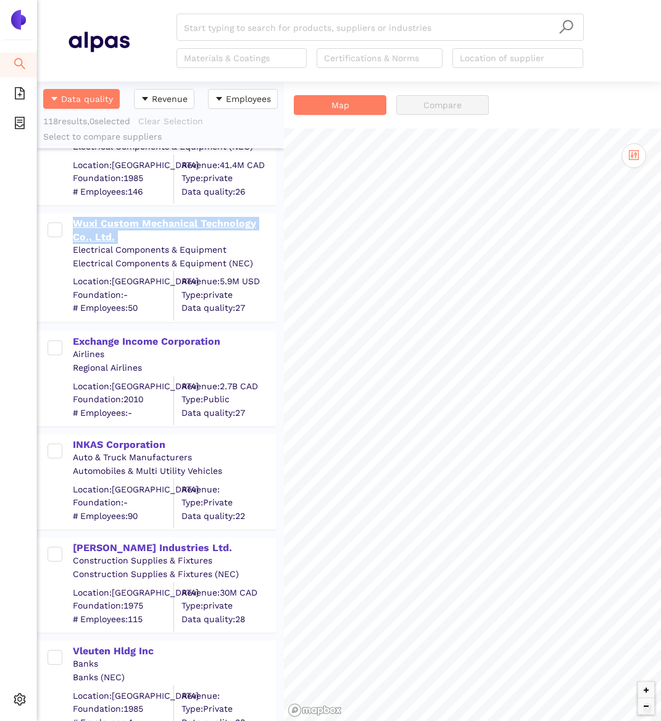
drag, startPoint x: 125, startPoint y: 237, endPoint x: 75, endPoint y: 227, distance: 51.0
click at [75, 227] on div "Wuxi Custom Mechanical Technology Co., Ltd." at bounding box center [174, 231] width 203 height 28
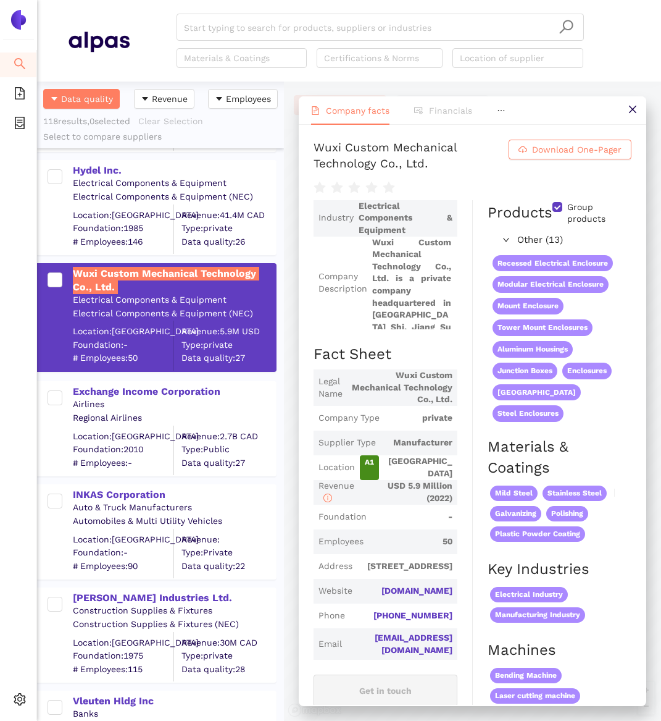
scroll to position [10445, 0]
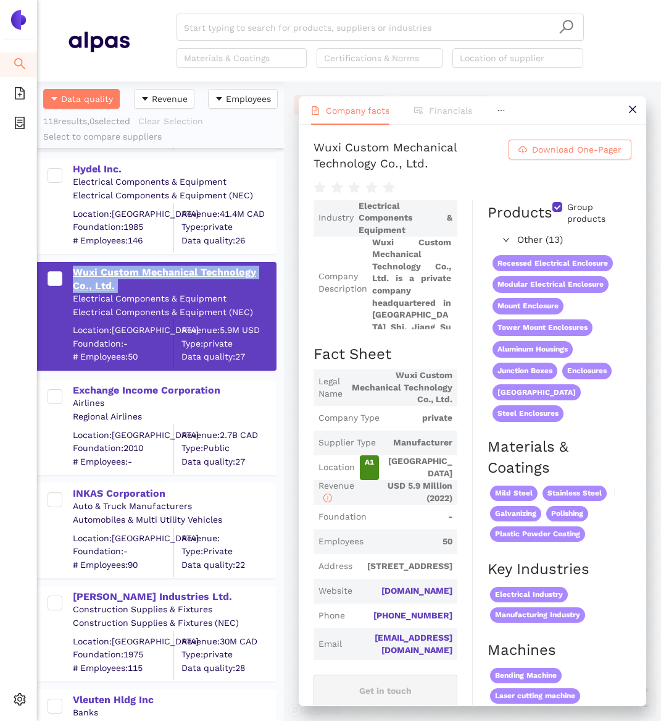
click at [143, 274] on div "Wuxi Custom Mechanical Technology Co., Ltd." at bounding box center [174, 280] width 203 height 28
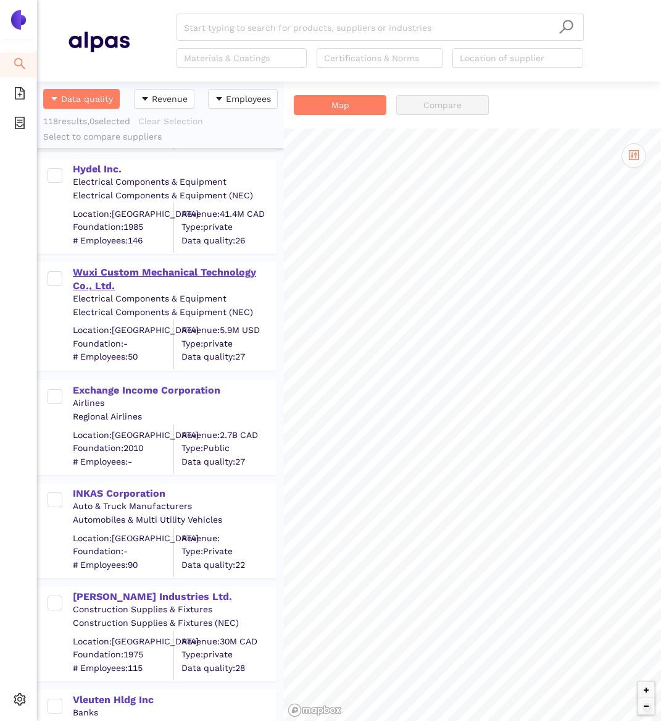
click at [184, 278] on div "Wuxi Custom Mechanical Technology Co., Ltd." at bounding box center [174, 280] width 203 height 28
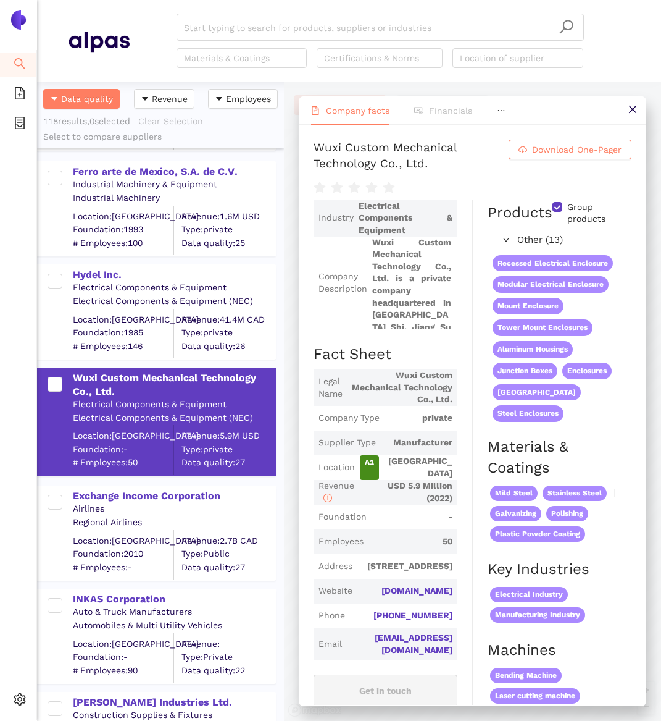
scroll to position [10325, 0]
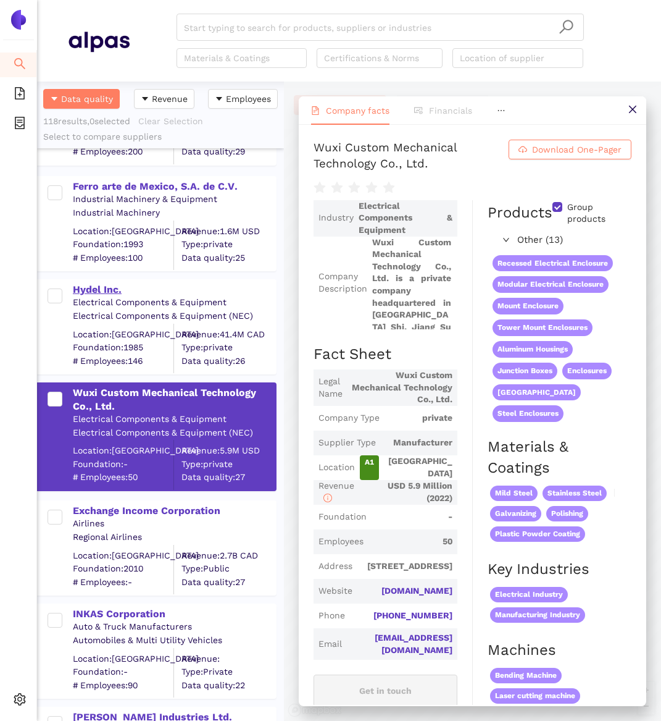
click at [106, 284] on div "Hydel Inc." at bounding box center [174, 290] width 203 height 14
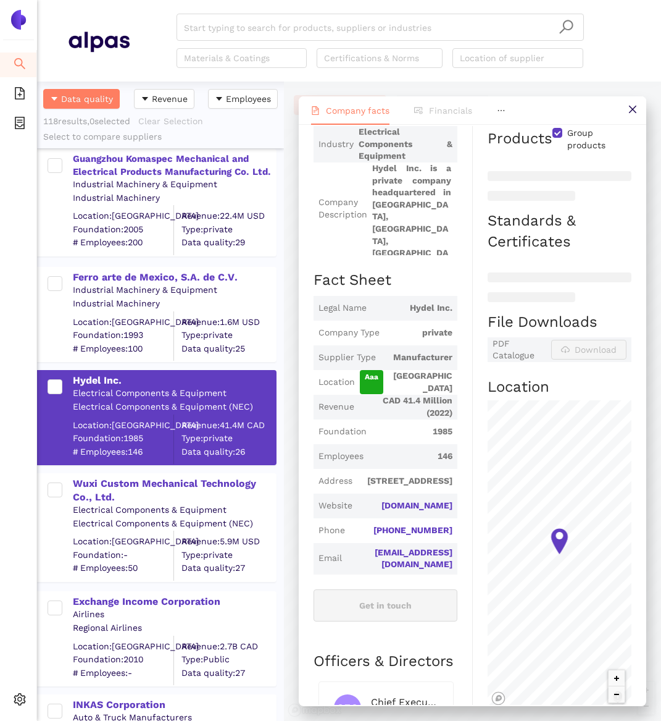
scroll to position [10234, 0]
drag, startPoint x: 390, startPoint y: 530, endPoint x: 456, endPoint y: 531, distance: 66.1
click at [456, 518] on span "Website [DOMAIN_NAME]" at bounding box center [386, 505] width 144 height 25
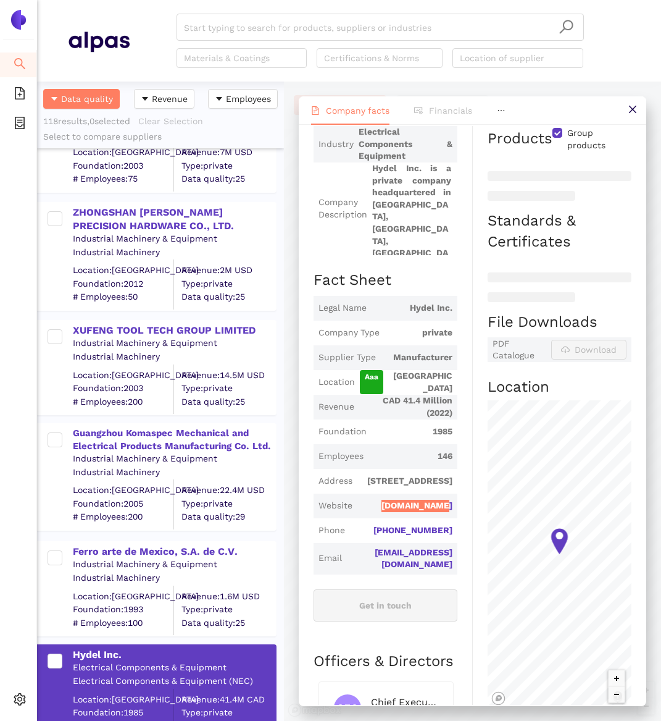
scroll to position [9947, 0]
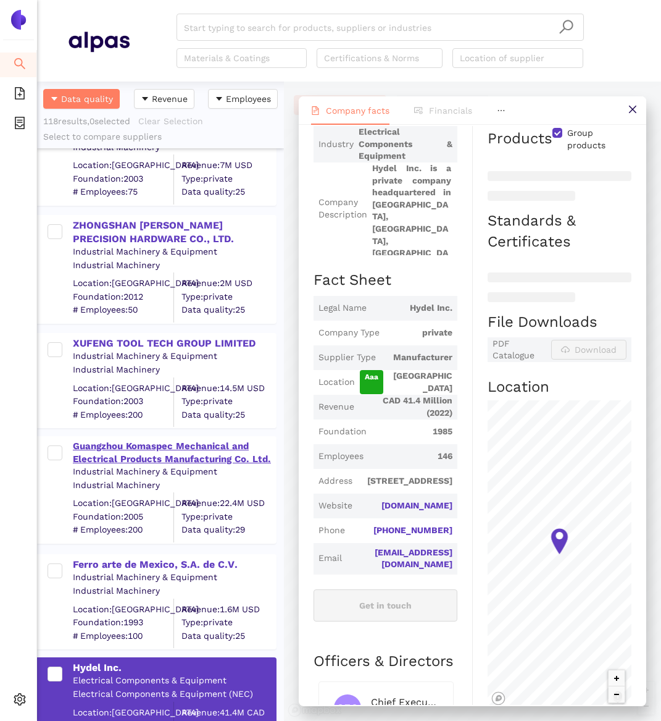
click at [143, 449] on div "Guangzhou Komaspec Mechanical and Electrical Products Manufacturing Co. Ltd." at bounding box center [174, 453] width 203 height 26
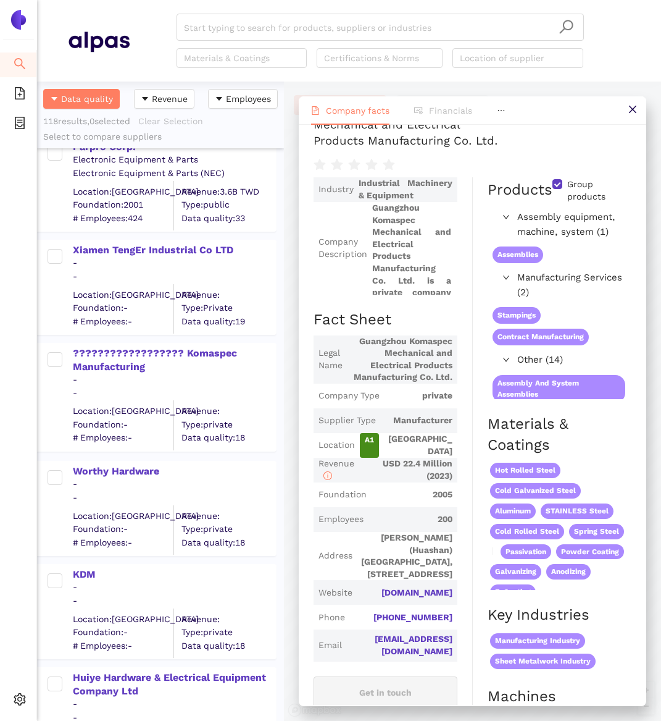
scroll to position [11346, 0]
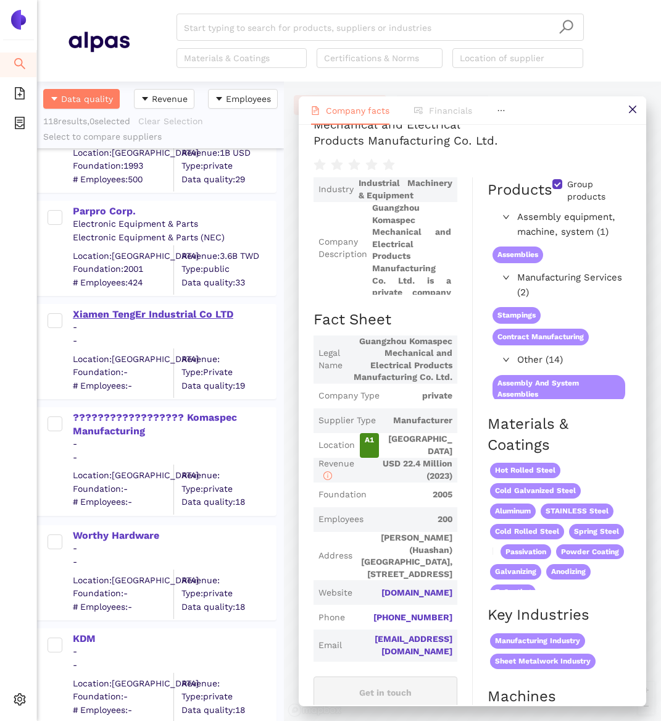
click at [172, 317] on div "Xiamen TengEr Industrial Co LTD" at bounding box center [174, 315] width 203 height 14
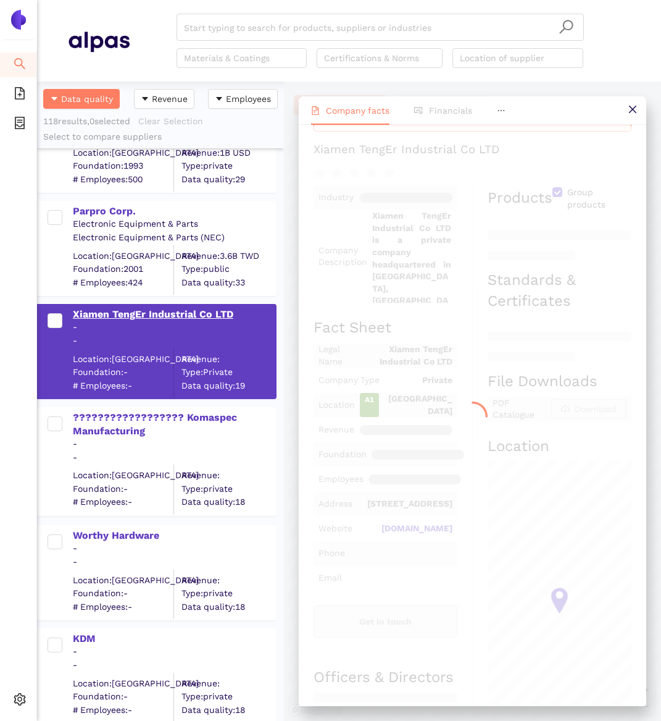
scroll to position [0, 0]
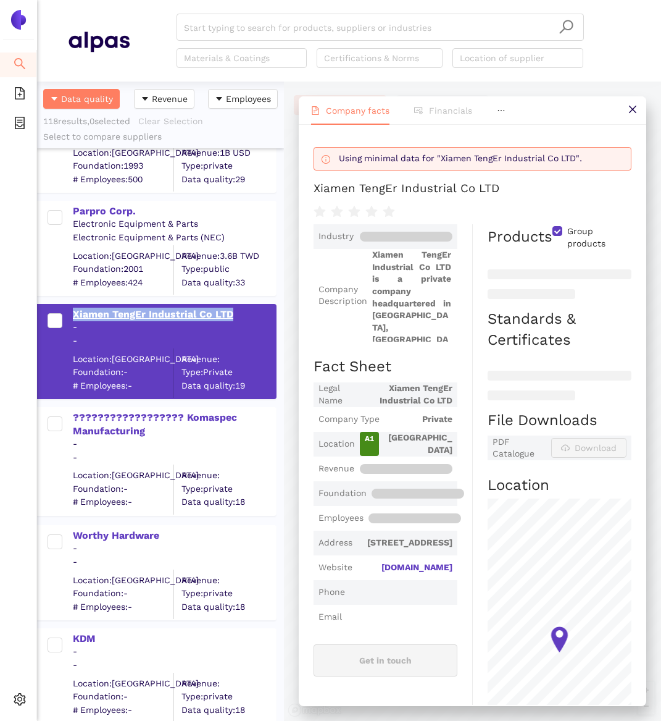
drag, startPoint x: 243, startPoint y: 315, endPoint x: 76, endPoint y: 309, distance: 166.8
click at [76, 309] on div "Xiamen TengEr Industrial Co LTD" at bounding box center [174, 315] width 203 height 14
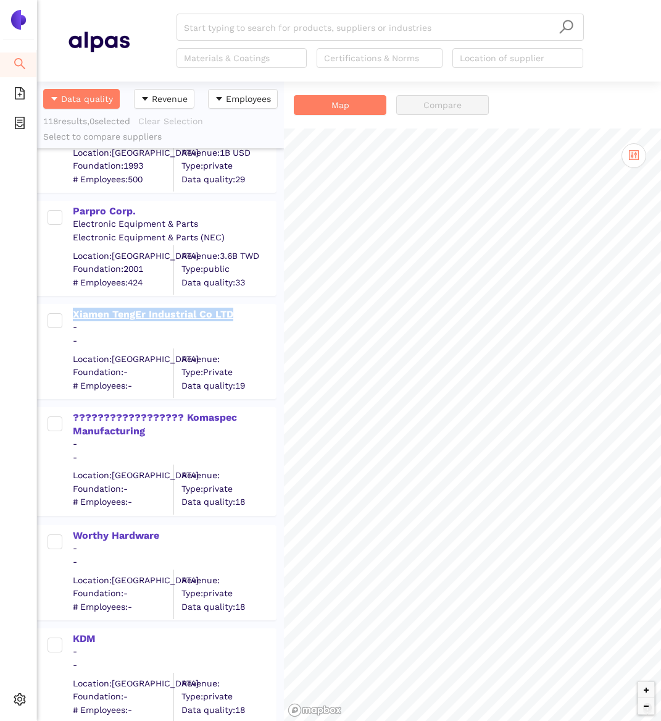
click at [135, 319] on div "Xiamen TengEr Industrial Co LTD" at bounding box center [174, 315] width 203 height 14
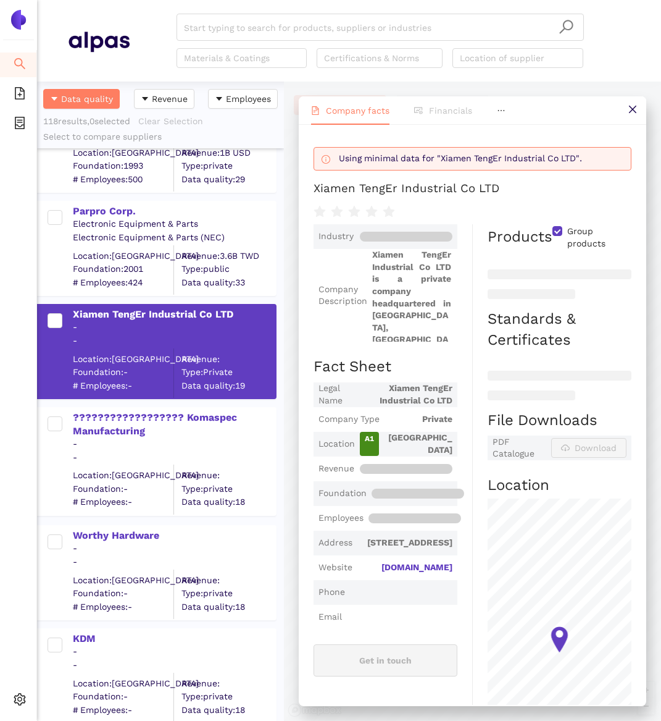
click at [384, 574] on span "[DOMAIN_NAME]" at bounding box center [405, 567] width 95 height 12
drag, startPoint x: 384, startPoint y: 604, endPoint x: 451, endPoint y: 607, distance: 66.8
click at [451, 574] on span "[DOMAIN_NAME]" at bounding box center [405, 567] width 95 height 12
drag, startPoint x: 501, startPoint y: 183, endPoint x: 311, endPoint y: 186, distance: 190.2
click at [311, 186] on div "Using minimal data for "Xiamen TengEr Industrial Co LTD". Xiamen TengEr Industr…" at bounding box center [473, 415] width 348 height 580
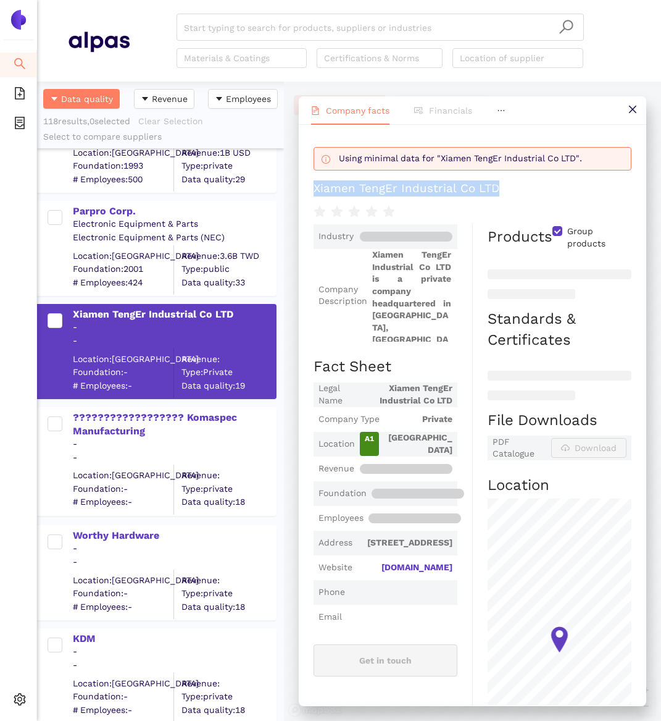
click at [390, 188] on div "Xiamen TengEr Industrial Co LTD" at bounding box center [407, 188] width 186 height 16
click at [120, 211] on div "Parpro Corp." at bounding box center [174, 211] width 203 height 14
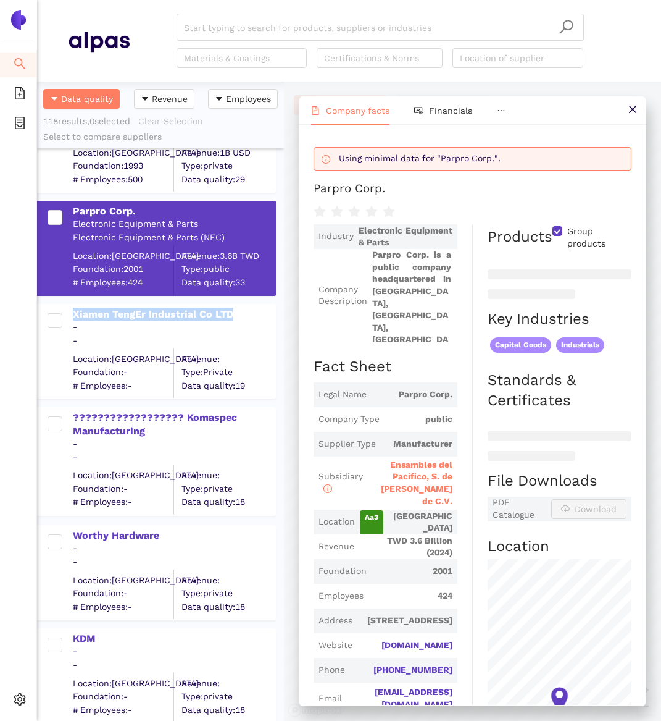
drag, startPoint x: 249, startPoint y: 312, endPoint x: 63, endPoint y: 311, distance: 185.9
click at [63, 311] on div "Xiamen TengEr Industrial Co LTD - - Location: [GEOGRAPHIC_DATA] Foundation: - #…" at bounding box center [163, 351] width 225 height 93
click at [124, 211] on div "Parpro Corp." at bounding box center [174, 211] width 203 height 14
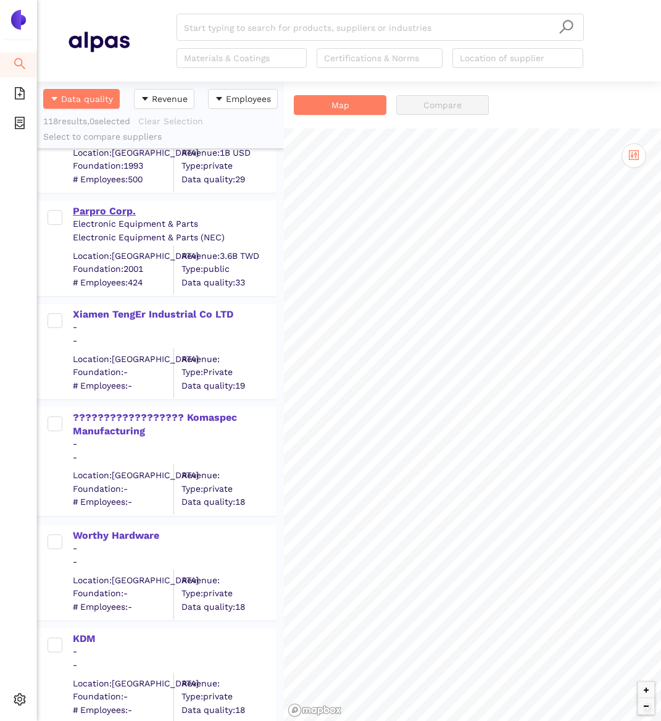
click at [128, 206] on div "Parpro Corp." at bounding box center [174, 211] width 203 height 14
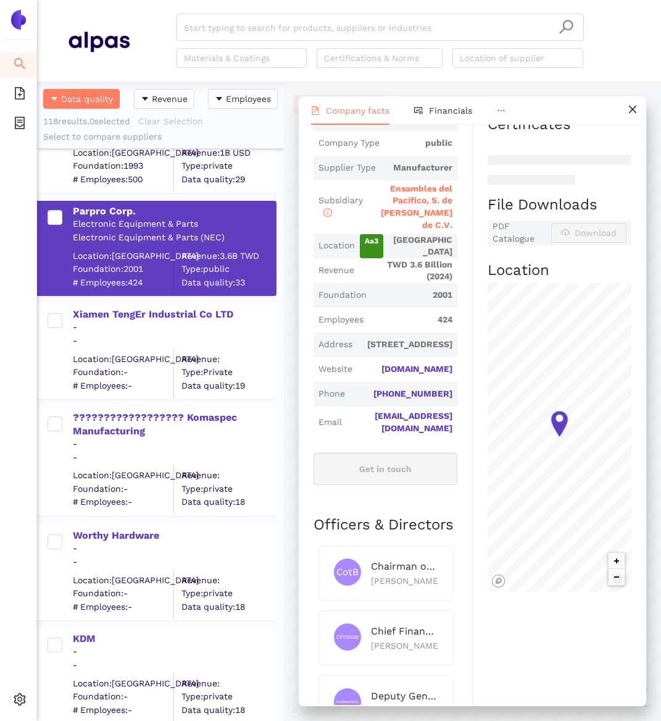
scroll to position [277, 0]
drag, startPoint x: 138, startPoint y: 206, endPoint x: 73, endPoint y: 207, distance: 64.9
click at [73, 207] on div "Parpro Corp." at bounding box center [174, 211] width 203 height 14
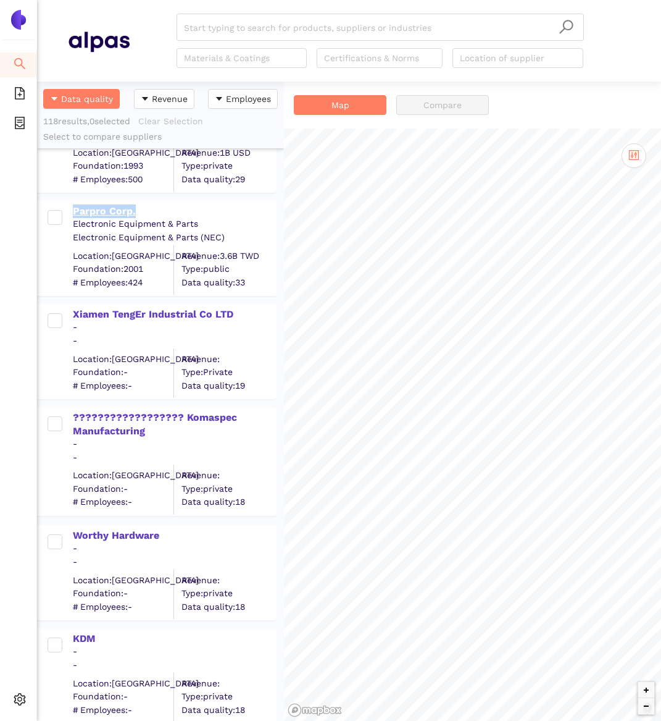
click at [109, 212] on div "Parpro Corp." at bounding box center [174, 211] width 203 height 14
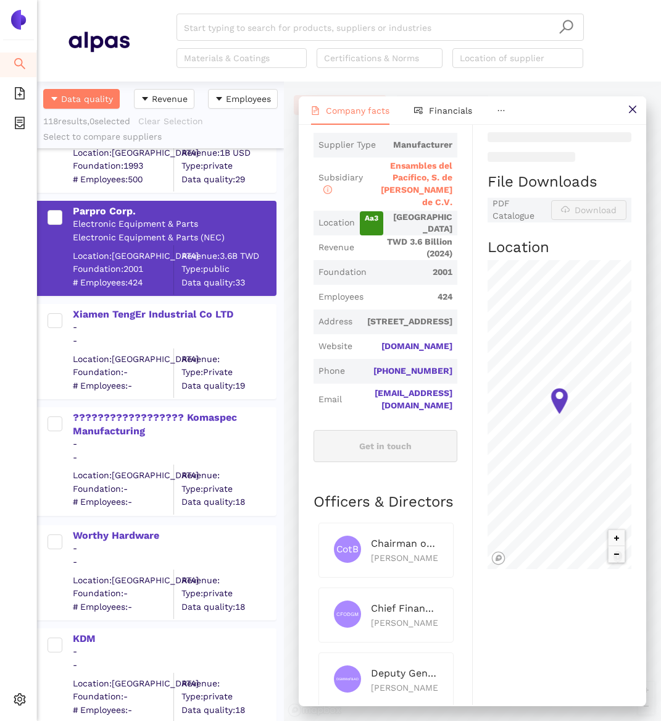
scroll to position [529, 0]
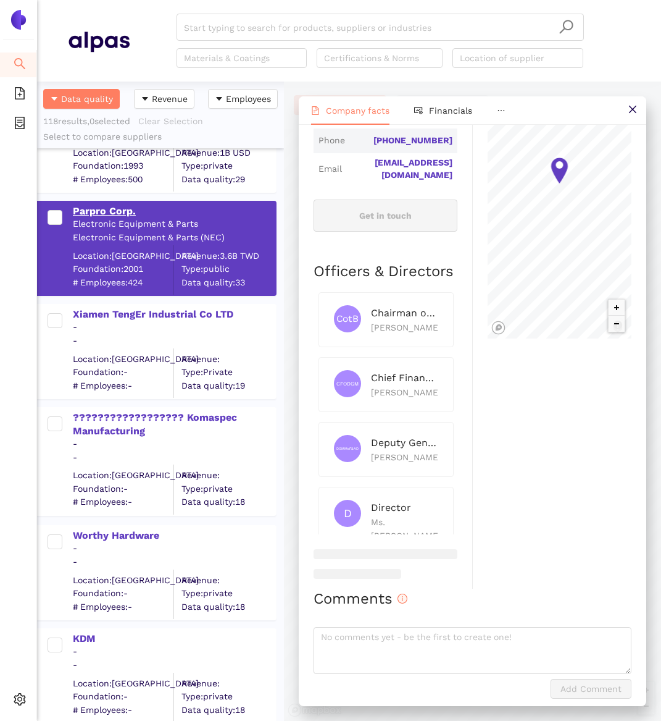
click at [143, 207] on div "Parpro Corp." at bounding box center [174, 211] width 203 height 14
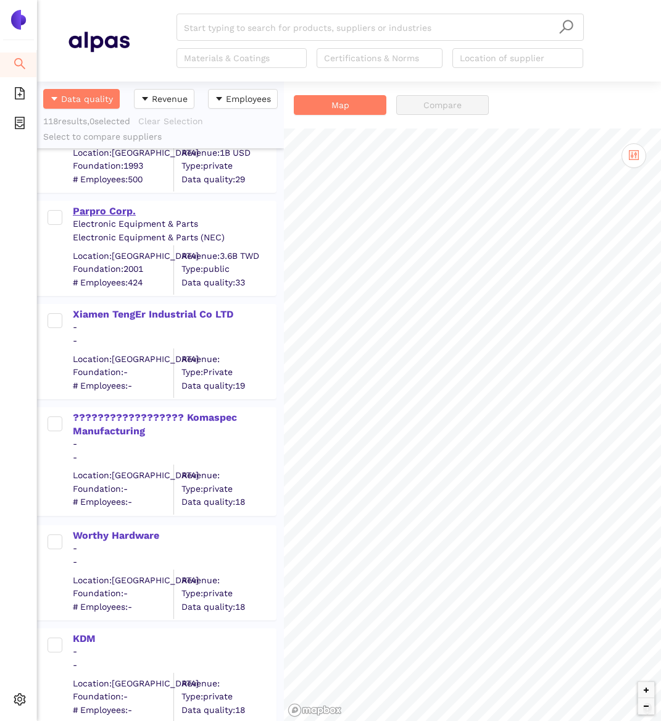
click at [143, 207] on div "Parpro Corp." at bounding box center [174, 211] width 203 height 14
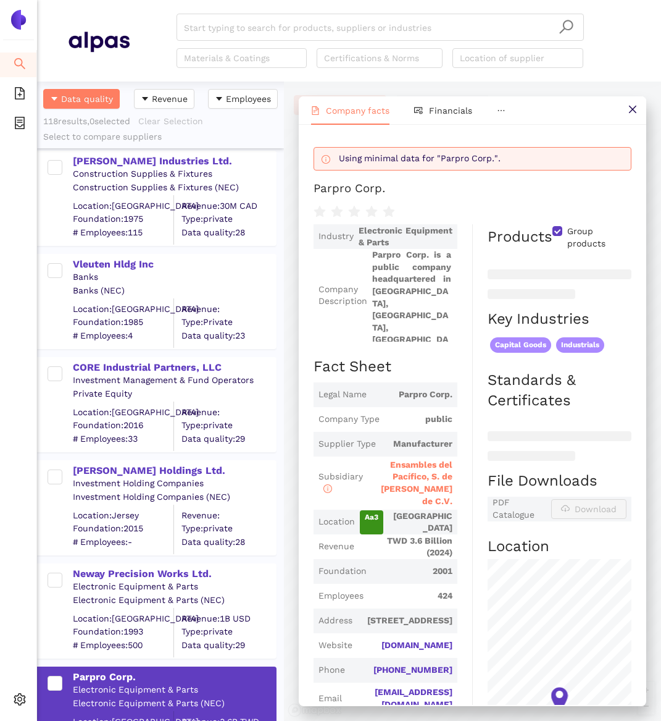
scroll to position [10878, 0]
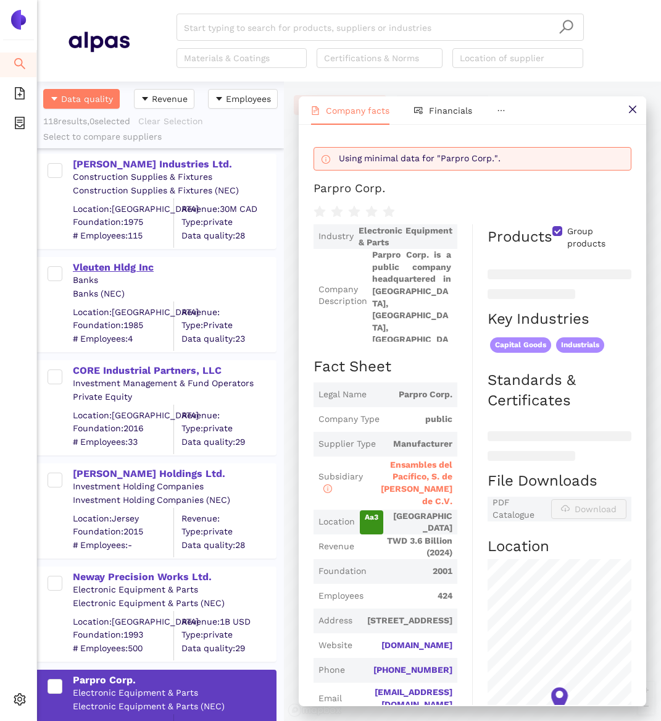
click at [124, 264] on div "Vleuten Hldg Inc" at bounding box center [174, 268] width 203 height 14
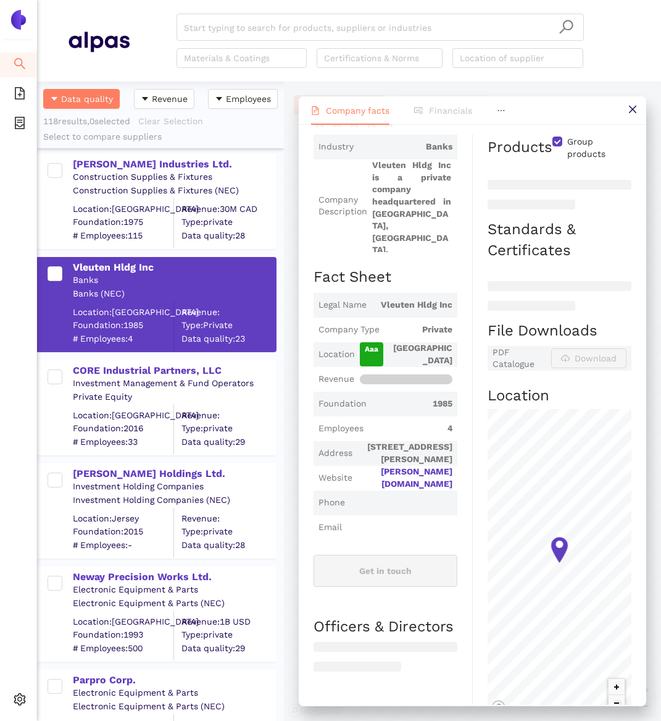
scroll to position [91, 0]
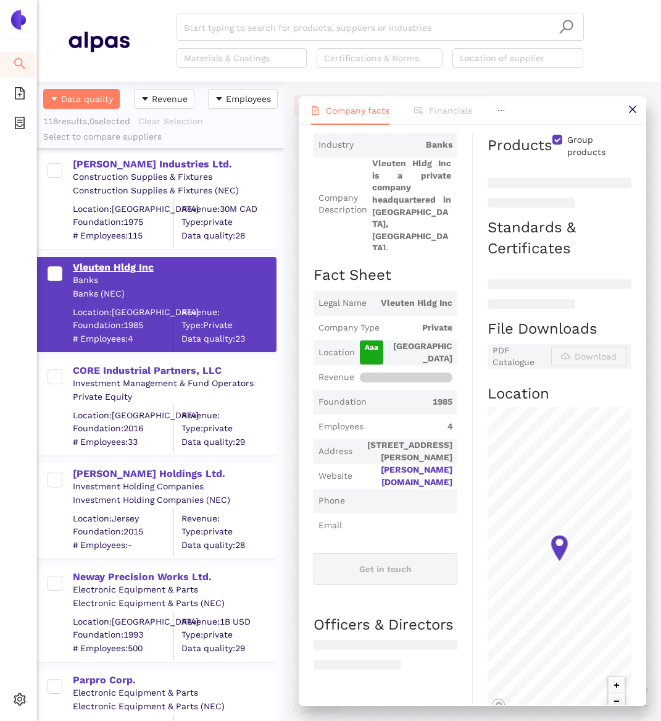
click at [177, 269] on div "Vleuten Hldg Inc" at bounding box center [174, 268] width 203 height 14
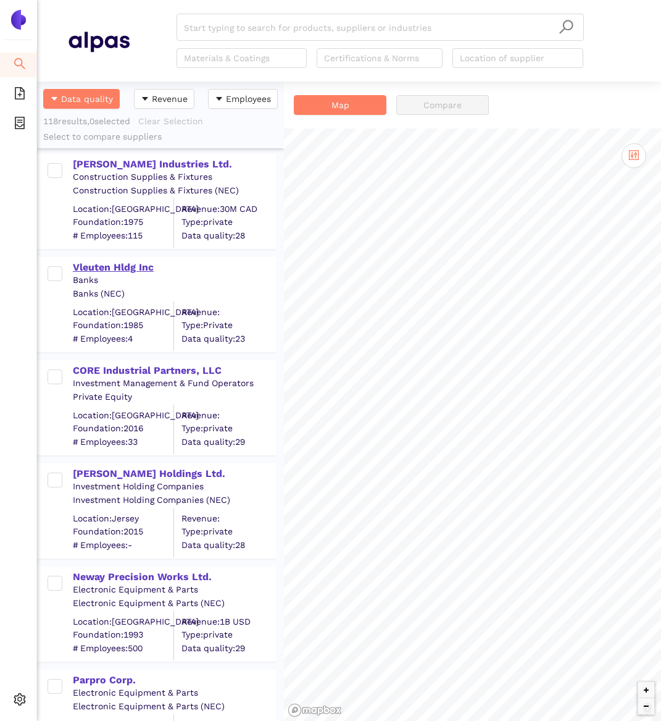
click at [180, 266] on div "Vleuten Hldg Inc" at bounding box center [174, 268] width 203 height 14
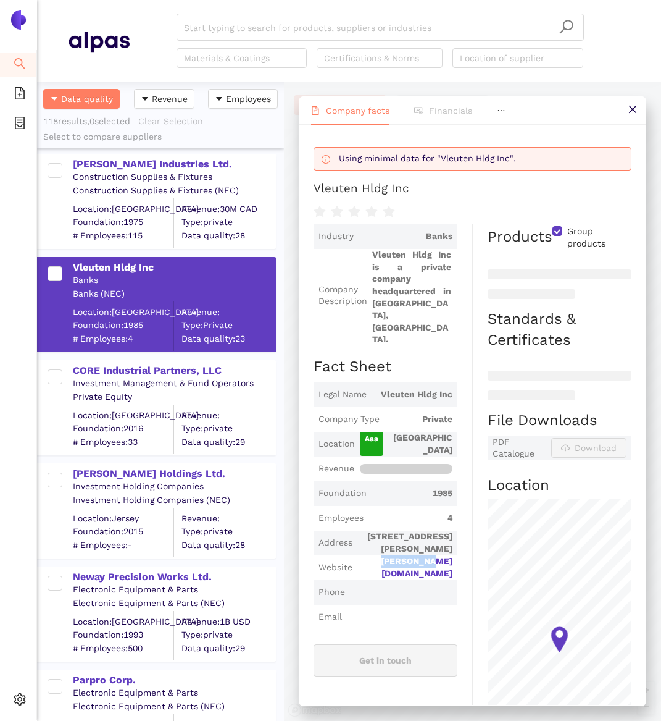
drag, startPoint x: 398, startPoint y: 576, endPoint x: 453, endPoint y: 581, distance: 54.6
click at [453, 580] on span "Website [PERSON_NAME][DOMAIN_NAME]" at bounding box center [386, 567] width 144 height 25
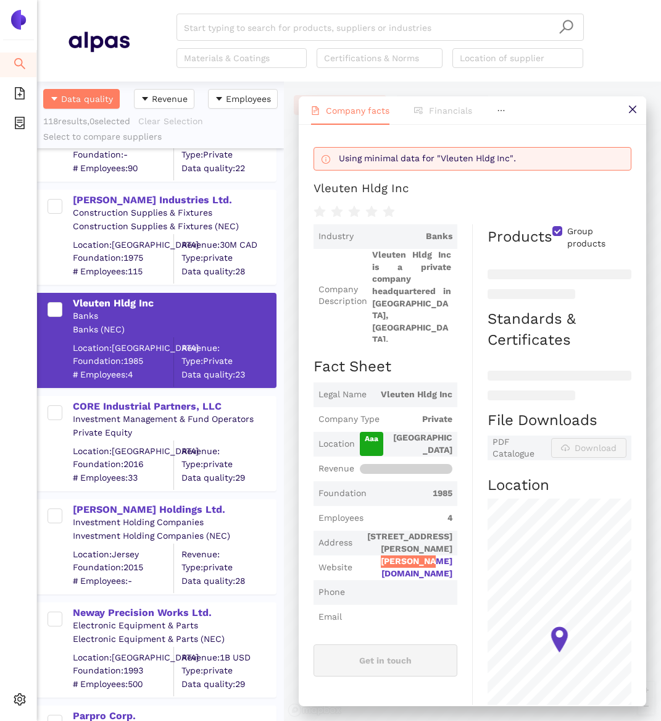
scroll to position [10841, 0]
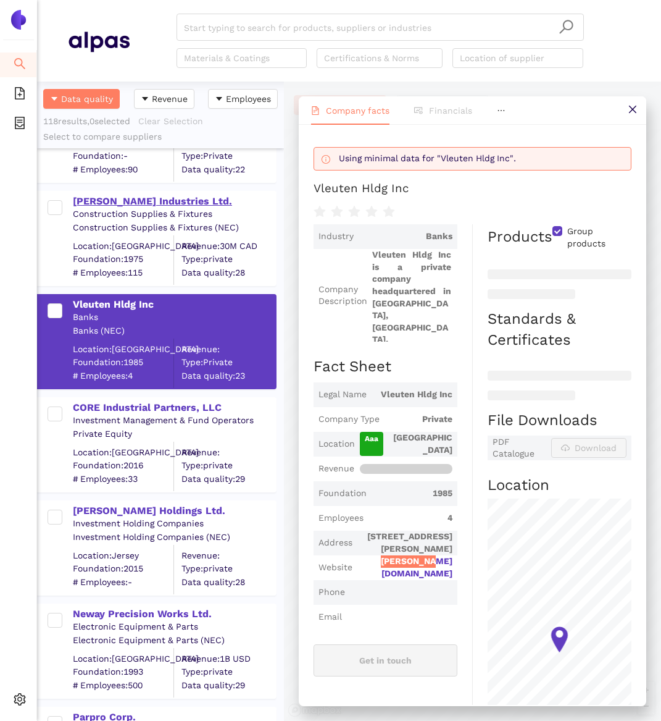
click at [152, 196] on div "[PERSON_NAME] Industries Ltd." at bounding box center [174, 202] width 203 height 14
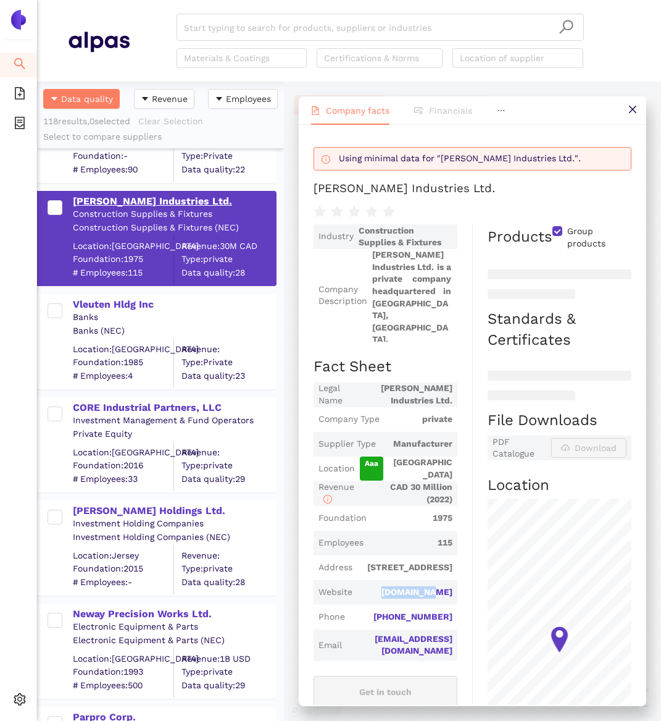
click at [152, 196] on div "[PERSON_NAME] Industries Ltd." at bounding box center [174, 202] width 203 height 14
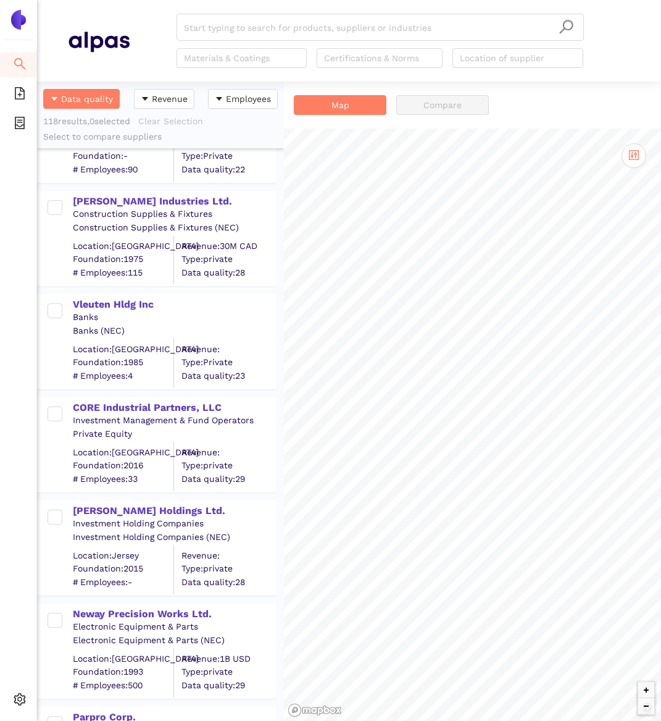
click at [279, 289] on div "Vleuten Hldg Inc Banks Banks (NEC) Location: [GEOGRAPHIC_DATA] Foundation: 1985…" at bounding box center [160, 335] width 247 height 103
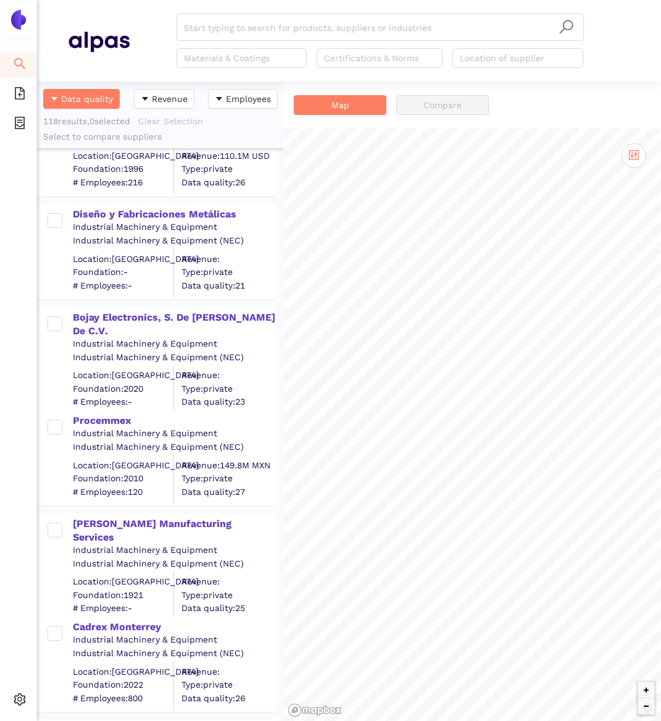
scroll to position [8890, 0]
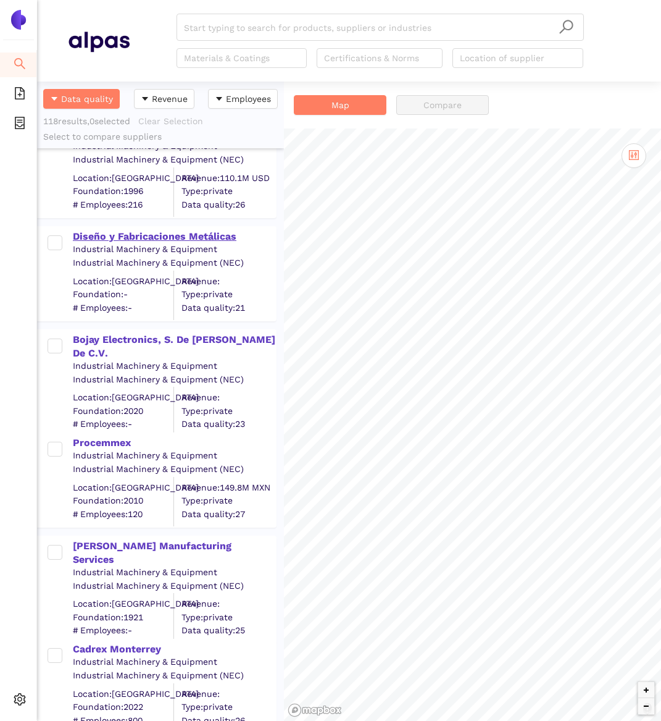
click at [196, 227] on div "Diseño y Fabricaciones Metálicas" at bounding box center [174, 235] width 203 height 16
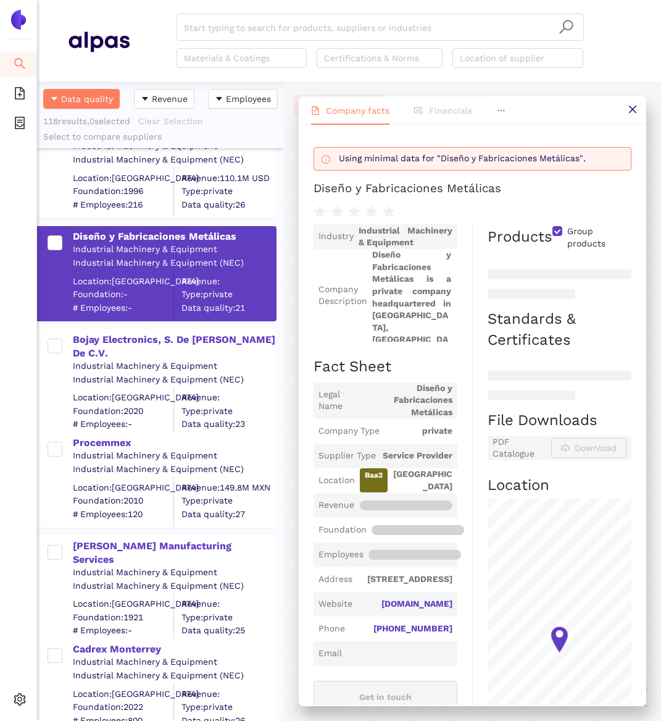
click at [499, 183] on h1 "Diseño y Fabricaciones Metálicas" at bounding box center [473, 188] width 318 height 16
click at [245, 238] on div "Diseño y Fabricaciones Metálicas" at bounding box center [174, 237] width 203 height 14
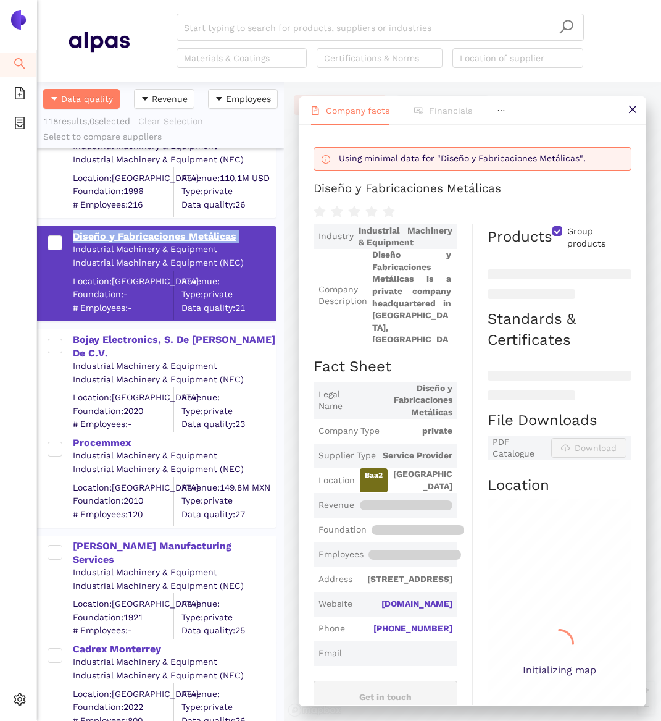
click at [245, 238] on div "Diseño y Fabricaciones Metálicas" at bounding box center [174, 237] width 203 height 14
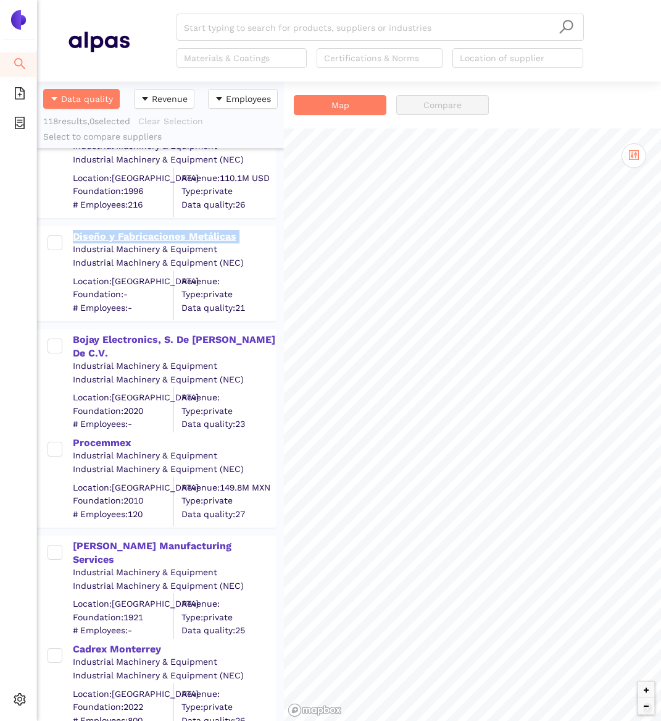
click at [204, 237] on div "Diseño y Fabricaciones Metálicas" at bounding box center [174, 237] width 203 height 14
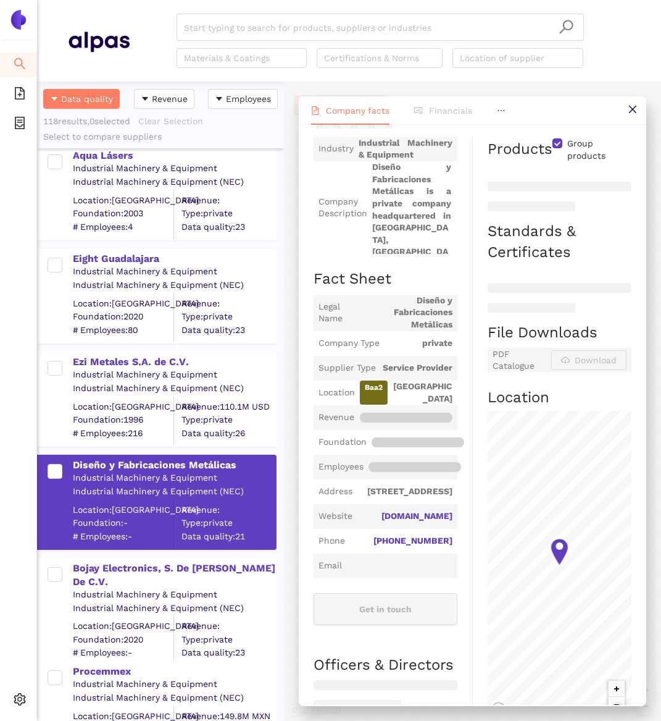
scroll to position [8610, 0]
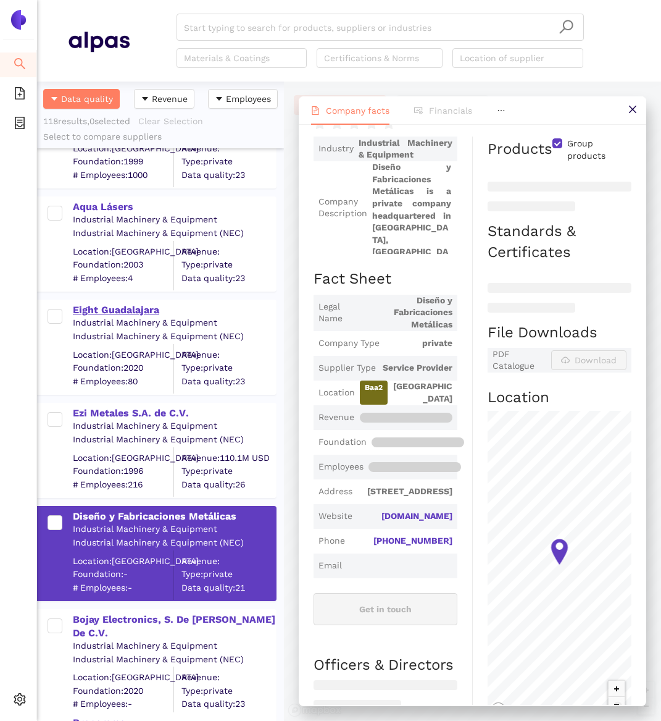
click at [143, 310] on div "Eight Guadalajara" at bounding box center [174, 310] width 203 height 14
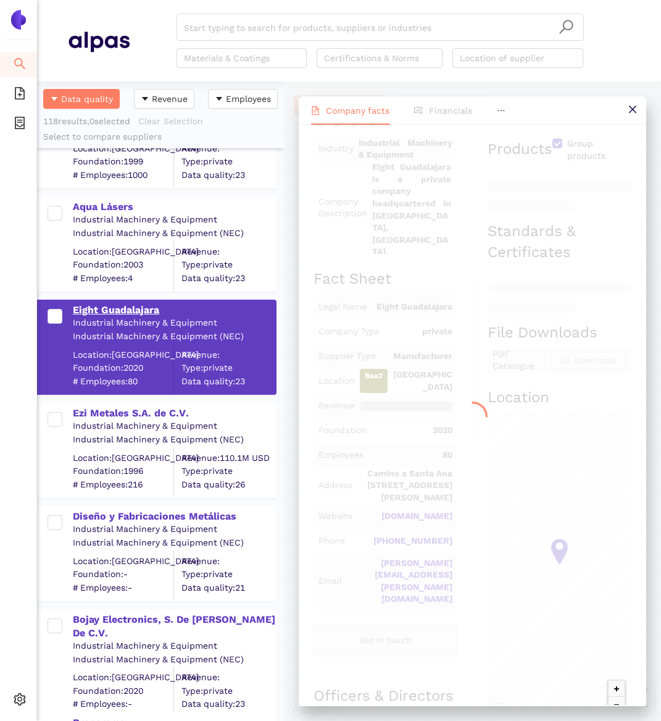
scroll to position [0, 0]
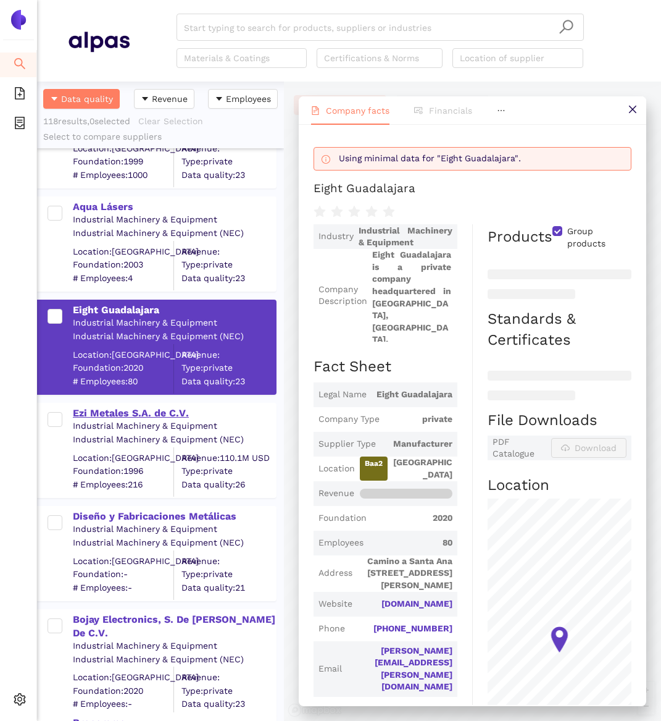
click at [146, 416] on div "Ezi Metales S.A. de C.V." at bounding box center [174, 413] width 203 height 14
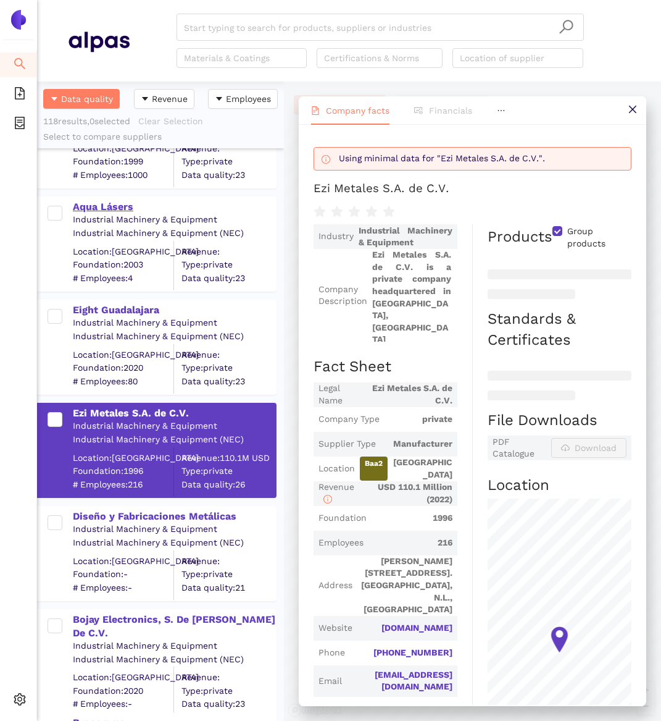
click at [123, 210] on div "Aqua Lásers" at bounding box center [174, 207] width 203 height 14
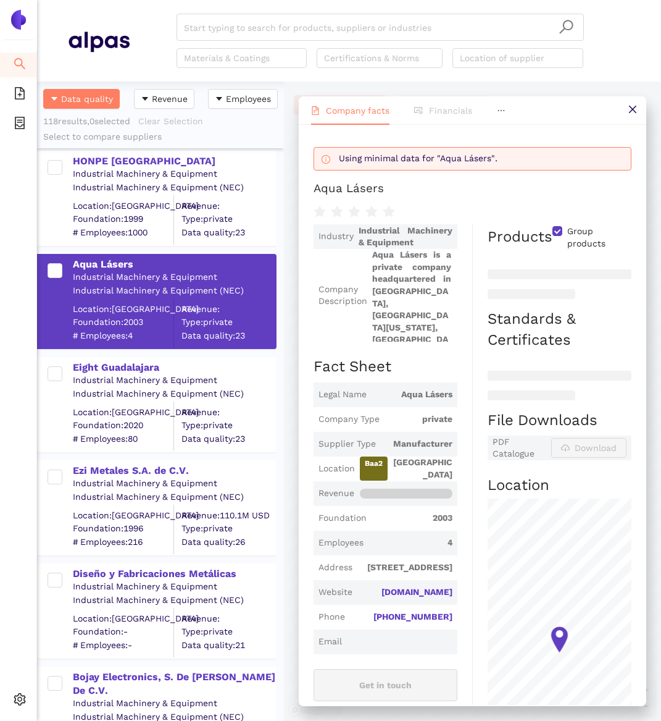
scroll to position [8551, 0]
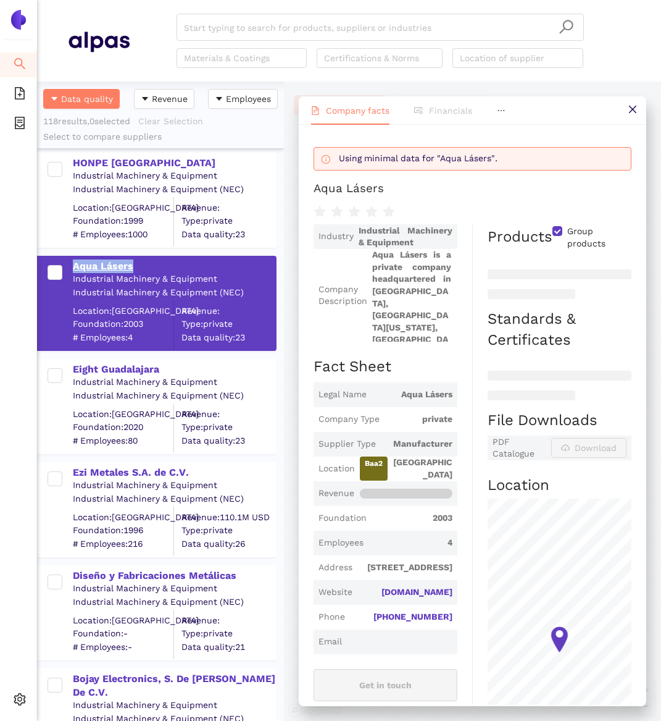
drag, startPoint x: 143, startPoint y: 257, endPoint x: 157, endPoint y: 267, distance: 17.0
click at [157, 267] on div "Aqua Lásers" at bounding box center [174, 265] width 203 height 16
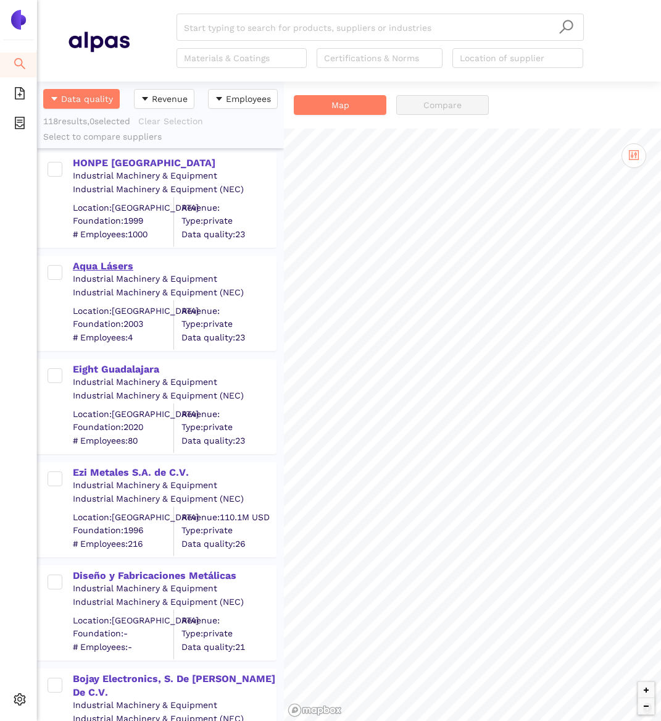
click at [121, 263] on div "Aqua Lásers" at bounding box center [174, 266] width 203 height 14
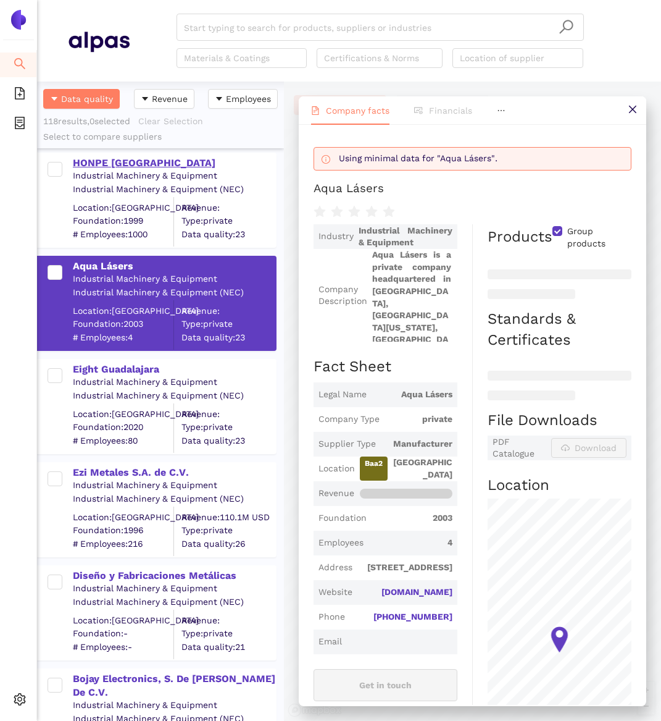
click at [112, 164] on div "HONPE [GEOGRAPHIC_DATA]" at bounding box center [174, 163] width 203 height 14
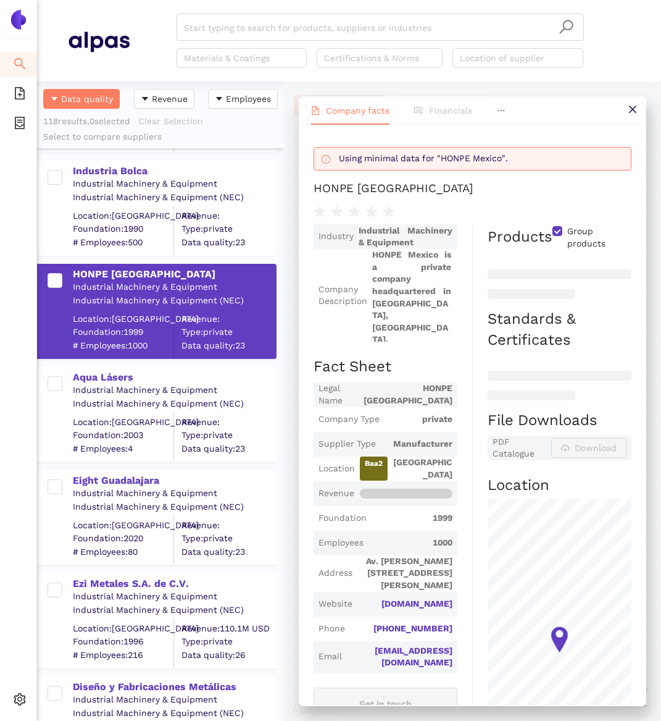
scroll to position [8430, 0]
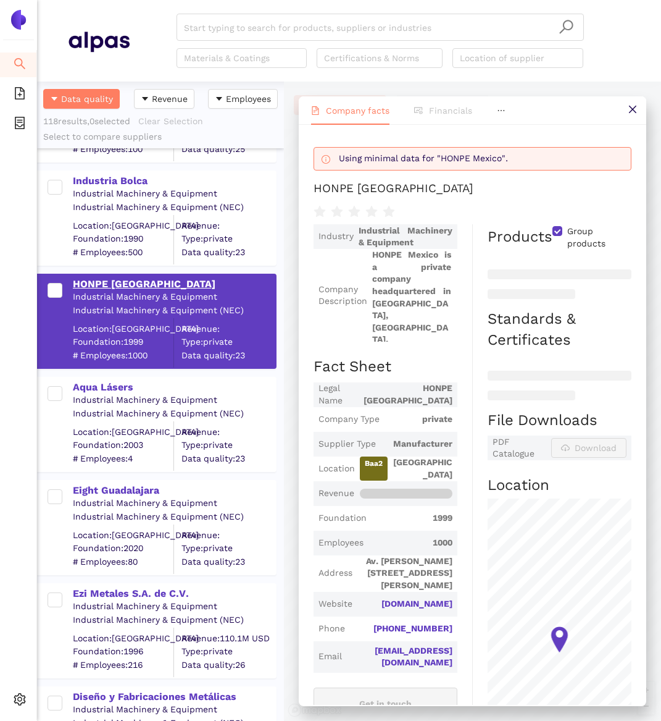
click at [107, 280] on div "HONPE [GEOGRAPHIC_DATA]" at bounding box center [174, 284] width 203 height 14
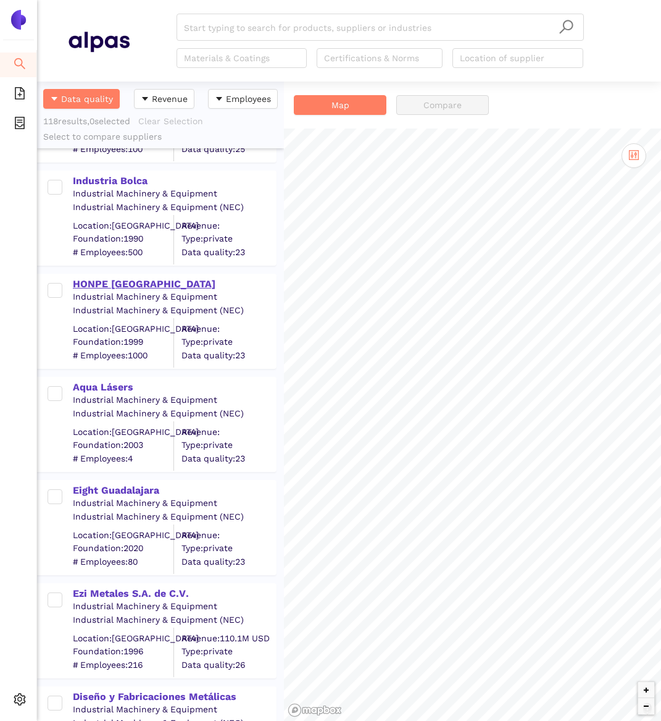
click at [107, 280] on div "HONPE [GEOGRAPHIC_DATA]" at bounding box center [174, 284] width 203 height 14
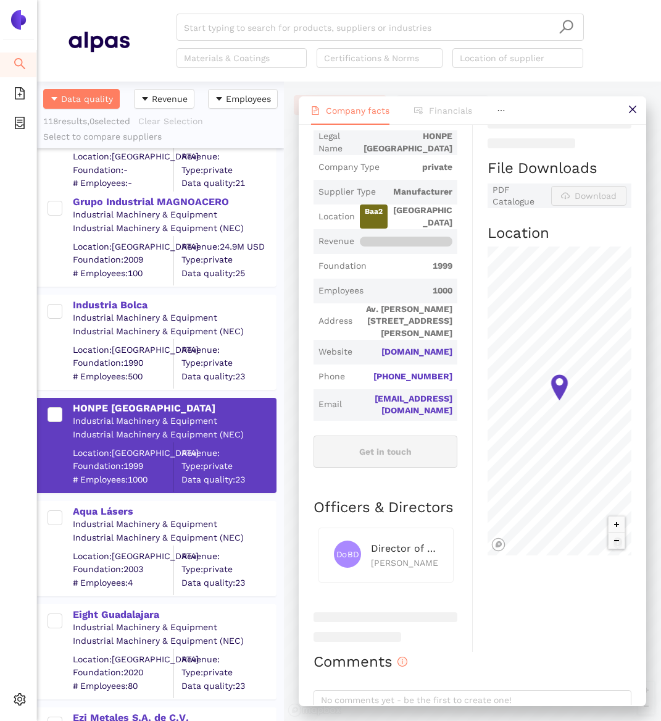
scroll to position [253, 0]
click at [127, 310] on div "Industria Bolca" at bounding box center [174, 305] width 203 height 14
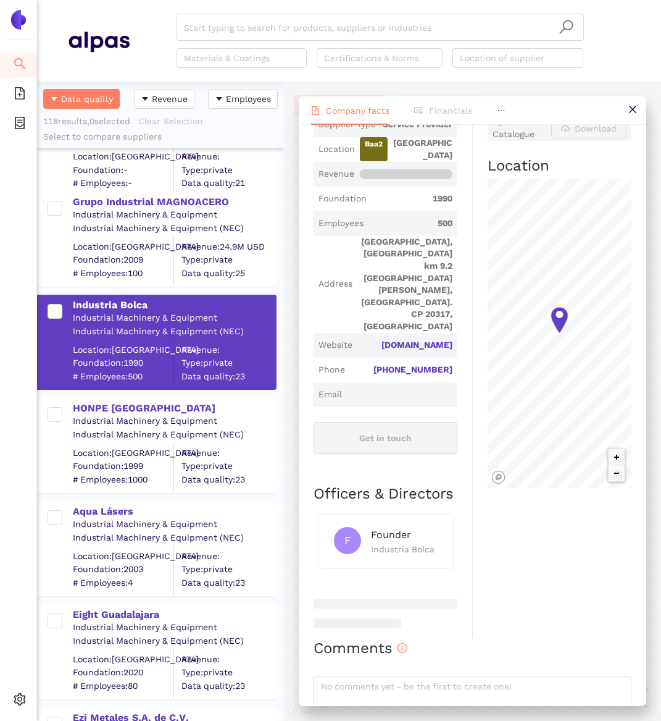
scroll to position [330, 0]
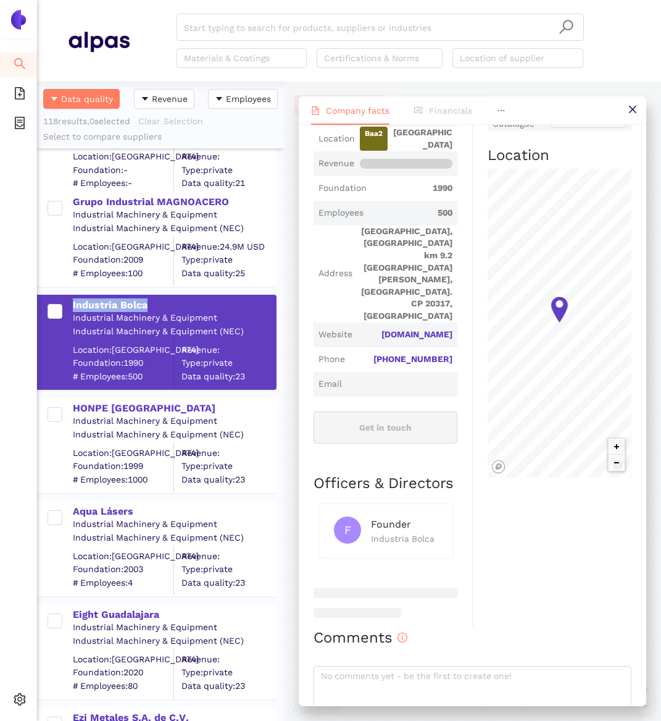
drag, startPoint x: 163, startPoint y: 298, endPoint x: 70, endPoint y: 302, distance: 92.7
click at [70, 302] on div "Industria Bolca Industrial Machinery & Equipment Industrial Machinery & Equipme…" at bounding box center [163, 342] width 225 height 93
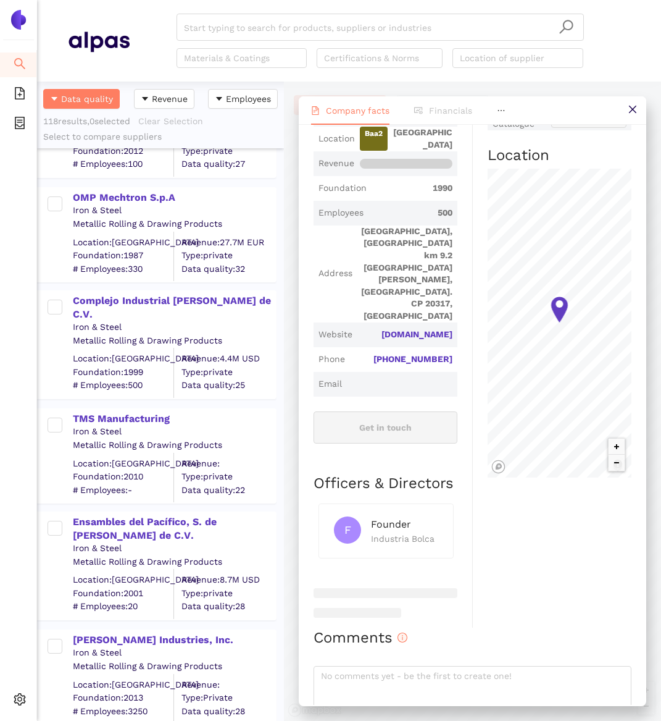
scroll to position [1762, 0]
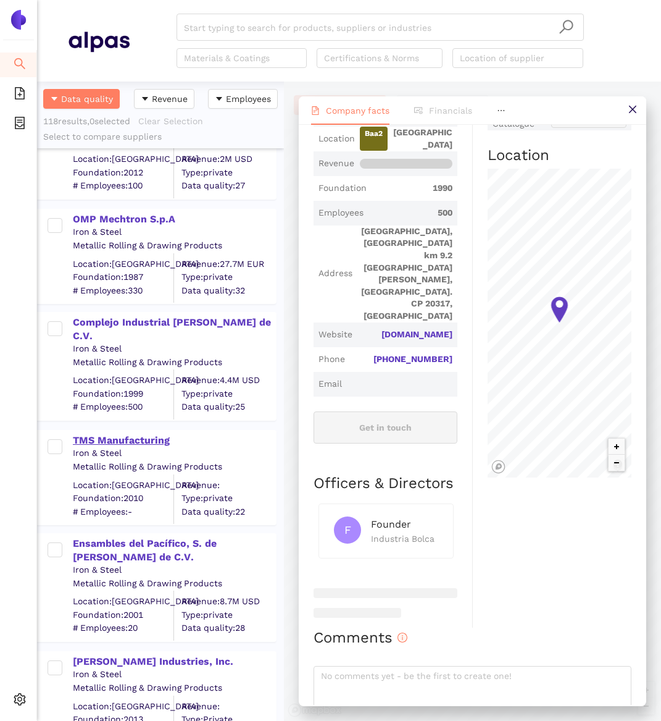
click at [154, 443] on div "TMS Manufacturing" at bounding box center [174, 440] width 203 height 14
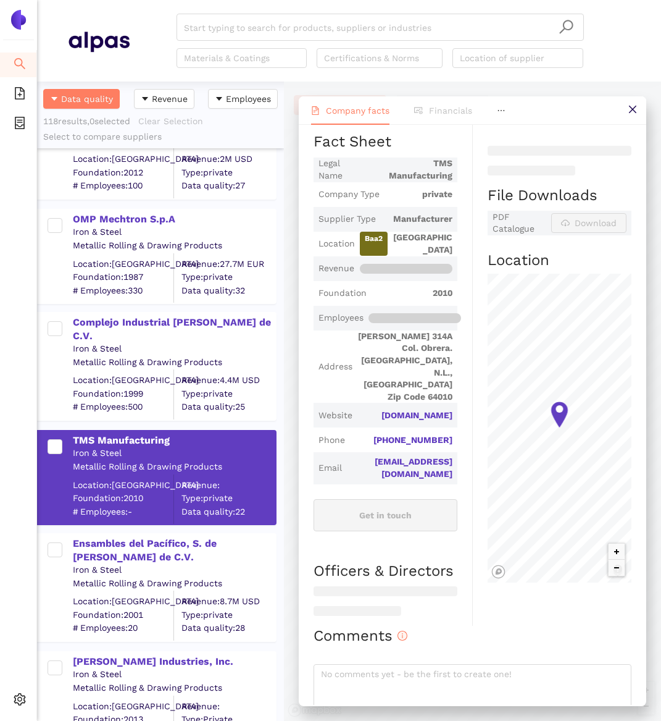
scroll to position [257, 0]
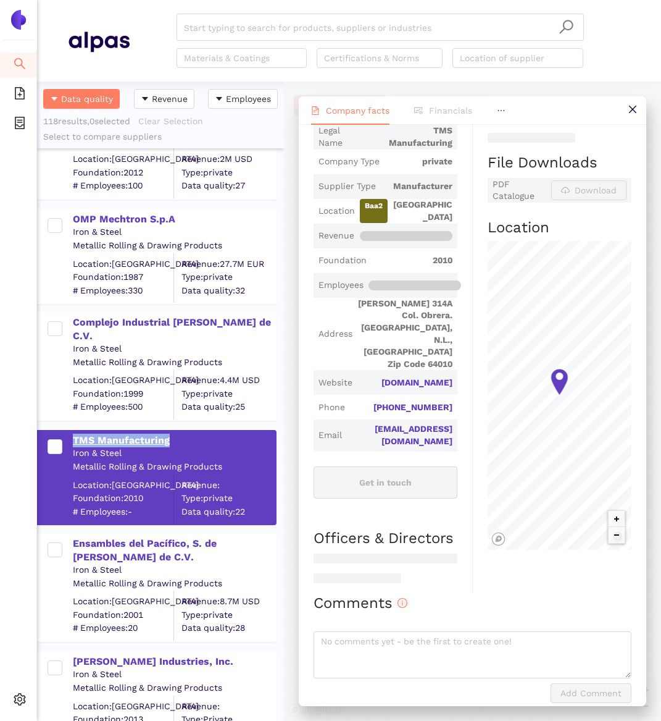
drag, startPoint x: 197, startPoint y: 430, endPoint x: 190, endPoint y: 444, distance: 15.5
click at [191, 444] on div "TMS Manufacturing" at bounding box center [174, 439] width 203 height 16
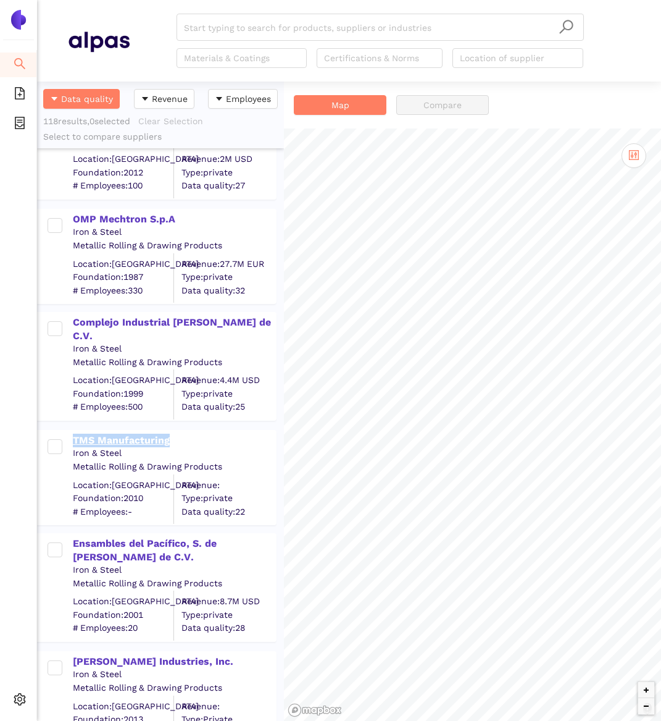
click at [130, 443] on div "TMS Manufacturing" at bounding box center [174, 440] width 203 height 14
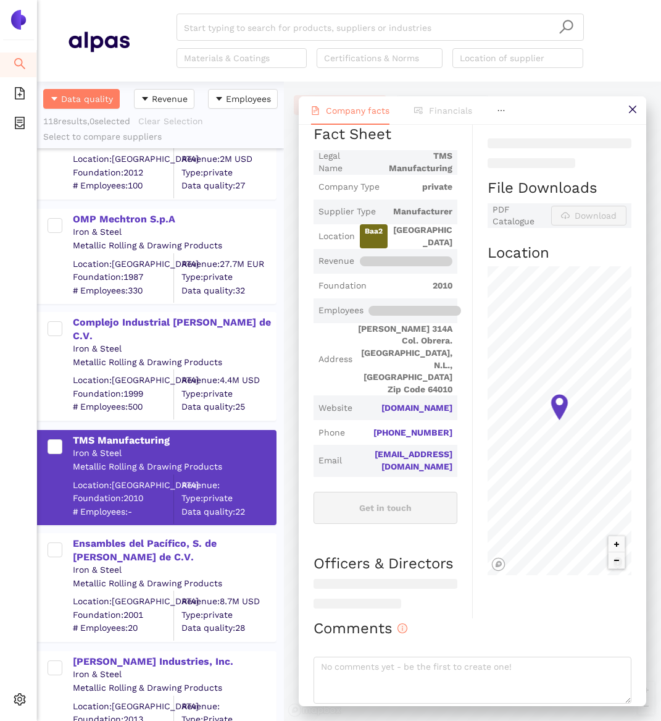
scroll to position [233, 0]
